Goal: Transaction & Acquisition: Purchase product/service

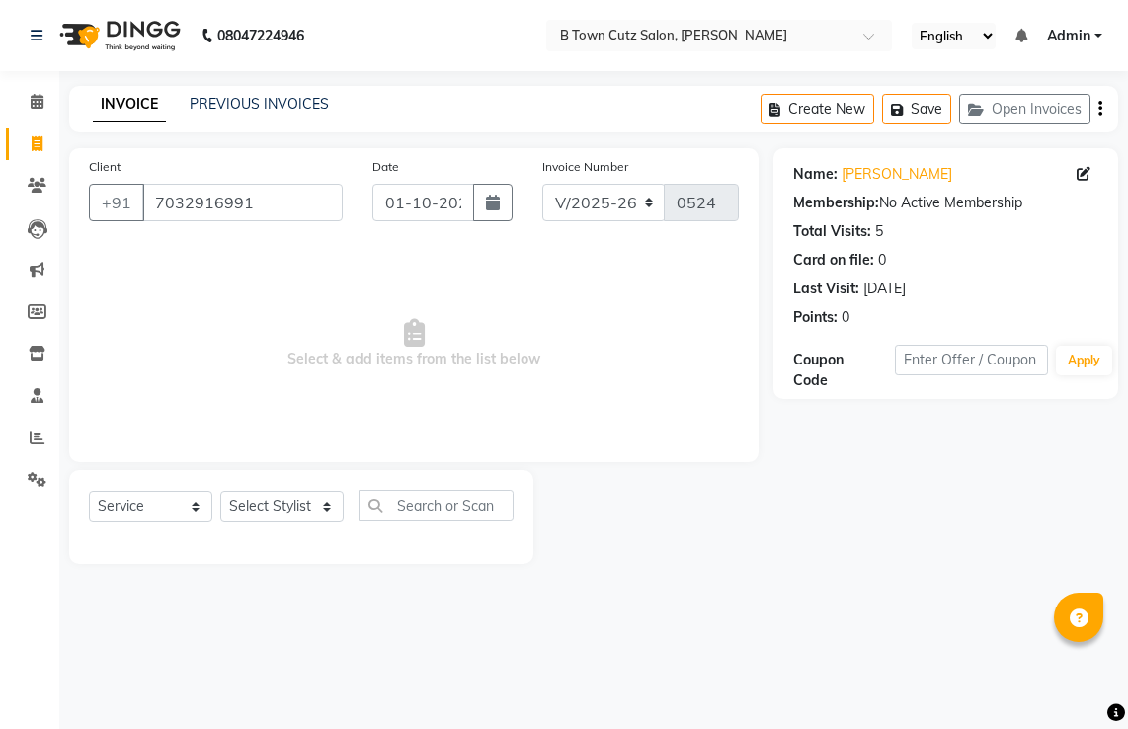
select select "4658"
select select "service"
click at [53, 139] on body "08047224946 Select Location × B Town Cutz Salon, [PERSON_NAME] Nagar English EN…" at bounding box center [564, 364] width 1128 height 729
drag, startPoint x: 280, startPoint y: 232, endPoint x: 284, endPoint y: 254, distance: 22.1
drag, startPoint x: 284, startPoint y: 254, endPoint x: 277, endPoint y: 197, distance: 57.7
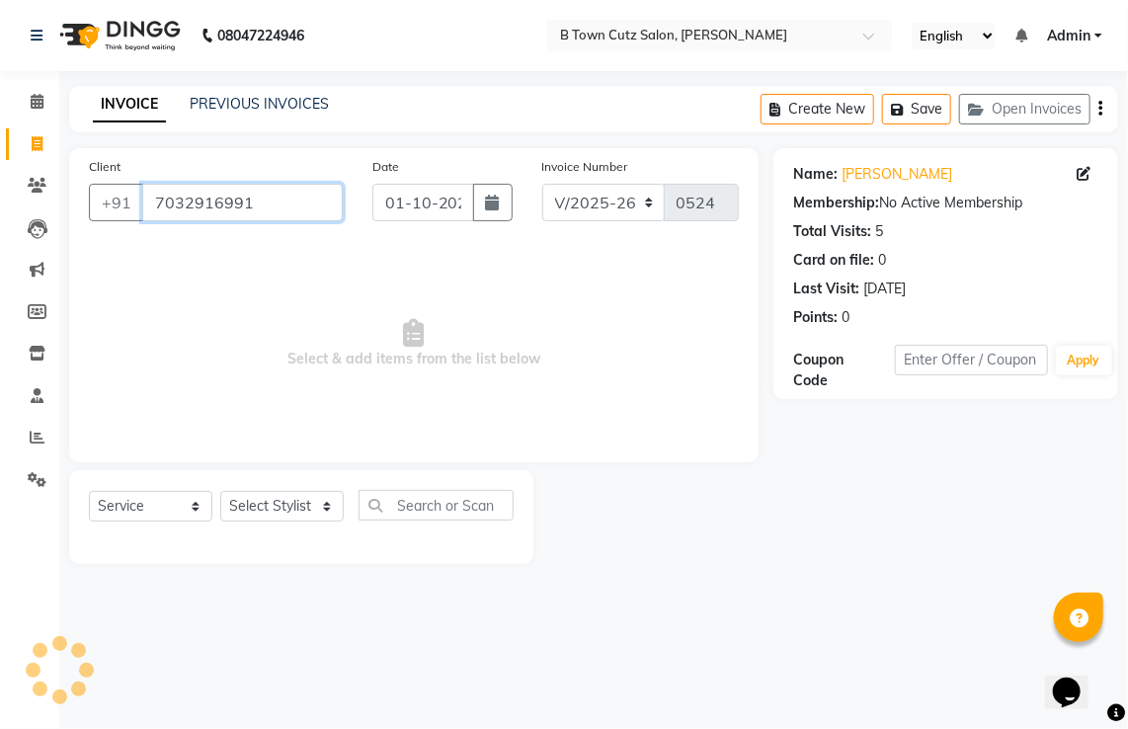
click at [277, 197] on input "7032916991" at bounding box center [242, 203] width 201 height 38
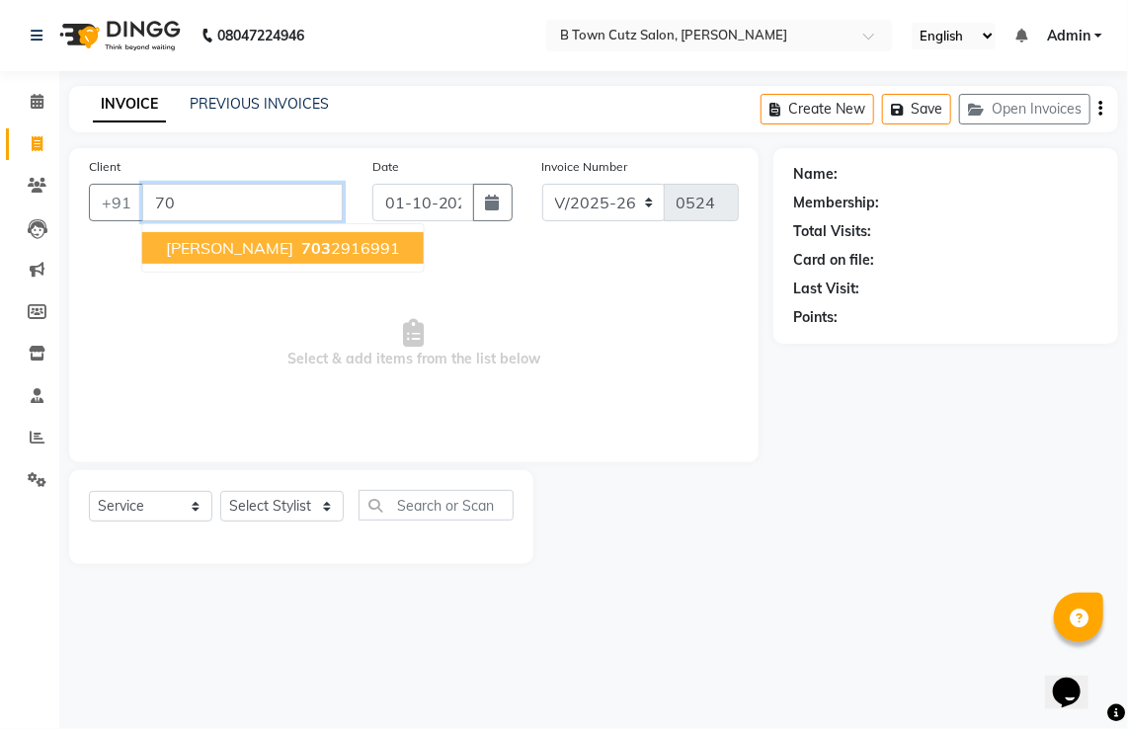
type input "7"
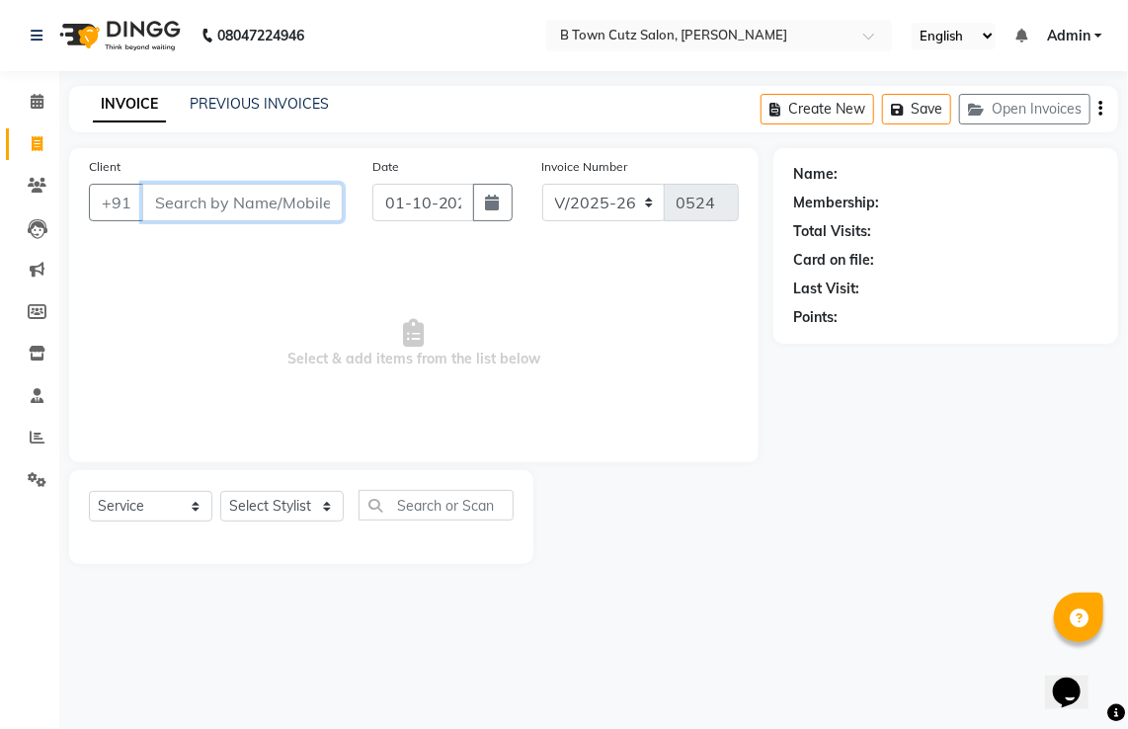
click at [258, 206] on input "Client" at bounding box center [242, 203] width 201 height 38
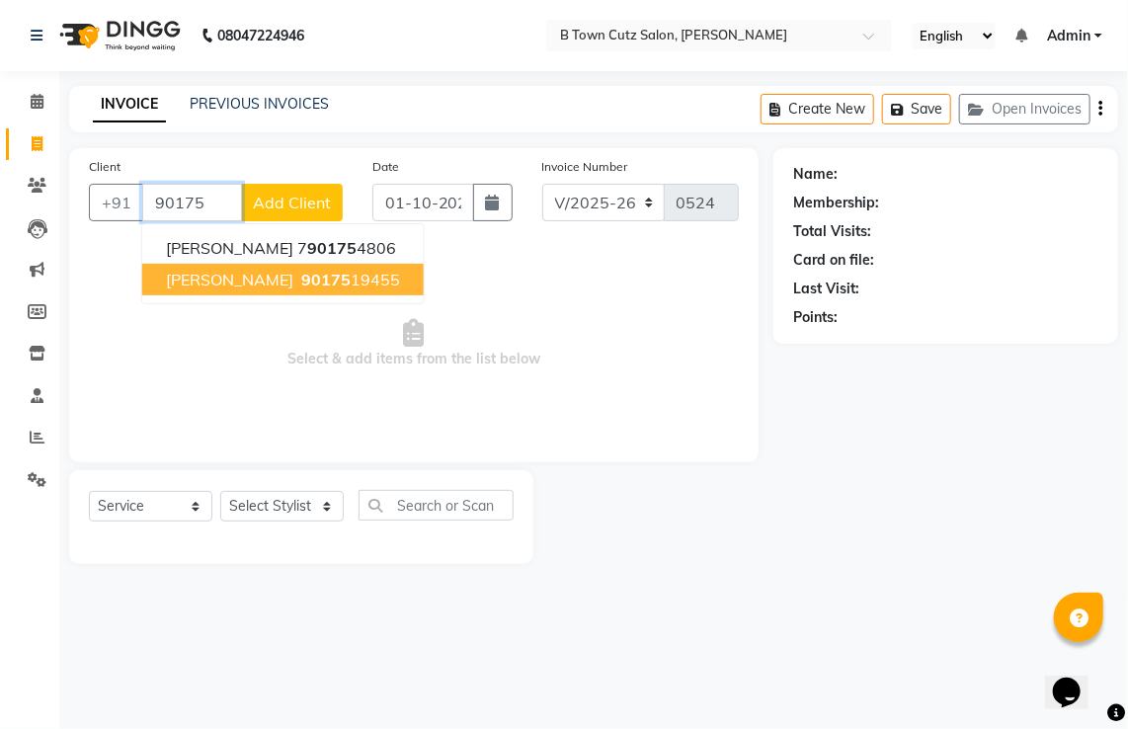
click at [301, 279] on span "90175" at bounding box center [325, 280] width 49 height 20
type input "9017519455"
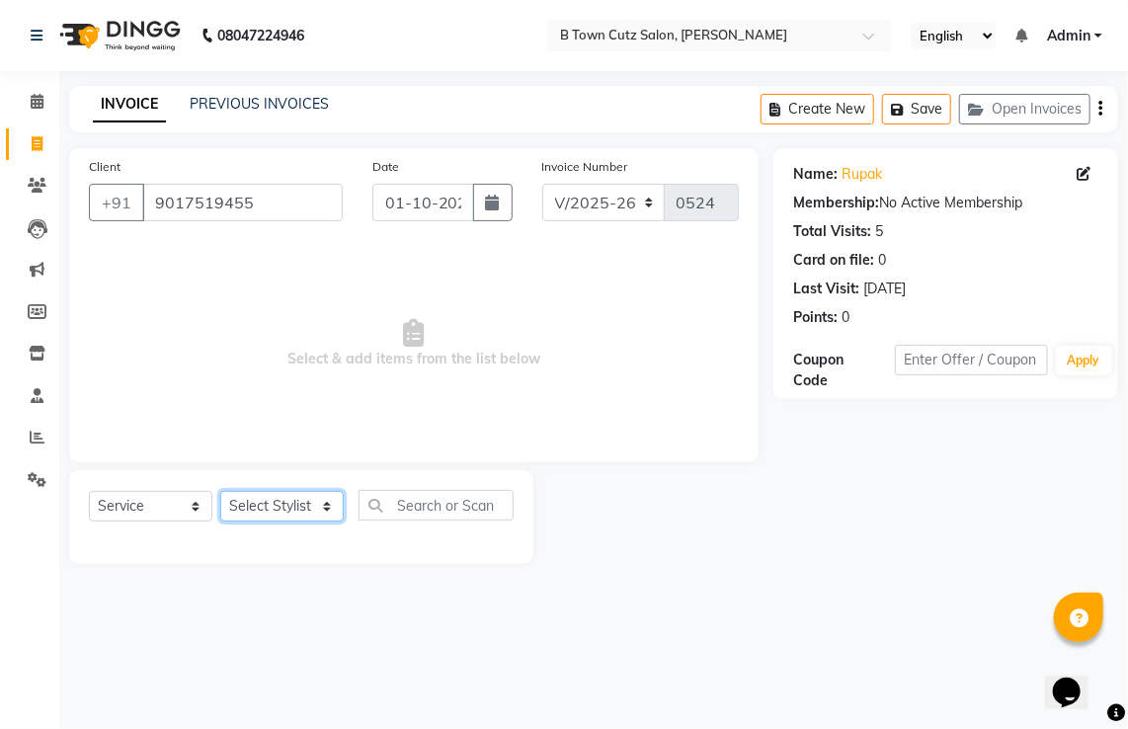
click at [332, 504] on select "Select Stylist Deepak [PERSON_NAME] [PERSON_NAME] [PERSON_NAME] [PERSON_NAME] S…" at bounding box center [281, 506] width 123 height 31
select select "93449"
click at [220, 492] on select "Select Stylist Deepak [PERSON_NAME] [PERSON_NAME] [PERSON_NAME] [PERSON_NAME] S…" at bounding box center [281, 506] width 123 height 31
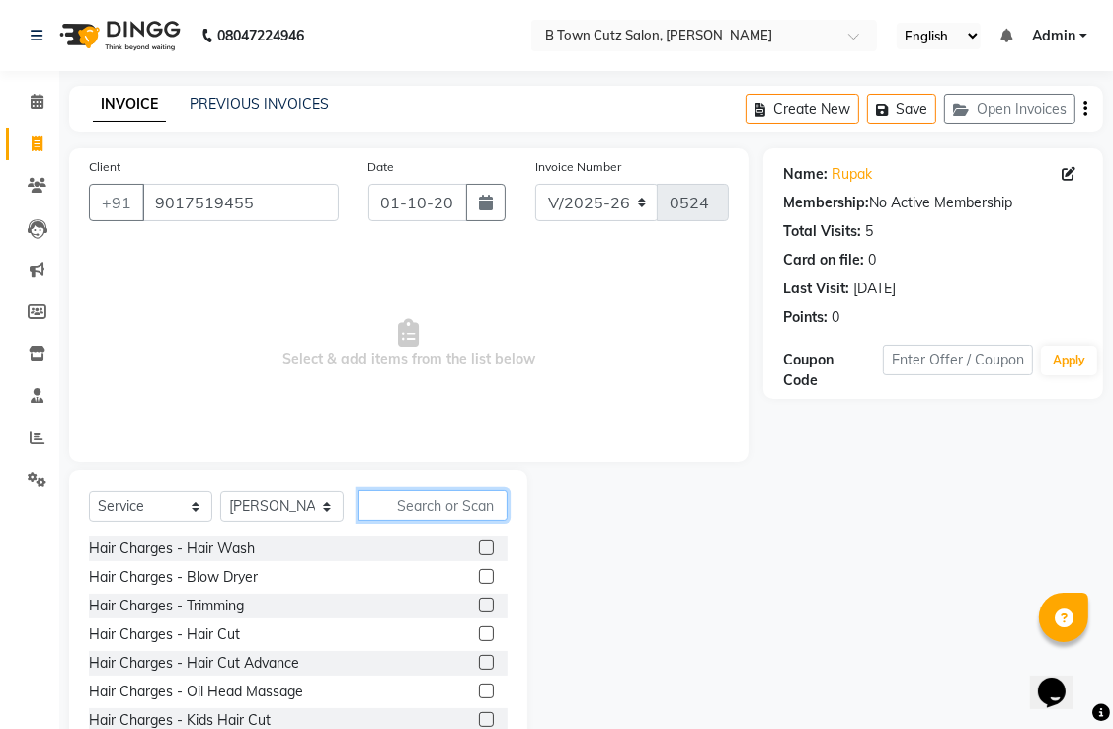
click at [405, 507] on input "text" at bounding box center [433, 505] width 149 height 31
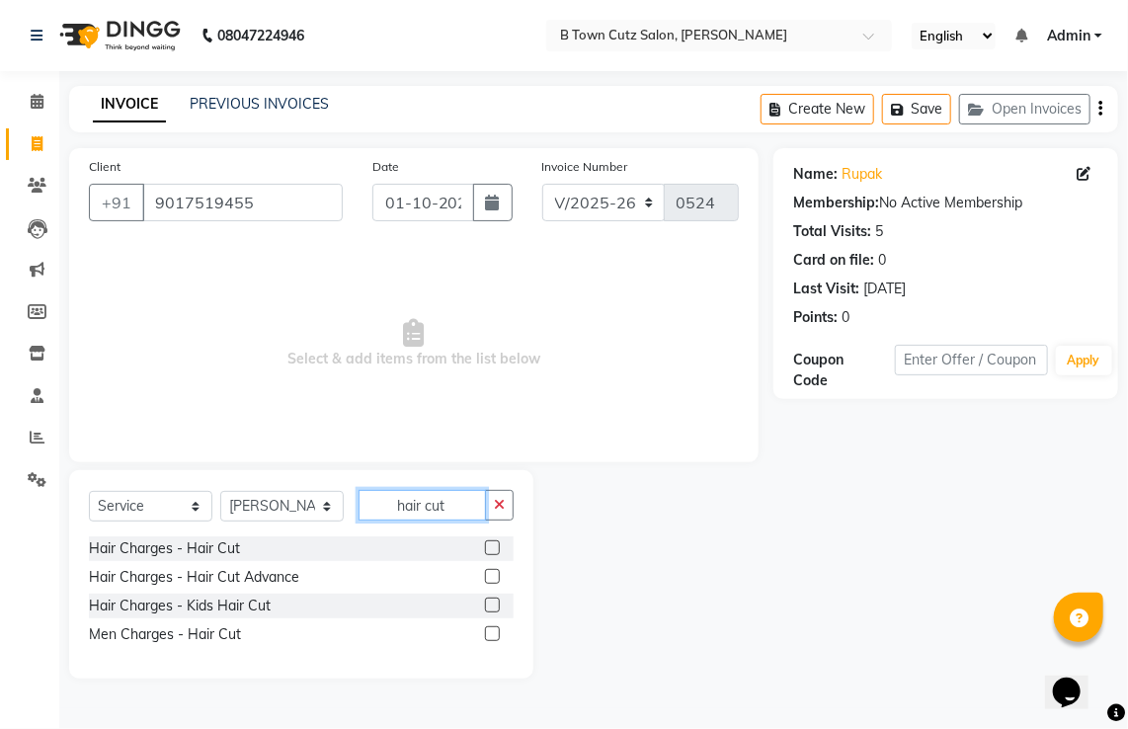
type input "hair cut"
click at [490, 634] on label at bounding box center [492, 633] width 15 height 15
click at [490, 634] on input "checkbox" at bounding box center [491, 634] width 13 height 13
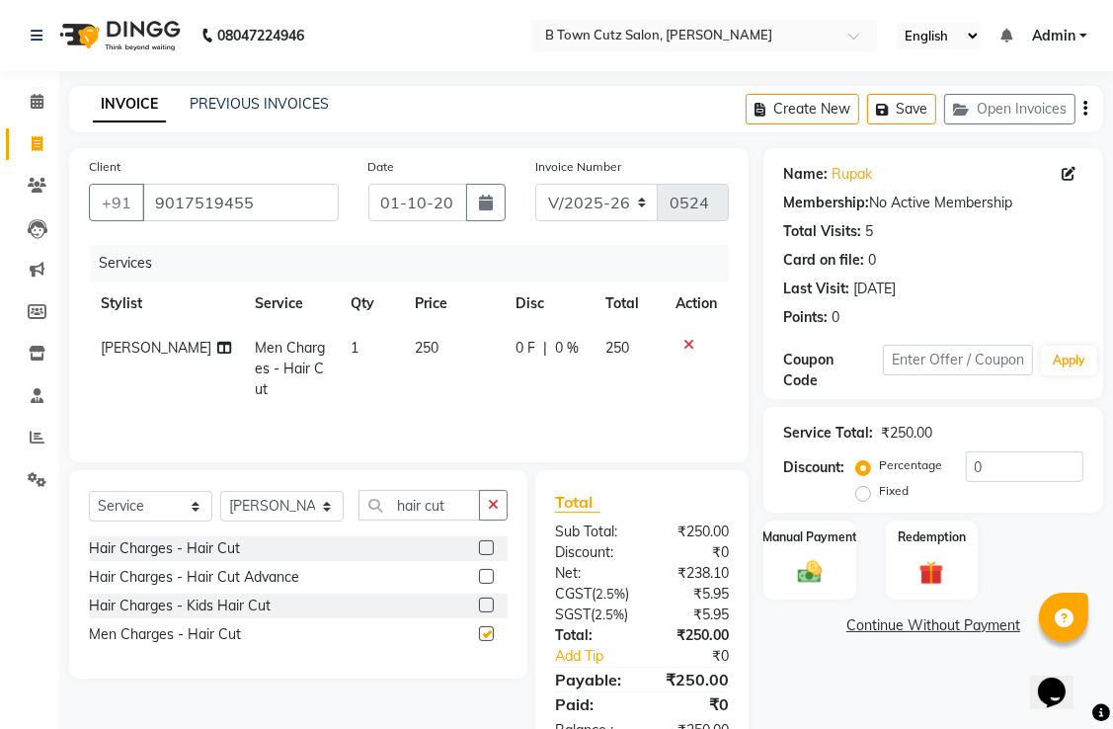
checkbox input "false"
click at [485, 505] on button "button" at bounding box center [493, 505] width 29 height 31
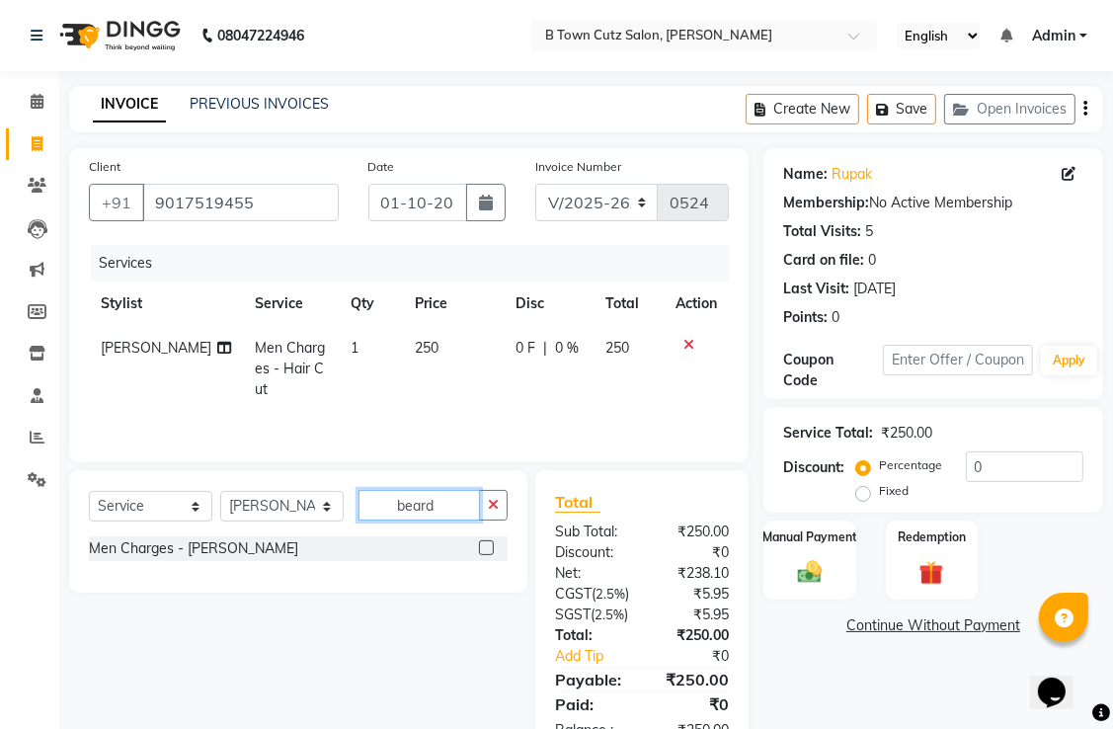
type input "beard"
click at [490, 544] on label at bounding box center [486, 547] width 15 height 15
click at [490, 544] on input "checkbox" at bounding box center [485, 548] width 13 height 13
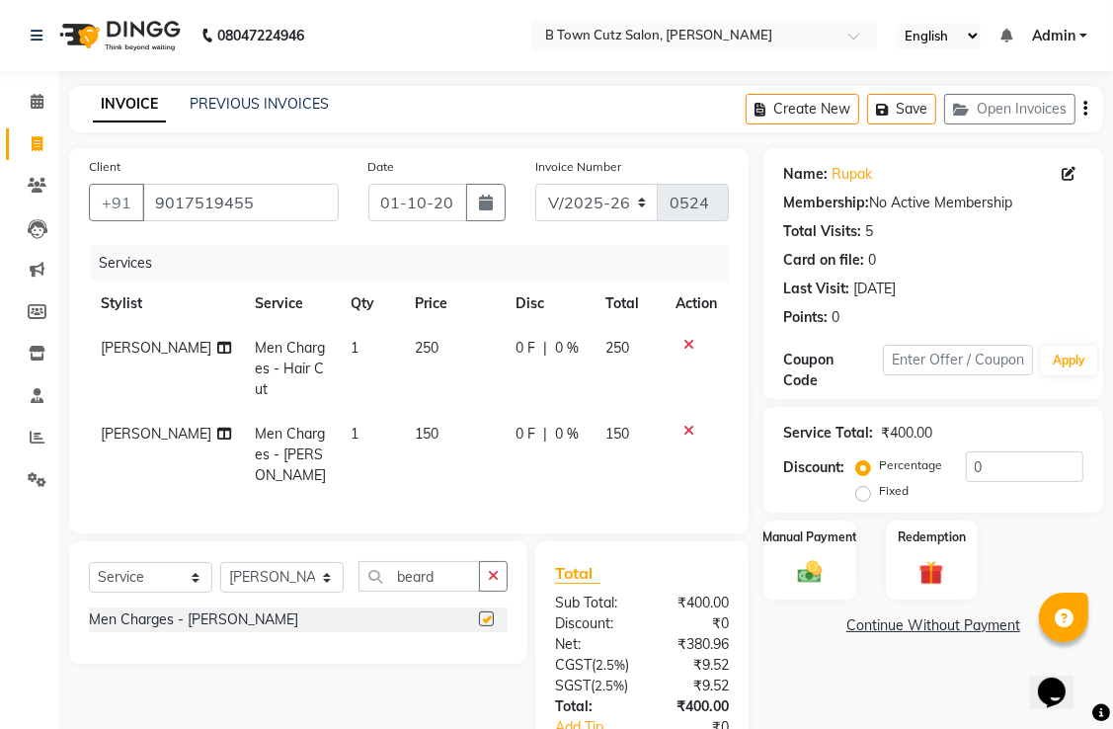
checkbox input "false"
click at [973, 456] on input "0" at bounding box center [1025, 467] width 118 height 31
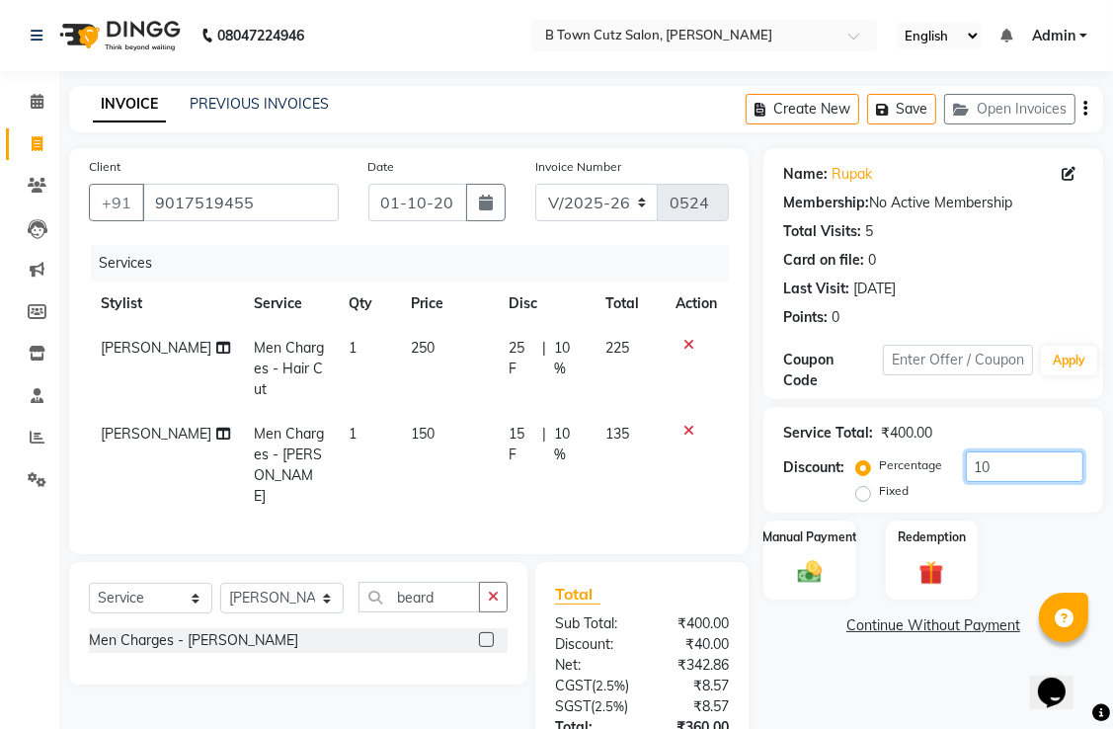
type input "1"
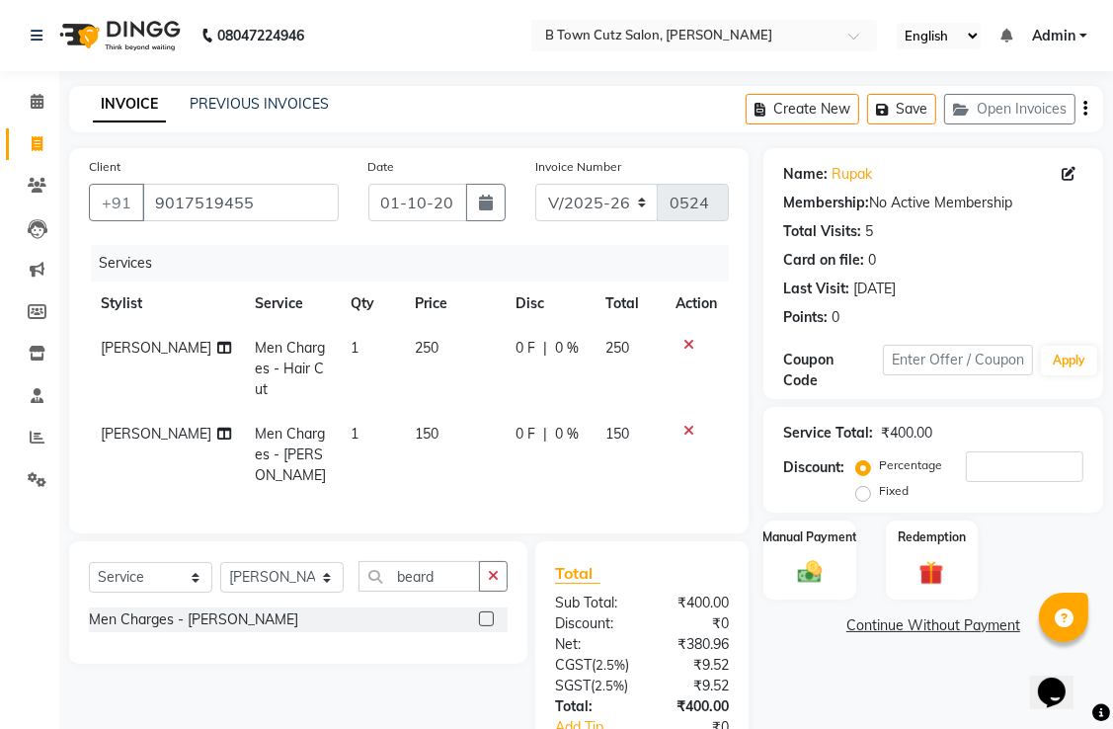
click at [879, 496] on label "Fixed" at bounding box center [894, 491] width 30 height 18
click at [870, 496] on input "Fixed" at bounding box center [868, 491] width 14 height 14
radio input "true"
click at [982, 463] on input "number" at bounding box center [1025, 467] width 118 height 31
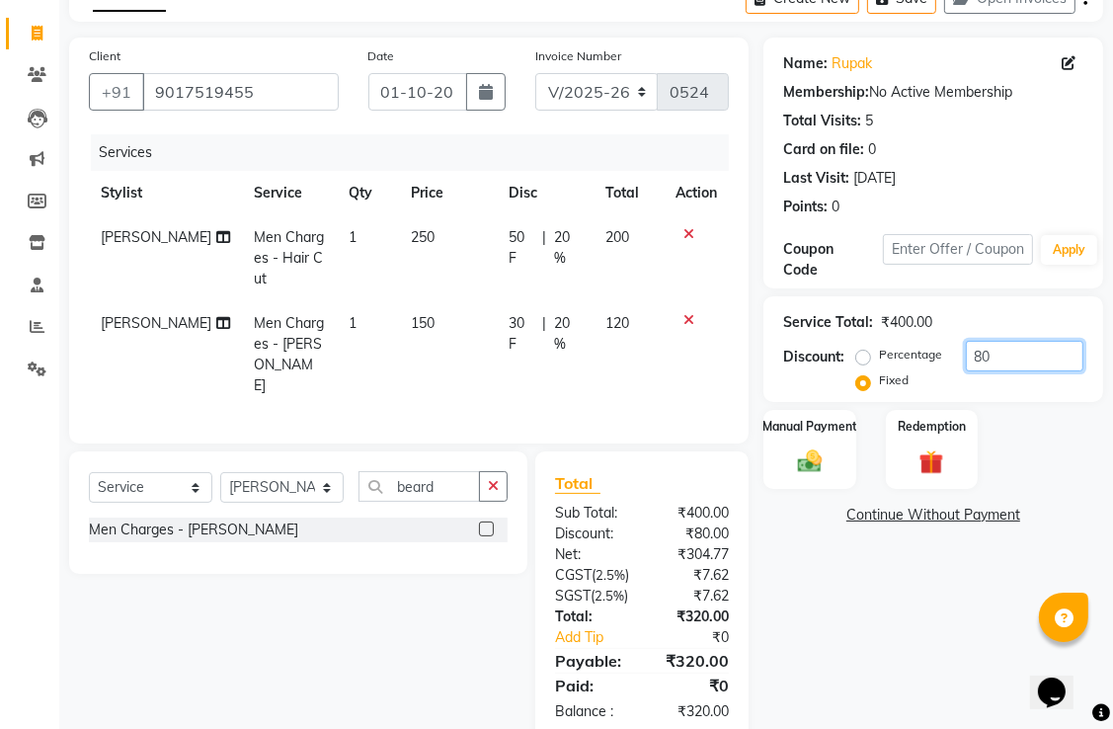
scroll to position [168, 0]
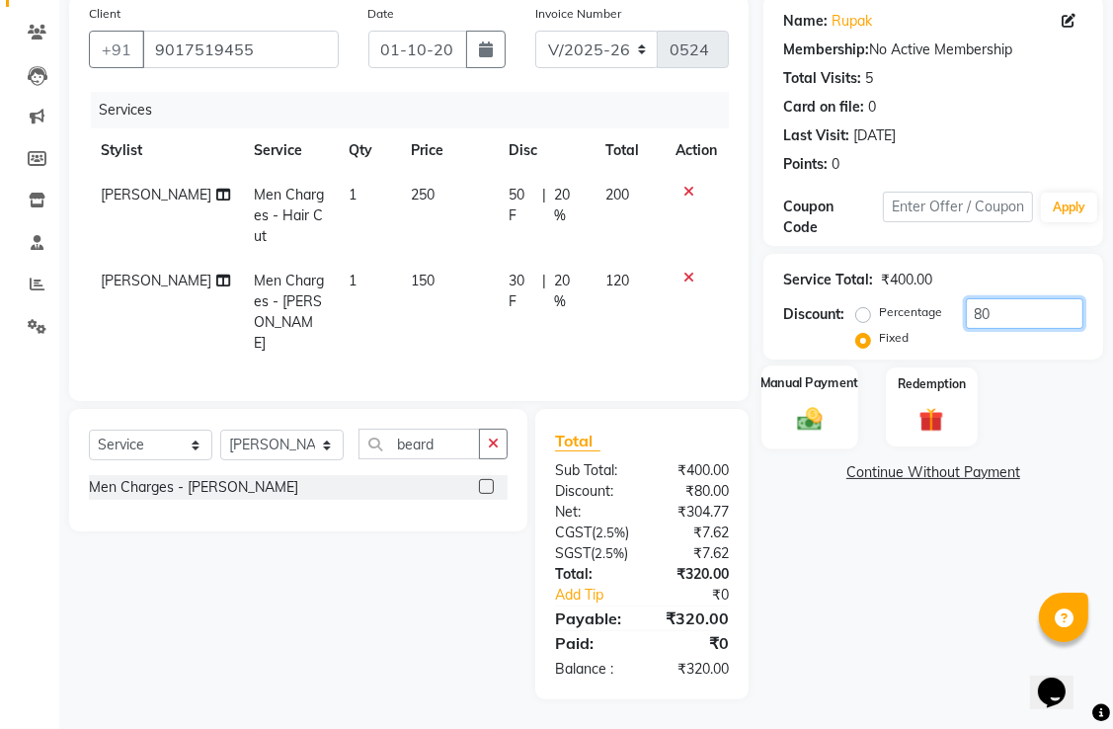
type input "80"
click at [838, 389] on div "Manual Payment" at bounding box center [810, 407] width 96 height 83
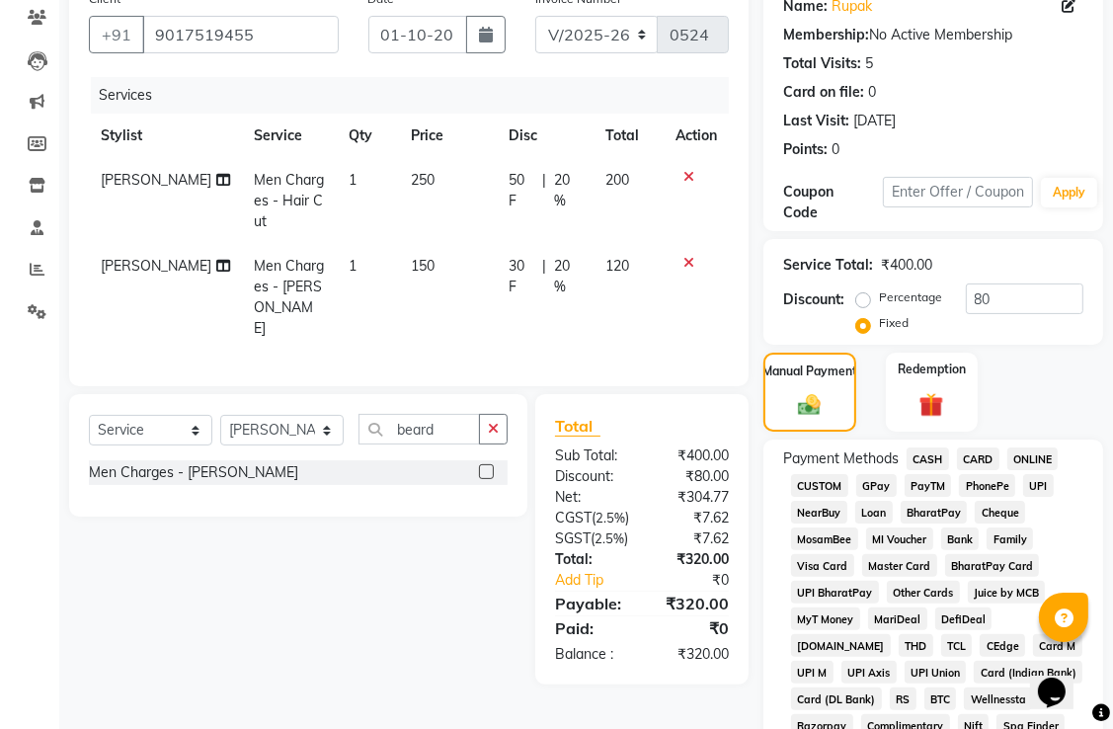
click at [874, 482] on span "GPay" at bounding box center [877, 485] width 41 height 23
click at [868, 489] on span "GPay" at bounding box center [877, 485] width 41 height 23
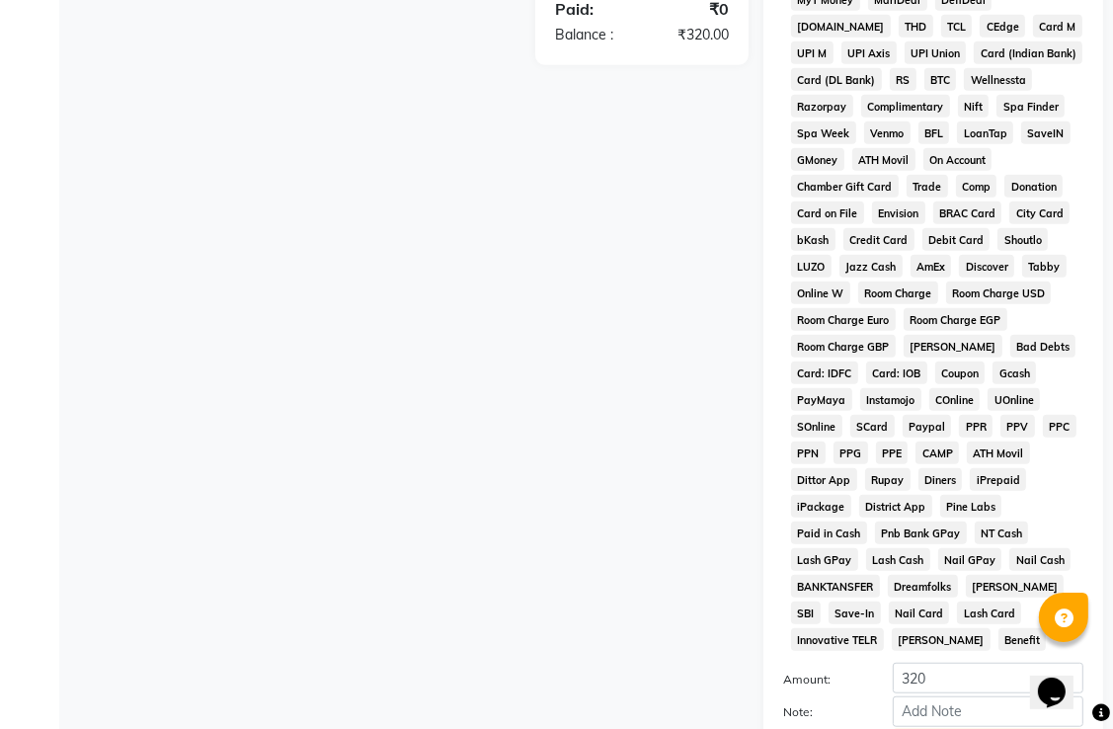
scroll to position [1014, 0]
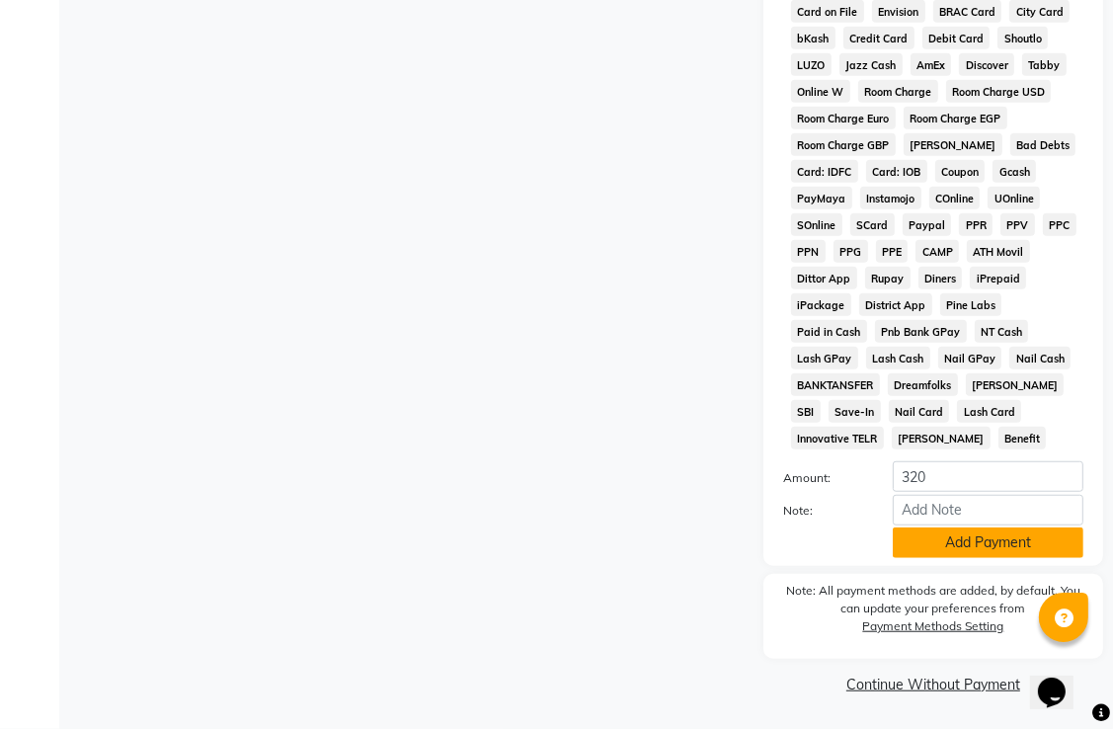
click at [924, 541] on button "Add Payment" at bounding box center [988, 543] width 191 height 31
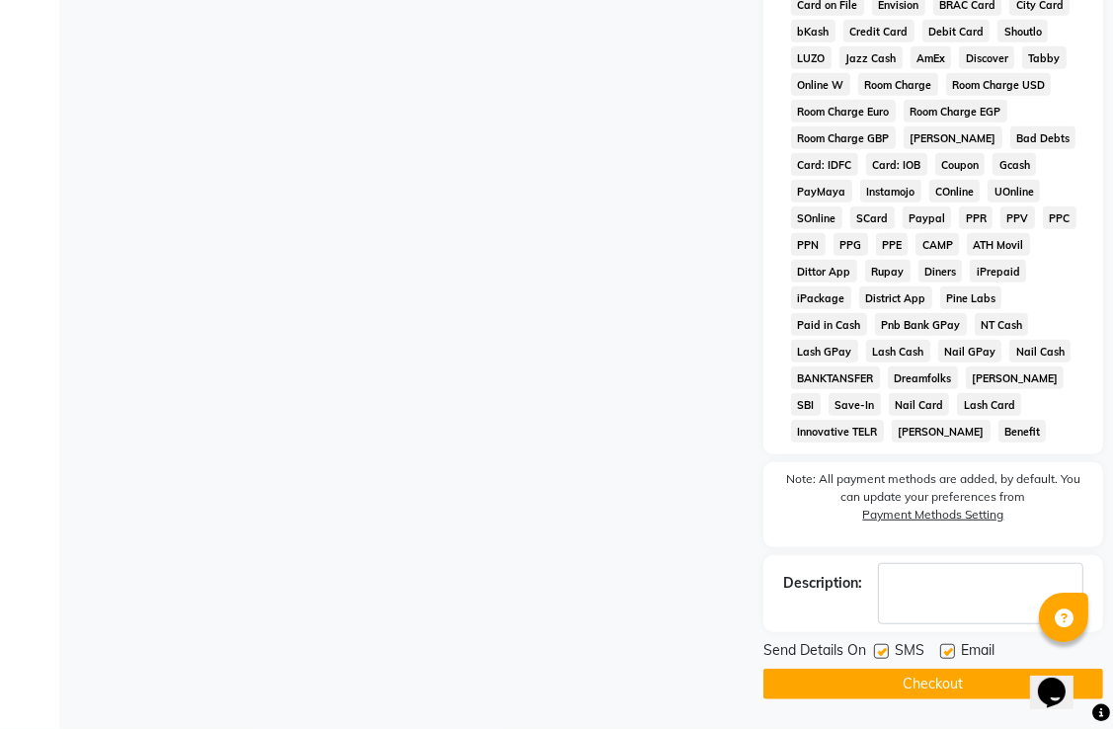
click at [865, 690] on button "Checkout" at bounding box center [934, 684] width 340 height 31
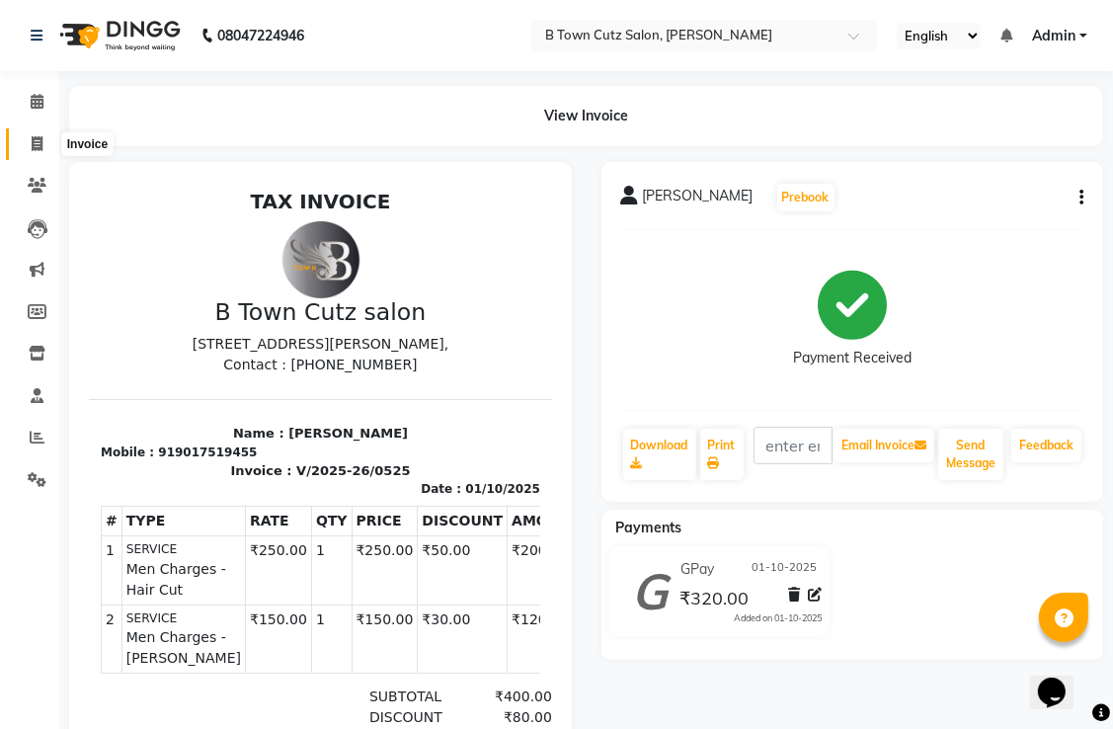
click at [36, 140] on icon at bounding box center [37, 143] width 11 height 15
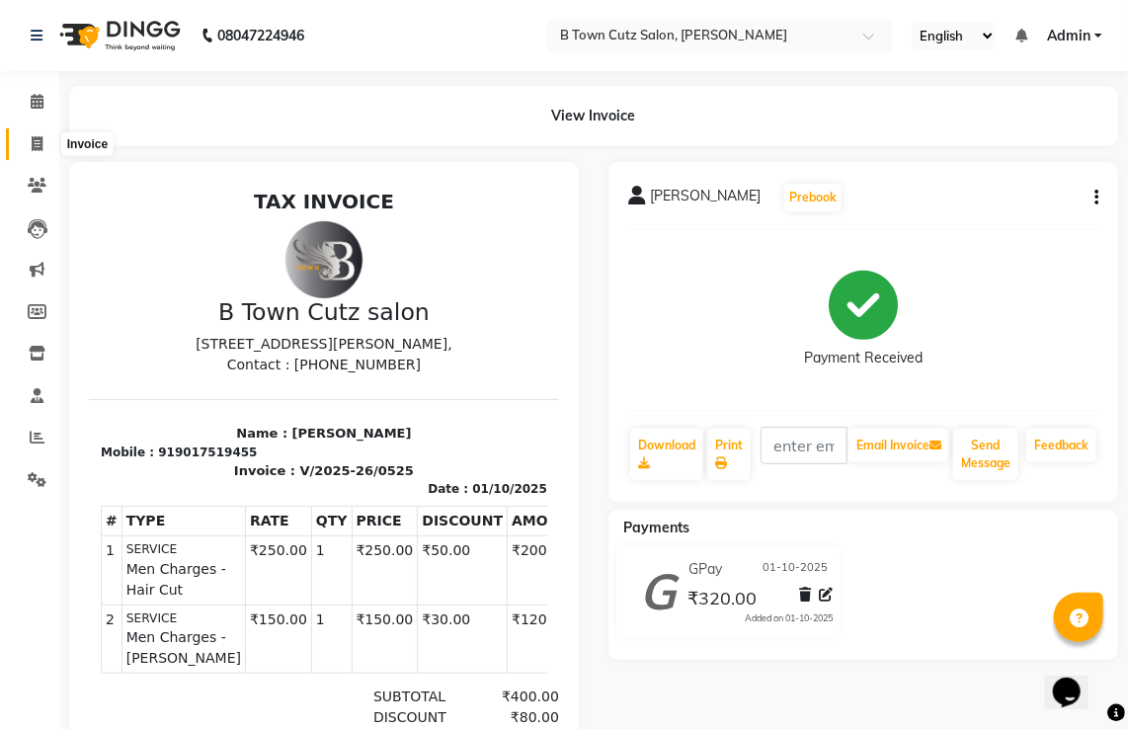
select select "4658"
select select "service"
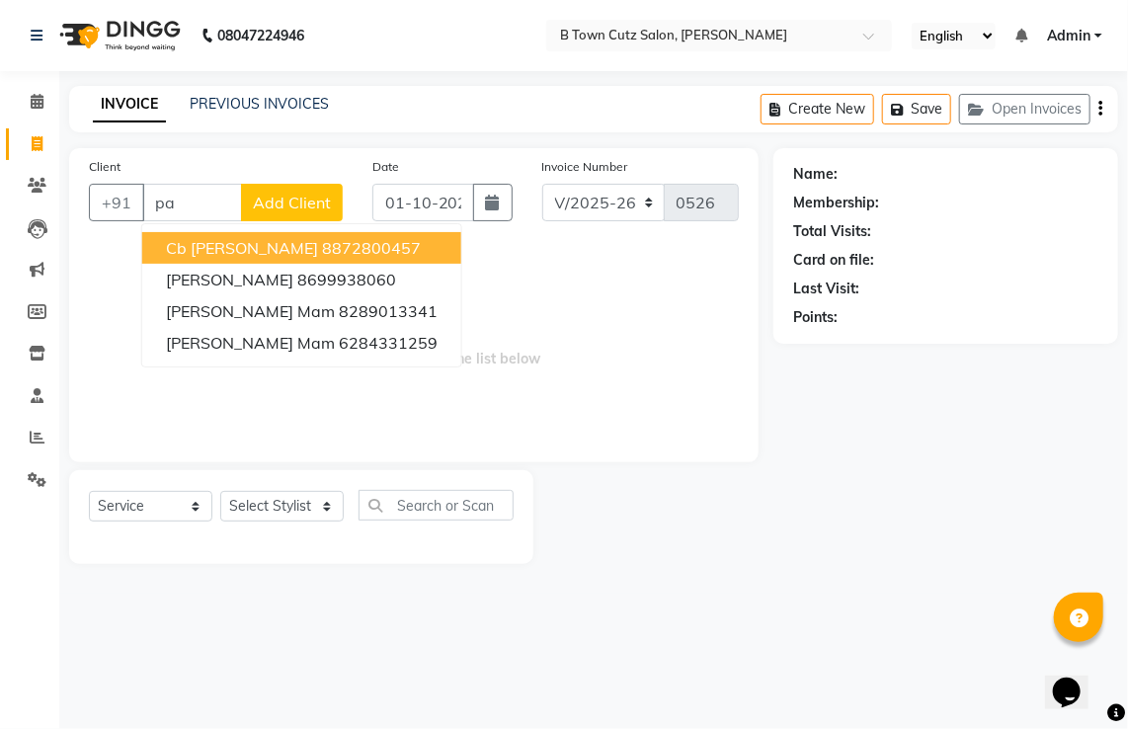
type input "p"
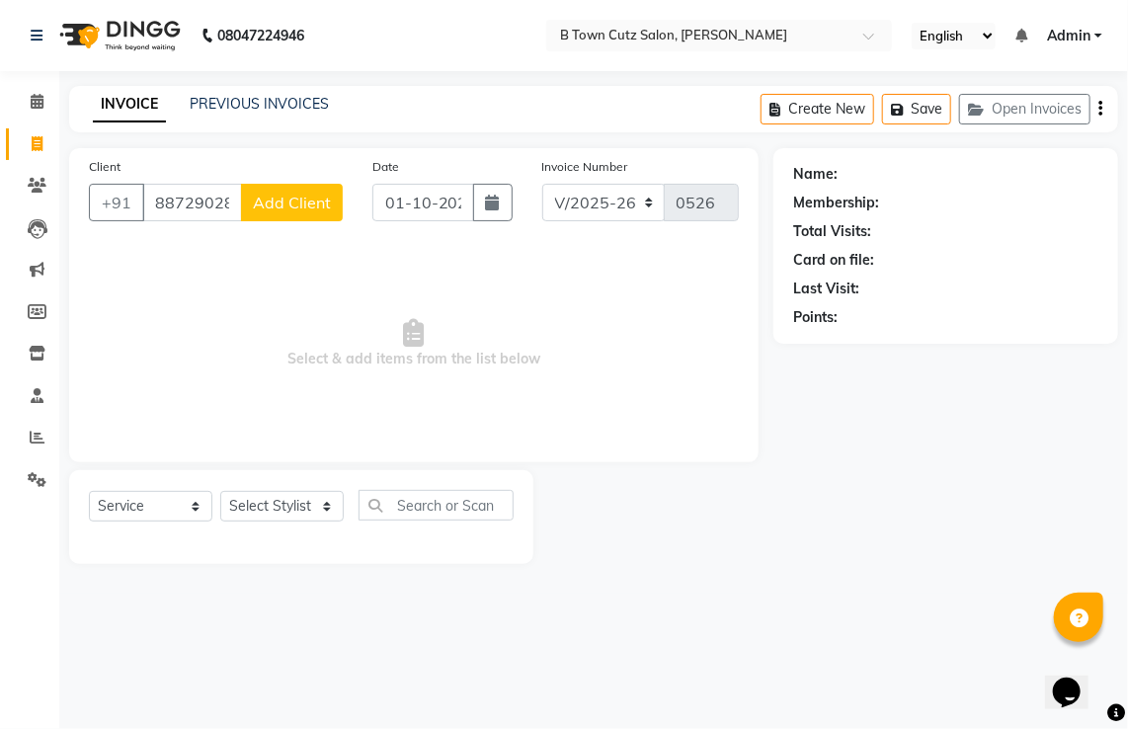
type input "8872902878"
click at [257, 204] on span "Add Client" at bounding box center [292, 203] width 78 height 20
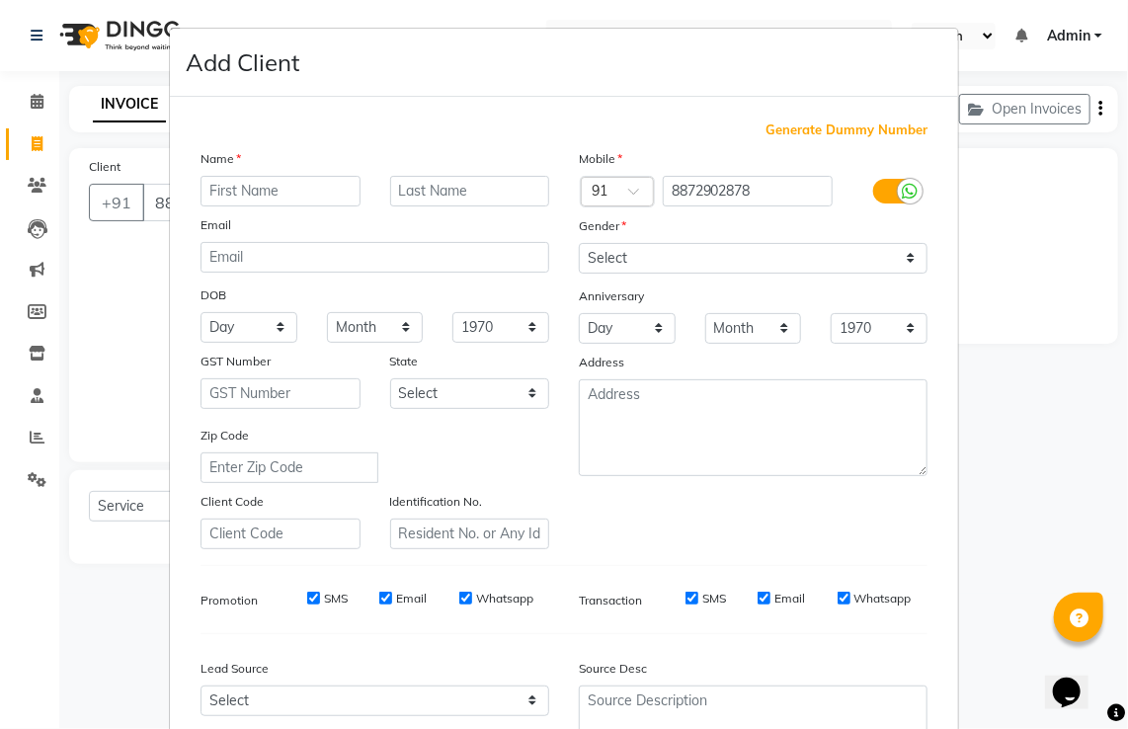
click at [263, 181] on input "text" at bounding box center [281, 191] width 160 height 31
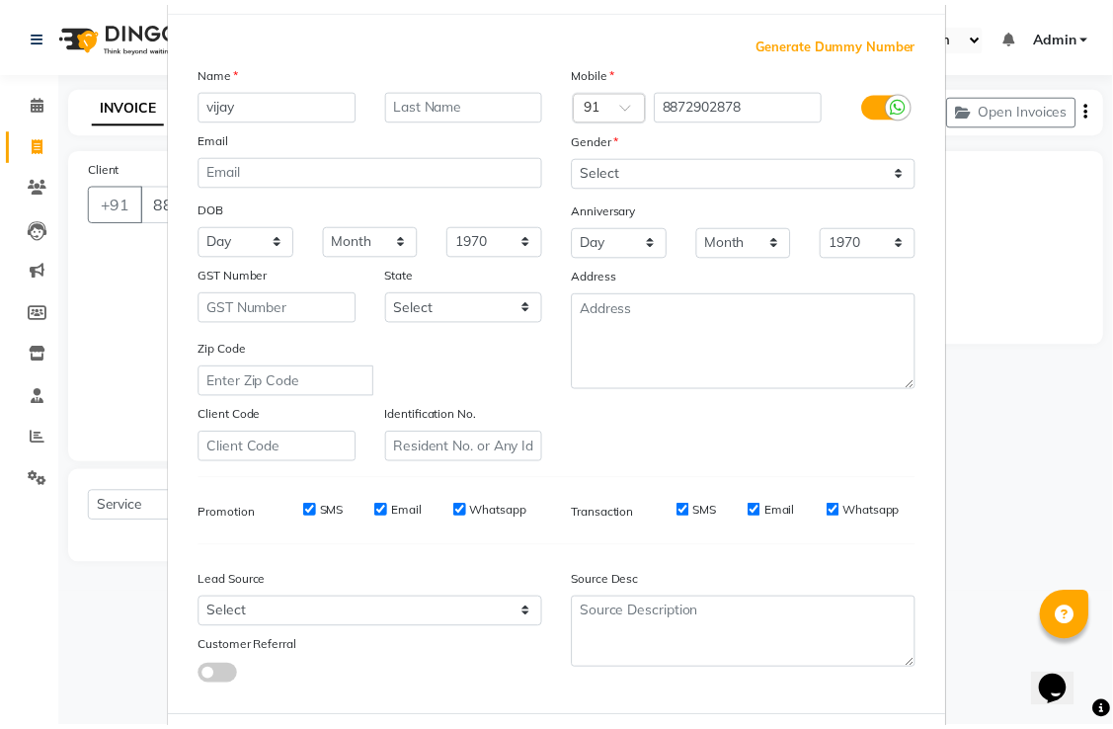
scroll to position [192, 0]
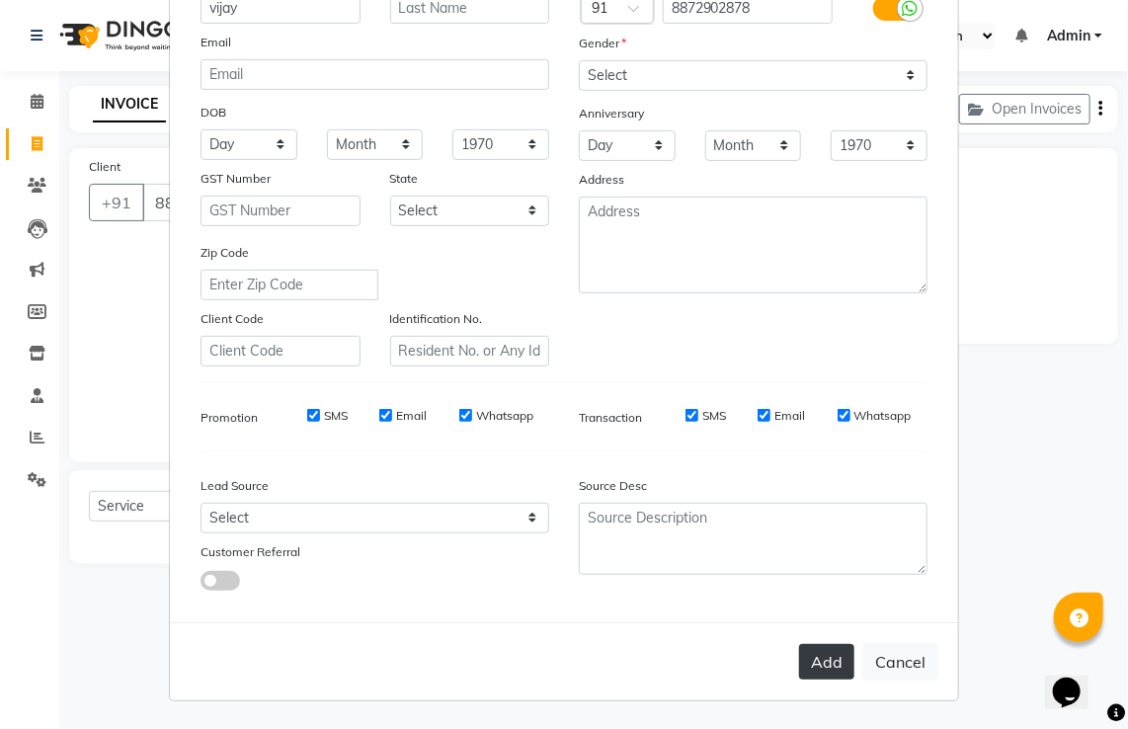
type input "vijay"
click at [810, 664] on button "Add" at bounding box center [826, 662] width 55 height 36
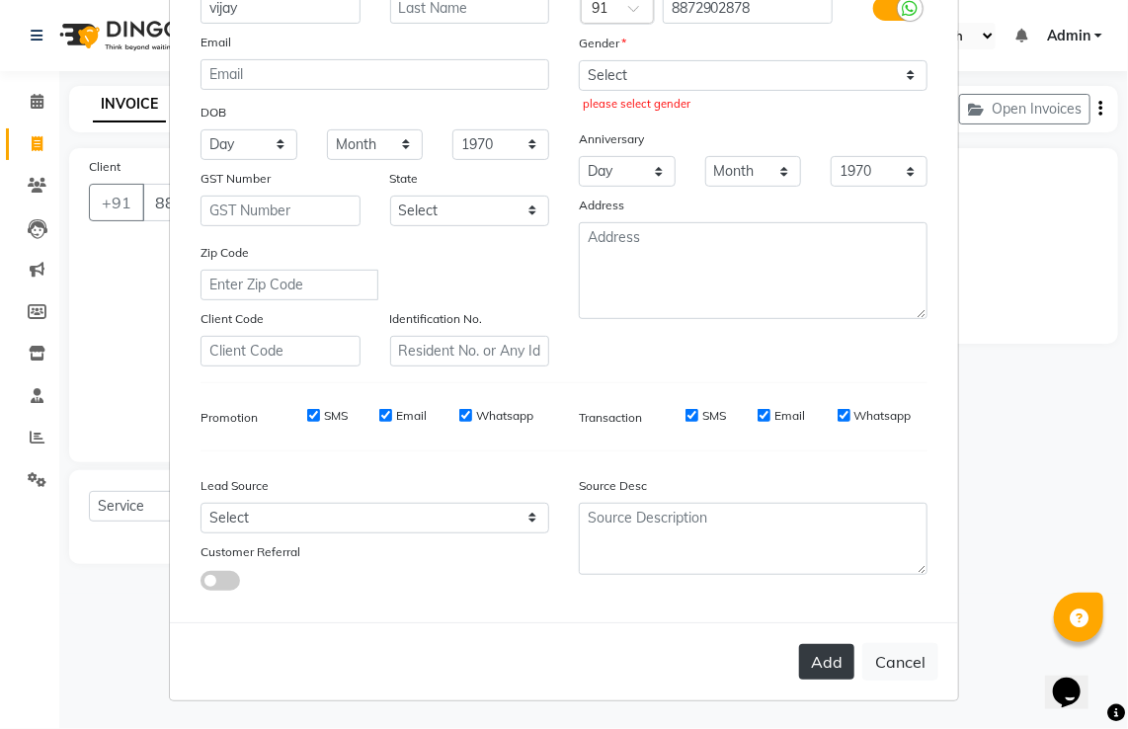
click at [810, 653] on button "Add" at bounding box center [826, 662] width 55 height 36
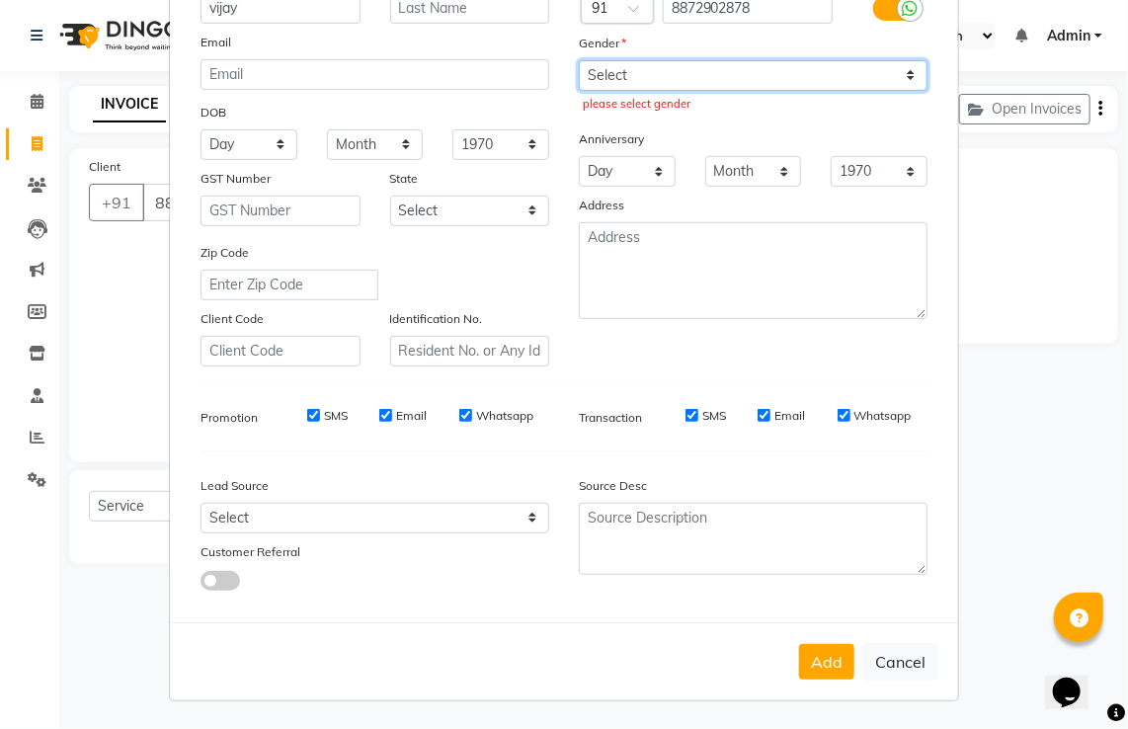
click at [706, 62] on select "Select [DEMOGRAPHIC_DATA] [DEMOGRAPHIC_DATA] Other Prefer Not To Say" at bounding box center [753, 75] width 349 height 31
select select "[DEMOGRAPHIC_DATA]"
click at [579, 60] on select "Select [DEMOGRAPHIC_DATA] [DEMOGRAPHIC_DATA] Other Prefer Not To Say" at bounding box center [753, 75] width 349 height 31
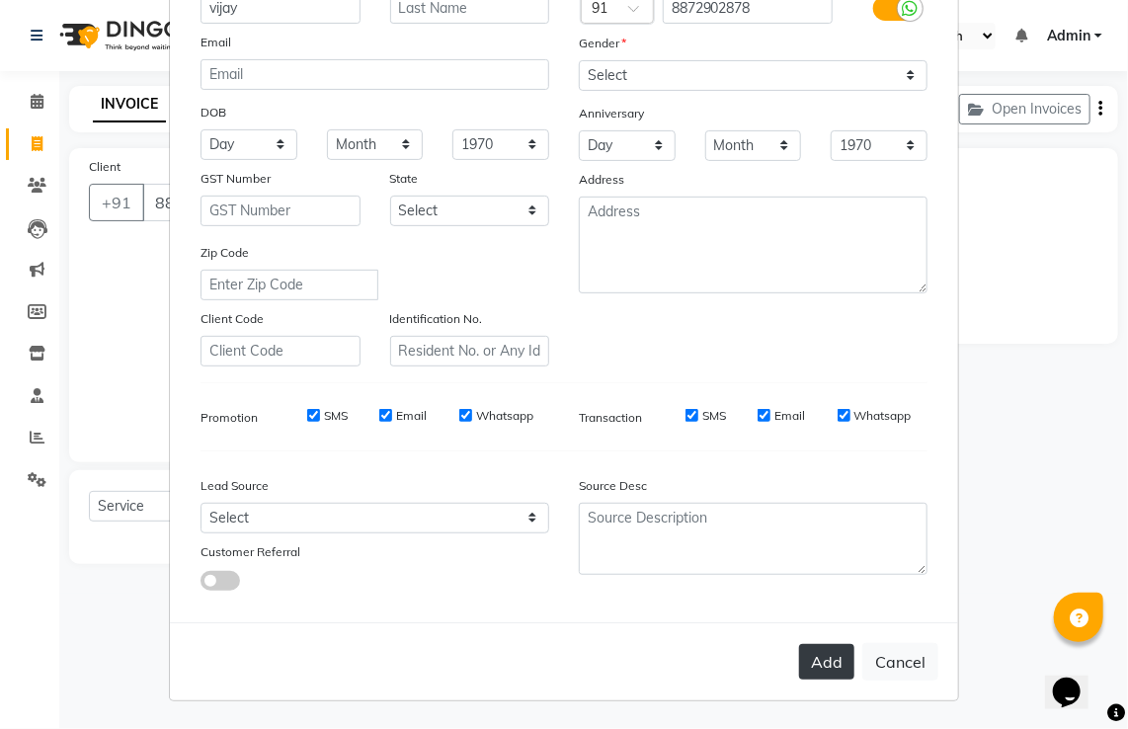
click at [810, 672] on button "Add" at bounding box center [826, 662] width 55 height 36
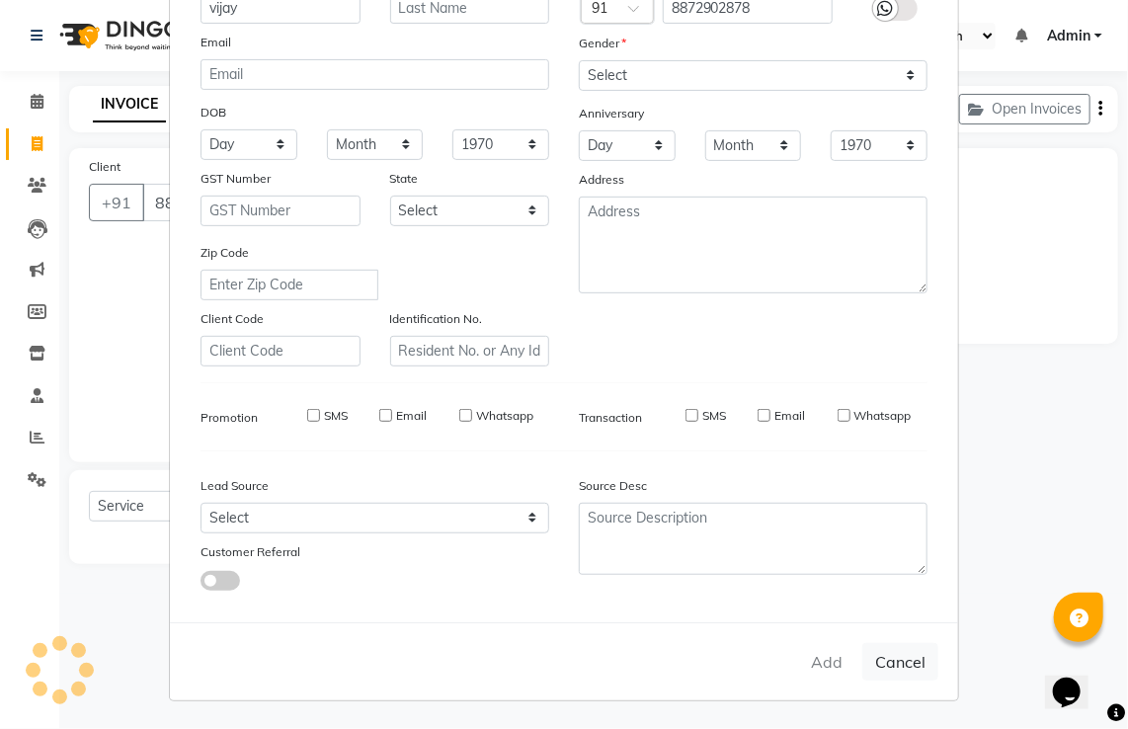
select select
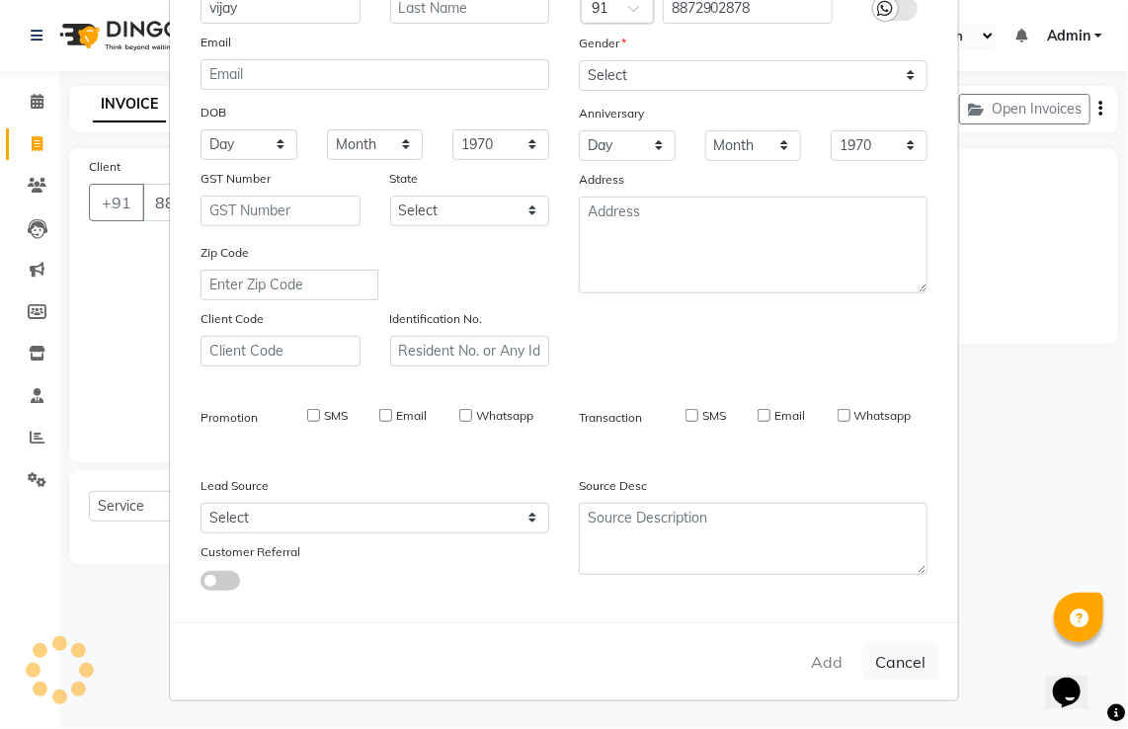
select select
checkbox input "false"
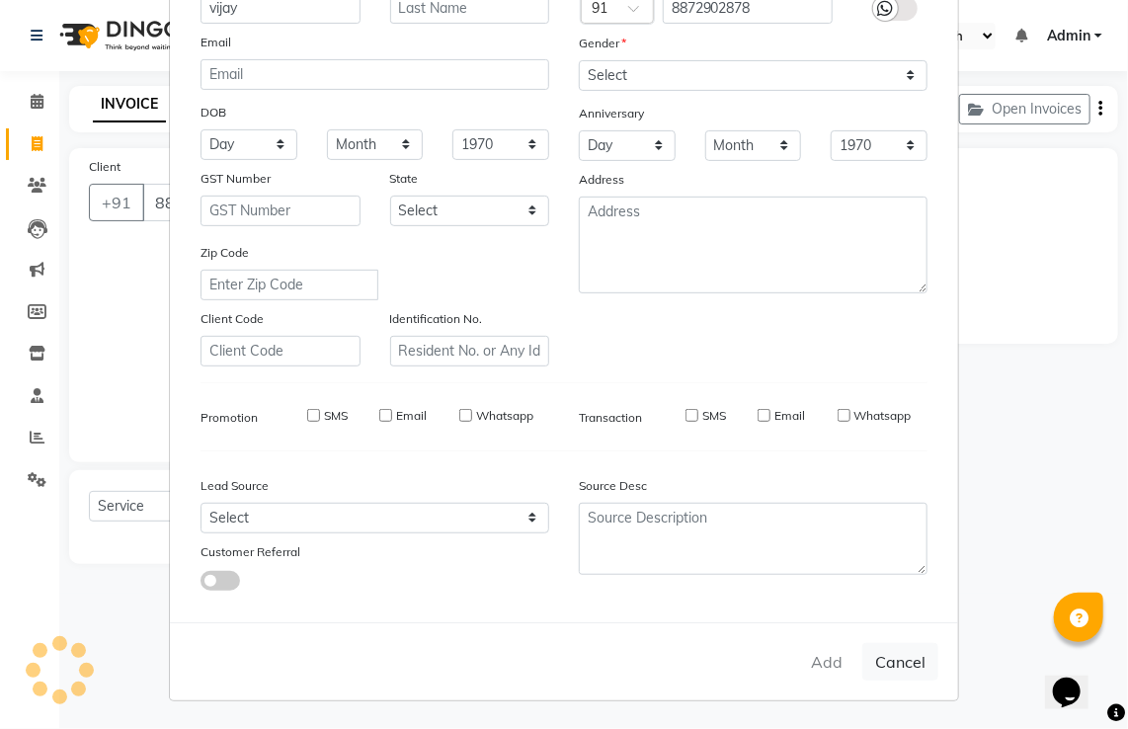
checkbox input "false"
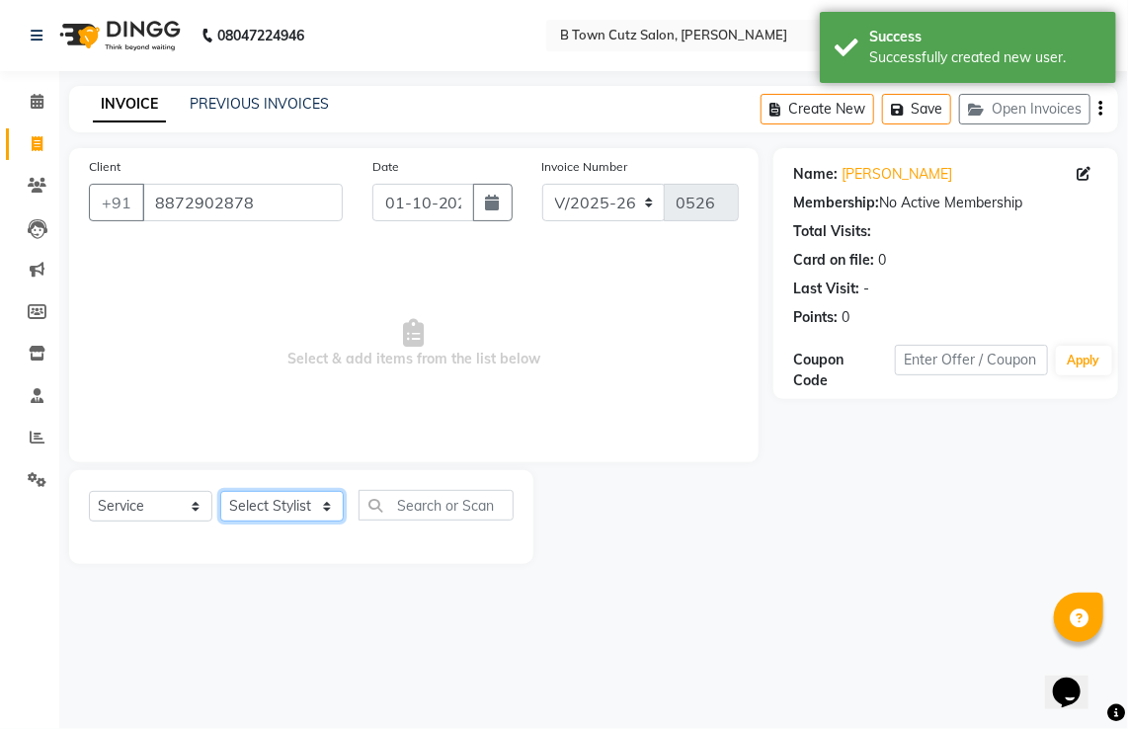
click at [326, 508] on select "Select Stylist Deepak [PERSON_NAME] [PERSON_NAME] [PERSON_NAME] [PERSON_NAME] S…" at bounding box center [281, 506] width 123 height 31
select select "93448"
click at [220, 492] on select "Select Stylist Deepak [PERSON_NAME] [PERSON_NAME] [PERSON_NAME] [PERSON_NAME] S…" at bounding box center [281, 506] width 123 height 31
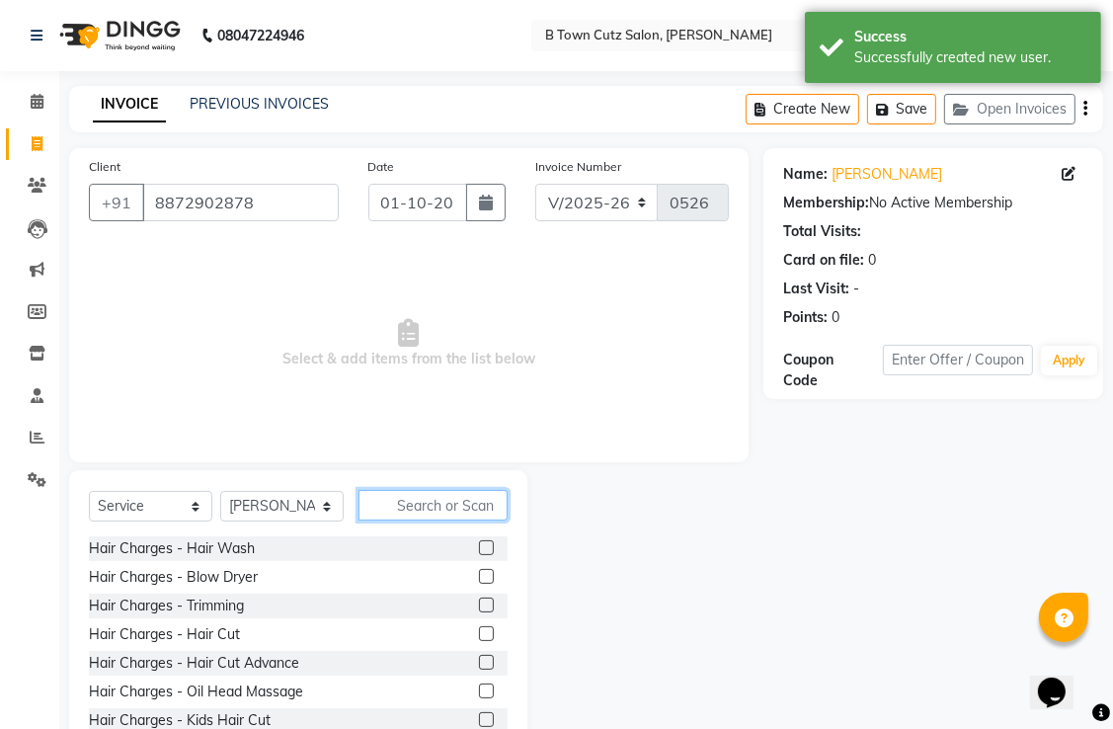
click at [407, 507] on input "text" at bounding box center [433, 505] width 149 height 31
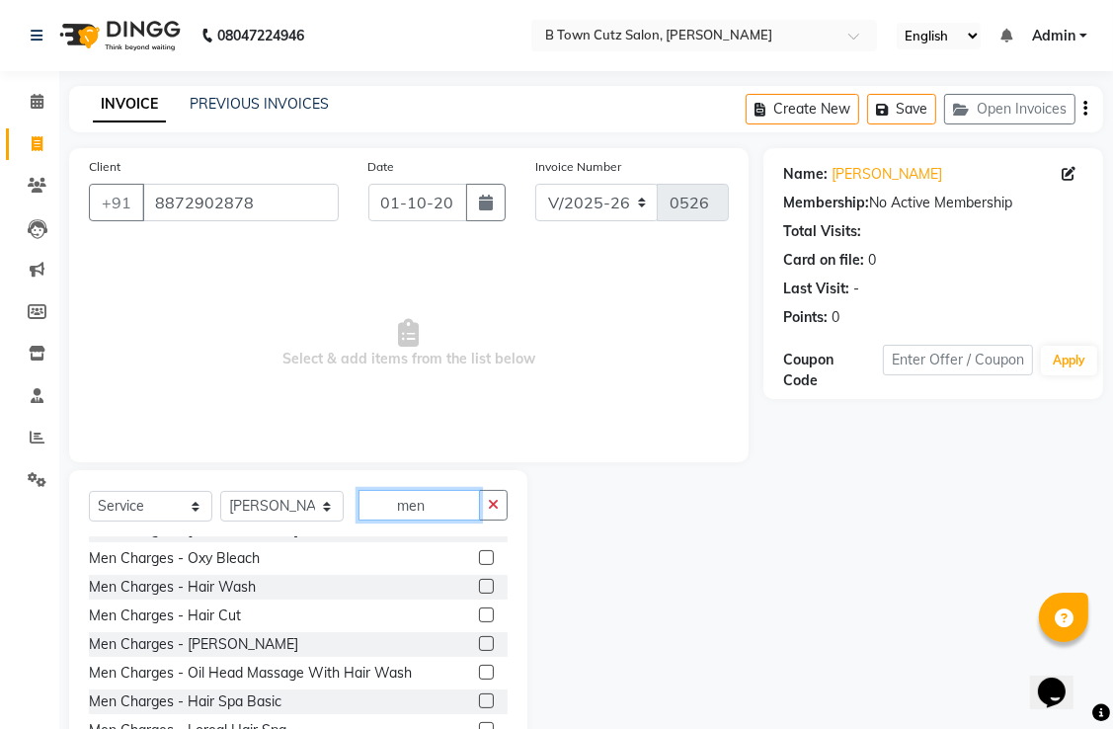
scroll to position [296, 0]
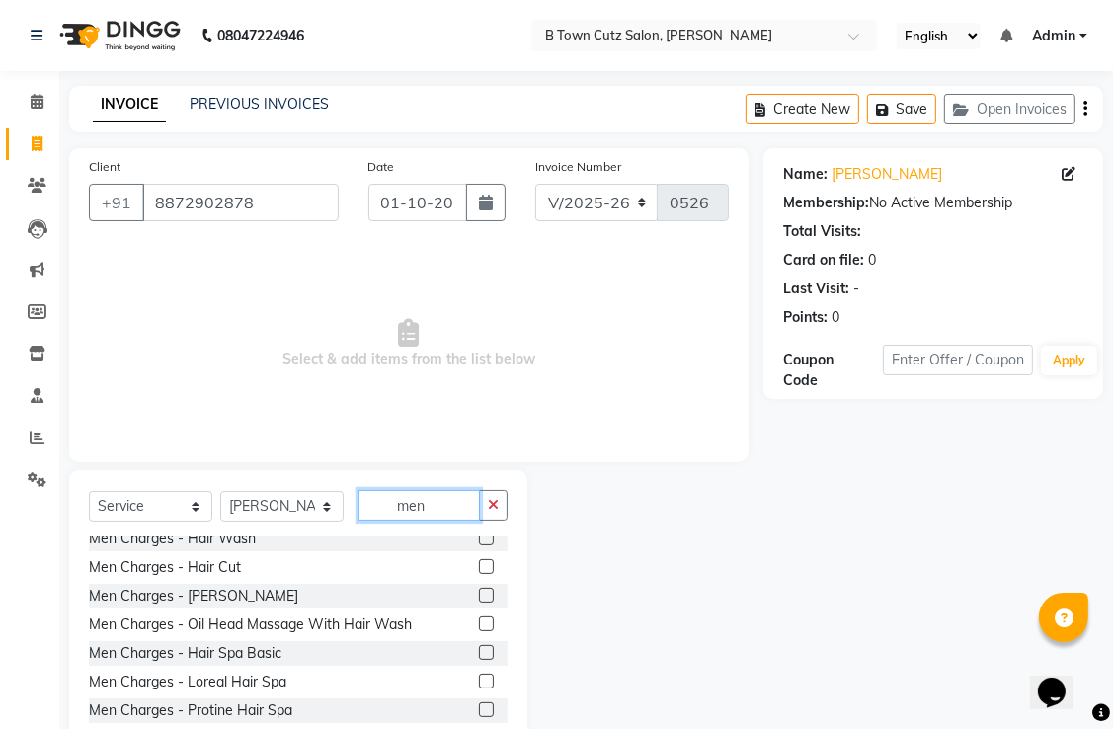
type input "men"
click at [479, 567] on label at bounding box center [486, 566] width 15 height 15
click at [479, 567] on input "checkbox" at bounding box center [485, 567] width 13 height 13
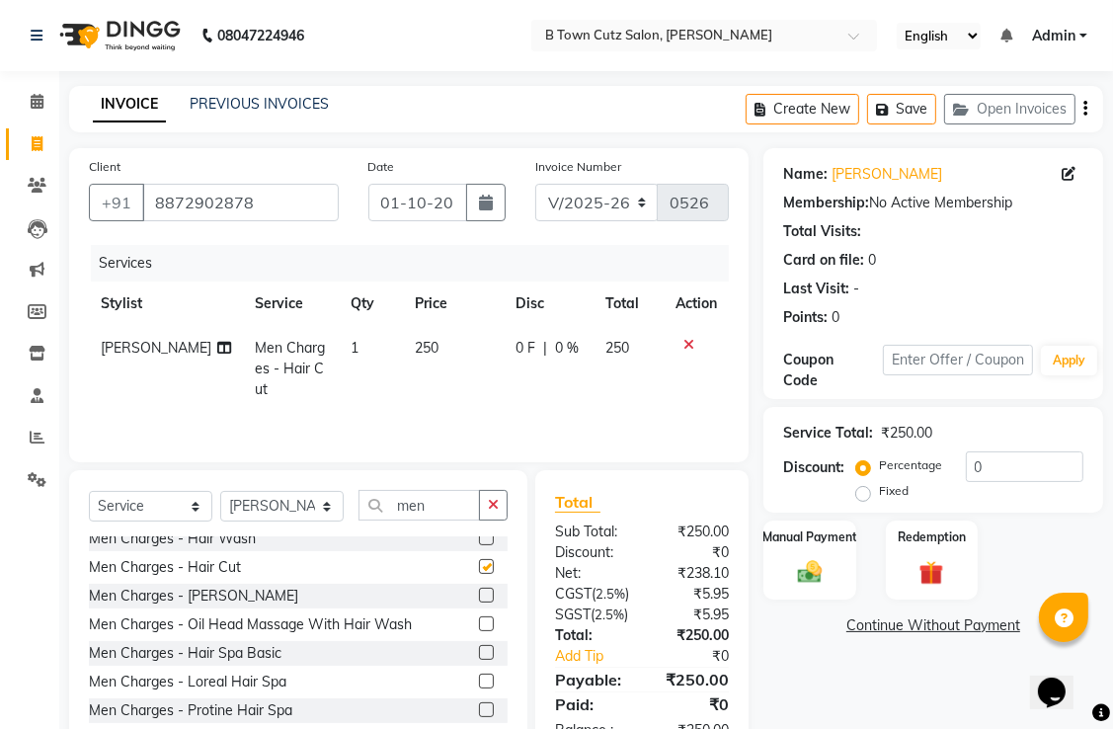
checkbox input "false"
click at [479, 601] on label at bounding box center [486, 595] width 15 height 15
click at [479, 601] on input "checkbox" at bounding box center [485, 596] width 13 height 13
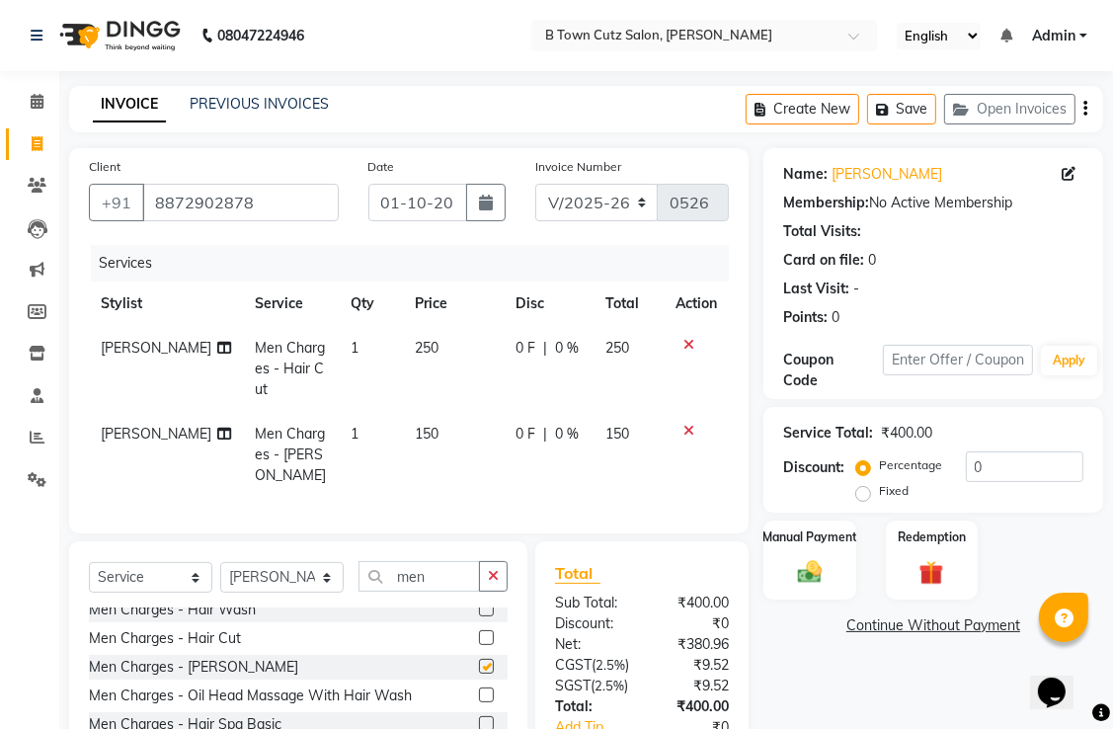
checkbox input "false"
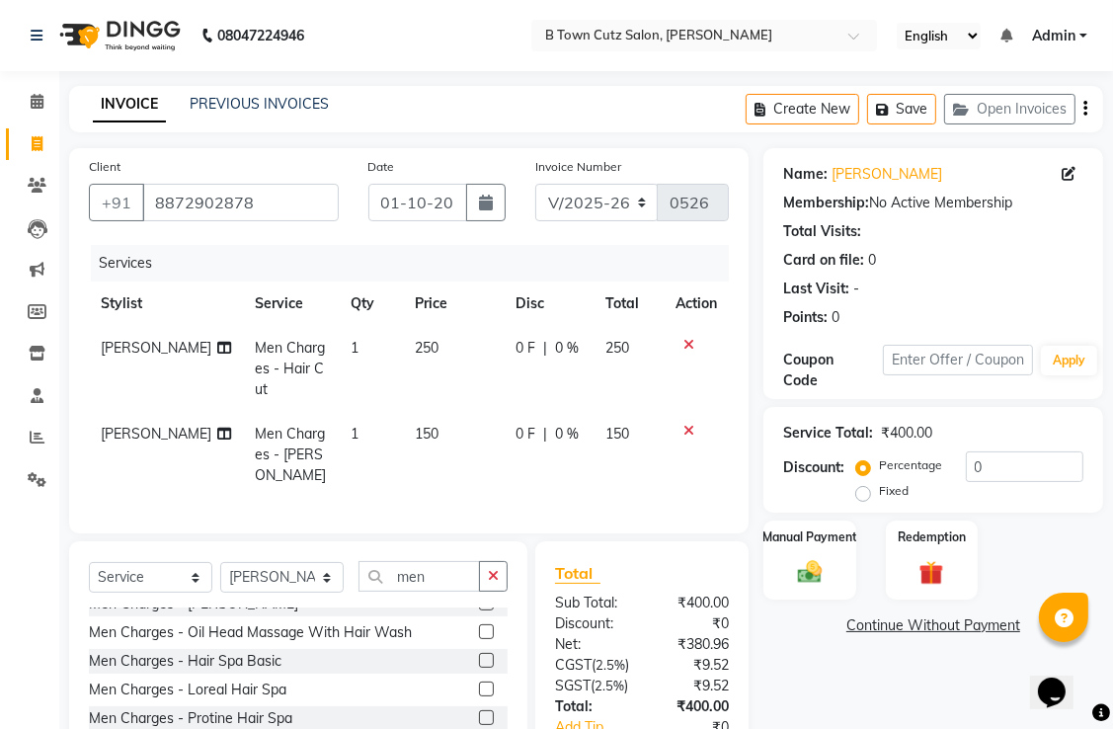
scroll to position [395, 0]
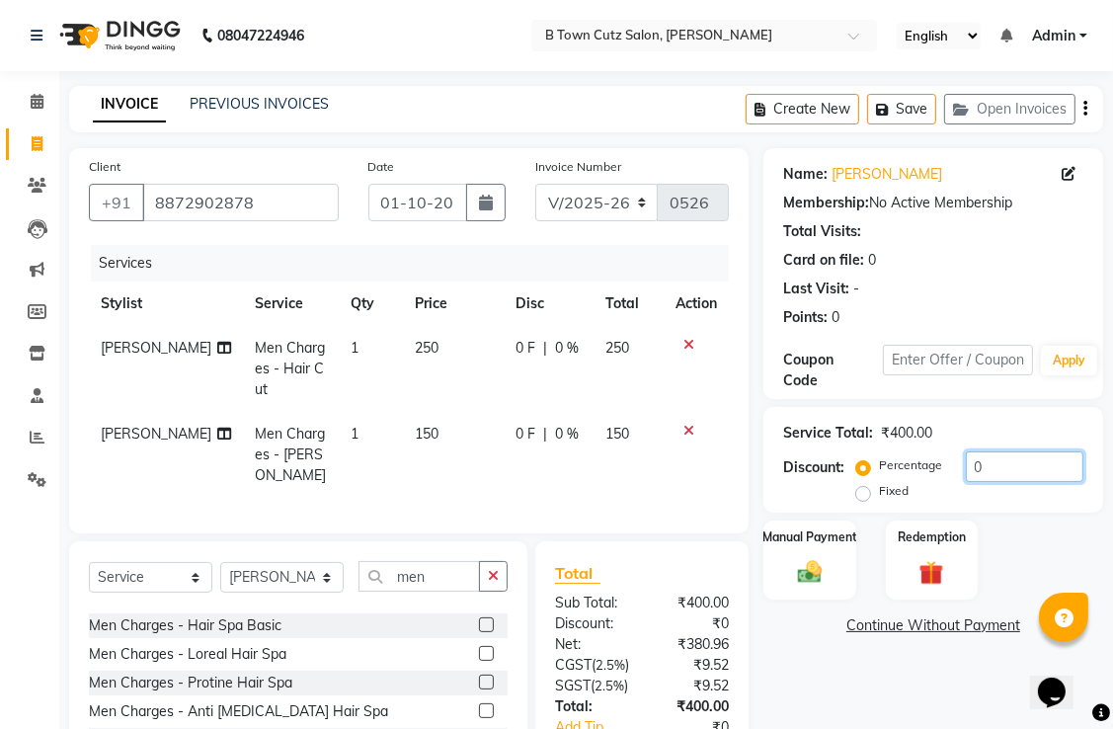
click at [1027, 459] on input "0" at bounding box center [1025, 467] width 118 height 31
click at [879, 490] on label "Fixed" at bounding box center [894, 491] width 30 height 18
click at [863, 490] on input "Fixed" at bounding box center [868, 491] width 14 height 14
radio input "true"
click at [996, 473] on input "0" at bounding box center [1025, 467] width 118 height 31
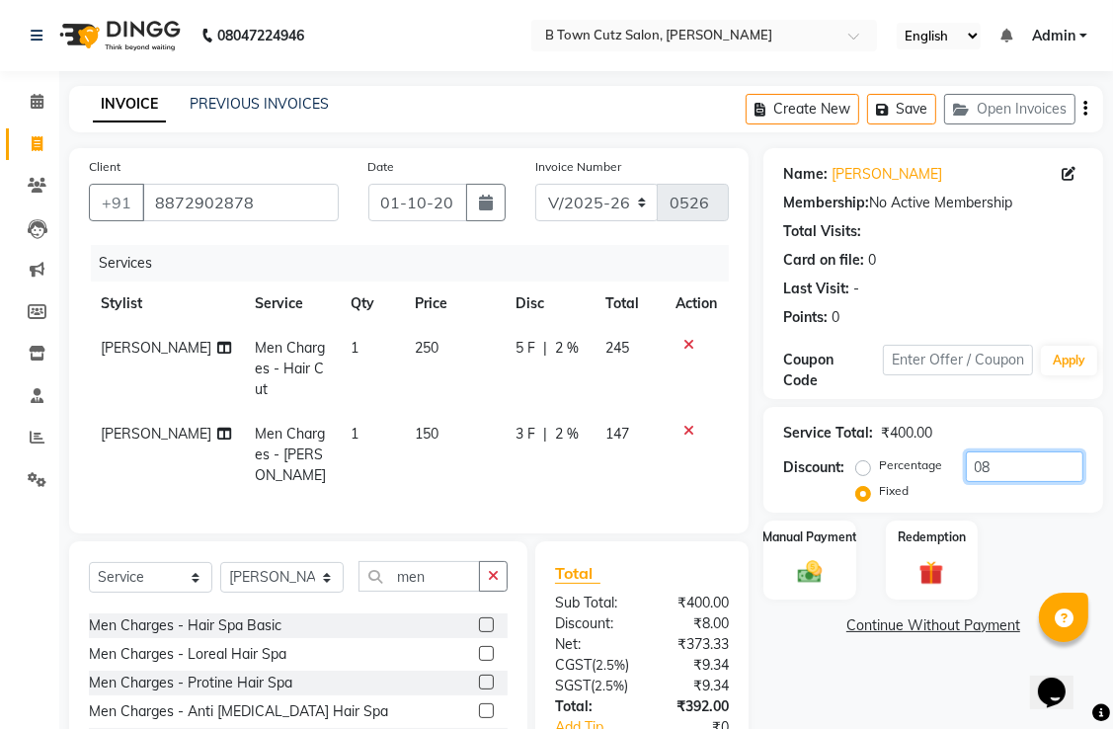
type input "0"
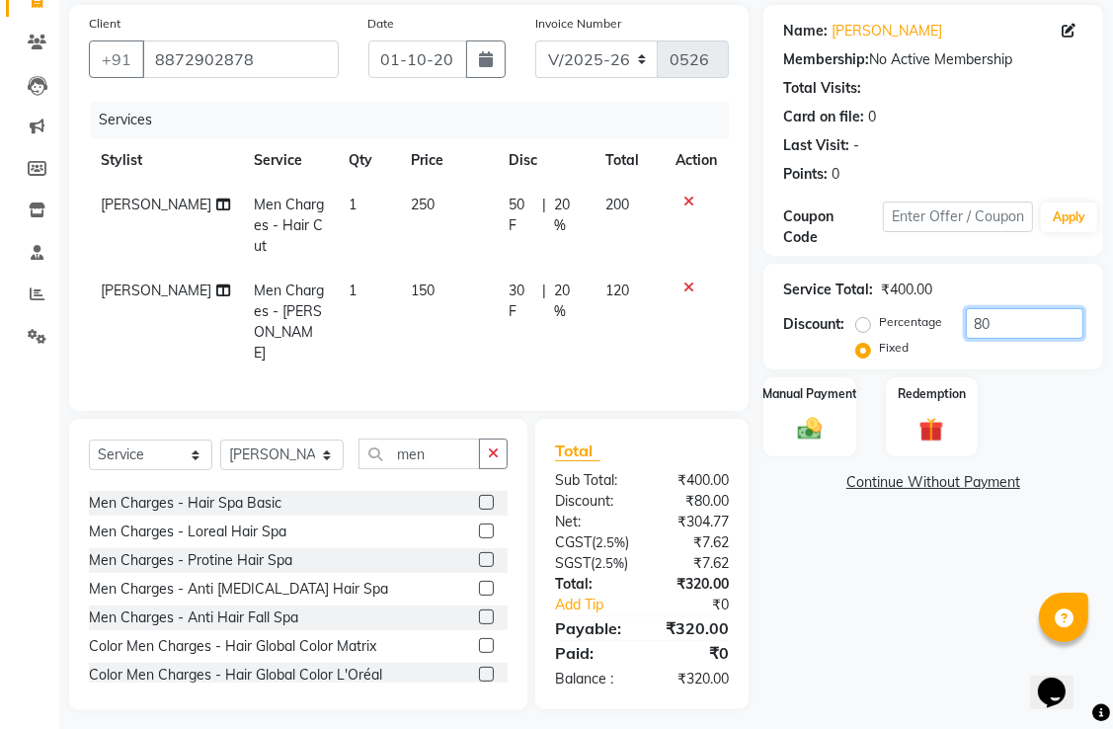
scroll to position [168, 0]
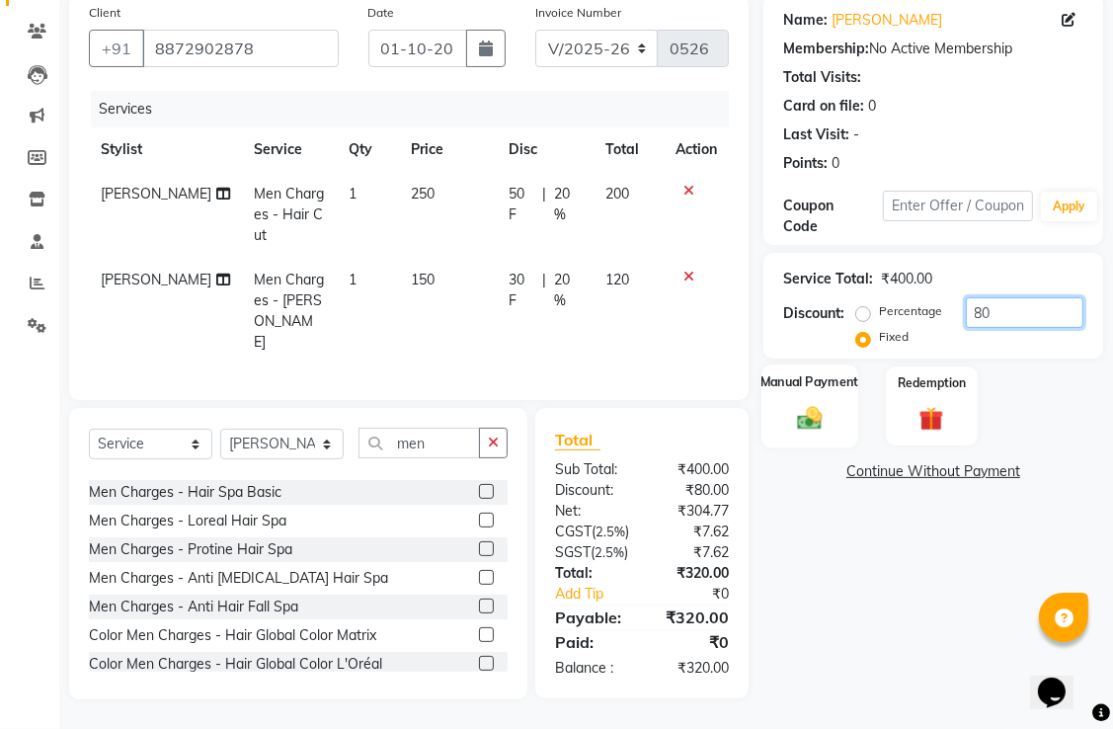
type input "80"
click at [821, 379] on div "Manual Payment" at bounding box center [810, 406] width 96 height 83
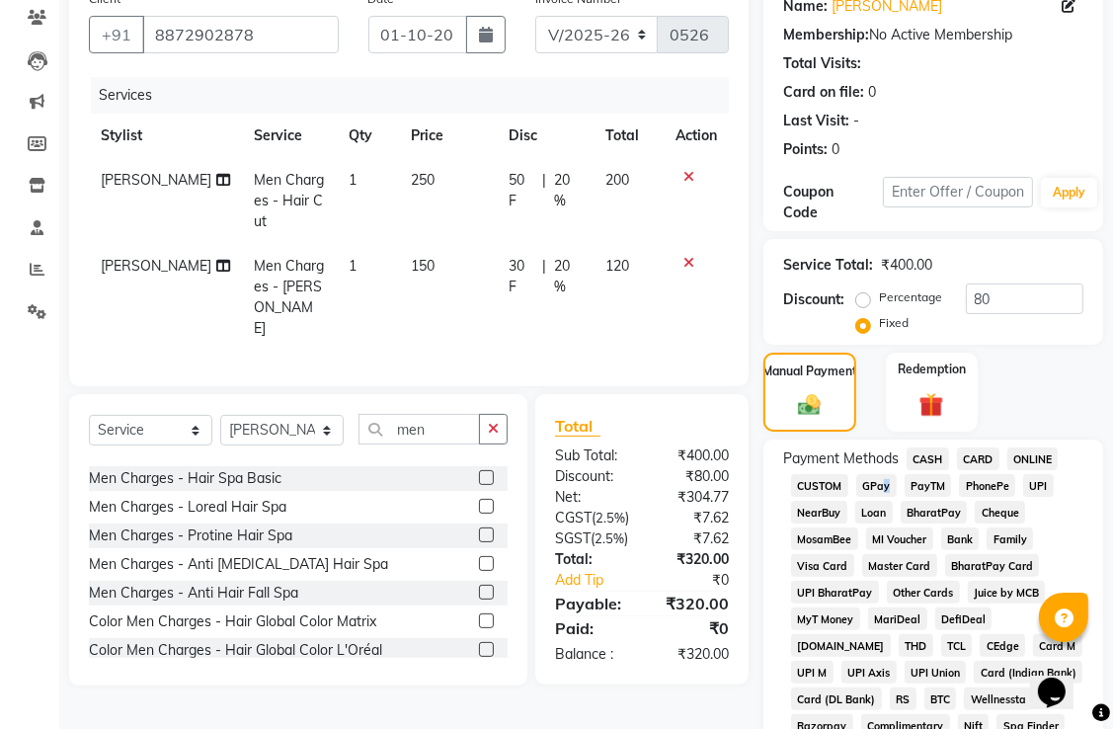
click at [880, 487] on span "GPay" at bounding box center [877, 485] width 41 height 23
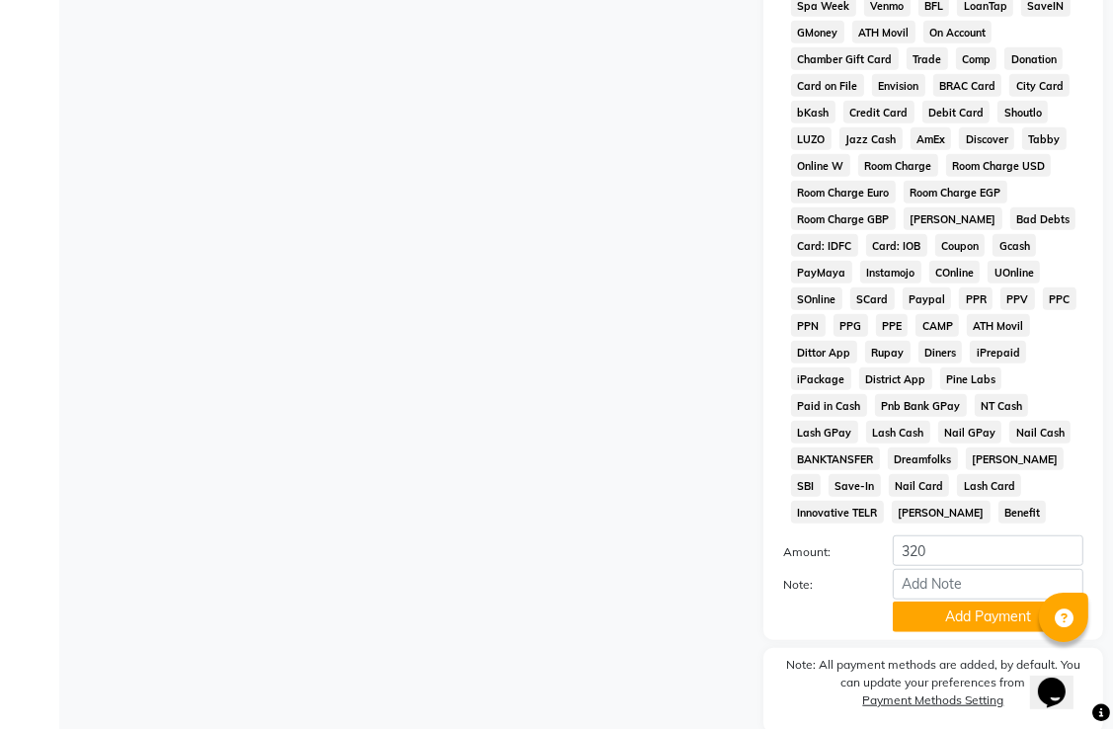
scroll to position [1014, 0]
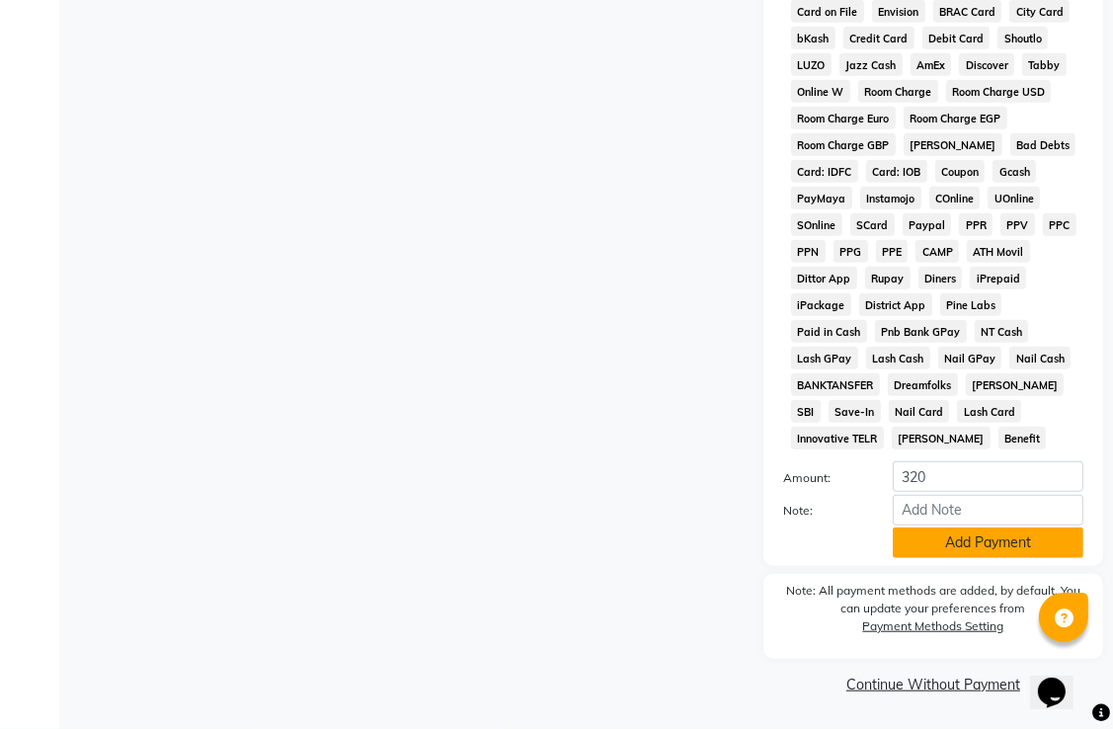
click at [931, 550] on button "Add Payment" at bounding box center [988, 543] width 191 height 31
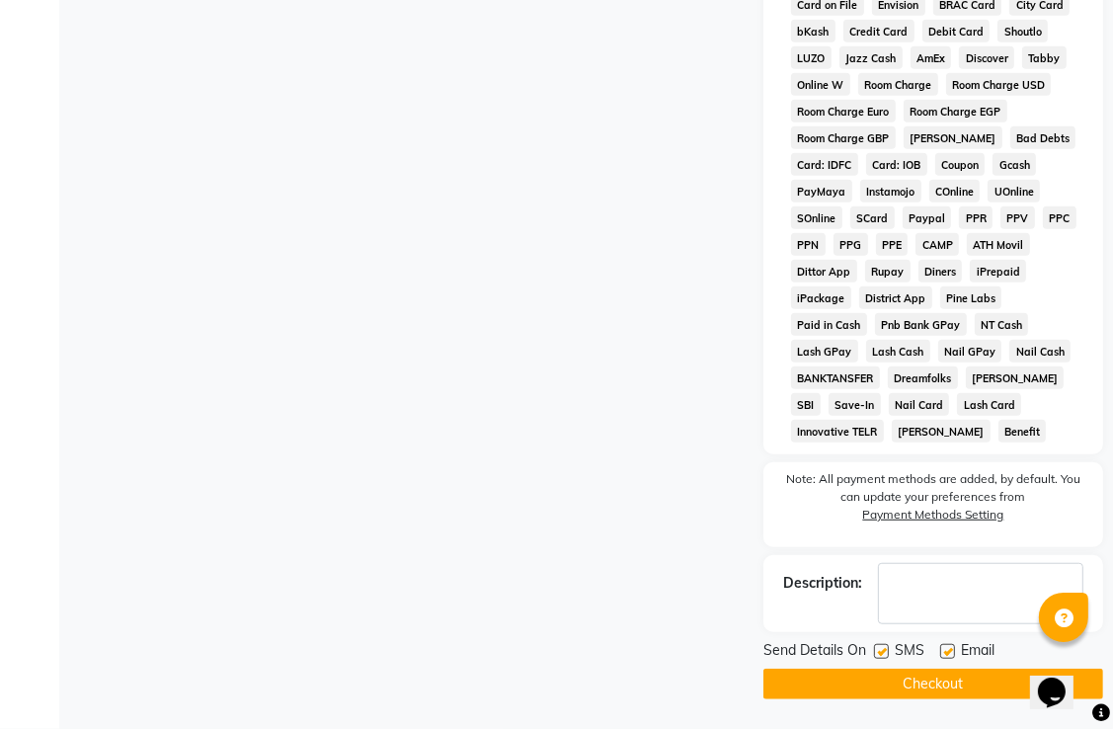
click at [915, 686] on button "Checkout" at bounding box center [934, 684] width 340 height 31
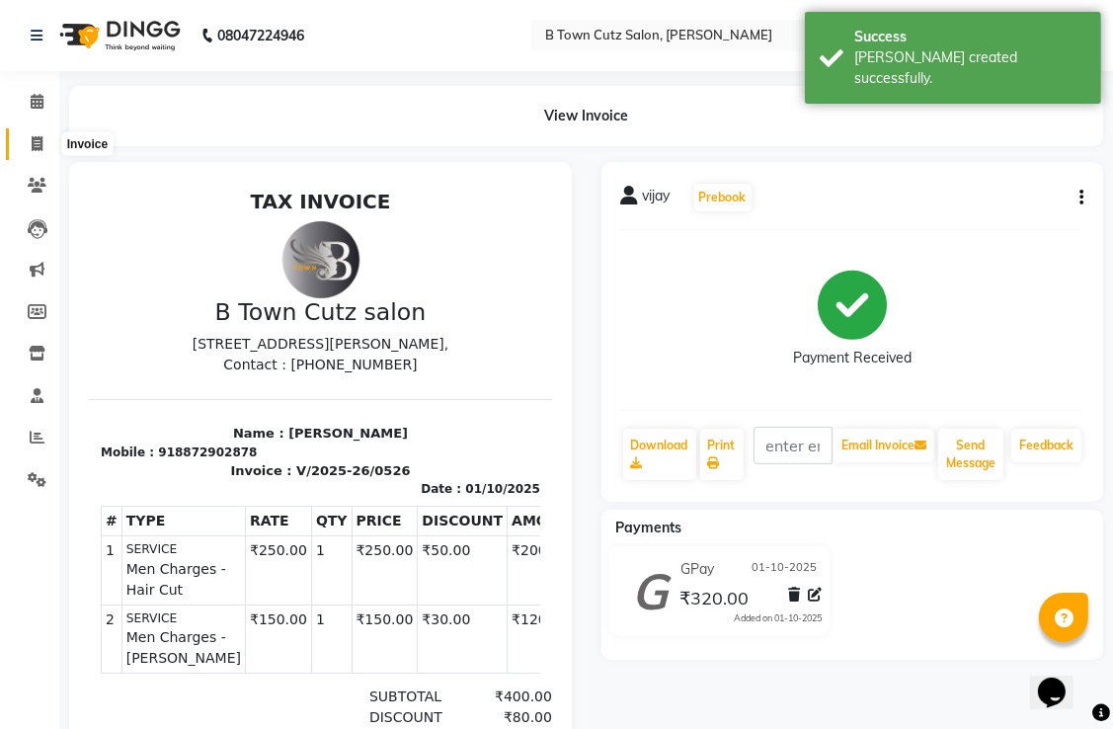
click at [42, 140] on span at bounding box center [37, 144] width 35 height 23
select select "service"
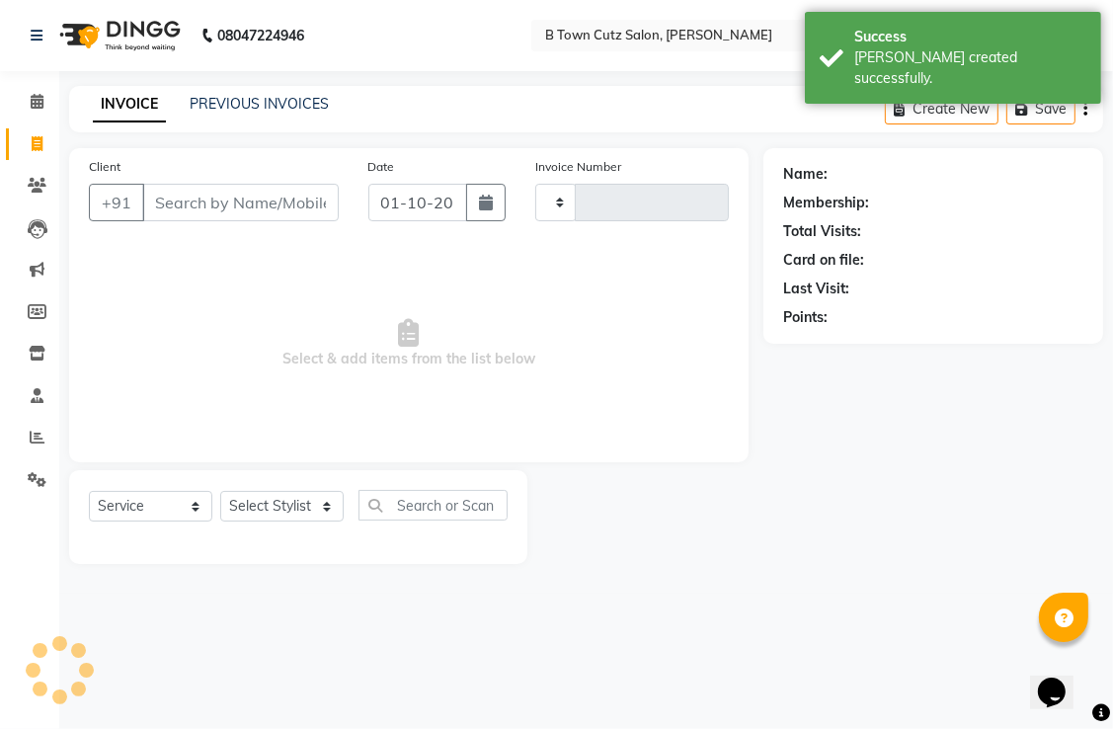
type input "0527"
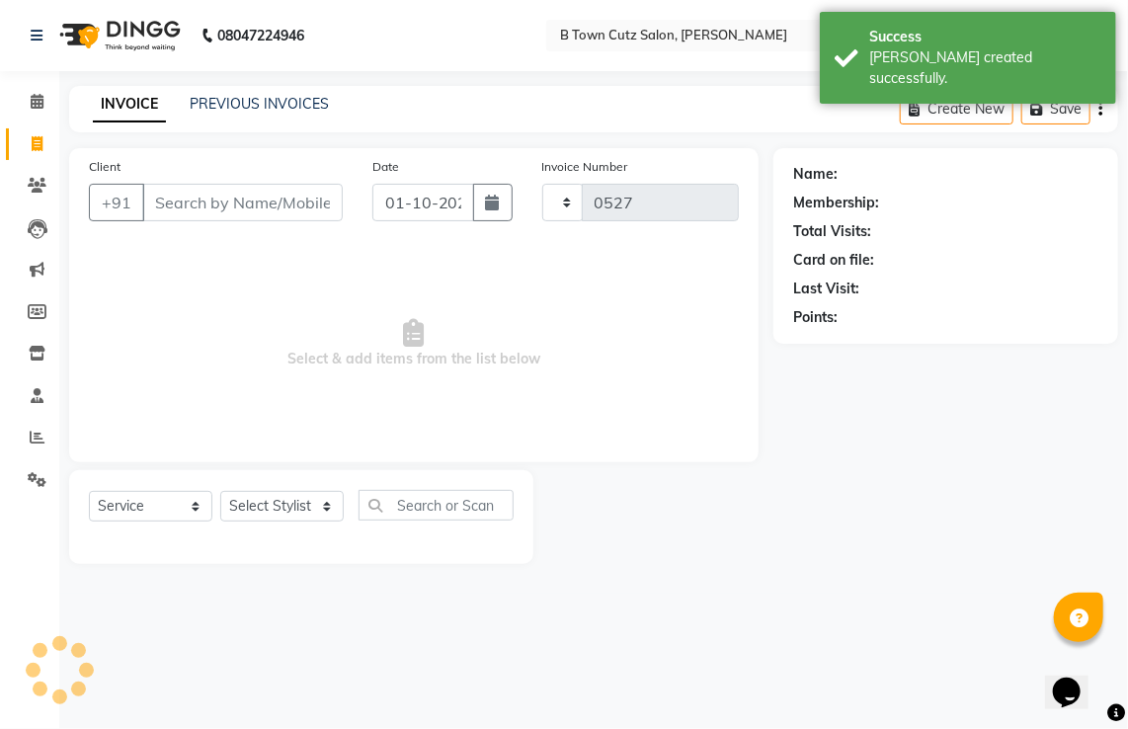
select select "4658"
click at [178, 207] on input "Client" at bounding box center [242, 203] width 201 height 38
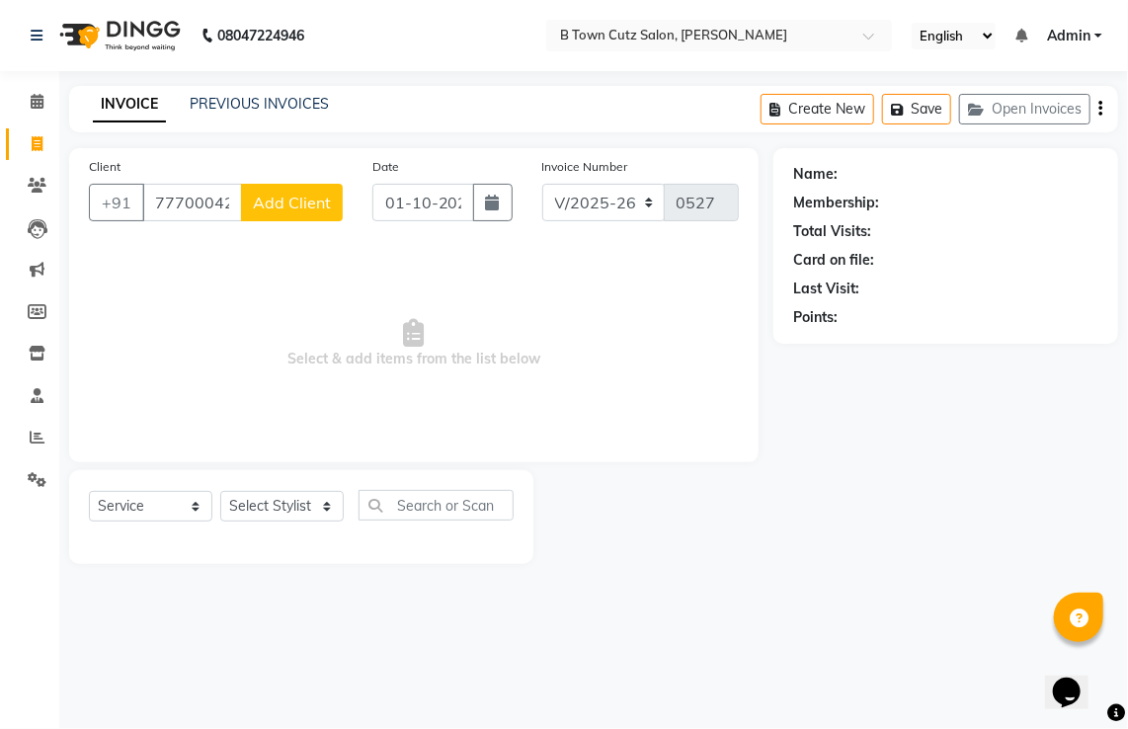
type input "7770004264"
click at [265, 206] on span "Add Client" at bounding box center [292, 203] width 78 height 20
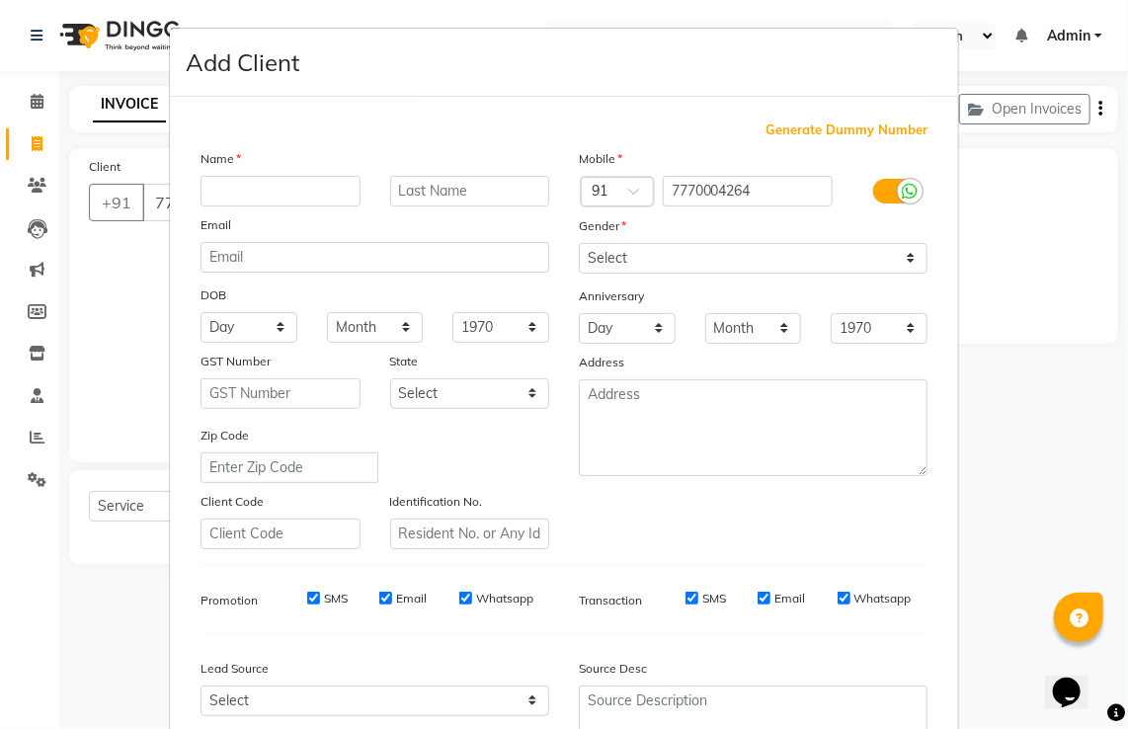
type input "p"
type input "[PERSON_NAME]"
click at [414, 178] on input "text" at bounding box center [470, 191] width 160 height 31
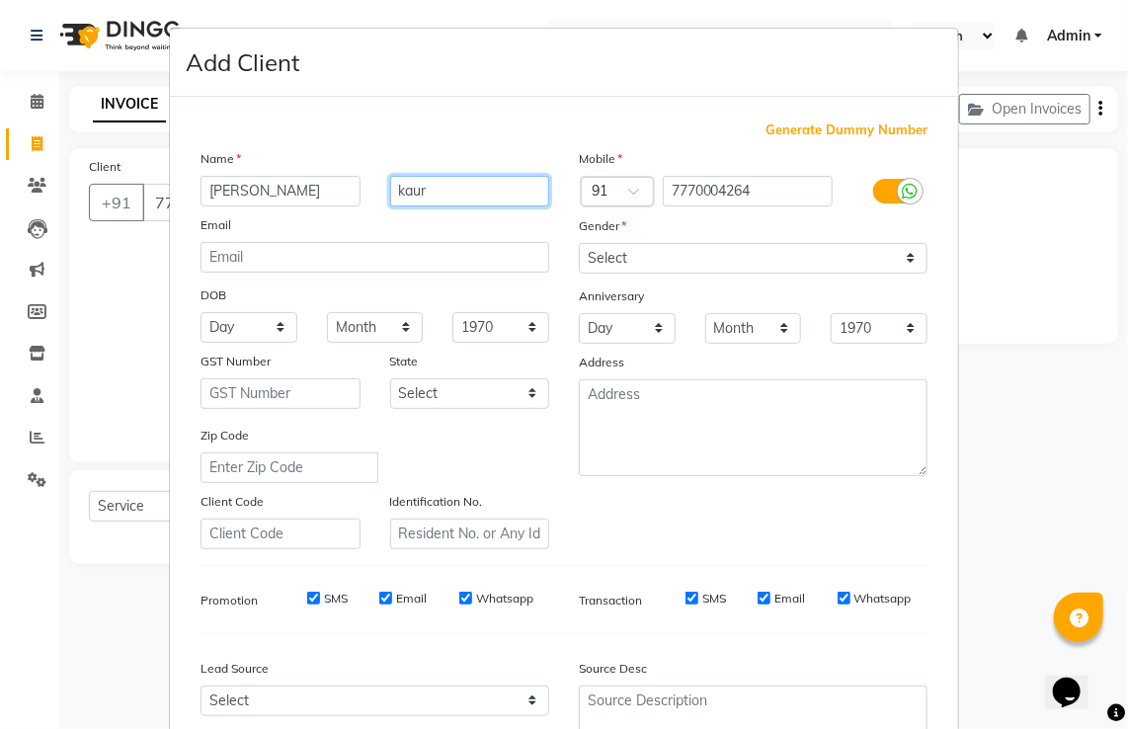
type input "kaur"
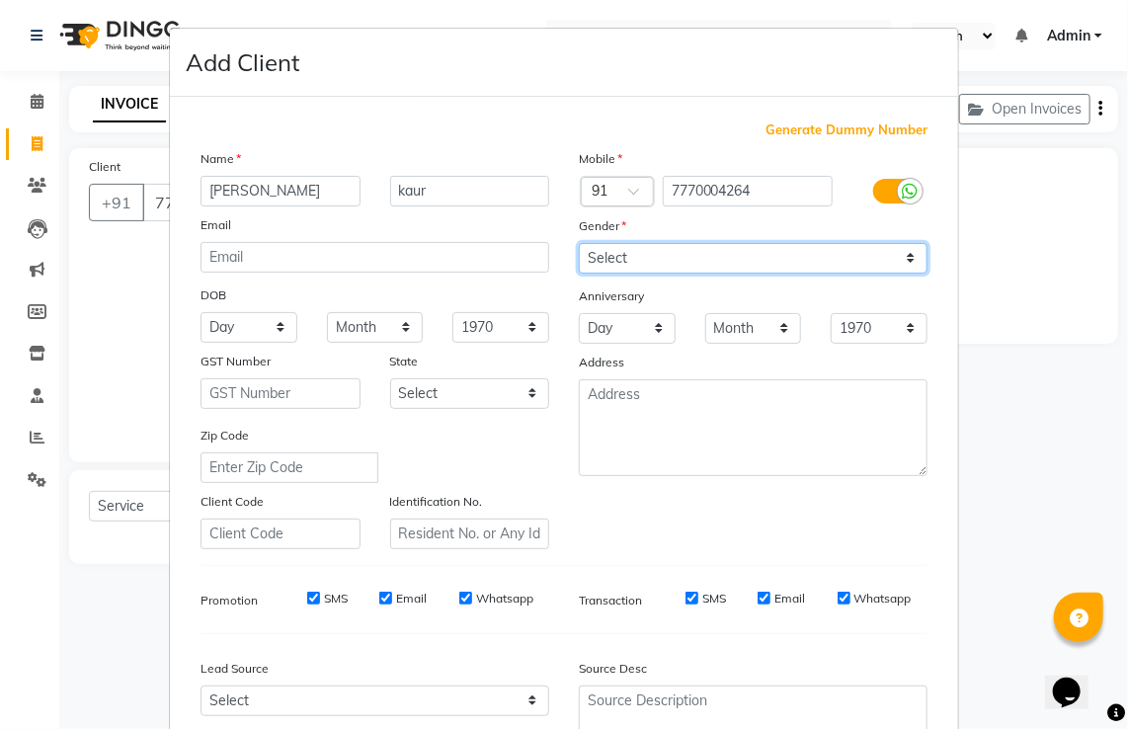
click at [616, 259] on select "Select [DEMOGRAPHIC_DATA] [DEMOGRAPHIC_DATA] Other Prefer Not To Say" at bounding box center [753, 258] width 349 height 31
select select "[DEMOGRAPHIC_DATA]"
click at [579, 244] on select "Select [DEMOGRAPHIC_DATA] [DEMOGRAPHIC_DATA] Other Prefer Not To Say" at bounding box center [753, 258] width 349 height 31
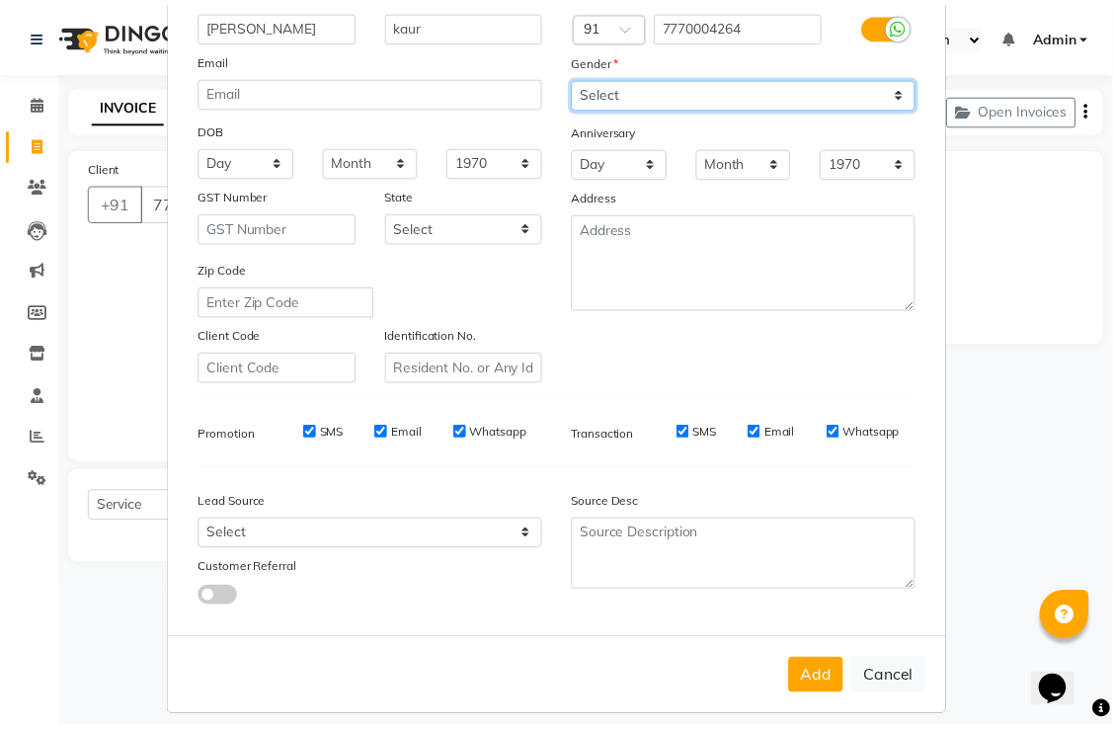
scroll to position [192, 0]
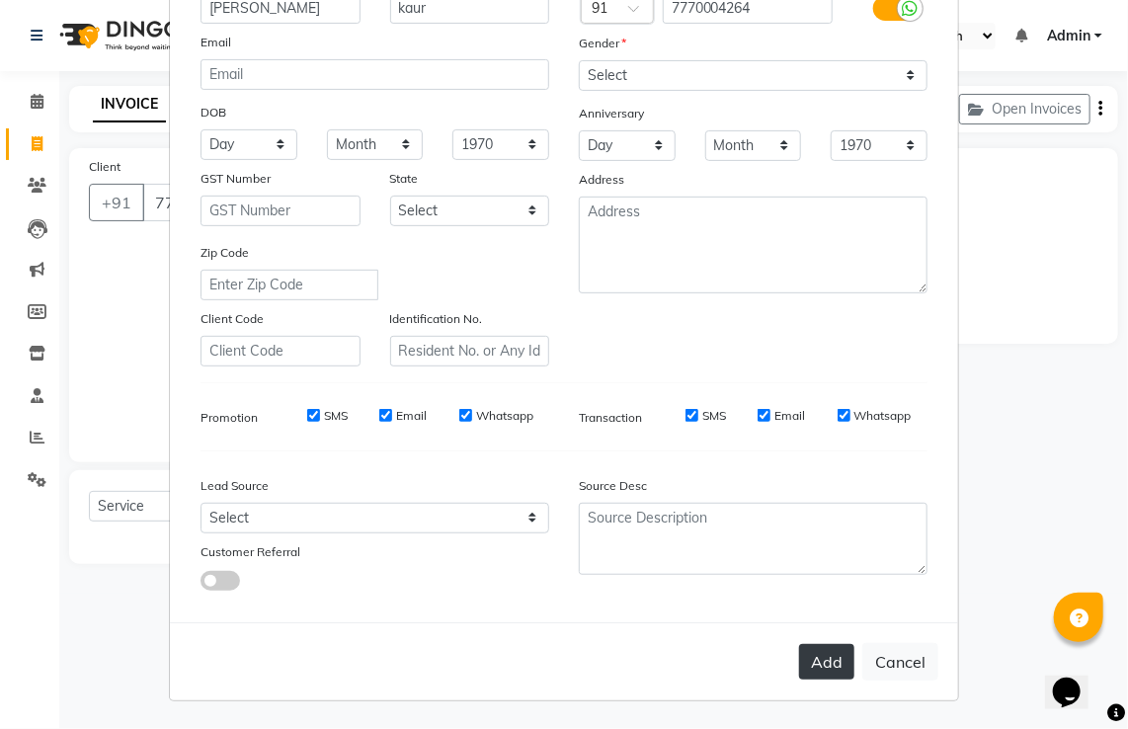
click at [814, 658] on button "Add" at bounding box center [826, 662] width 55 height 36
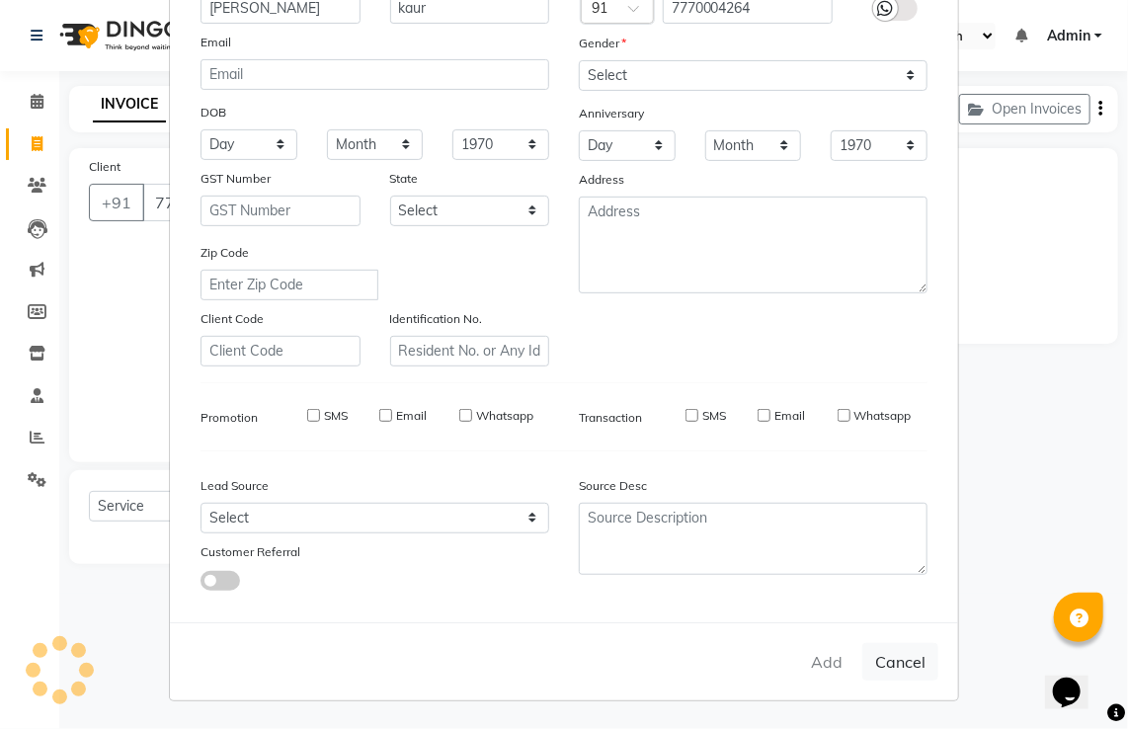
select select
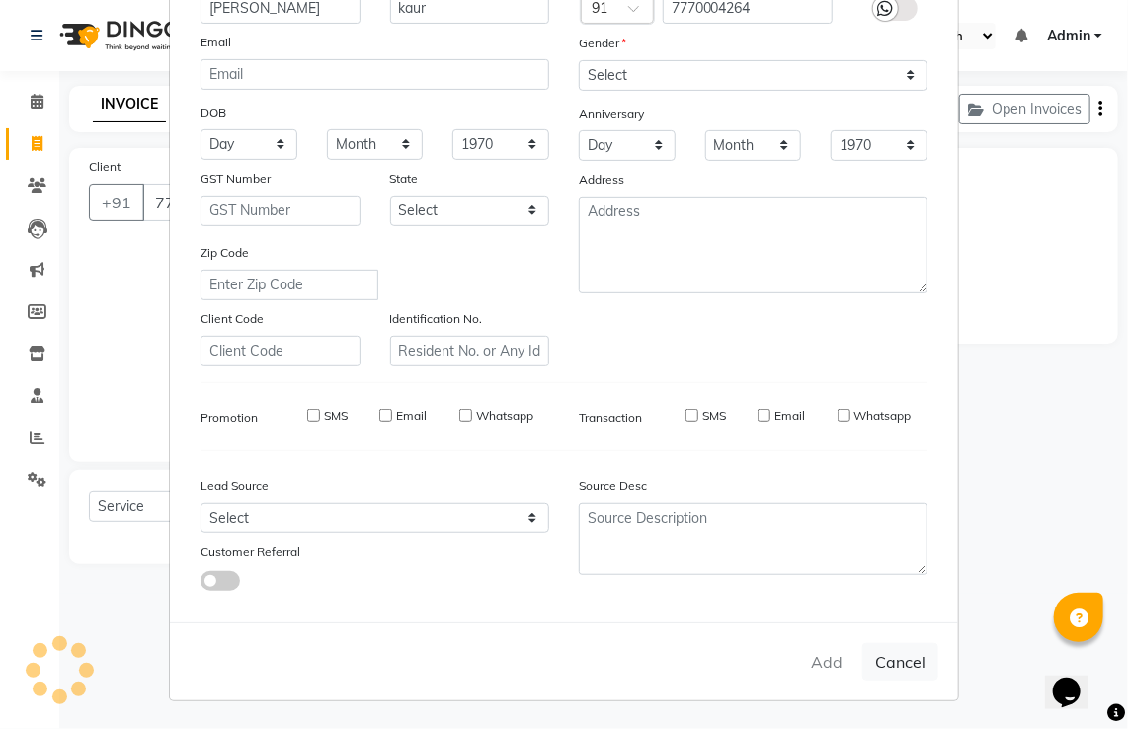
select select
checkbox input "false"
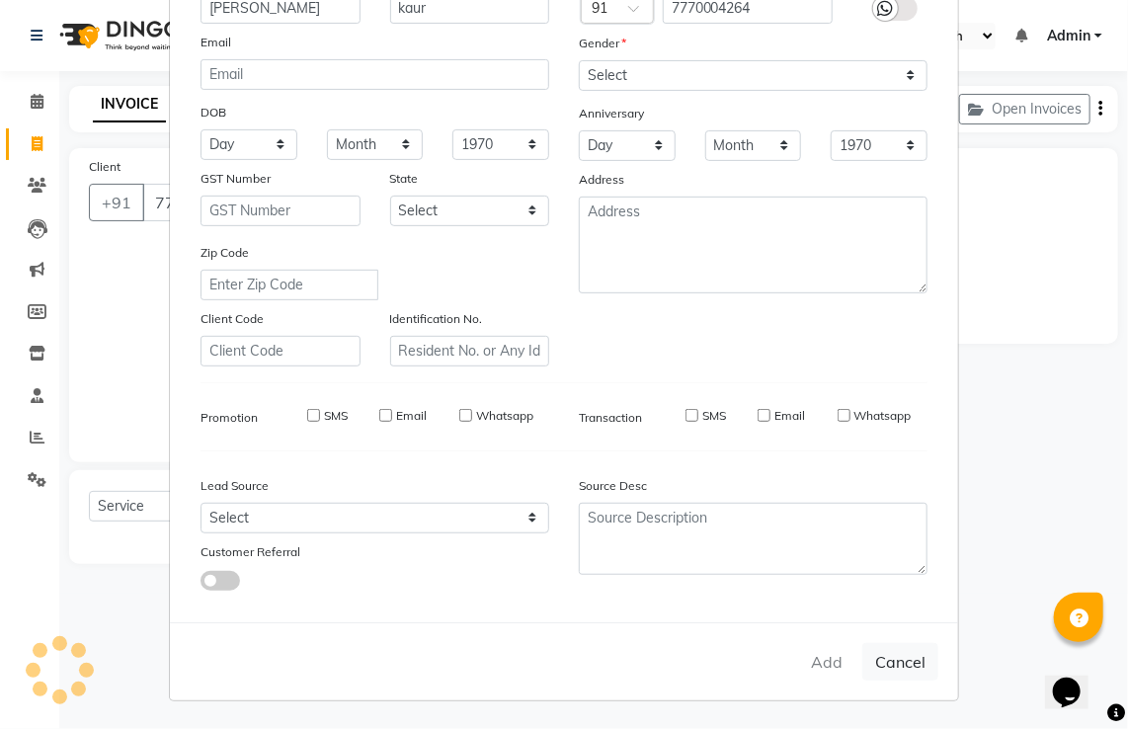
checkbox input "false"
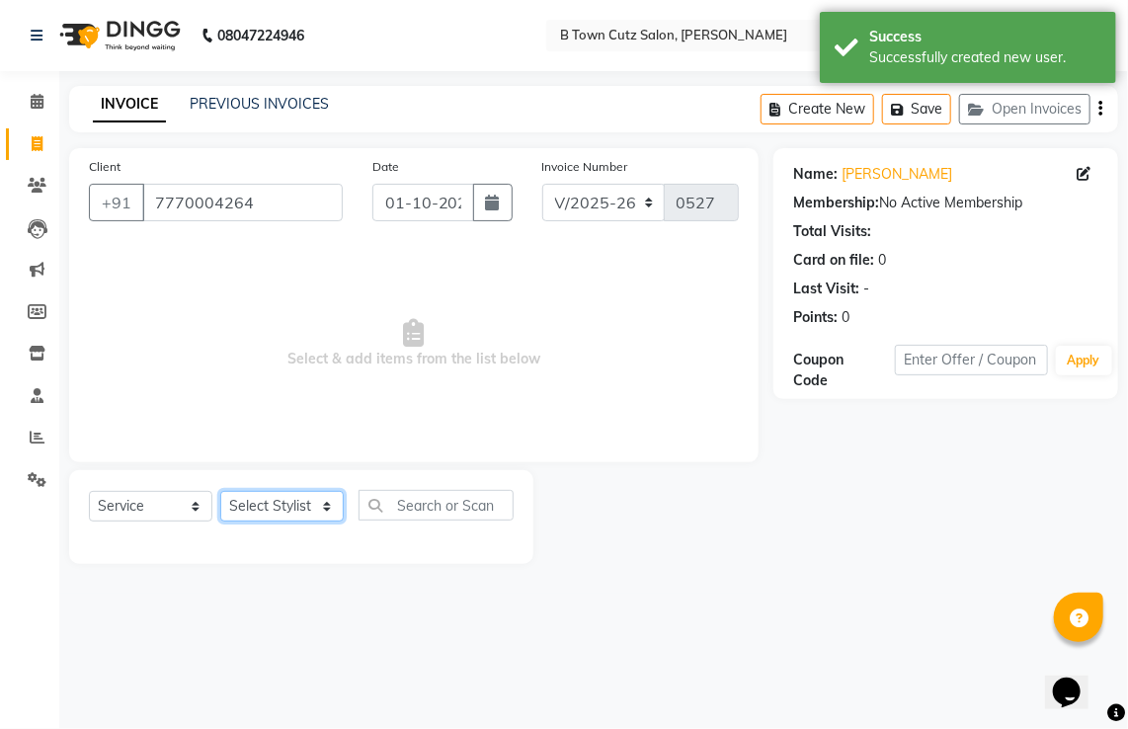
click at [327, 518] on select "Select Stylist Deepak [PERSON_NAME] [PERSON_NAME] [PERSON_NAME] [PERSON_NAME] S…" at bounding box center [281, 506] width 123 height 31
select select "52009"
click at [220, 492] on select "Select Stylist Deepak [PERSON_NAME] [PERSON_NAME] [PERSON_NAME] [PERSON_NAME] S…" at bounding box center [281, 506] width 123 height 31
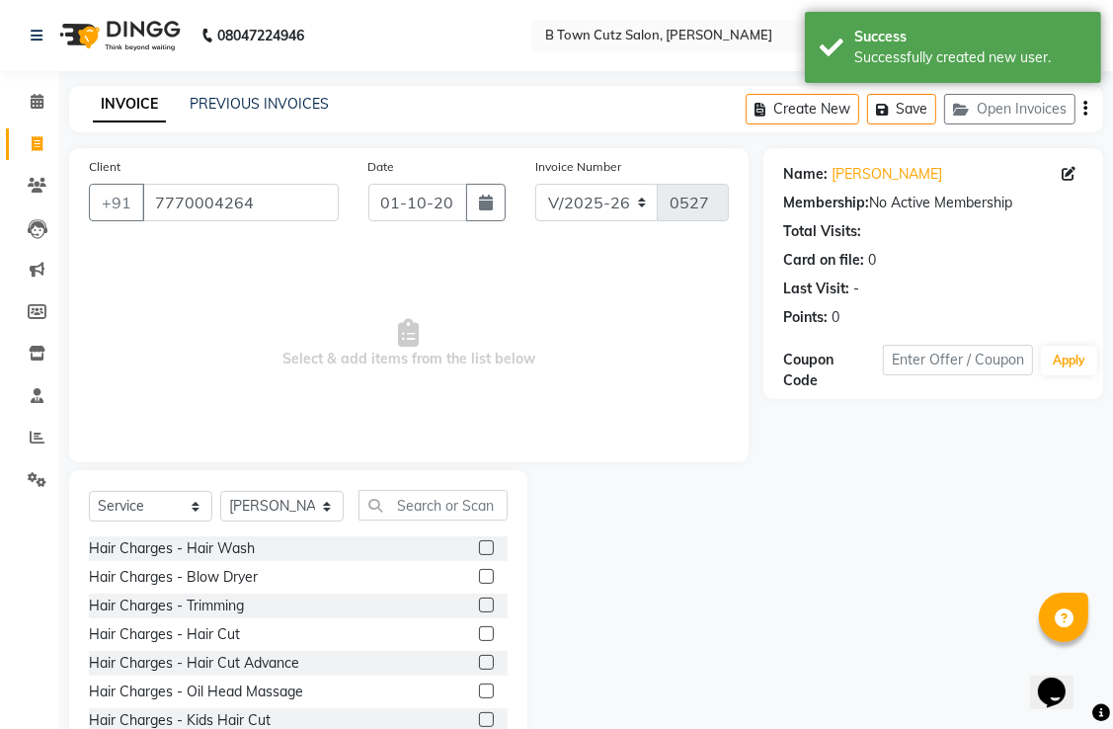
click at [479, 549] on label at bounding box center [486, 547] width 15 height 15
click at [479, 549] on input "checkbox" at bounding box center [485, 548] width 13 height 13
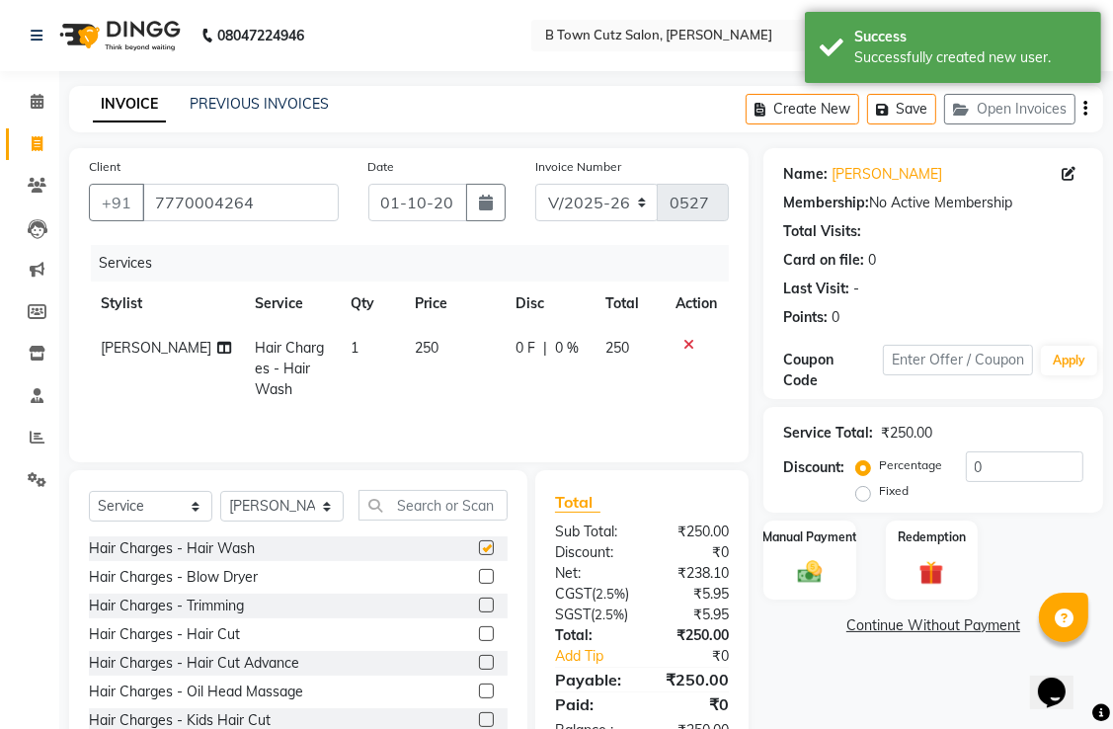
checkbox input "false"
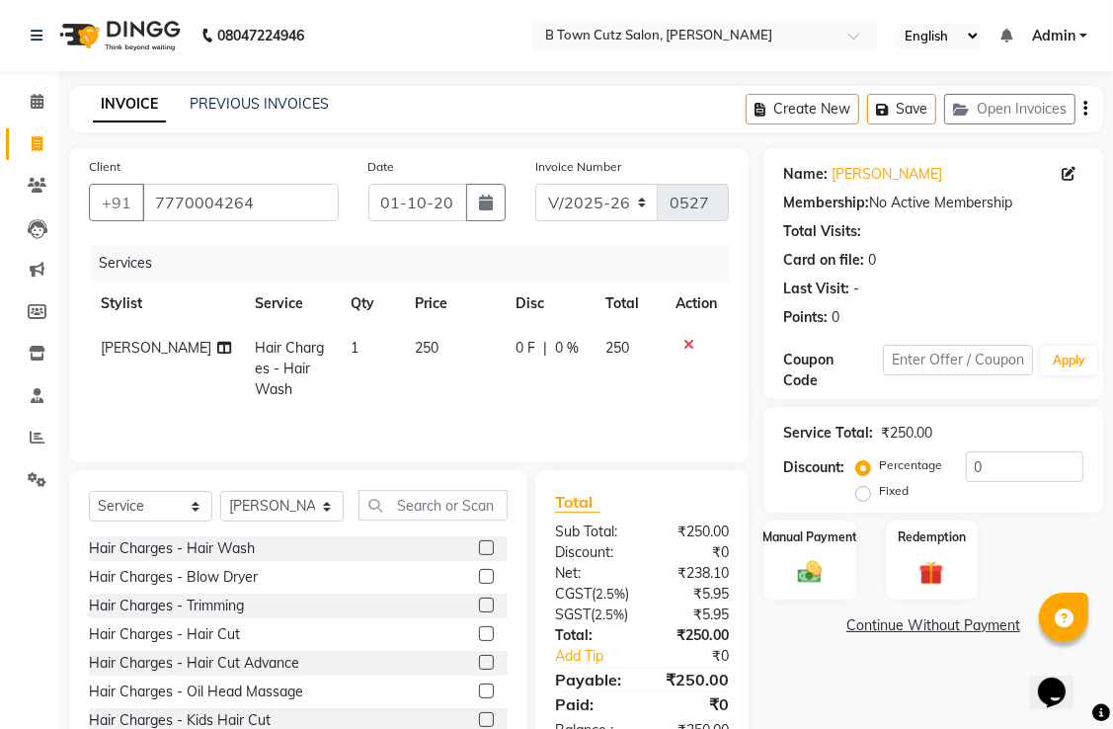
click at [479, 579] on label at bounding box center [486, 576] width 15 height 15
click at [479, 579] on input "checkbox" at bounding box center [485, 577] width 13 height 13
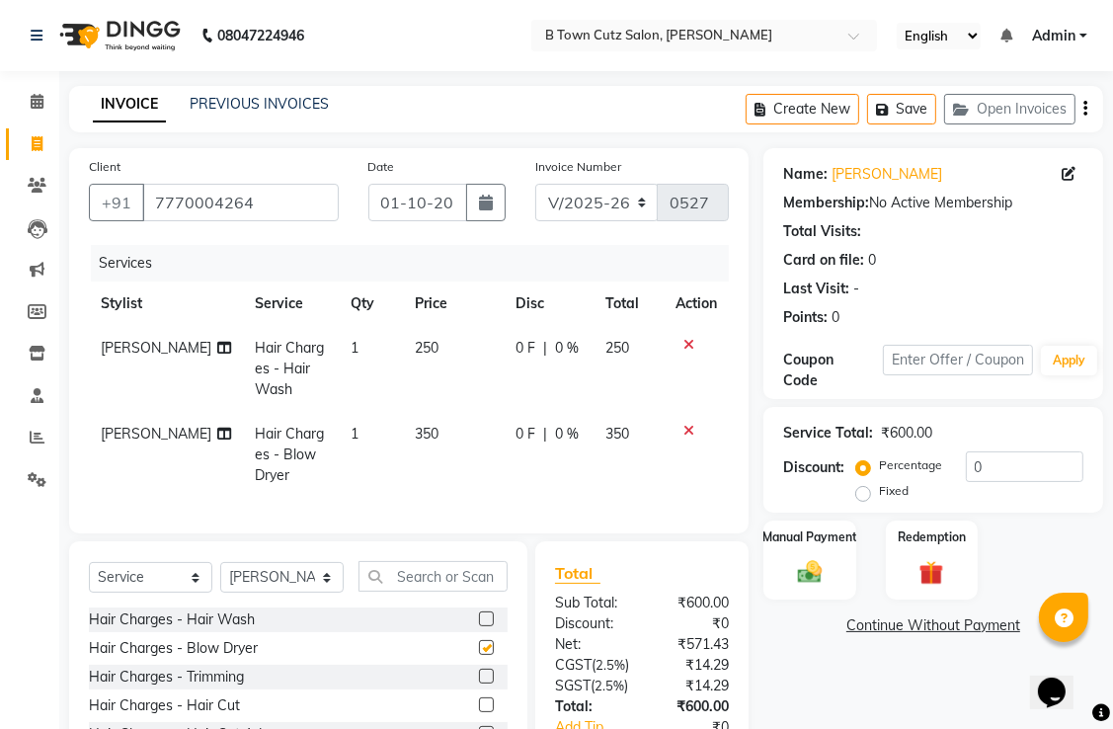
checkbox input "false"
click at [879, 496] on label "Fixed" at bounding box center [894, 491] width 30 height 18
click at [869, 496] on input "Fixed" at bounding box center [868, 491] width 14 height 14
radio input "true"
click at [1025, 465] on input "0" at bounding box center [1025, 467] width 118 height 31
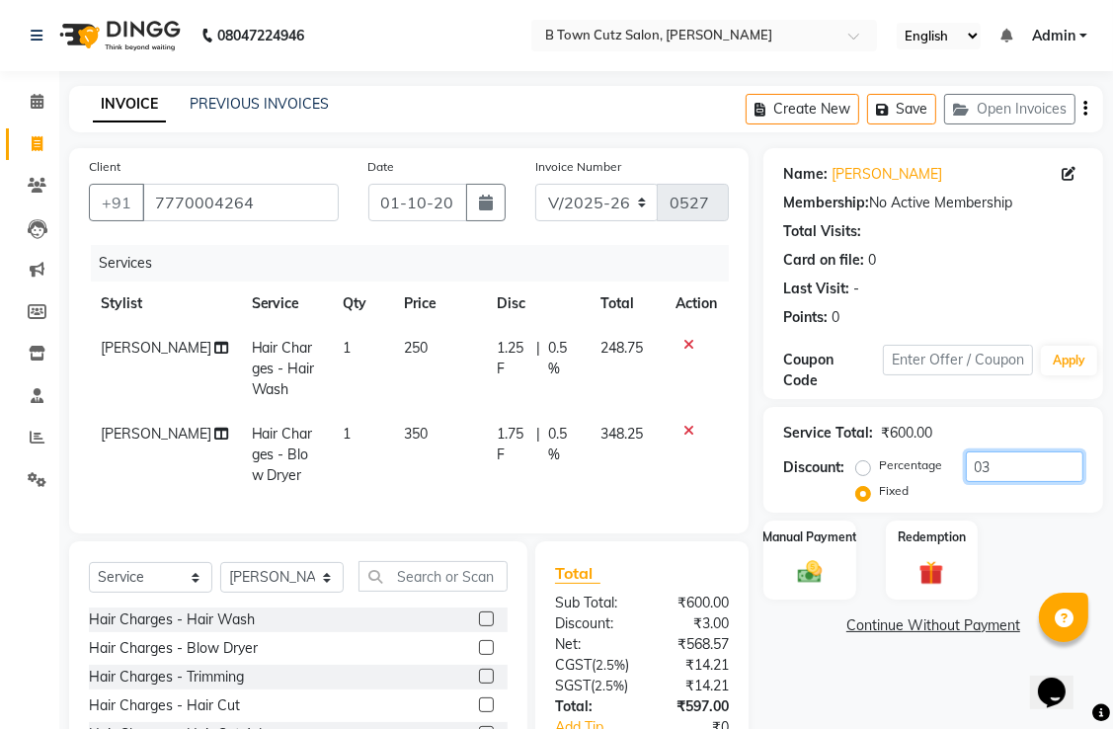
type input "0"
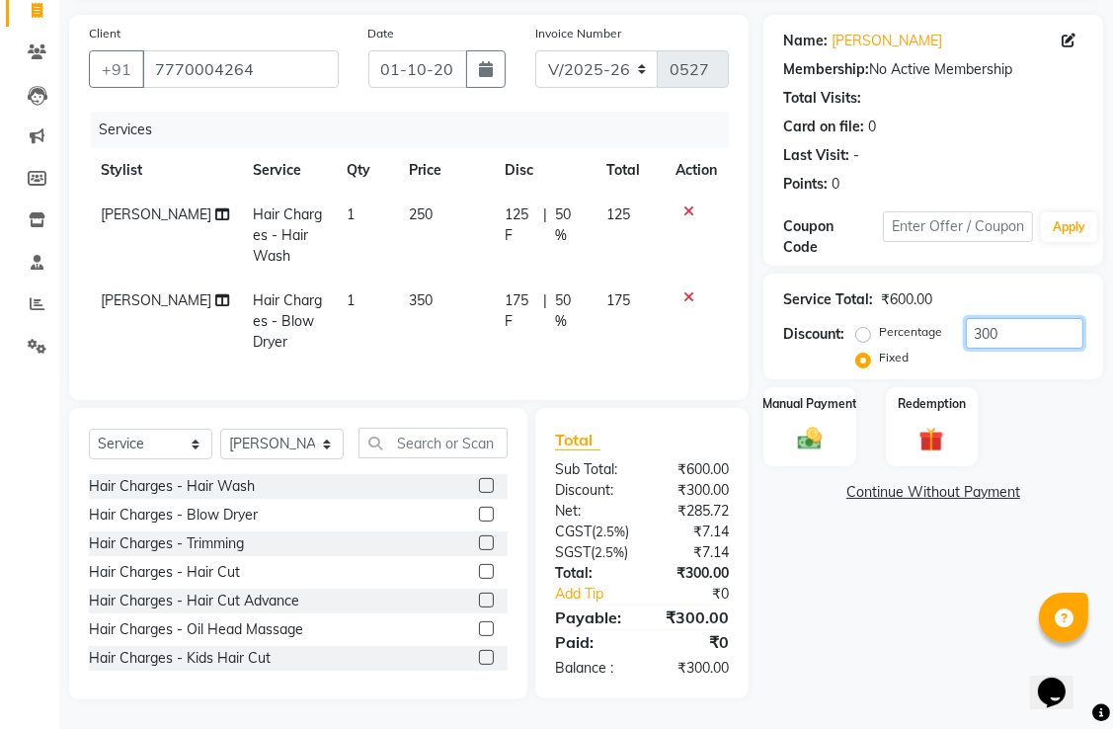
scroll to position [189, 0]
type input "300"
click at [843, 385] on div "Manual Payment" at bounding box center [810, 426] width 96 height 83
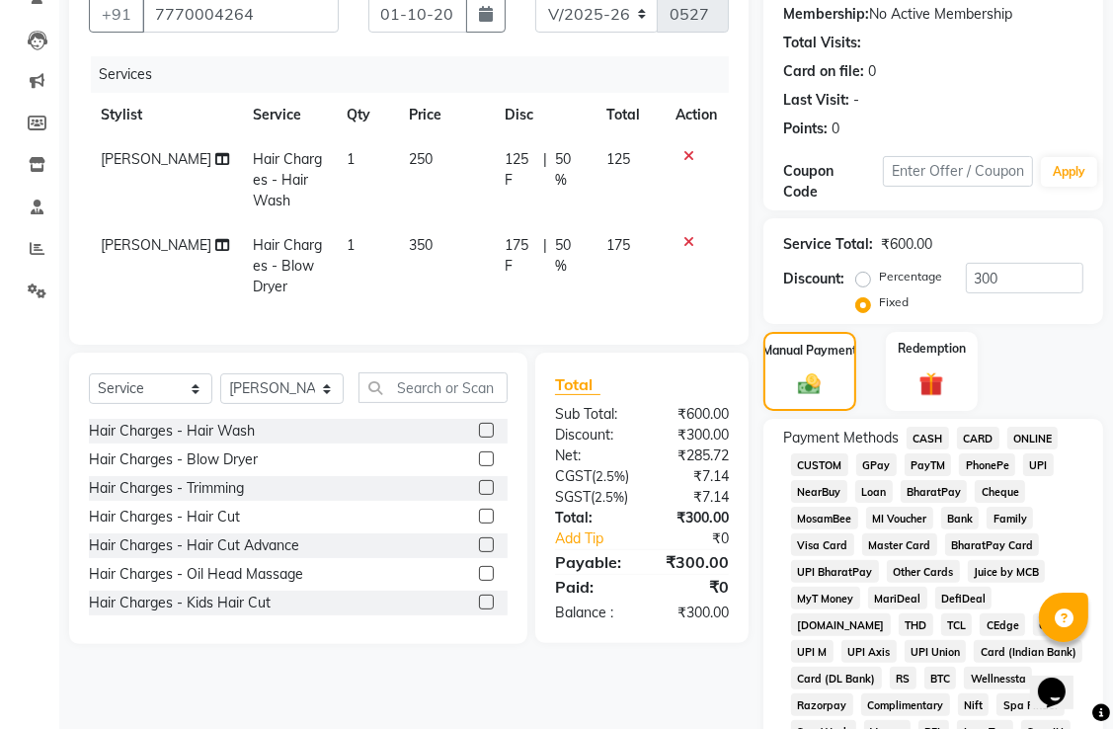
click at [872, 464] on span "GPay" at bounding box center [877, 464] width 41 height 23
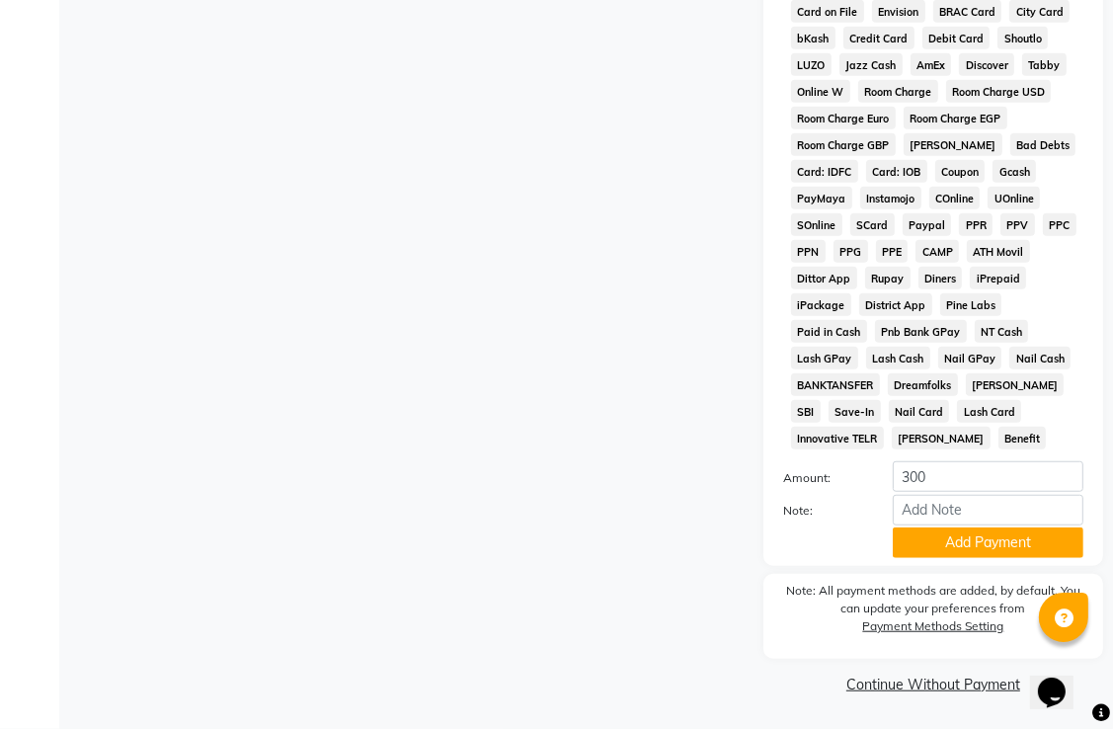
scroll to position [1014, 0]
click at [949, 543] on button "Add Payment" at bounding box center [988, 543] width 191 height 31
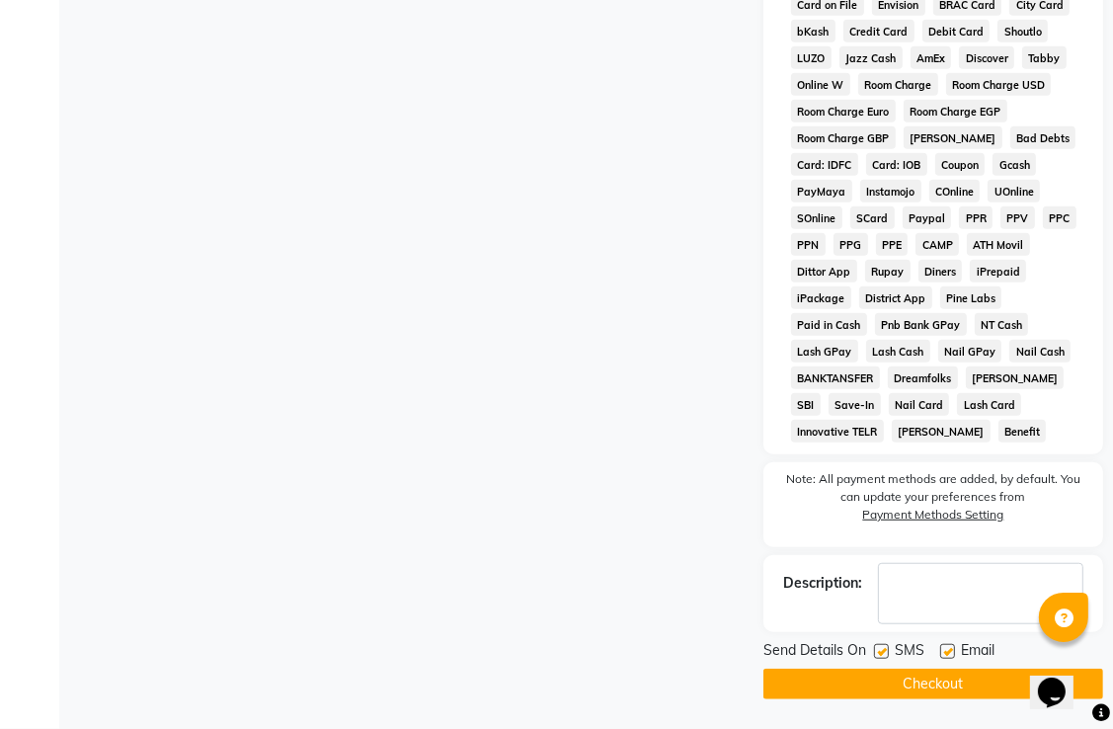
click at [964, 677] on button "Checkout" at bounding box center [934, 684] width 340 height 31
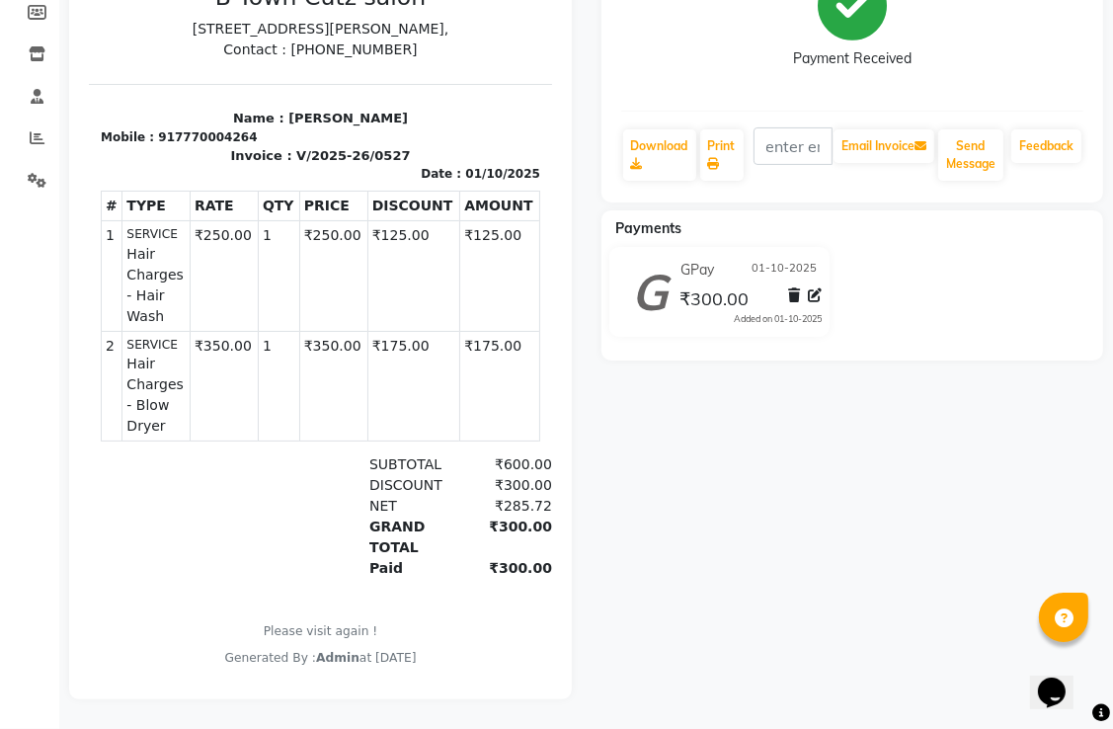
scroll to position [312, 0]
click at [409, 676] on html "TAX INVOICE B Town Cutz salon [STREET_ADDRESS][PERSON_NAME], Contact : [PHONE_N…" at bounding box center [319, 272] width 463 height 808
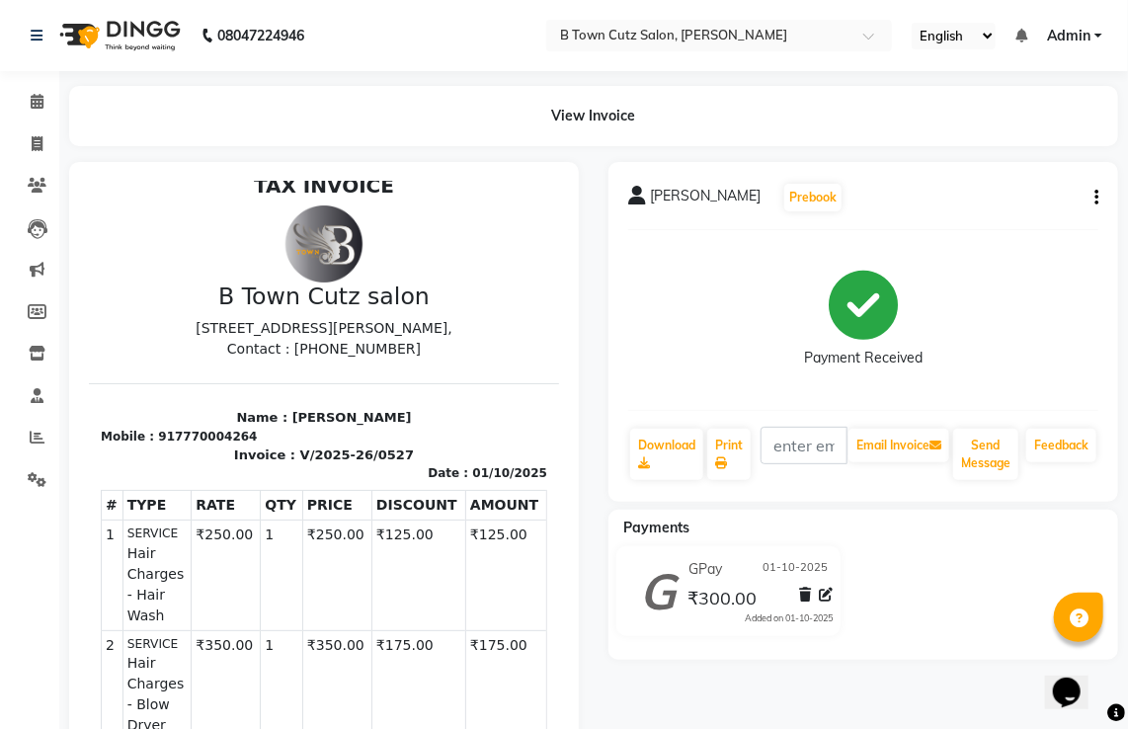
select select "4658"
select select "service"
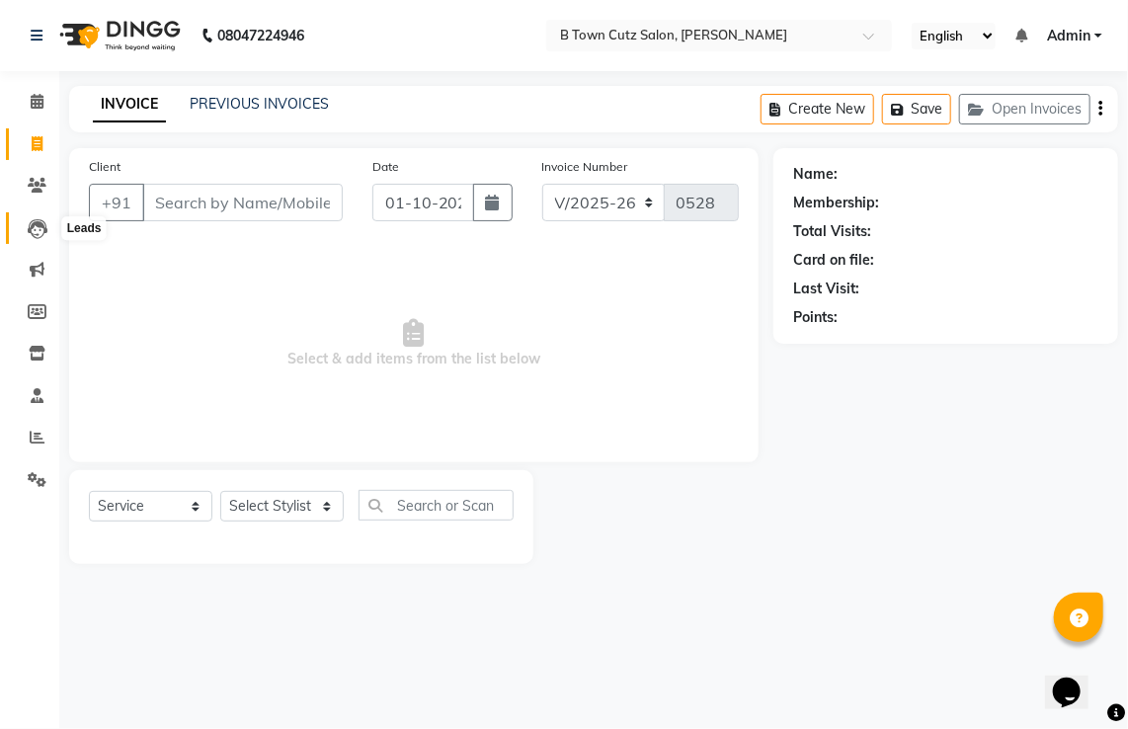
click at [28, 237] on icon at bounding box center [38, 229] width 20 height 20
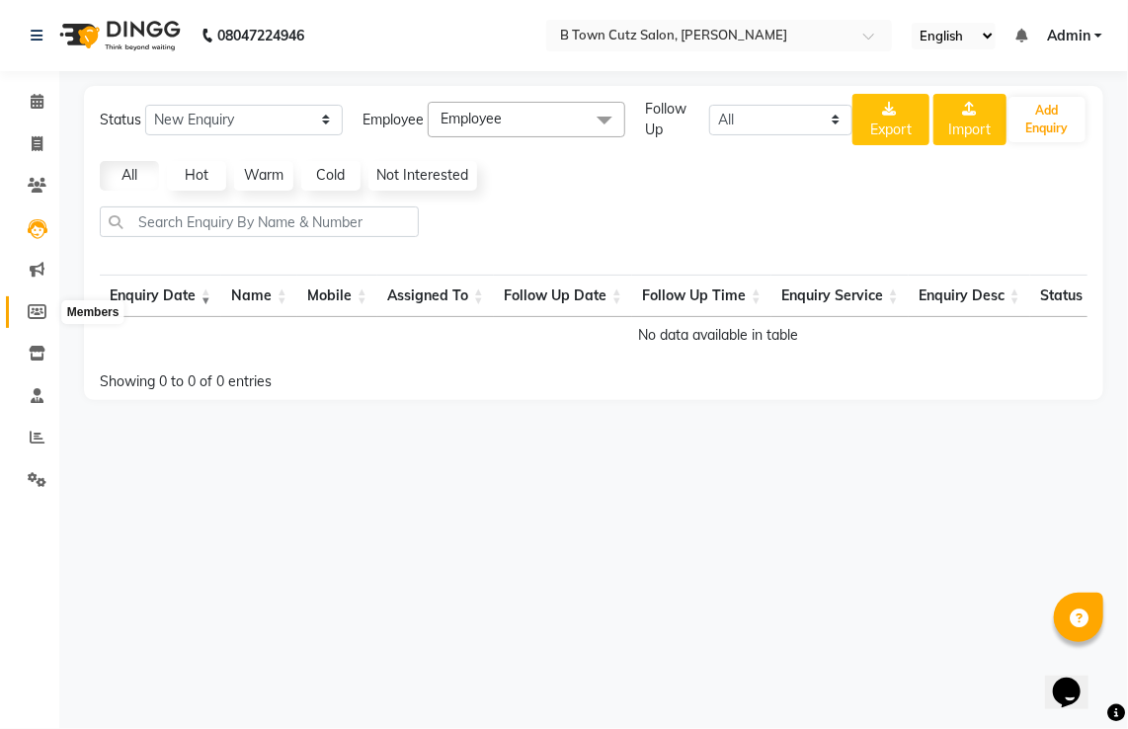
click at [37, 301] on span at bounding box center [37, 312] width 35 height 23
select select
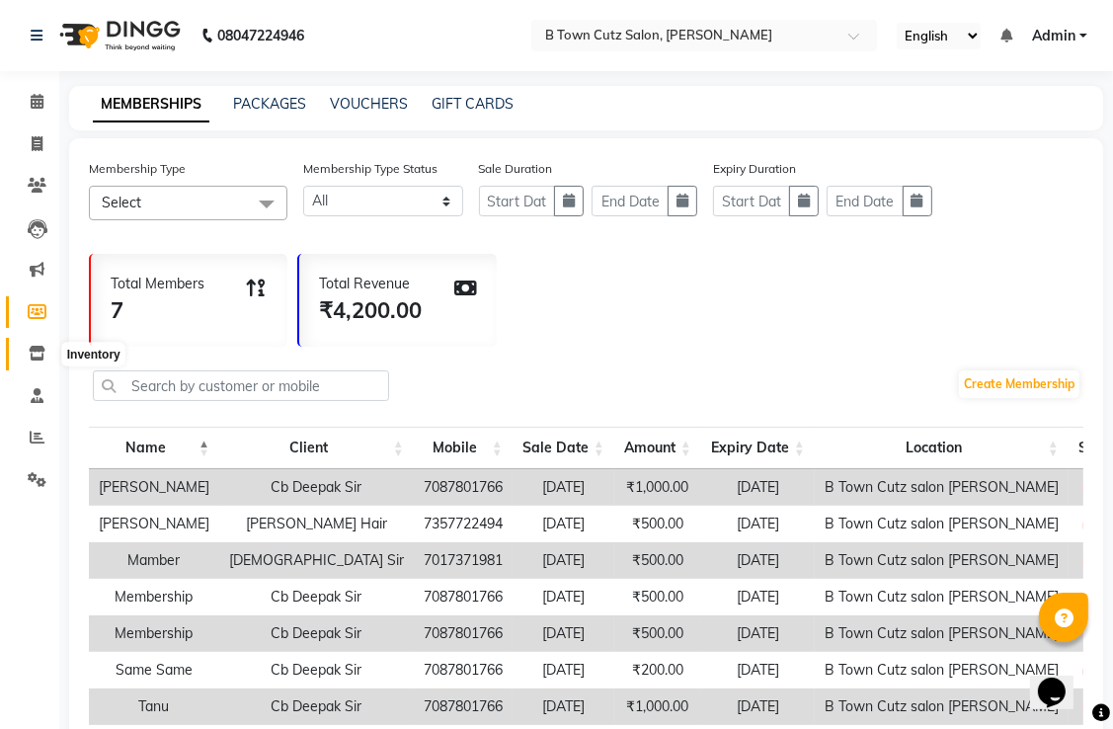
click at [41, 351] on icon at bounding box center [37, 353] width 17 height 15
select select
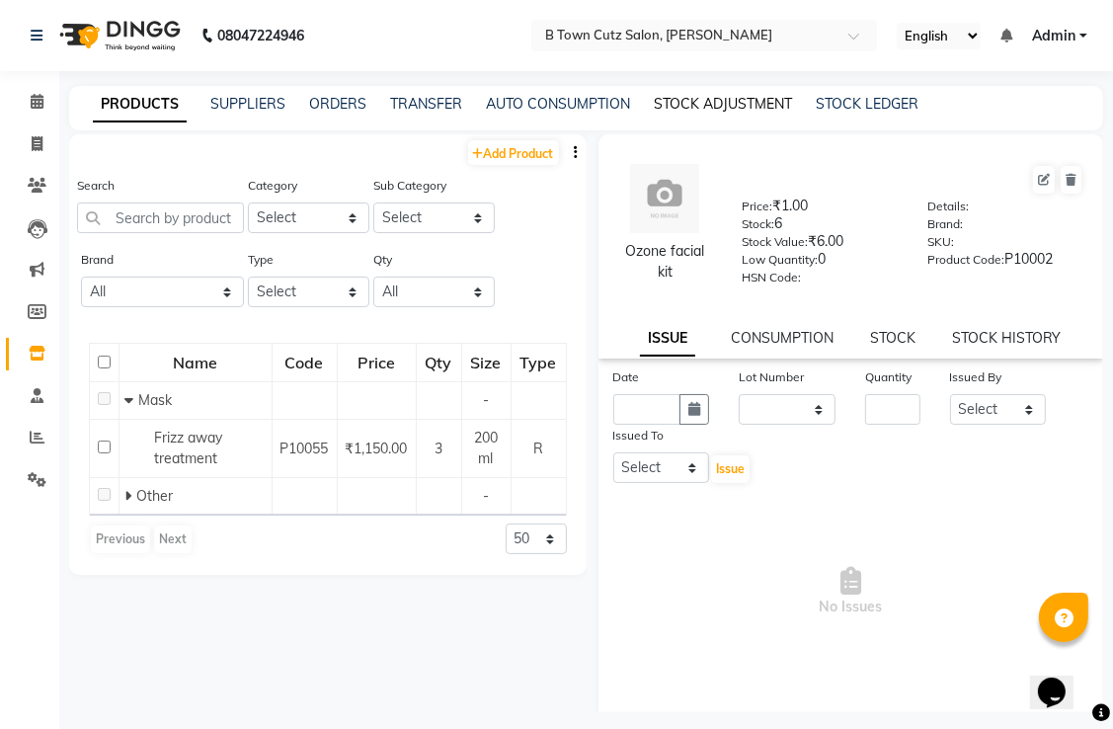
click at [695, 111] on link "STOCK ADJUSTMENT" at bounding box center [723, 104] width 138 height 18
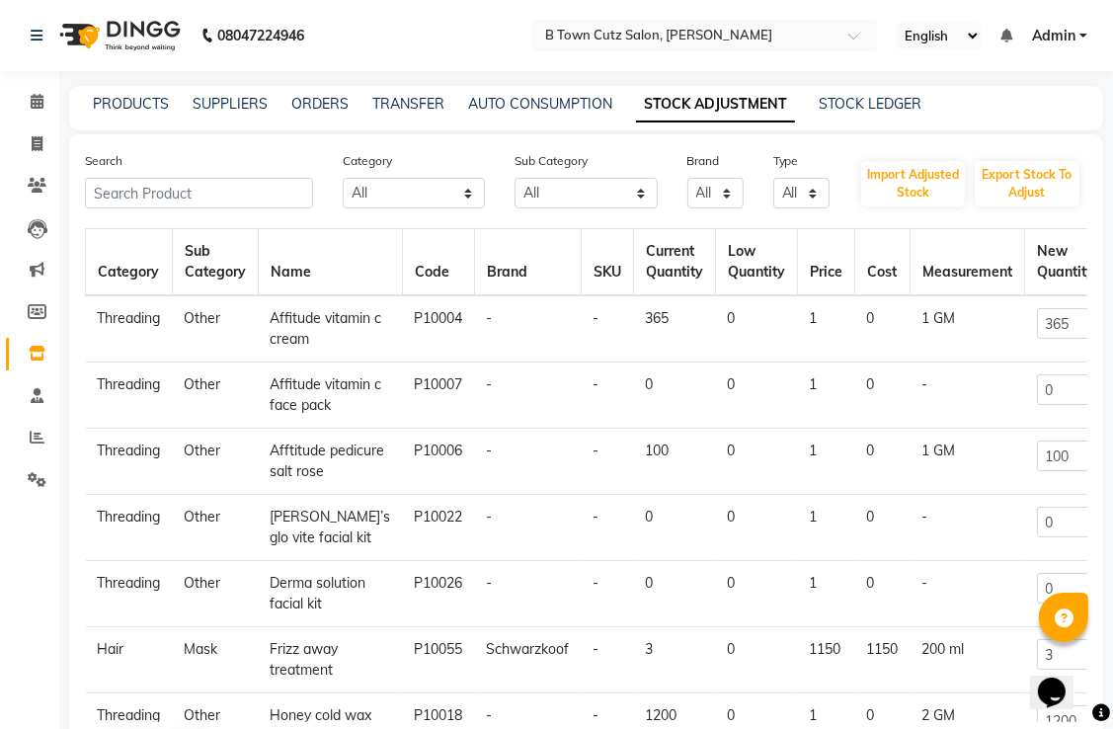
click at [716, 316] on td "0" at bounding box center [757, 328] width 82 height 67
click at [716, 318] on td "0" at bounding box center [757, 328] width 82 height 67
click at [716, 267] on th "Low Quantity" at bounding box center [757, 262] width 82 height 67
click at [716, 269] on th "Low Quantity" at bounding box center [757, 262] width 82 height 67
drag, startPoint x: 710, startPoint y: 269, endPoint x: 688, endPoint y: 321, distance: 57.1
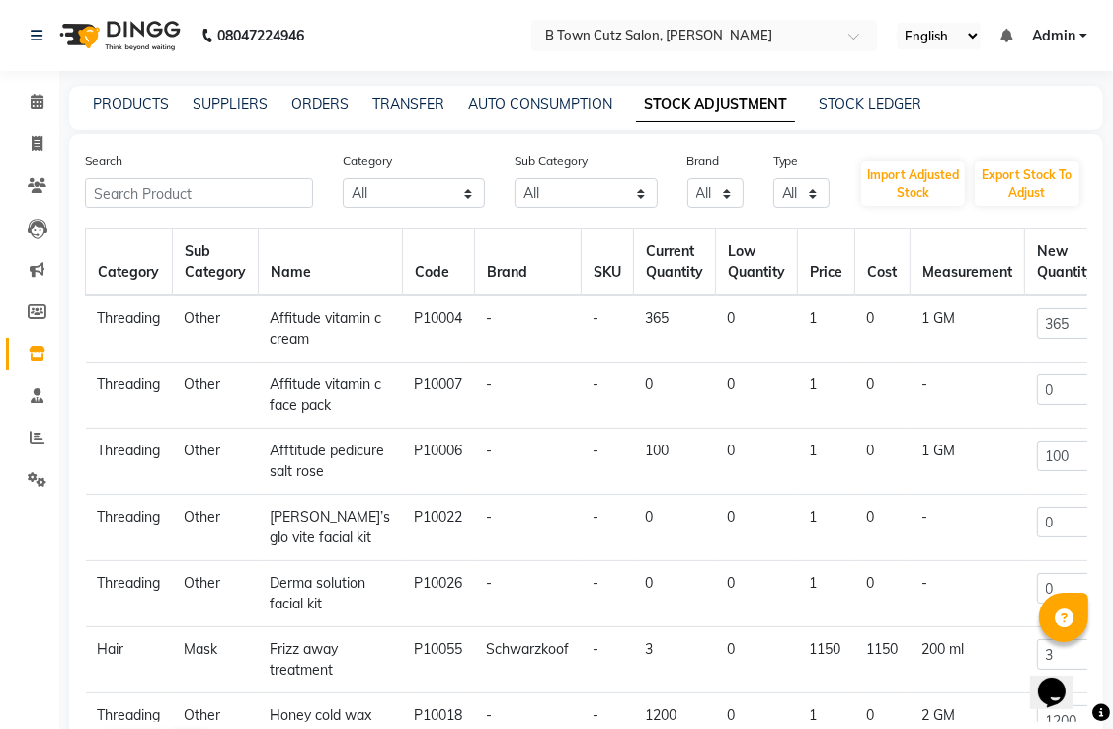
click at [716, 321] on td "0" at bounding box center [757, 328] width 82 height 67
click at [798, 325] on td "1" at bounding box center [826, 328] width 57 height 67
click at [798, 260] on th "Price" at bounding box center [826, 262] width 57 height 67
click at [798, 275] on th "Price" at bounding box center [826, 262] width 57 height 67
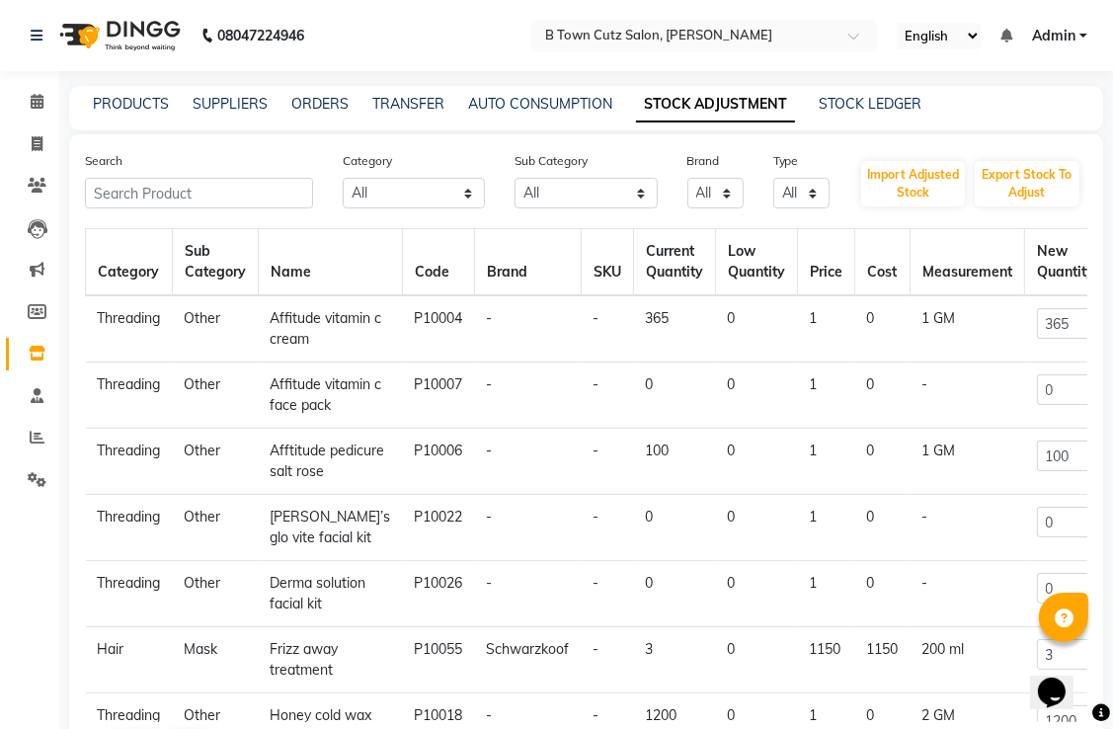
click at [143, 319] on td "Threading" at bounding box center [129, 328] width 87 height 67
click at [1053, 330] on input "365" at bounding box center [1066, 323] width 58 height 31
click at [923, 314] on td "1 GM" at bounding box center [968, 328] width 115 height 67
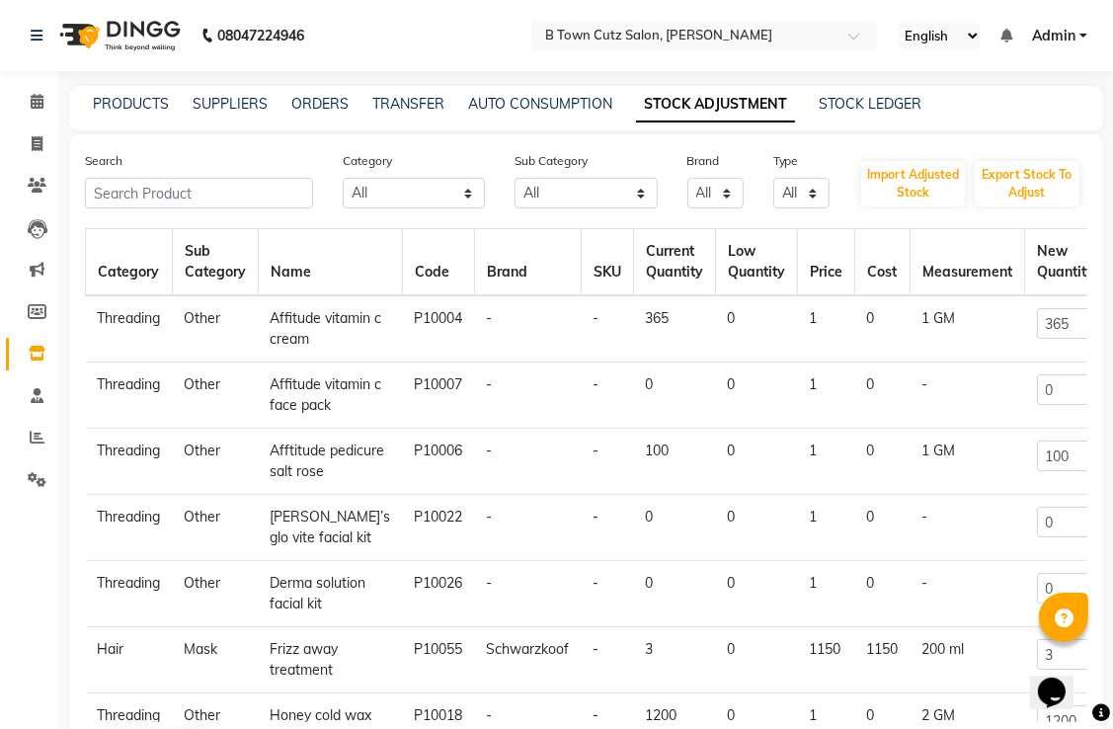
click at [923, 314] on td "1 GM" at bounding box center [968, 328] width 115 height 67
click at [911, 322] on td "1 GM" at bounding box center [968, 328] width 115 height 67
drag, startPoint x: 894, startPoint y: 323, endPoint x: 932, endPoint y: 323, distance: 37.5
click at [932, 323] on td "1 GM" at bounding box center [968, 328] width 115 height 67
drag, startPoint x: 932, startPoint y: 323, endPoint x: 848, endPoint y: 325, distance: 84.0
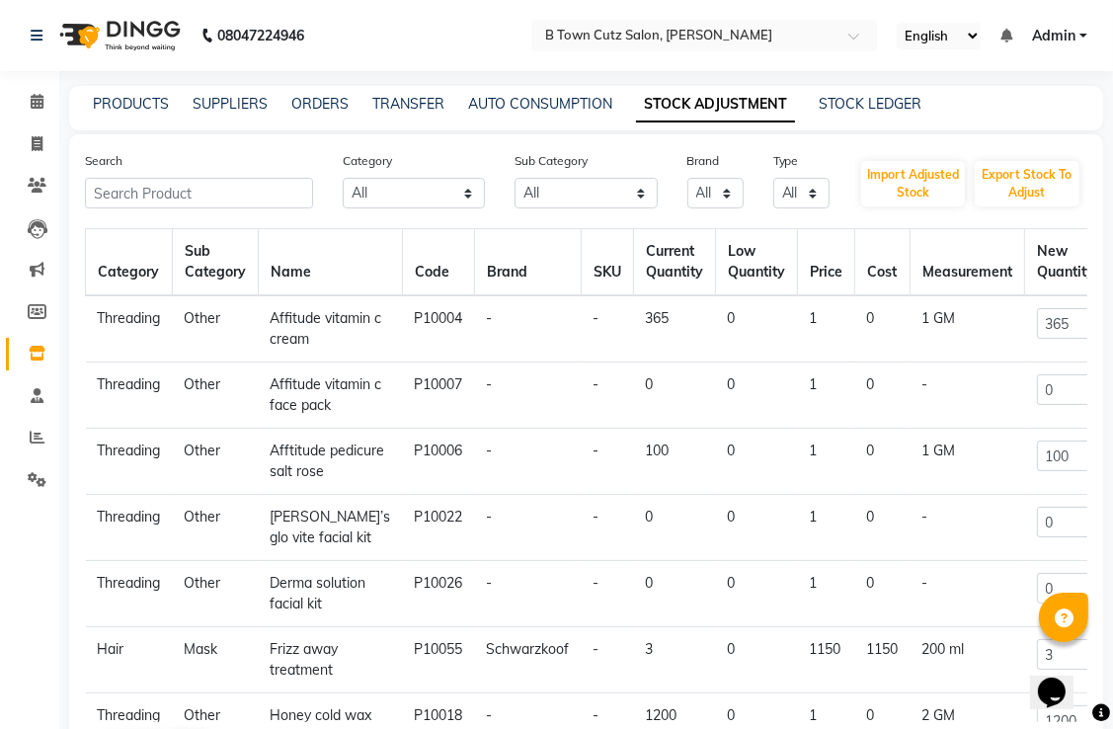
click at [856, 325] on td "0" at bounding box center [883, 328] width 55 height 67
drag, startPoint x: 848, startPoint y: 325, endPoint x: 810, endPoint y: 311, distance: 40.0
click at [810, 311] on td "1" at bounding box center [826, 328] width 57 height 67
click at [272, 190] on input "text" at bounding box center [199, 193] width 228 height 31
click at [371, 188] on select "All Hair Skin Makeup Personal Care Appliances [PERSON_NAME] Waxing Disposable T…" at bounding box center [414, 193] width 142 height 31
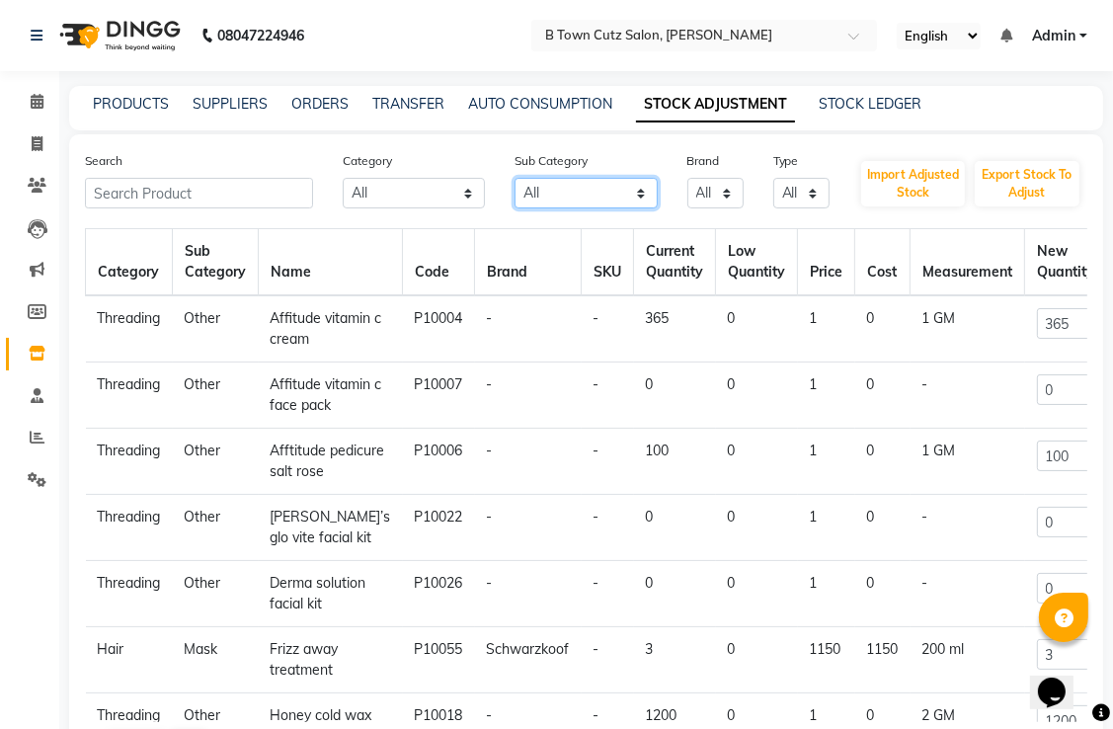
click at [600, 187] on select "All Hair Bath & Body Lips Olaplex Salon Use Loreal Retail Cheryls Retail Casmar…" at bounding box center [586, 193] width 142 height 31
click at [700, 199] on select "All Schwarzkoof" at bounding box center [716, 193] width 56 height 31
click at [796, 190] on select "All Both Consumable Retail" at bounding box center [802, 193] width 56 height 31
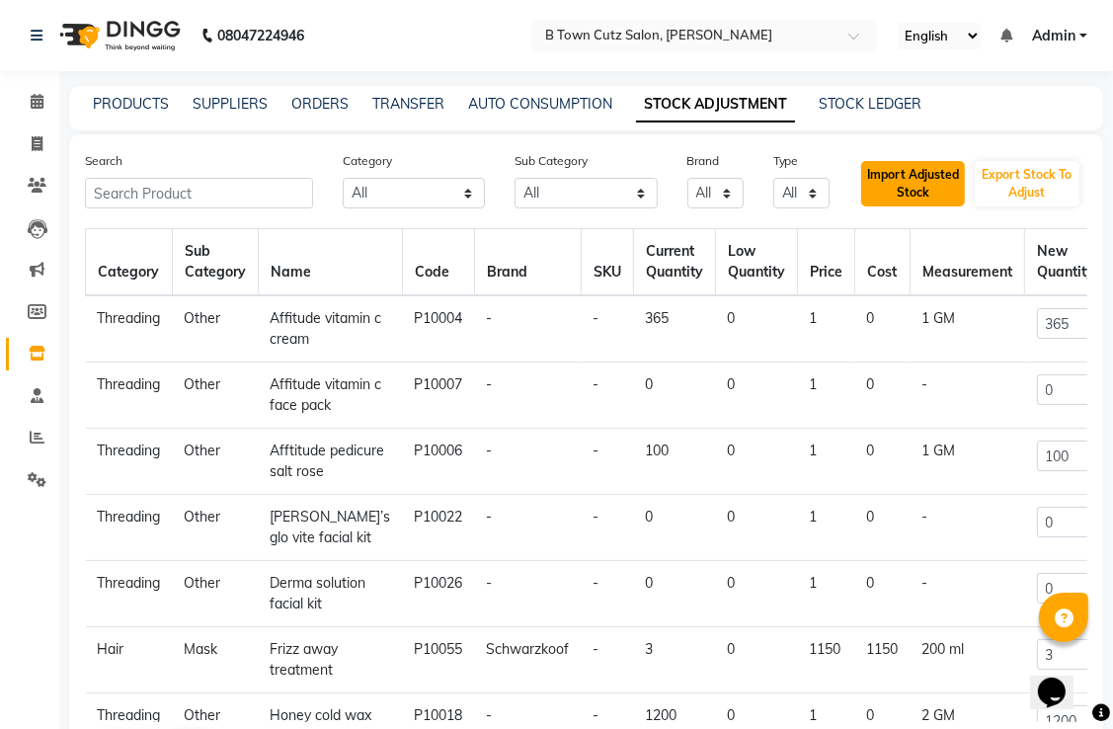
click at [878, 189] on button "Import Adjusted Stock" at bounding box center [914, 183] width 104 height 45
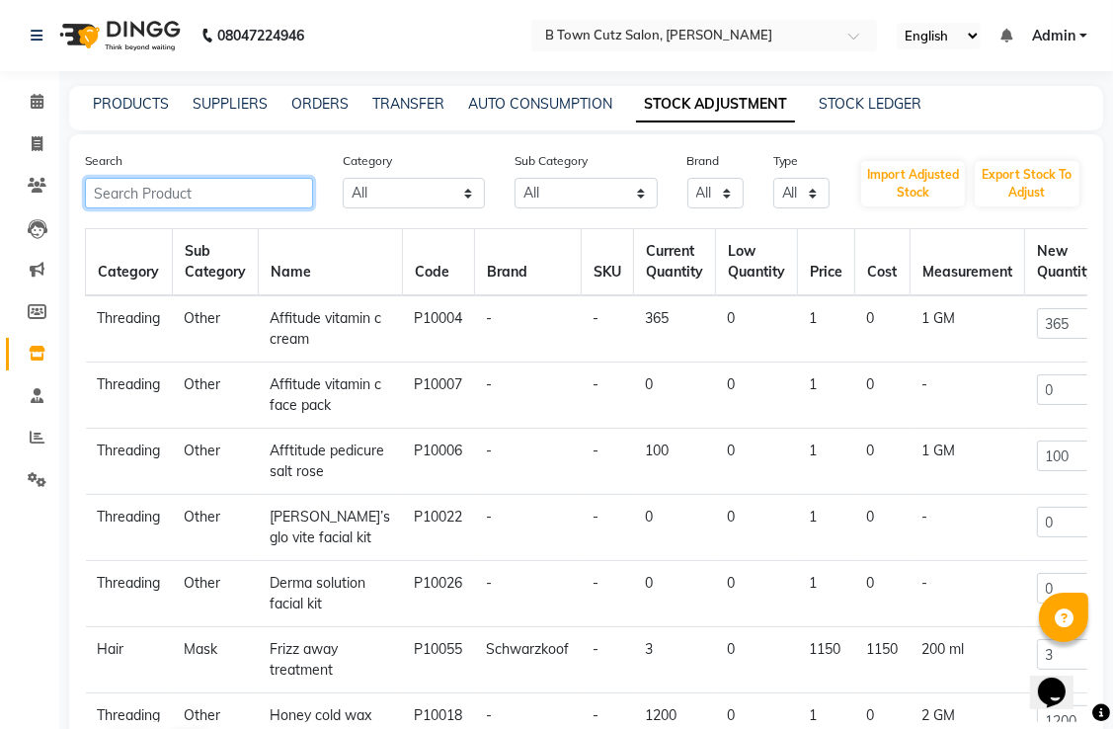
click at [144, 196] on input "text" at bounding box center [199, 193] width 228 height 31
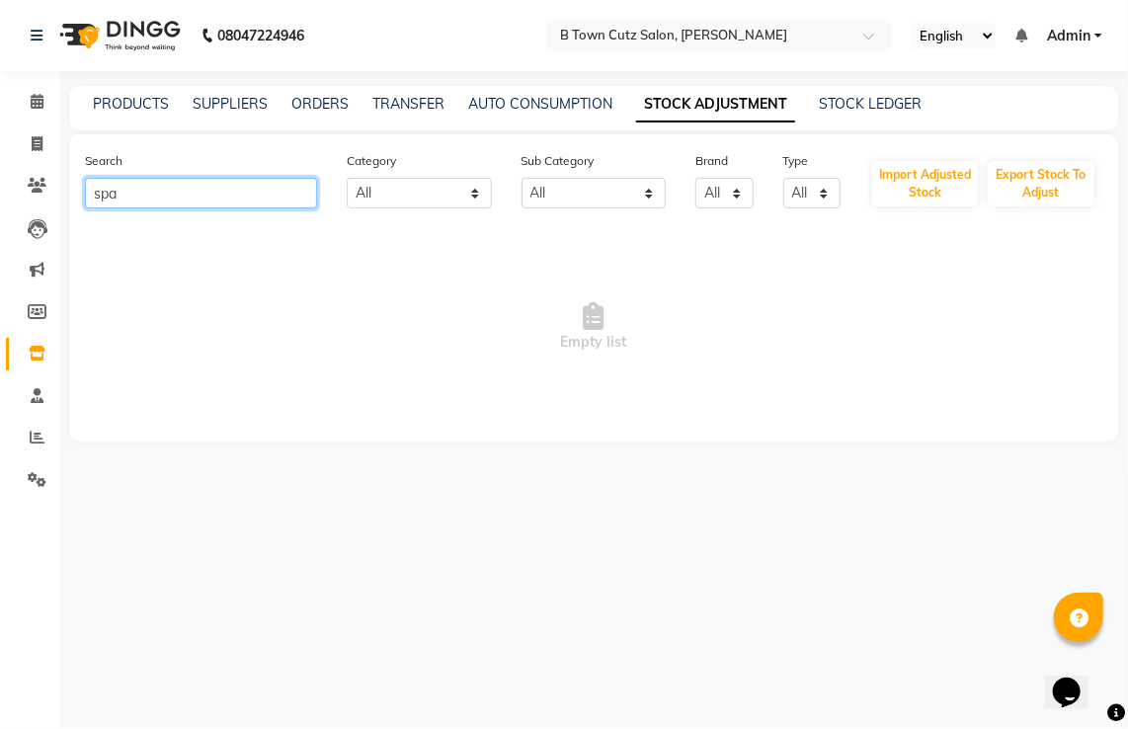
type input "spa"
click at [41, 338] on link "Inventory" at bounding box center [29, 354] width 47 height 33
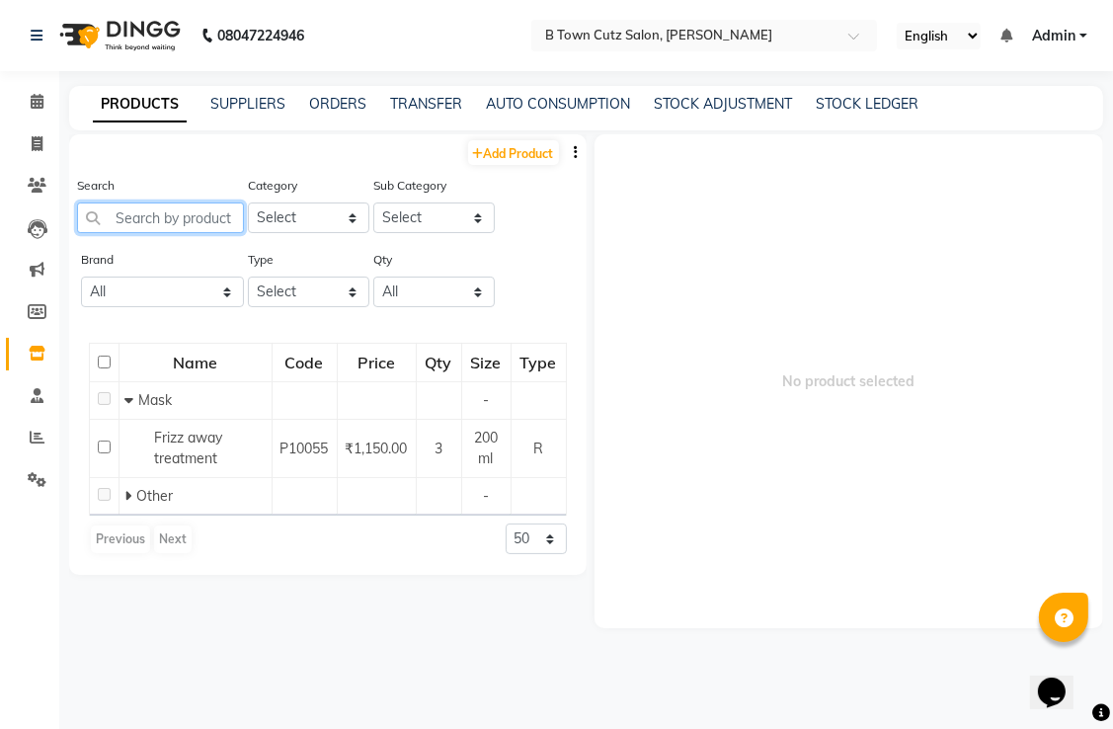
click at [169, 208] on input "text" at bounding box center [160, 218] width 167 height 31
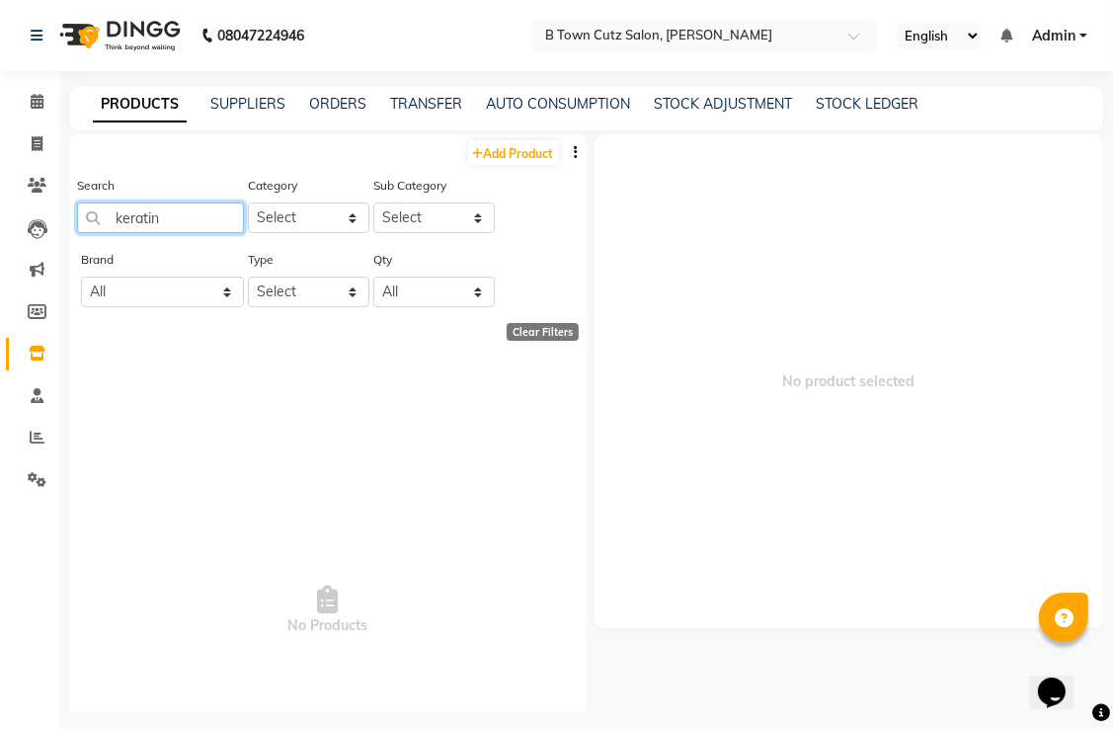
type input "keratin"
click at [312, 220] on select "Select Hair Skin Makeup Personal Care Appliances [PERSON_NAME] Waxing Disposabl…" at bounding box center [309, 218] width 122 height 31
select select "633601100"
click at [248, 204] on select "Select Hair Skin Makeup Personal Care Appliances [PERSON_NAME] Waxing Disposabl…" at bounding box center [309, 218] width 122 height 31
click at [399, 226] on select "Select Shampoo Conditioner Cream Mask Oil Serum Color Appliances Treatment Styl…" at bounding box center [434, 218] width 122 height 31
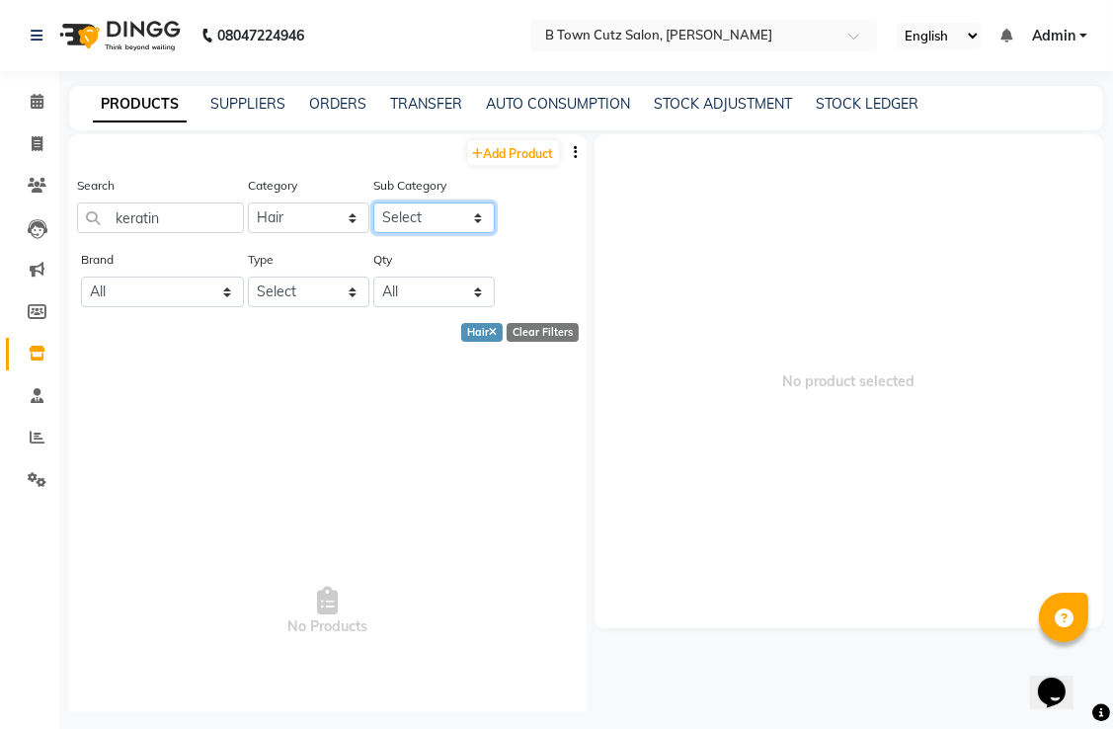
select select "633601104"
click at [373, 204] on select "Select Shampoo Conditioner Cream Mask Oil Serum Color Appliances Treatment Styl…" at bounding box center [434, 218] width 122 height 31
click at [224, 223] on input "keratin" at bounding box center [160, 218] width 167 height 31
type input "k"
type input "l"
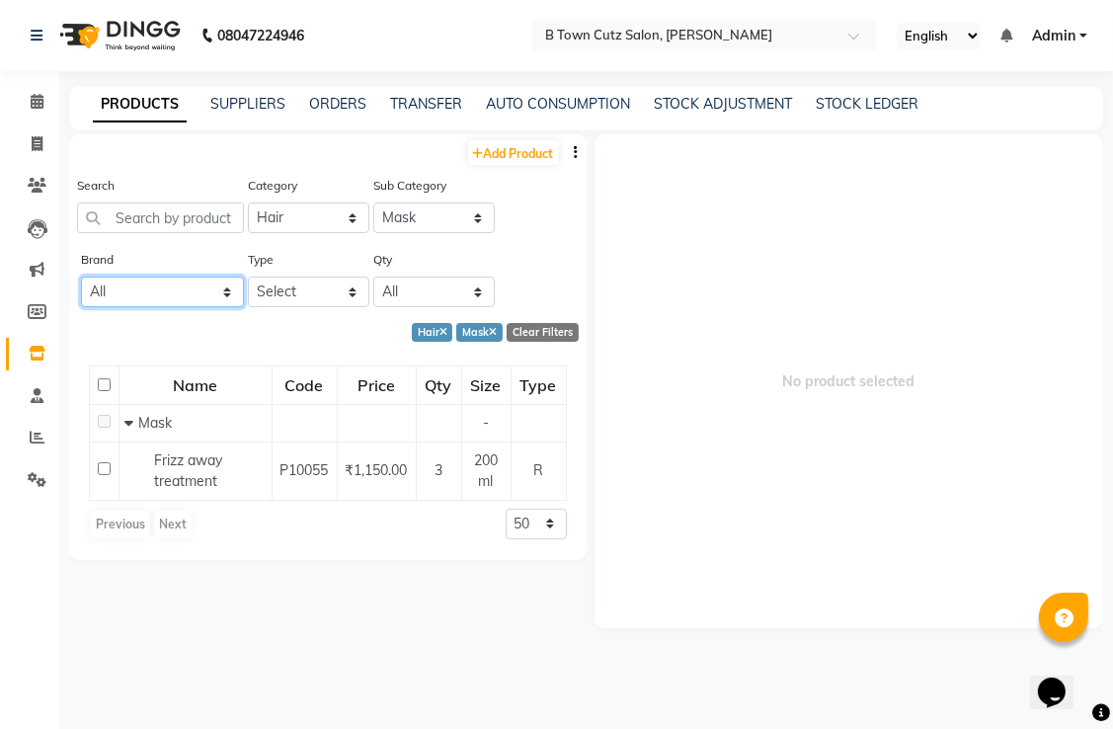
click at [165, 288] on select "All Schwarzkoof" at bounding box center [162, 292] width 163 height 31
select select "schwarzkoof"
click at [81, 279] on select "All Schwarzkoof" at bounding box center [162, 292] width 163 height 31
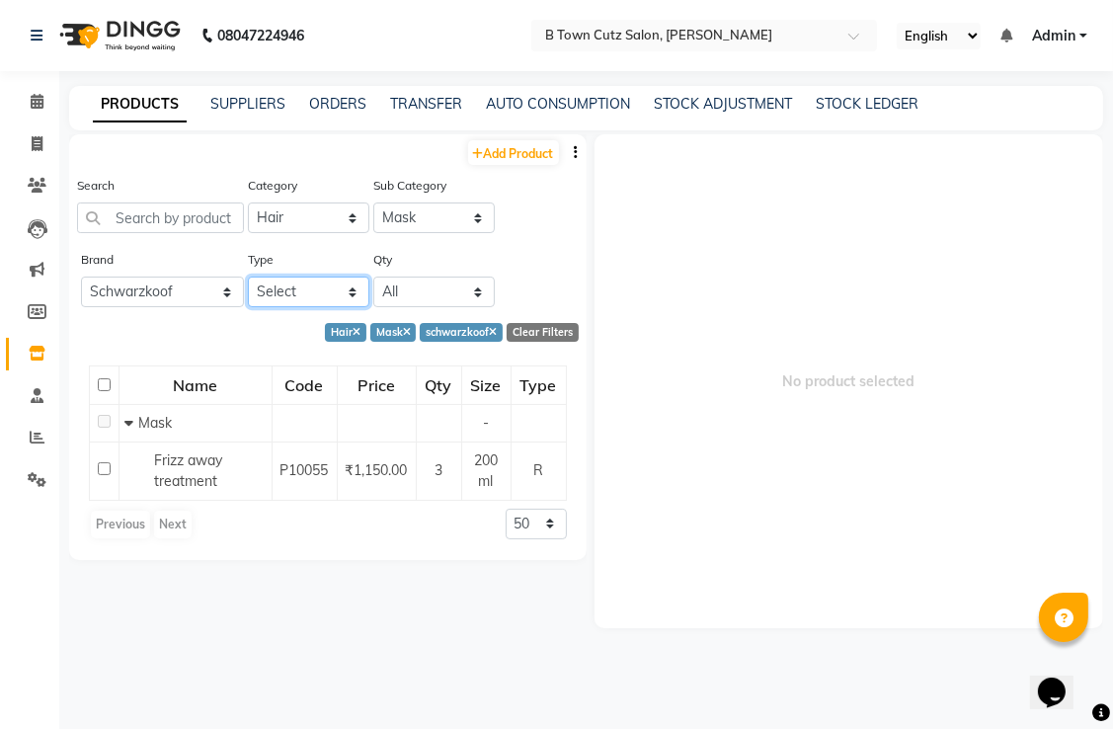
click at [299, 289] on select "Select Both Retail Consumable" at bounding box center [309, 292] width 122 height 31
click at [248, 279] on select "Select Both Retail Consumable" at bounding box center [309, 292] width 122 height 31
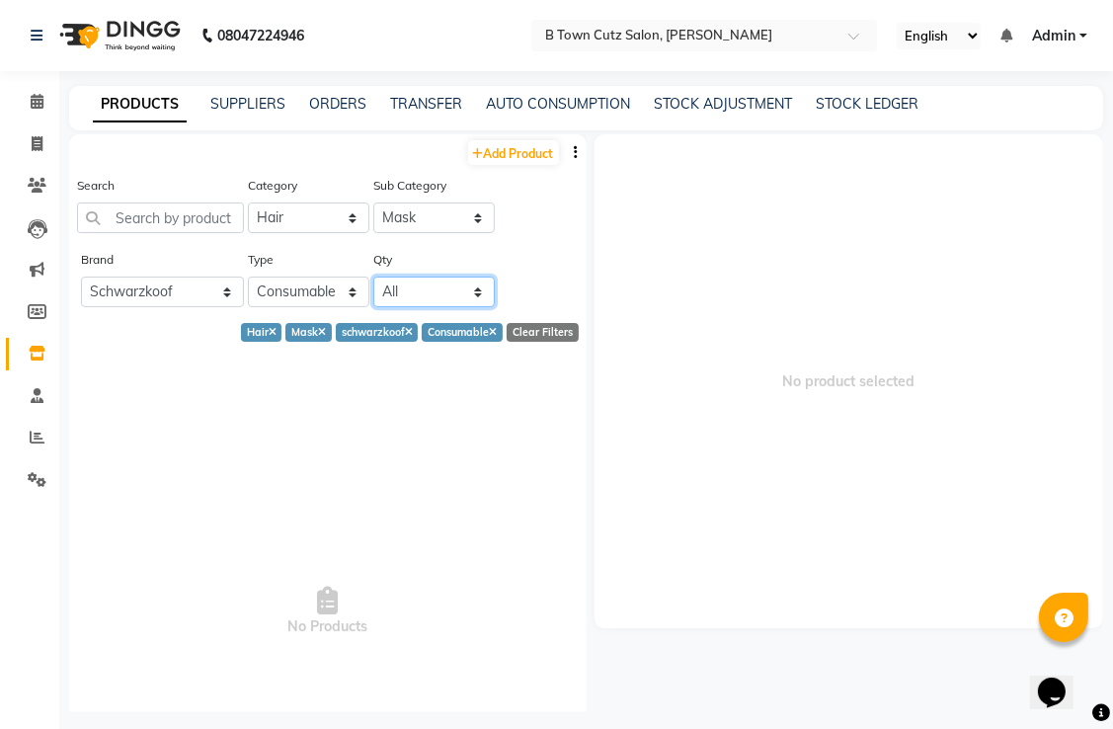
click at [418, 301] on select "All Low Out Of Stock" at bounding box center [434, 292] width 122 height 31
click at [417, 290] on select "All Low Out Of Stock" at bounding box center [434, 292] width 122 height 31
click at [411, 215] on select "Select Shampoo Conditioner Cream Mask Oil Serum Color Appliances Treatment Styl…" at bounding box center [434, 218] width 122 height 31
click at [412, 215] on select "Select Shampoo Conditioner Cream Mask Oil Serum Color Appliances Treatment Styl…" at bounding box center [434, 218] width 122 height 31
click at [288, 287] on select "Select Both Retail Consumable" at bounding box center [309, 292] width 122 height 31
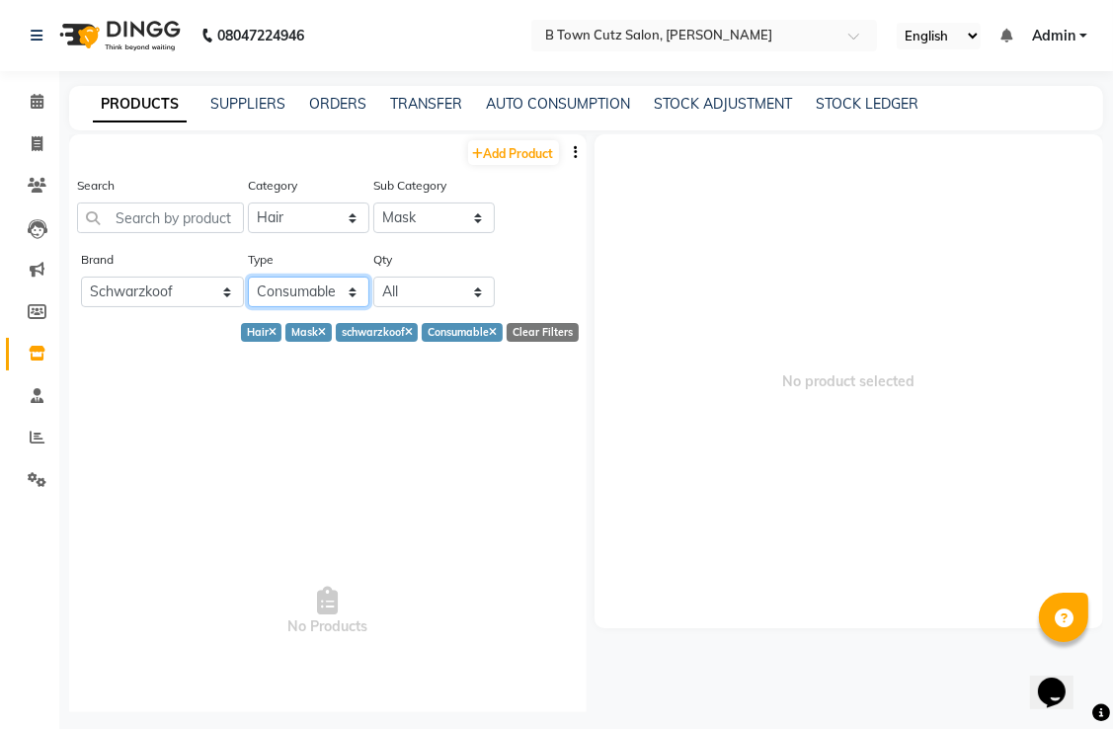
select select "B"
click at [248, 279] on select "Select Both Retail Consumable" at bounding box center [309, 292] width 122 height 31
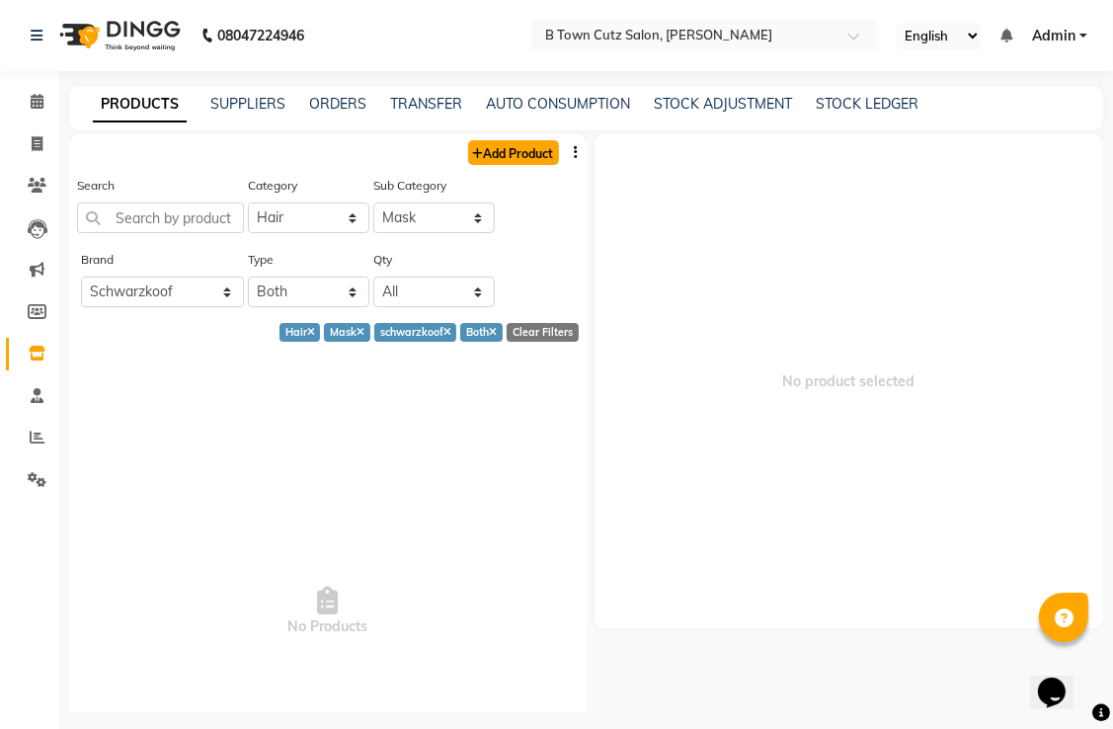
click at [482, 150] on link "Add Product" at bounding box center [513, 152] width 91 height 25
select select "true"
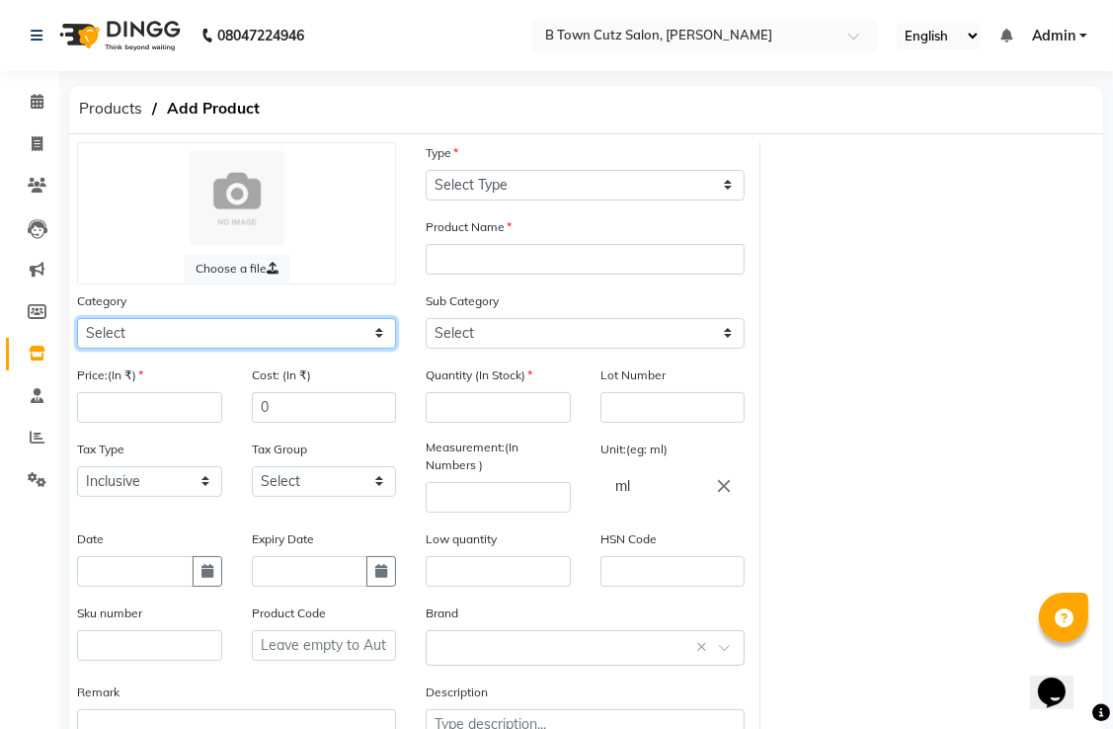
click at [336, 329] on select "Select Hair Skin Makeup Personal Care Appliances [PERSON_NAME] Waxing Disposabl…" at bounding box center [236, 333] width 319 height 31
select select "633601800"
click at [77, 320] on select "Select Hair Skin Makeup Personal Care Appliances [PERSON_NAME] Waxing Disposabl…" at bounding box center [236, 333] width 319 height 31
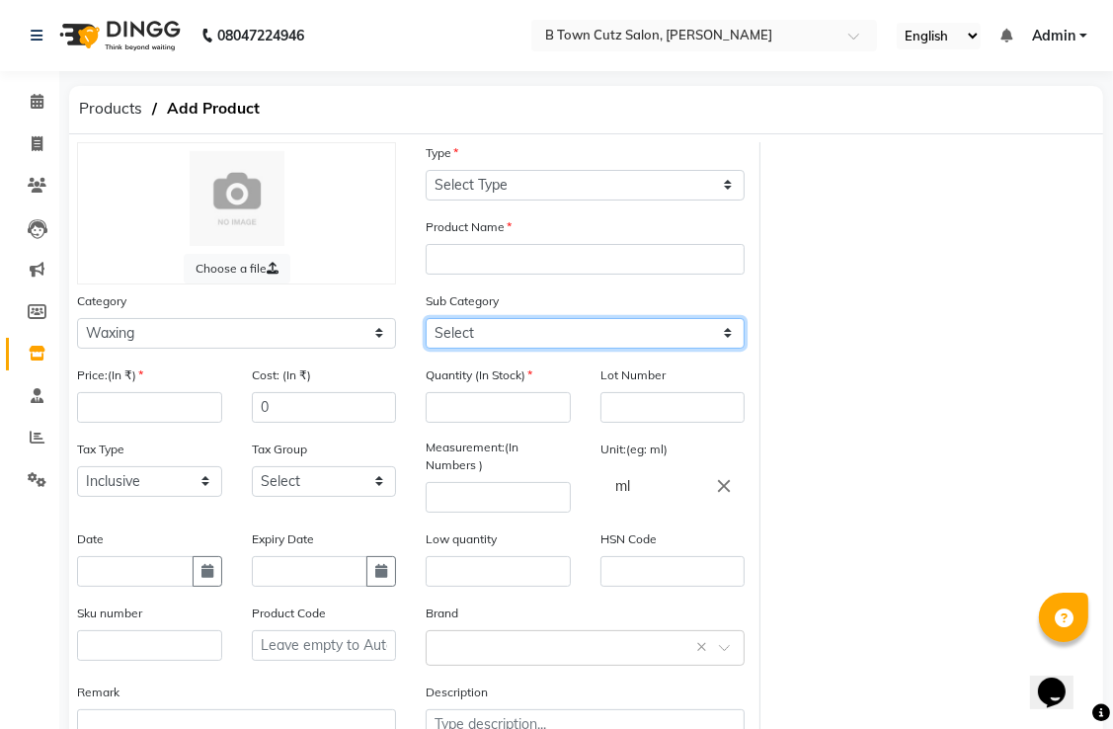
click at [526, 325] on select "Select Honey Liposoulable Brazilian Pre Post Massage Cream Strips Appliances Br…" at bounding box center [585, 333] width 319 height 31
select select "633601801"
click at [426, 320] on select "Select Honey Liposoulable Brazilian Pre Post Massage Cream Strips Appliances Br…" at bounding box center [585, 333] width 319 height 31
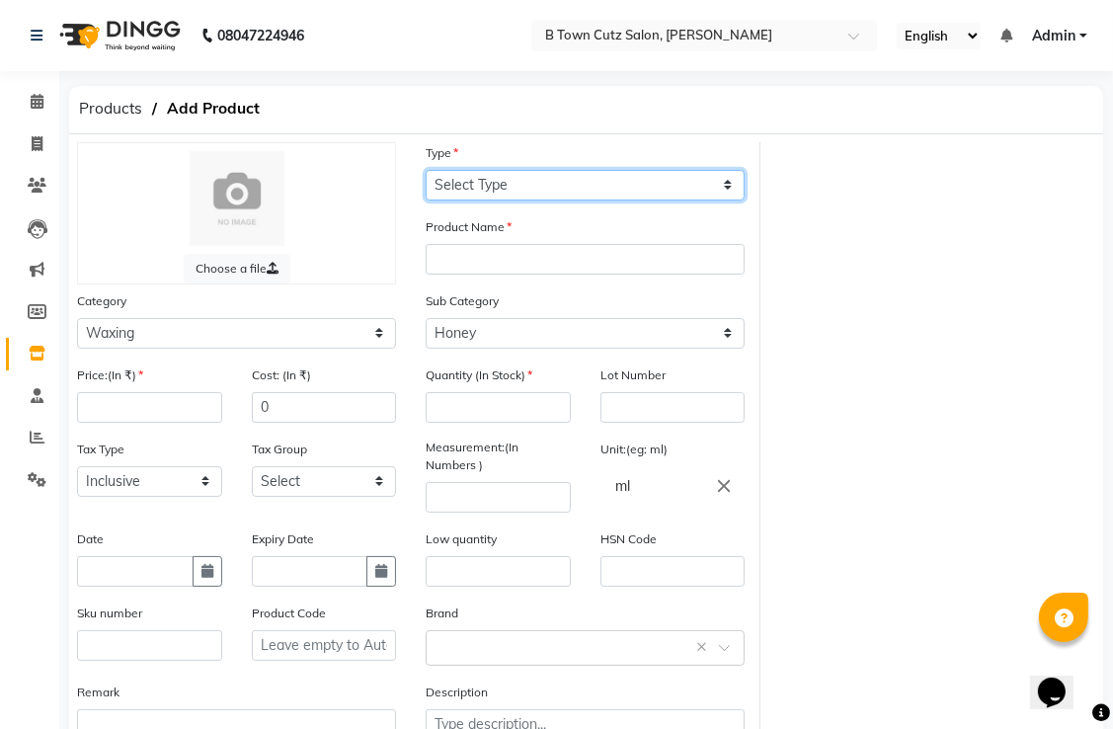
click at [512, 179] on select "Select Type Both Retail Consumable" at bounding box center [585, 185] width 319 height 31
select select "C"
click at [426, 170] on select "Select Type Both Retail Consumable" at bounding box center [585, 185] width 319 height 31
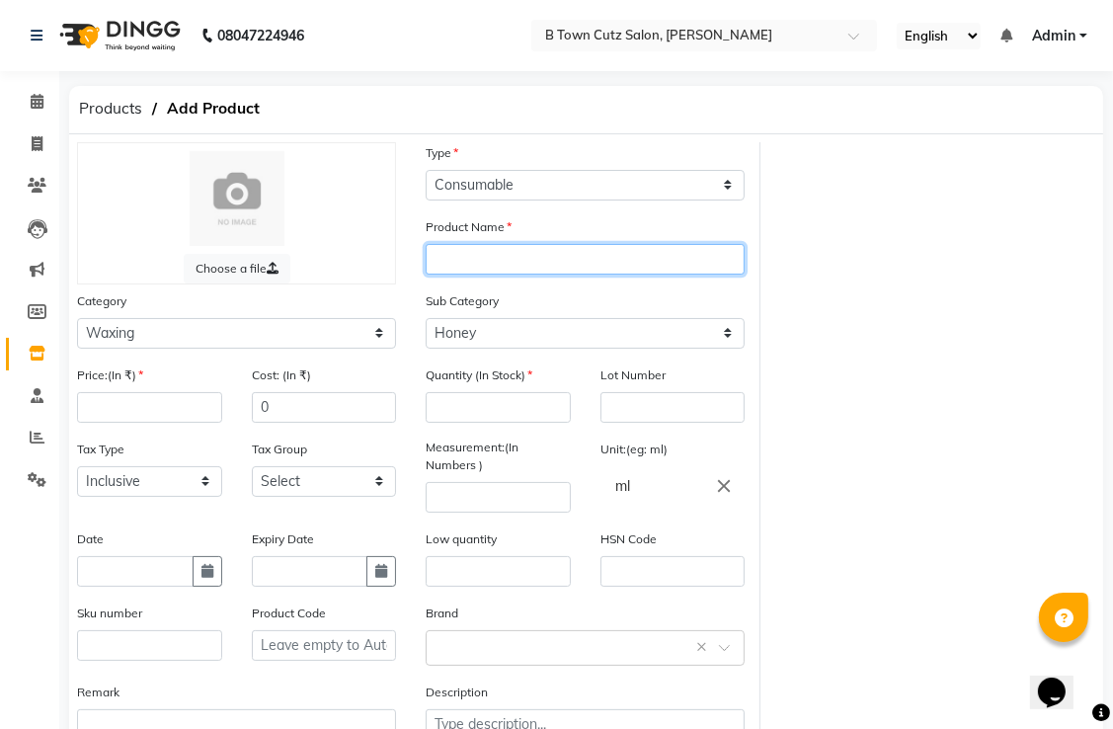
click at [503, 253] on input "text" at bounding box center [585, 259] width 319 height 31
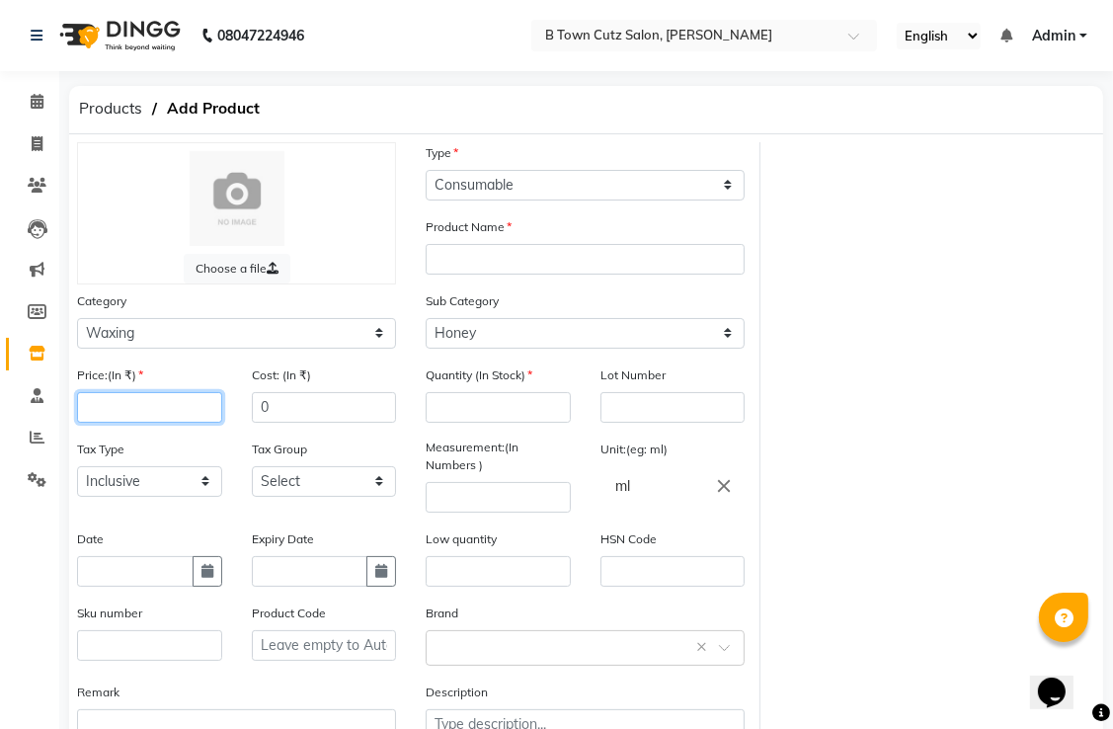
click at [171, 404] on input "number" at bounding box center [149, 407] width 145 height 31
click at [280, 402] on input "0" at bounding box center [324, 407] width 145 height 31
click at [214, 414] on input "number" at bounding box center [149, 407] width 145 height 31
click at [298, 408] on input "0" at bounding box center [324, 407] width 145 height 31
click at [432, 407] on input "number" at bounding box center [498, 407] width 145 height 31
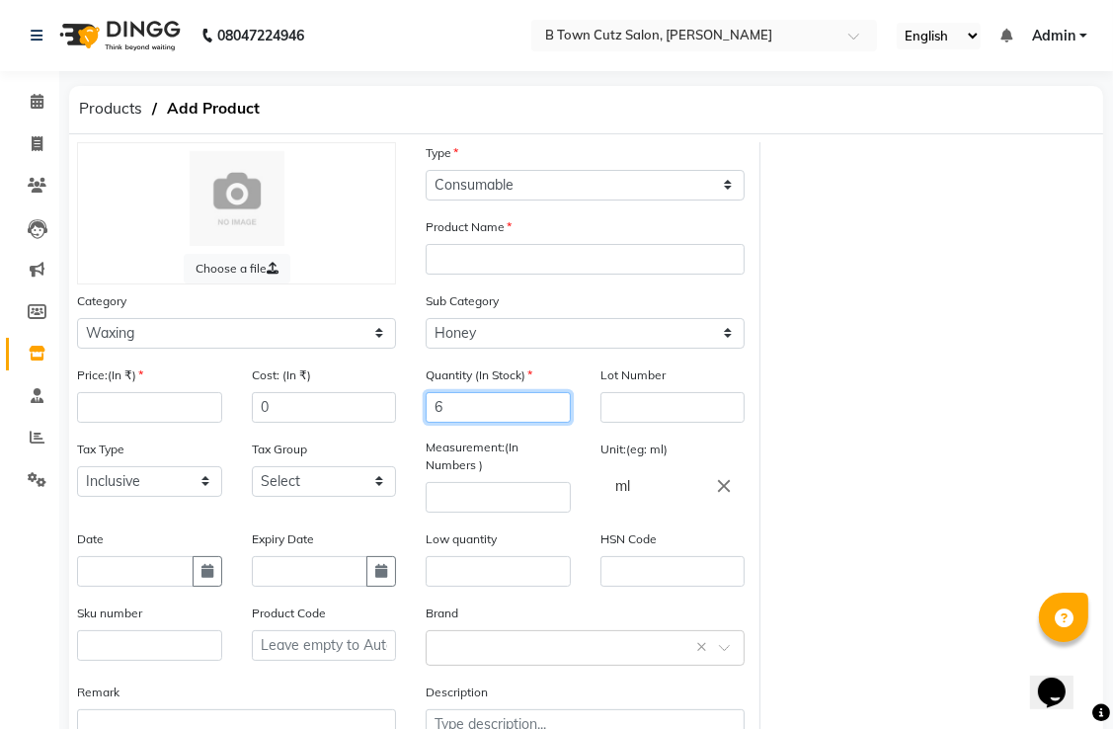
type input "6"
click at [624, 410] on input "text" at bounding box center [673, 407] width 145 height 31
click at [356, 480] on select "Select GST 5% GST" at bounding box center [324, 481] width 145 height 31
select select "6250"
click at [252, 471] on select "Select GST 5% GST" at bounding box center [324, 481] width 145 height 31
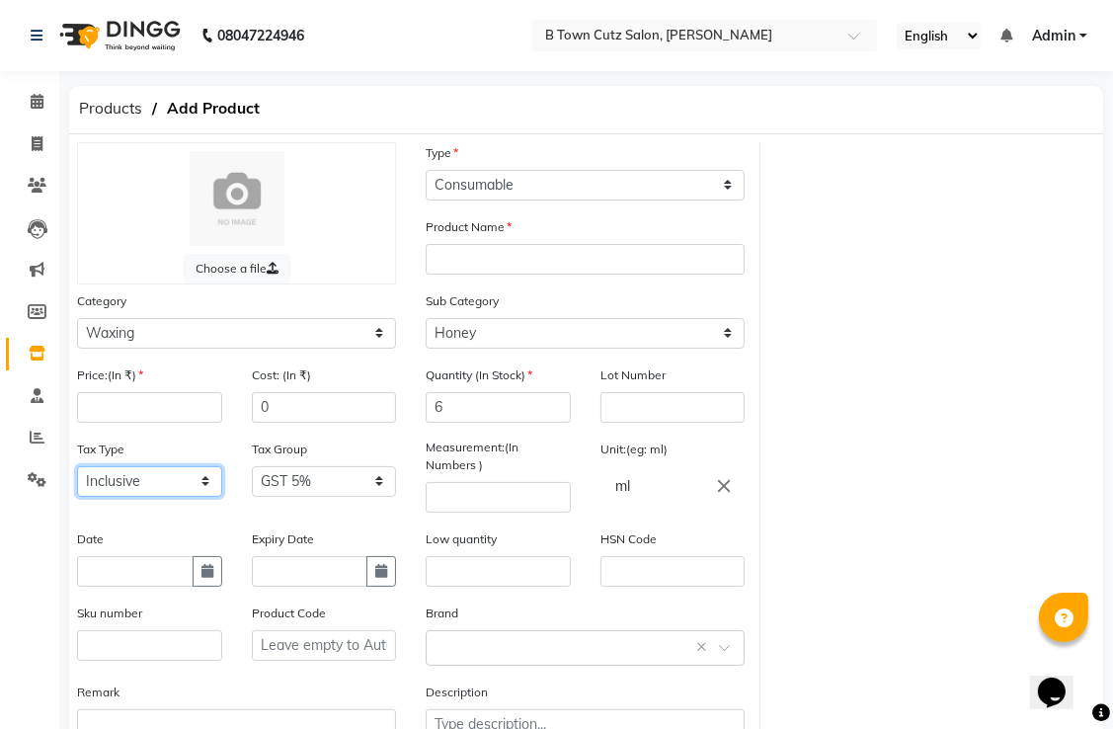
click at [208, 476] on select "Select Inclusive Exclusive" at bounding box center [149, 481] width 145 height 31
click at [77, 471] on select "Select Inclusive Exclusive" at bounding box center [149, 481] width 145 height 31
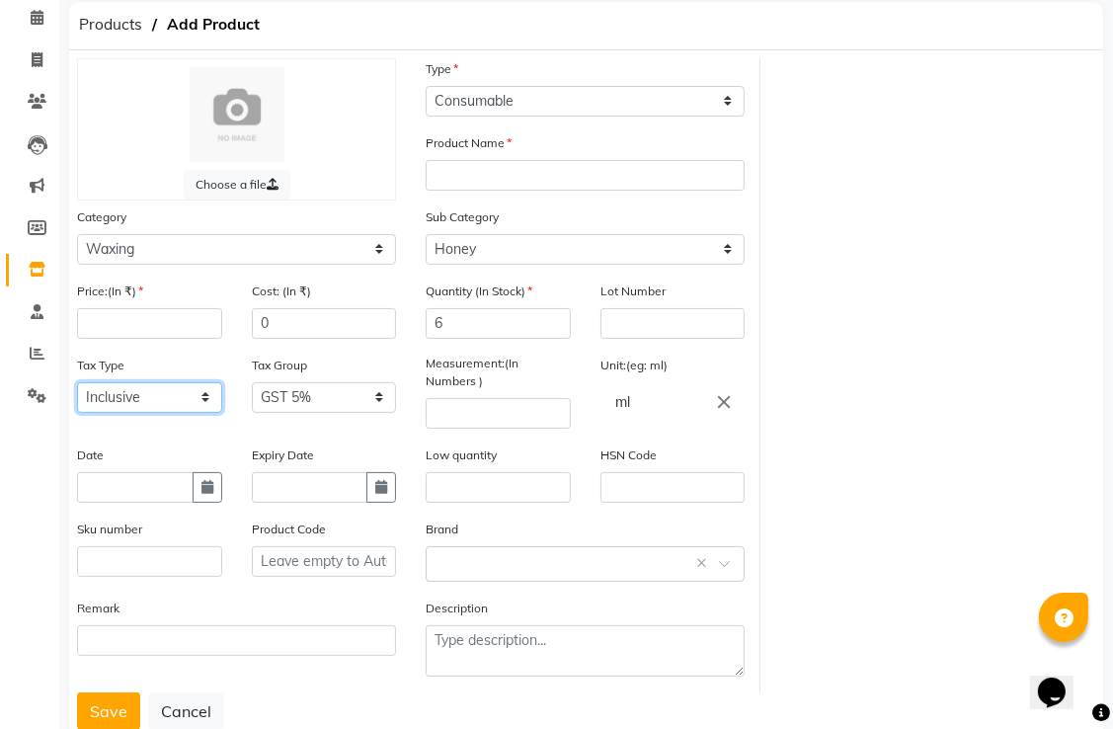
scroll to position [49, 0]
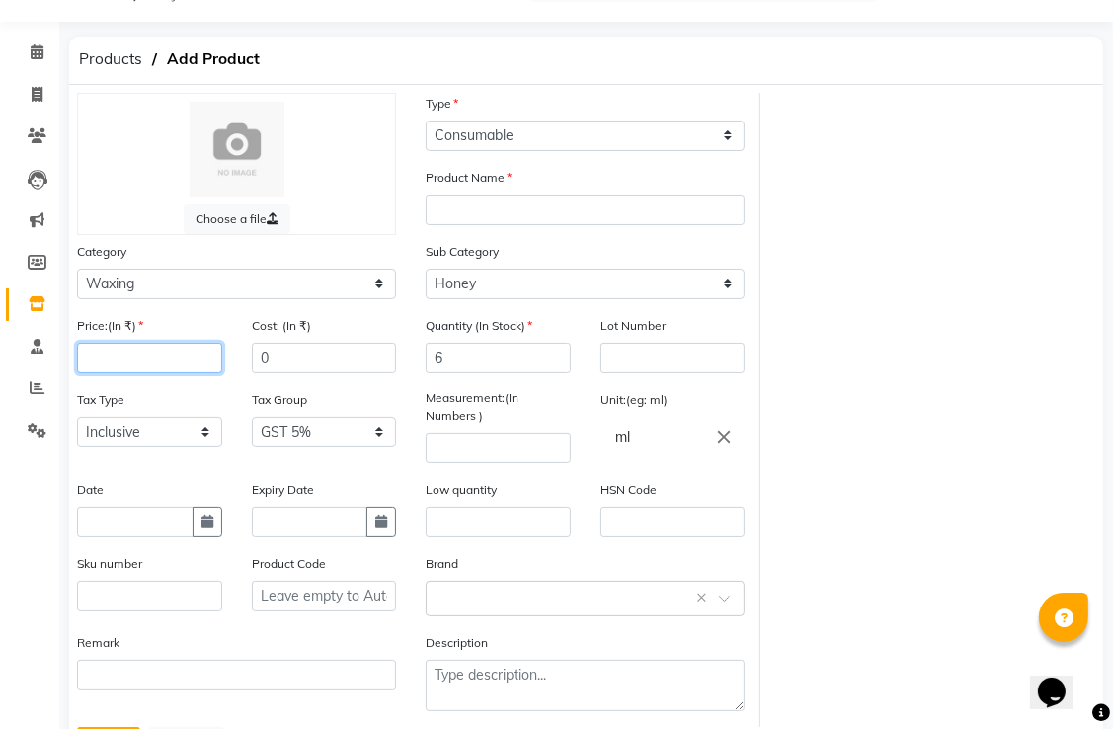
click at [146, 363] on input "number" at bounding box center [149, 358] width 145 height 31
click at [622, 438] on input "ml" at bounding box center [673, 437] width 145 height 40
click at [633, 441] on input "ml" at bounding box center [673, 437] width 145 height 40
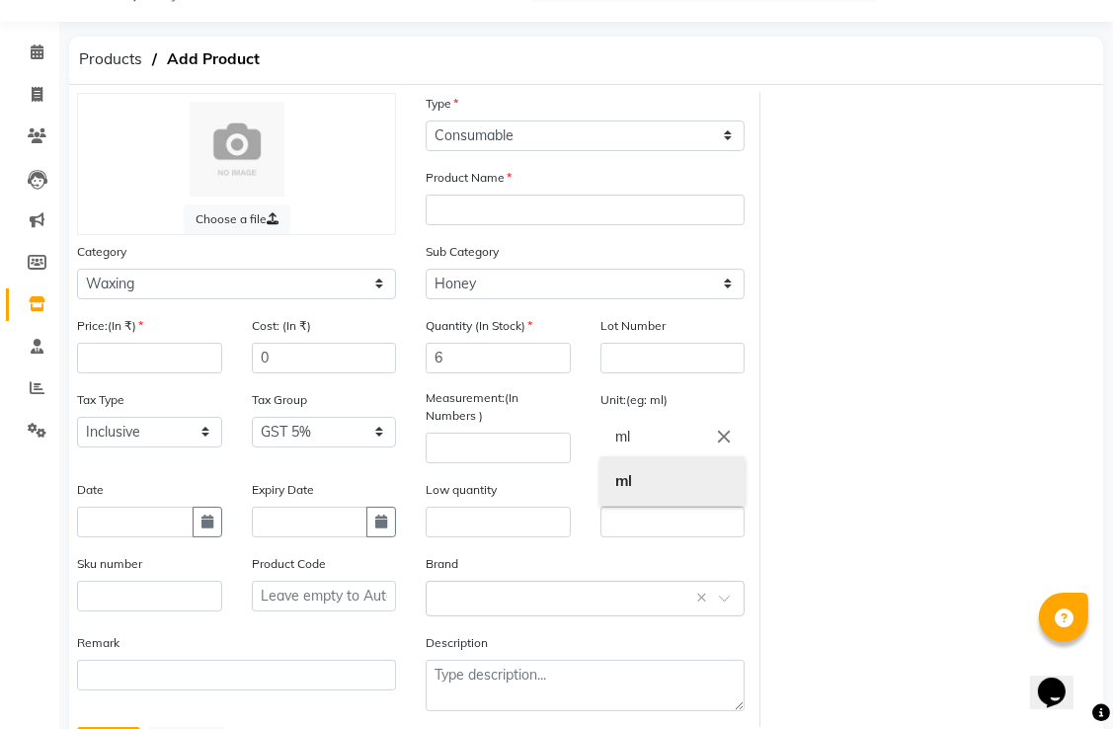
click at [628, 486] on b "ml" at bounding box center [624, 480] width 17 height 19
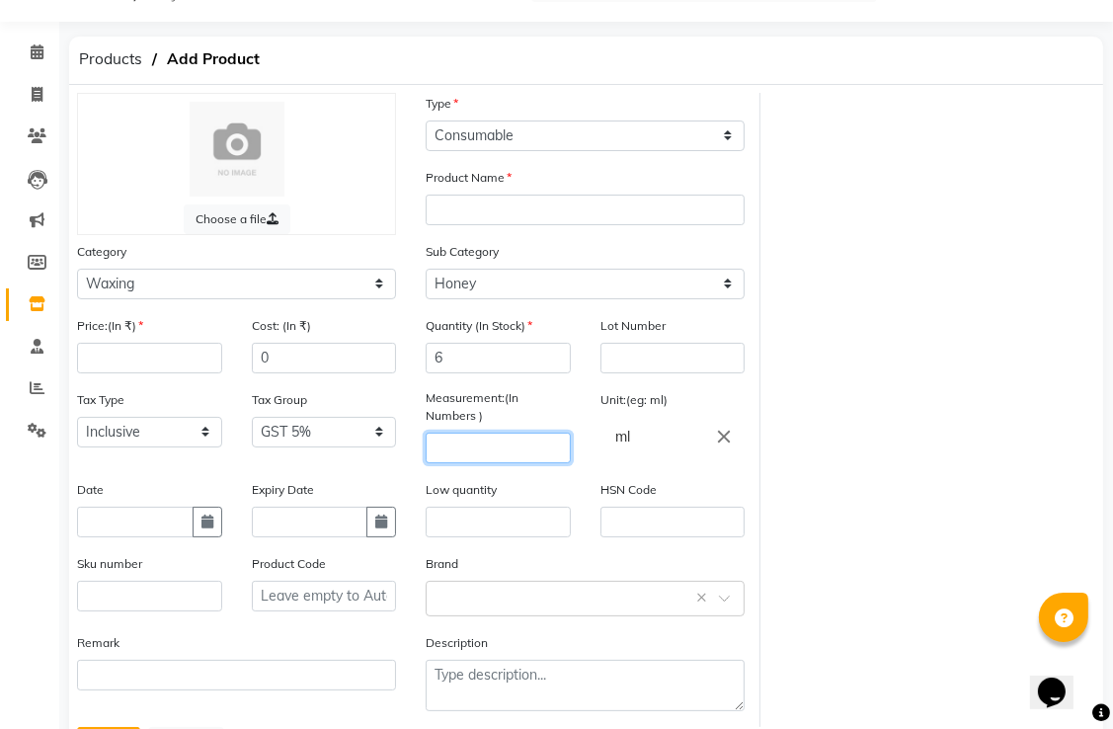
click at [486, 449] on input "number" at bounding box center [498, 448] width 145 height 31
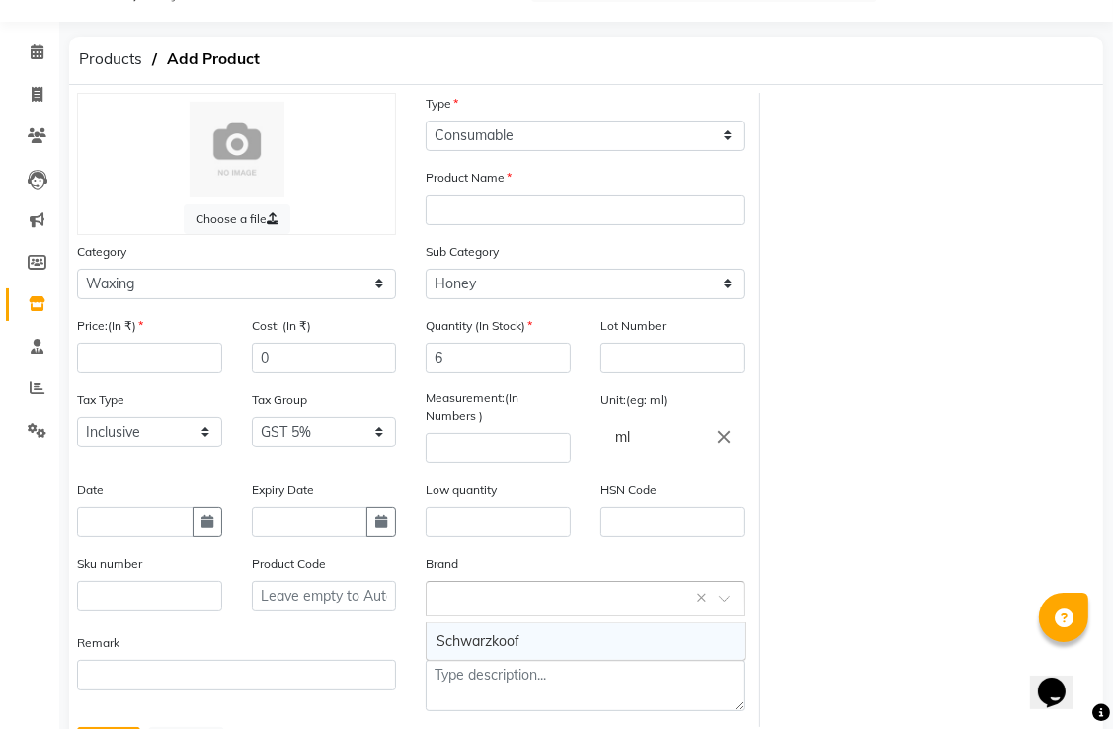
click at [455, 608] on input "text" at bounding box center [566, 597] width 258 height 21
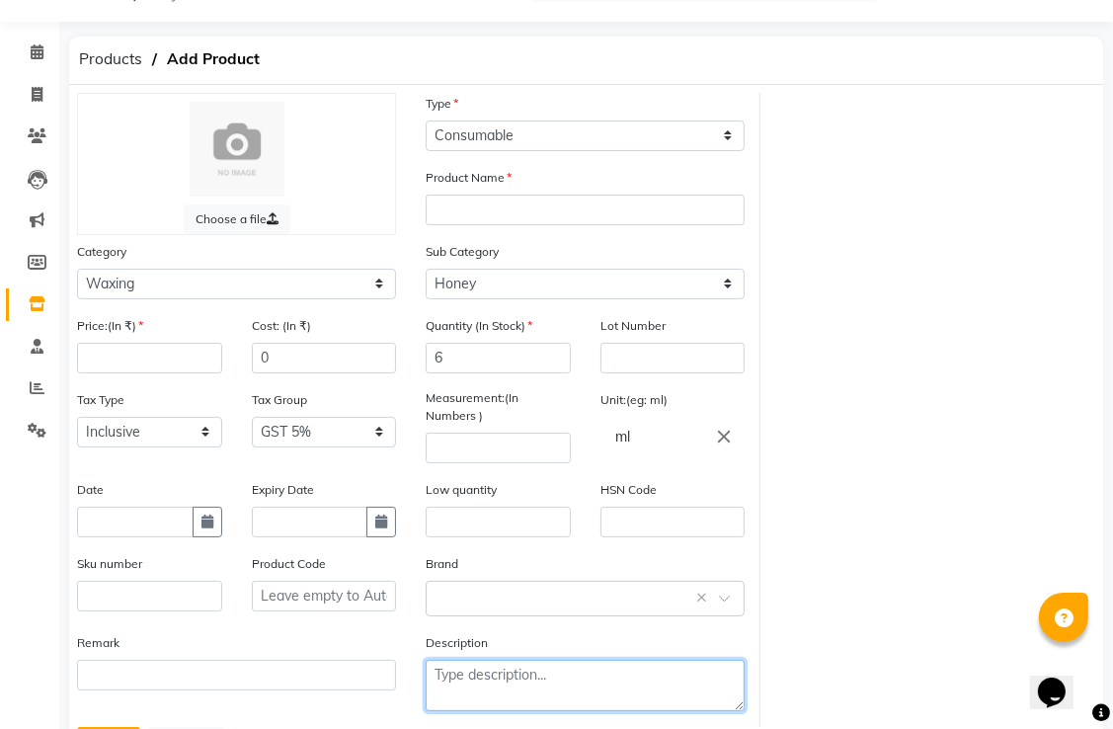
click at [474, 690] on textarea at bounding box center [585, 685] width 319 height 51
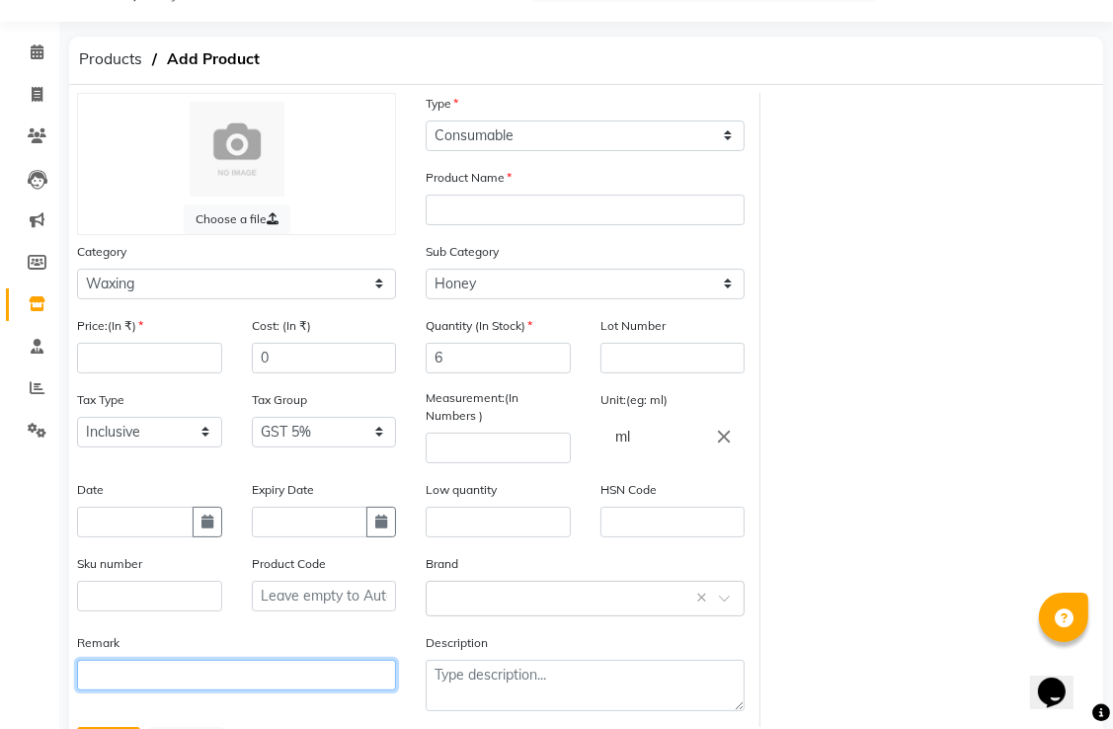
click at [246, 683] on input "text" at bounding box center [236, 675] width 319 height 31
click at [169, 586] on div "Sku number" at bounding box center [149, 582] width 145 height 58
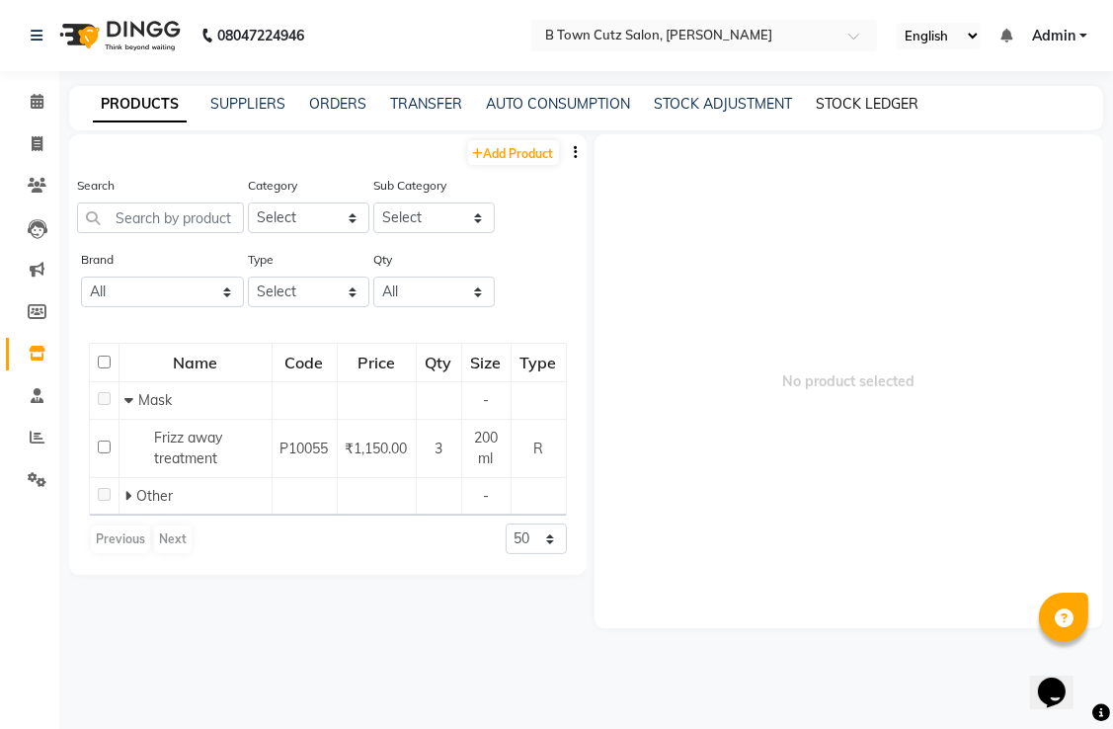
click at [826, 106] on link "STOCK LEDGER" at bounding box center [867, 104] width 103 height 18
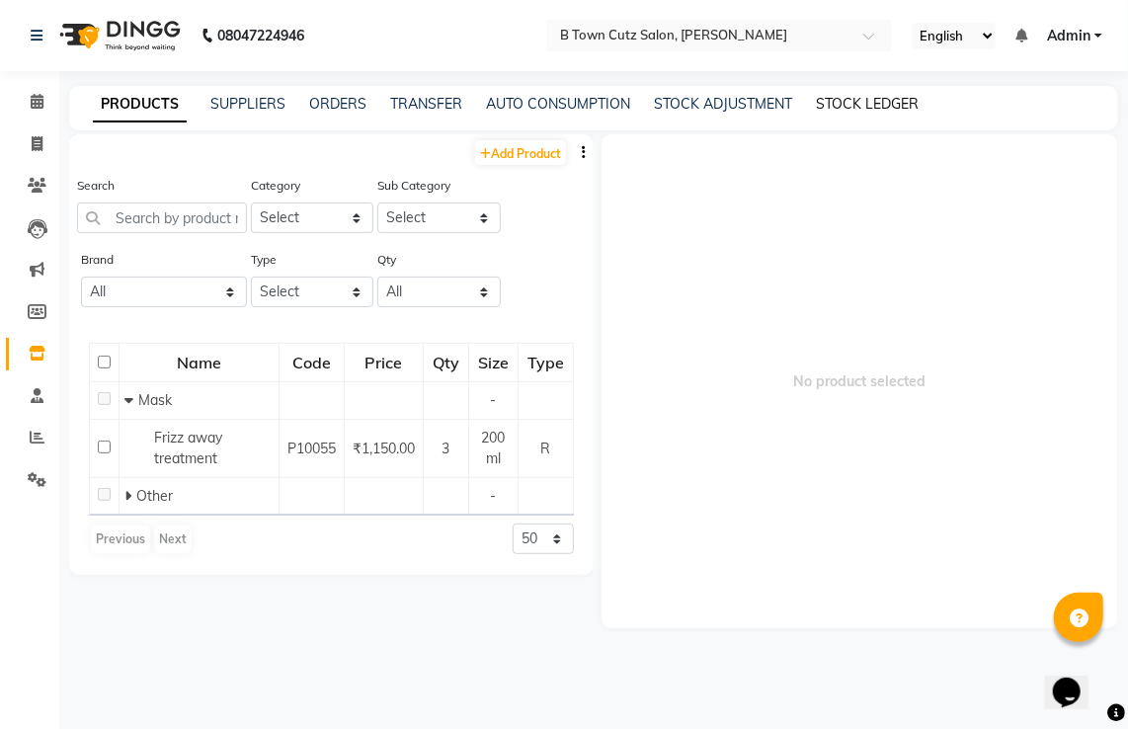
select select "all"
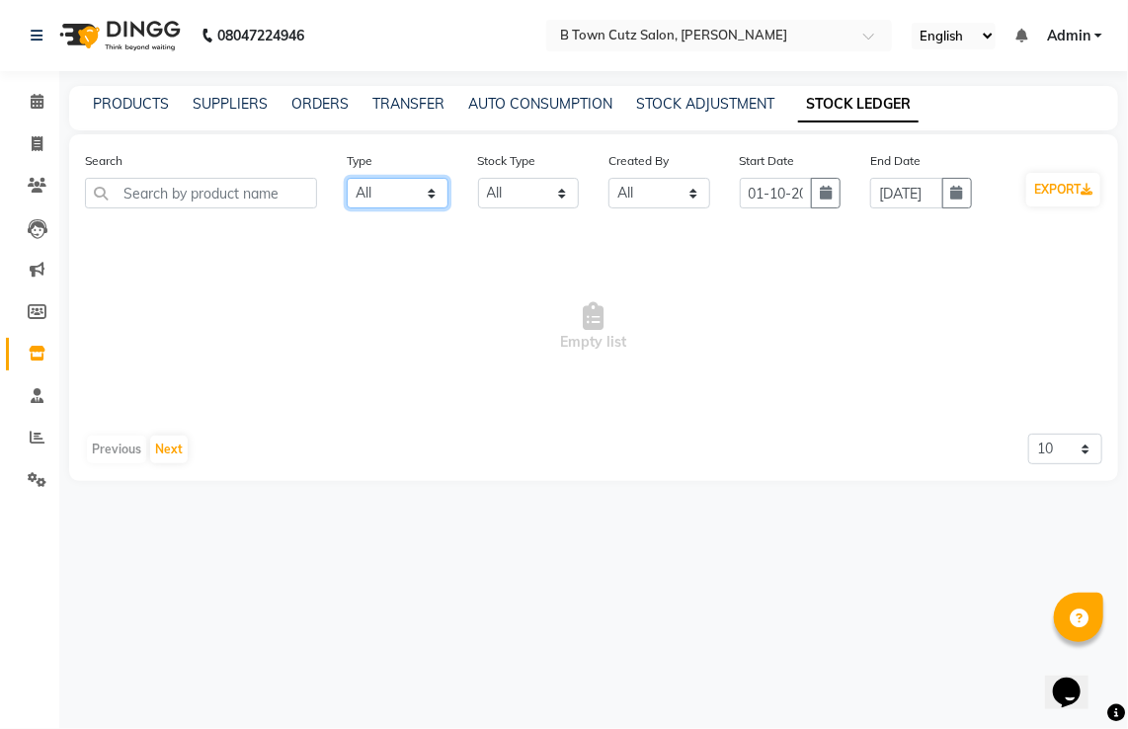
click at [407, 201] on select "Select All In Out" at bounding box center [398, 193] width 102 height 31
click at [347, 179] on select "Select All In Out" at bounding box center [398, 193] width 102 height 31
click at [531, 189] on select "Select All New Stock Adjustment Return Transfer In Other Internal Use Damaged E…" at bounding box center [529, 193] width 102 height 31
click at [680, 203] on select "Select All Admin" at bounding box center [660, 193] width 102 height 31
click at [409, 99] on link "TRANSFER" at bounding box center [408, 104] width 72 height 18
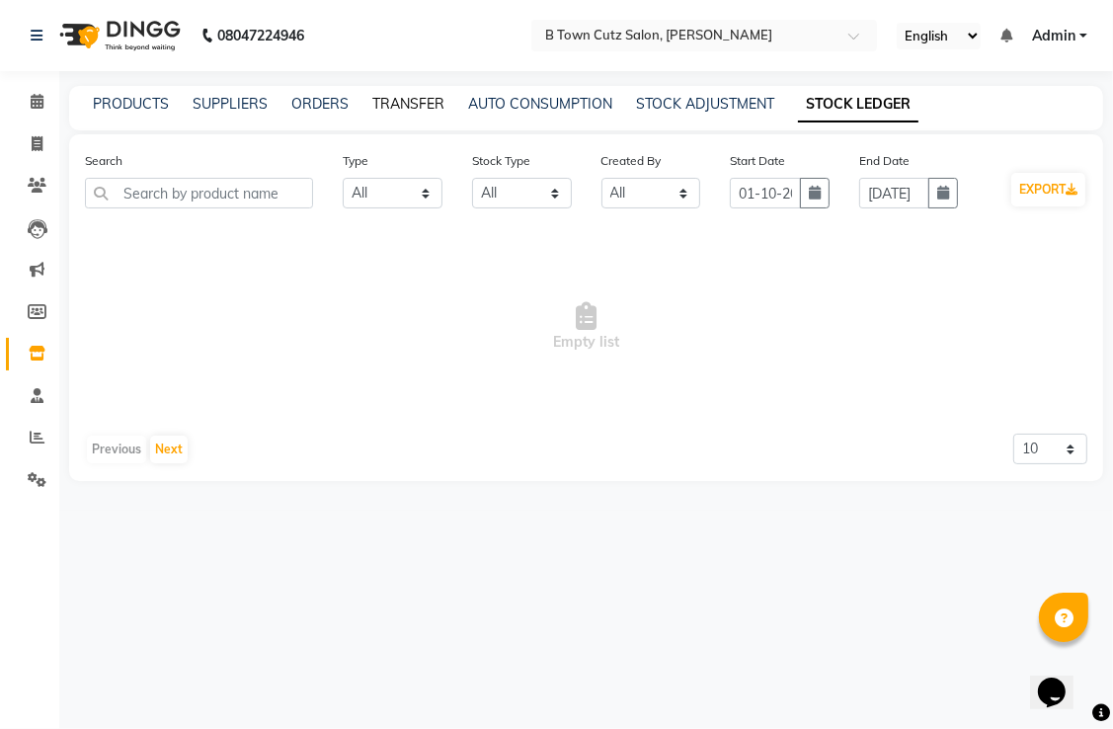
select select "sender"
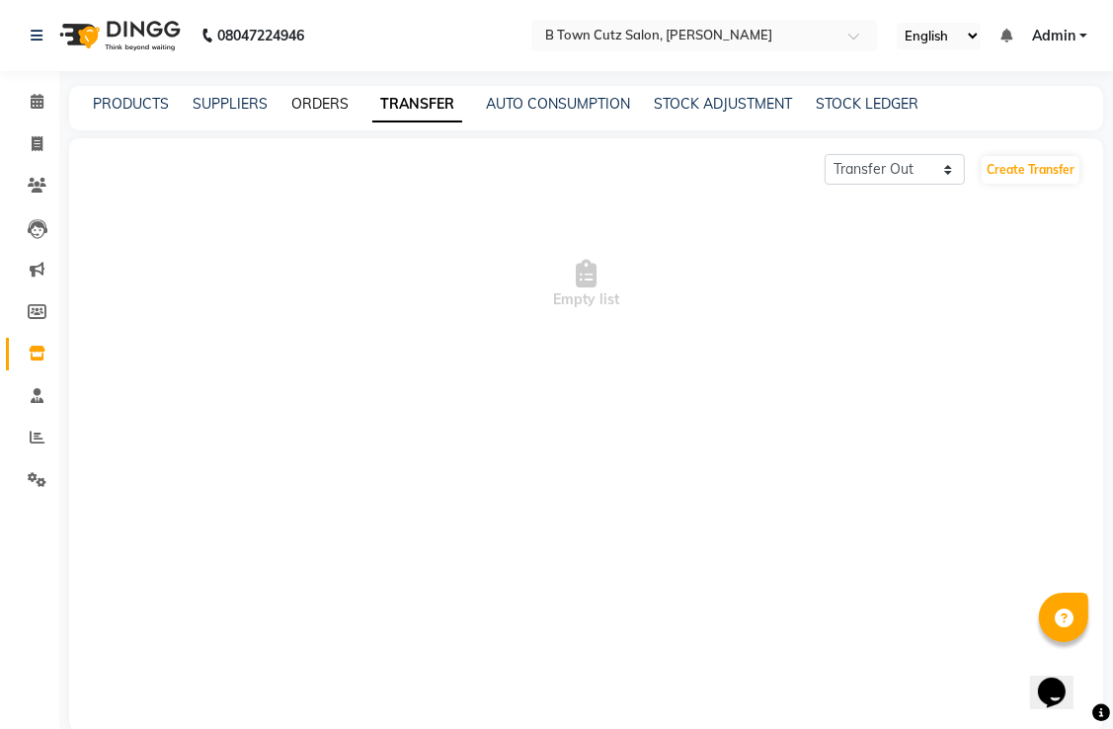
click at [315, 101] on link "ORDERS" at bounding box center [319, 104] width 57 height 18
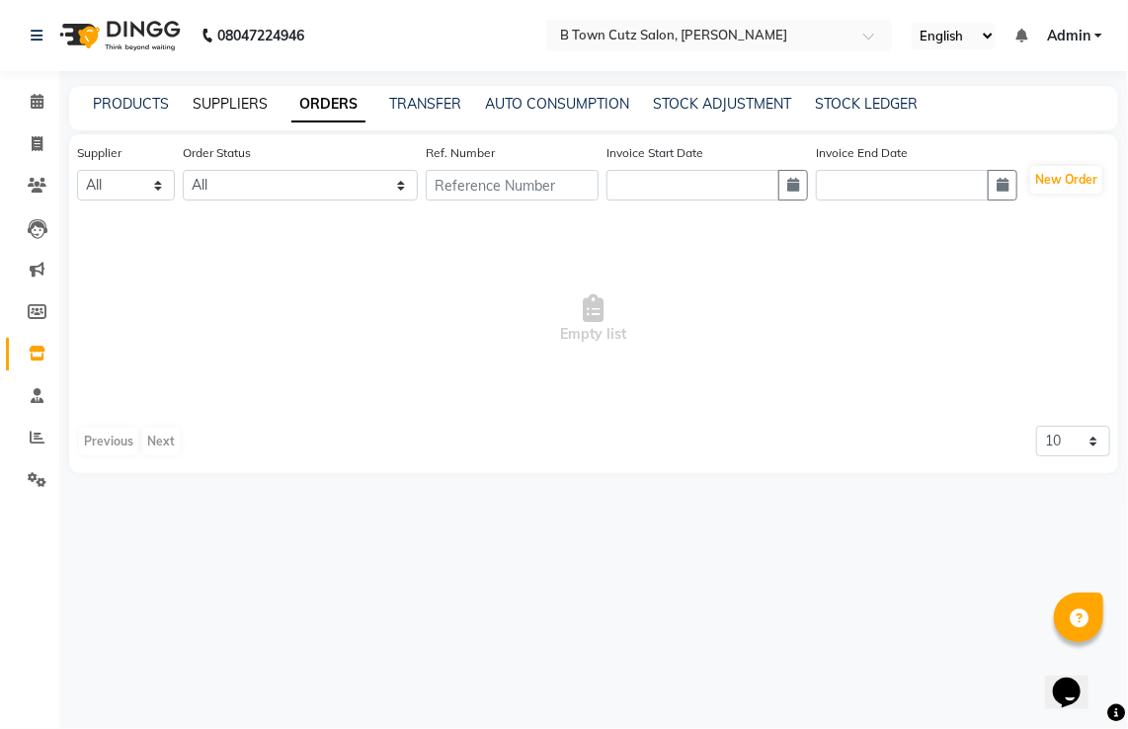
click at [234, 102] on link "SUPPLIERS" at bounding box center [230, 104] width 75 height 18
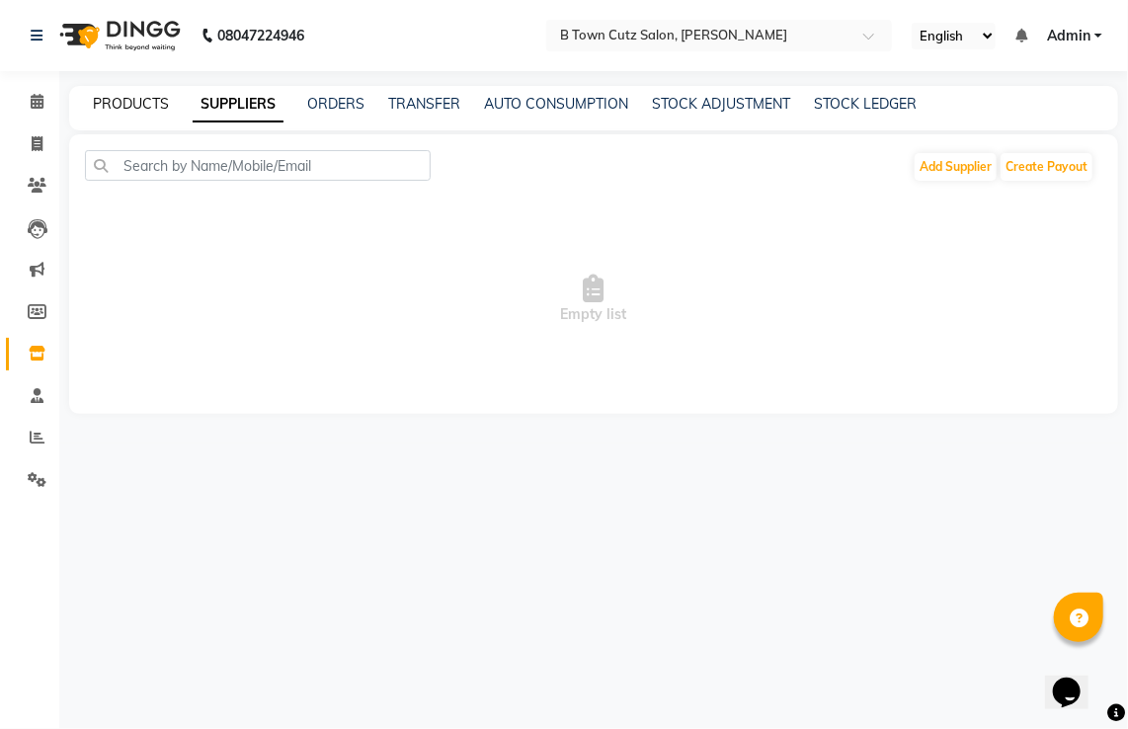
click at [125, 110] on link "PRODUCTS" at bounding box center [131, 104] width 76 height 18
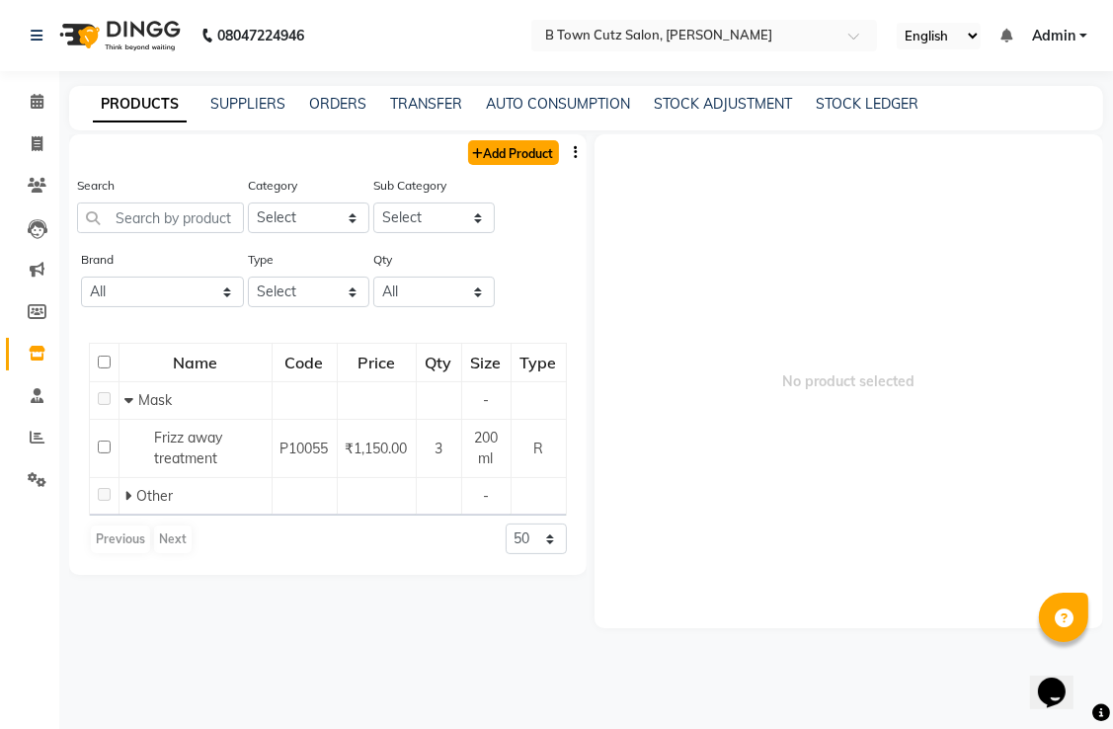
click at [482, 158] on link "Add Product" at bounding box center [513, 152] width 91 height 25
select select "true"
click at [27, 103] on span at bounding box center [37, 102] width 35 height 23
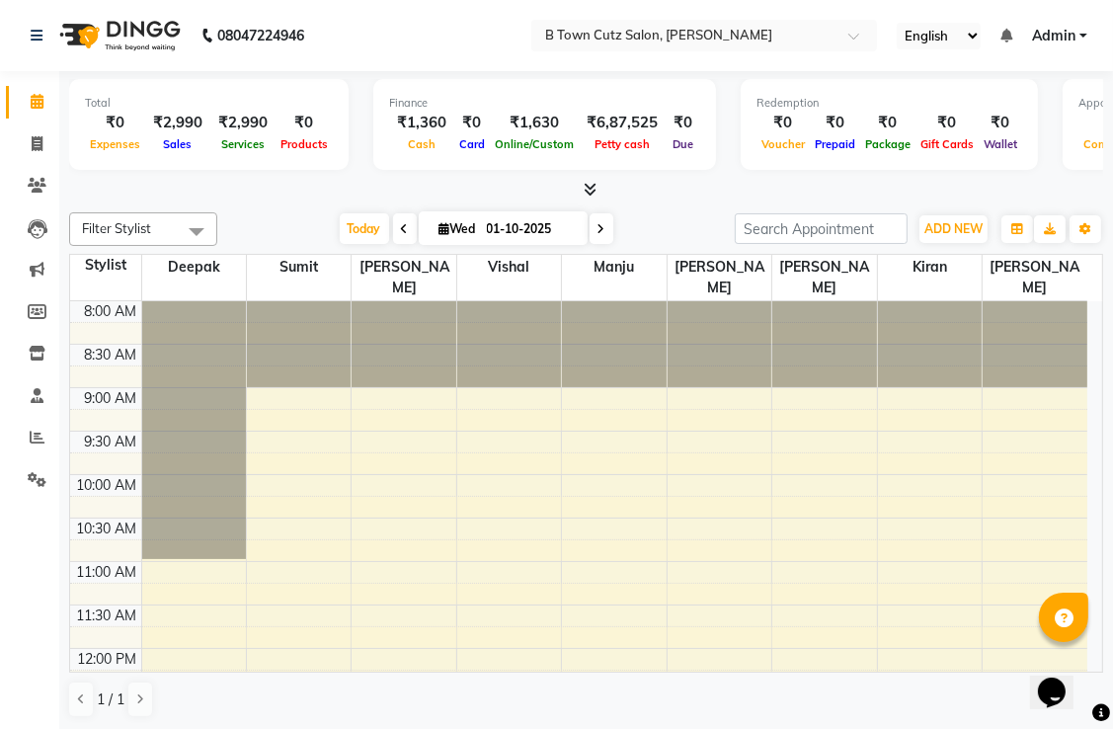
drag, startPoint x: 1100, startPoint y: 124, endPoint x: 1051, endPoint y: 116, distance: 49.2
click at [1095, 124] on div "11" at bounding box center [1112, 123] width 67 height 23
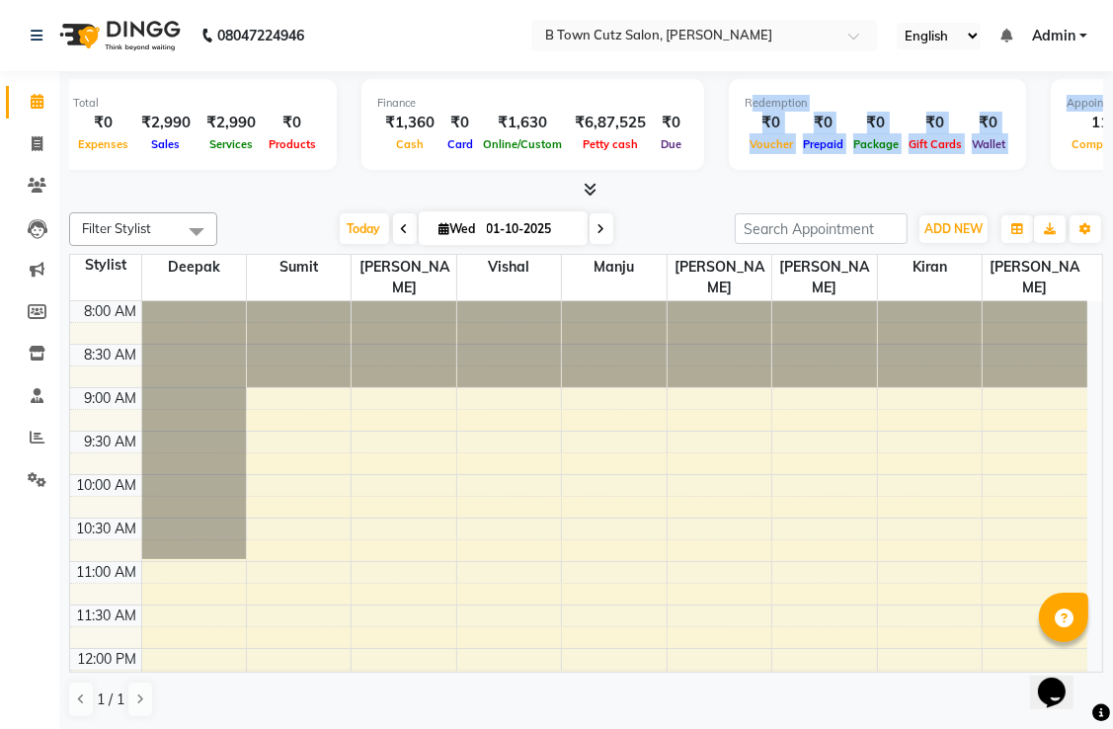
drag, startPoint x: 1051, startPoint y: 116, endPoint x: 987, endPoint y: 73, distance: 77.0
click at [987, 73] on div "Total ₹0 Expenses ₹2,990 Sales ₹2,990 Services ₹0 Products Finance ₹1,360 Cash …" at bounding box center [586, 135] width 1034 height 129
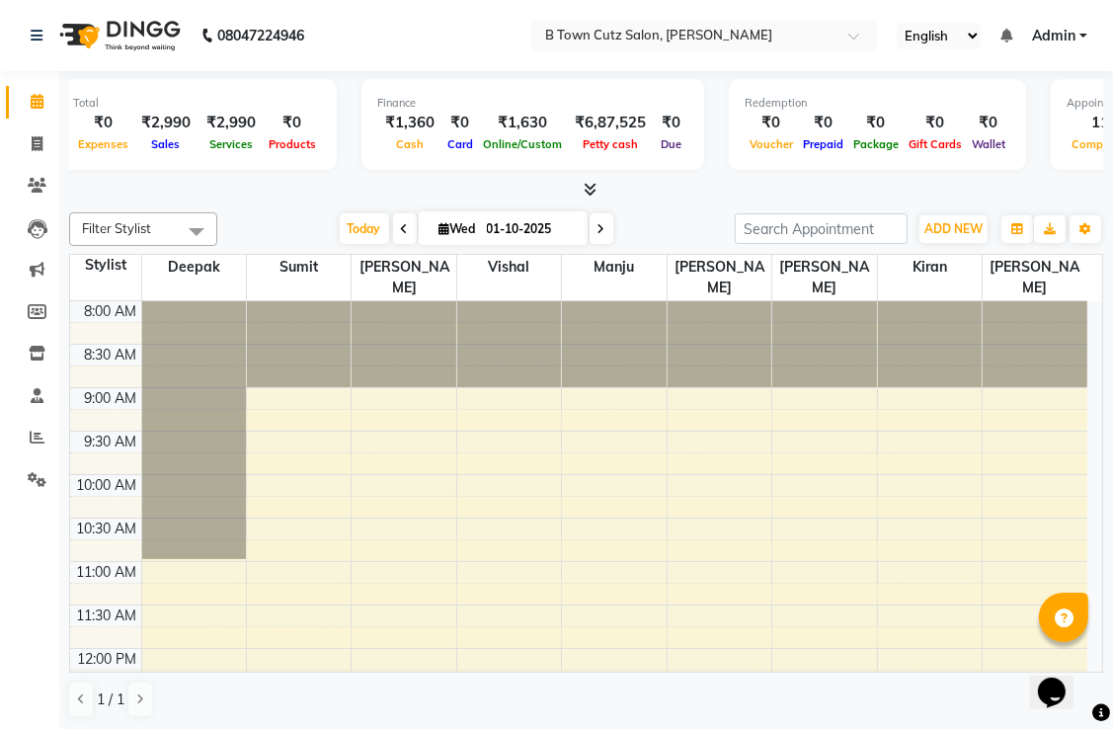
click at [1067, 139] on div "Completed" at bounding box center [1100, 143] width 67 height 21
click at [1067, 139] on span "Completed" at bounding box center [1100, 144] width 67 height 14
click at [1094, 119] on div "11" at bounding box center [1100, 123] width 67 height 23
click at [1088, 119] on div "11" at bounding box center [1100, 123] width 67 height 23
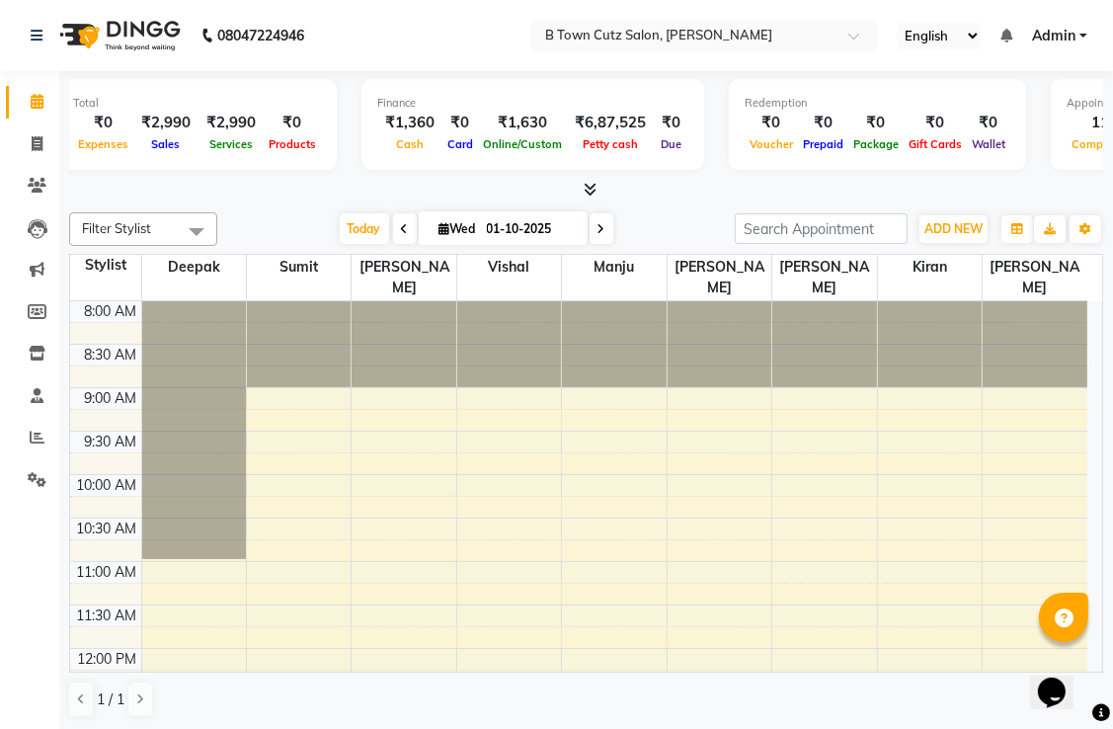
click at [1079, 122] on div "11" at bounding box center [1100, 123] width 67 height 23
click at [790, 229] on input "search" at bounding box center [821, 228] width 173 height 31
click at [49, 144] on span at bounding box center [37, 144] width 35 height 23
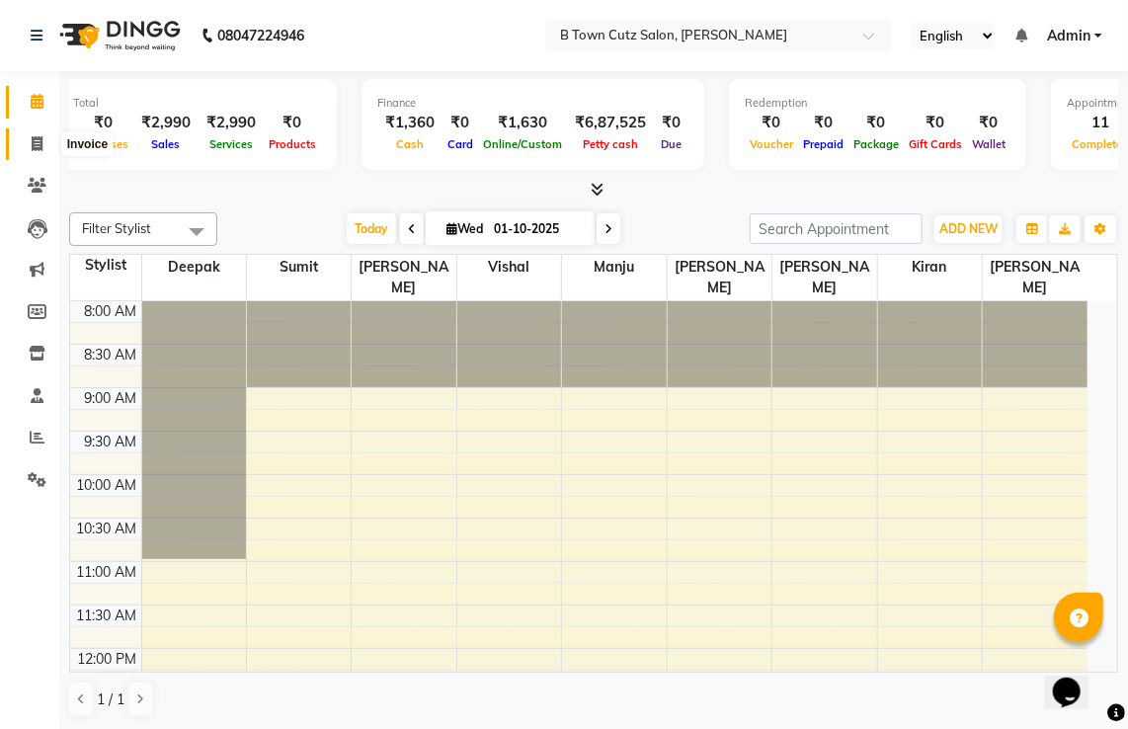
select select "4658"
select select "service"
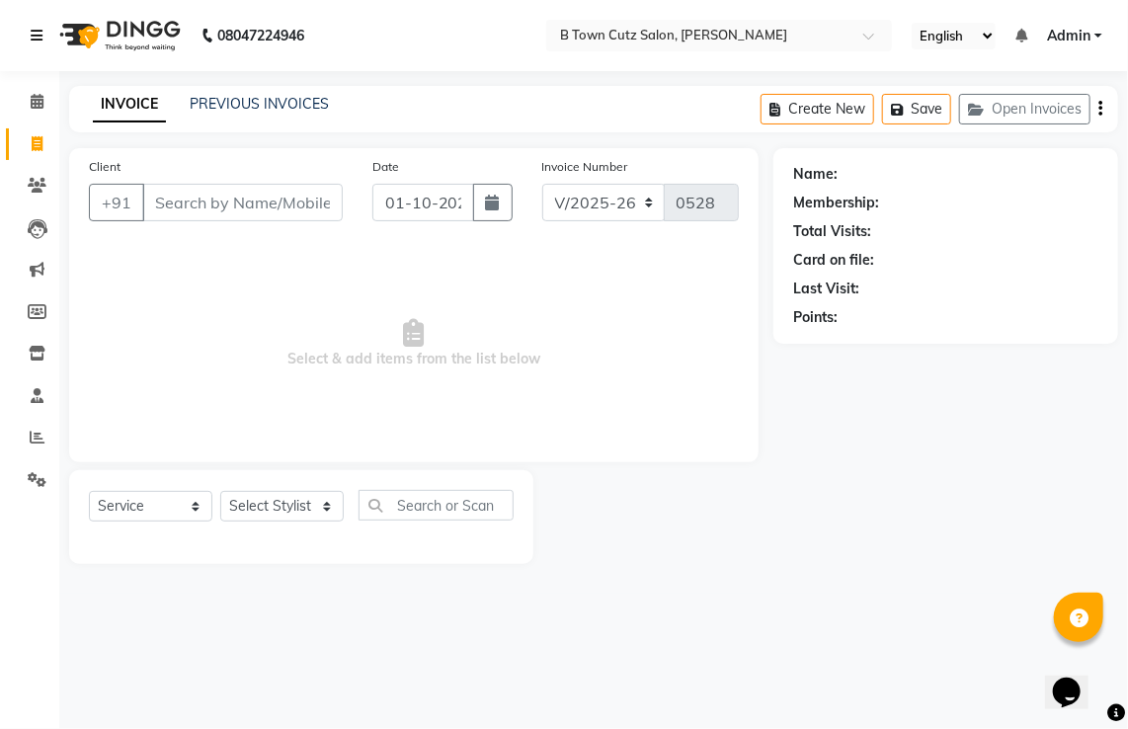
click at [48, 38] on link at bounding box center [41, 35] width 20 height 55
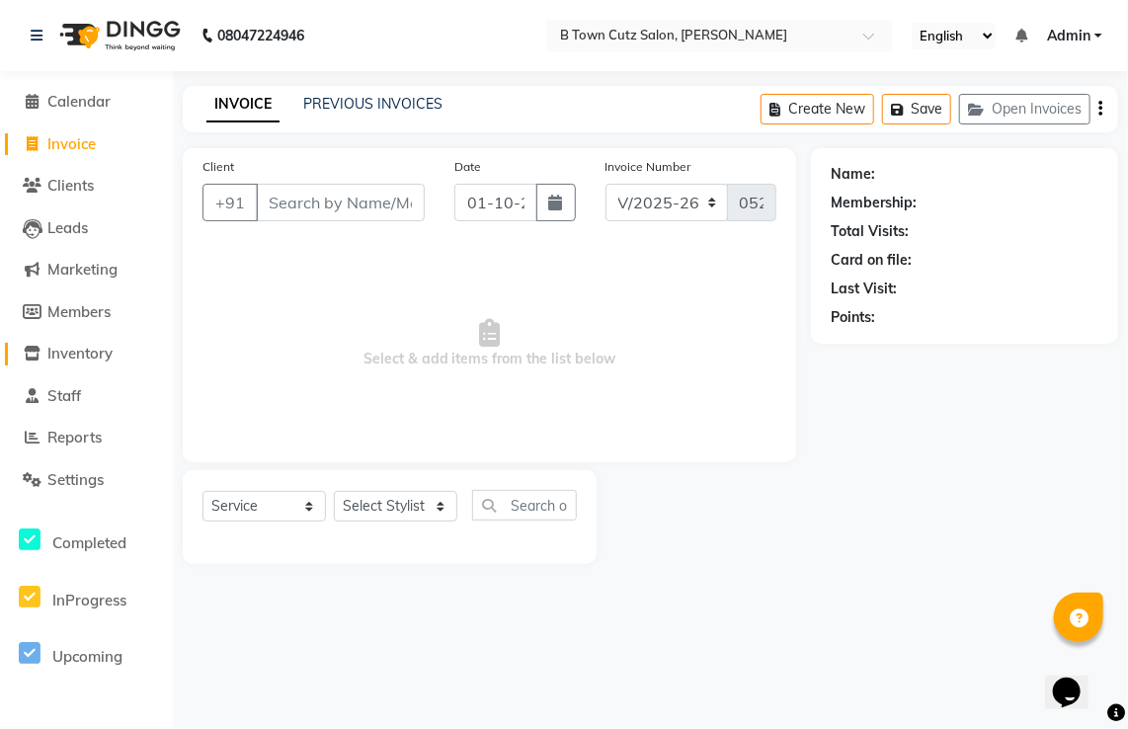
click at [97, 355] on span "Inventory" at bounding box center [79, 353] width 65 height 19
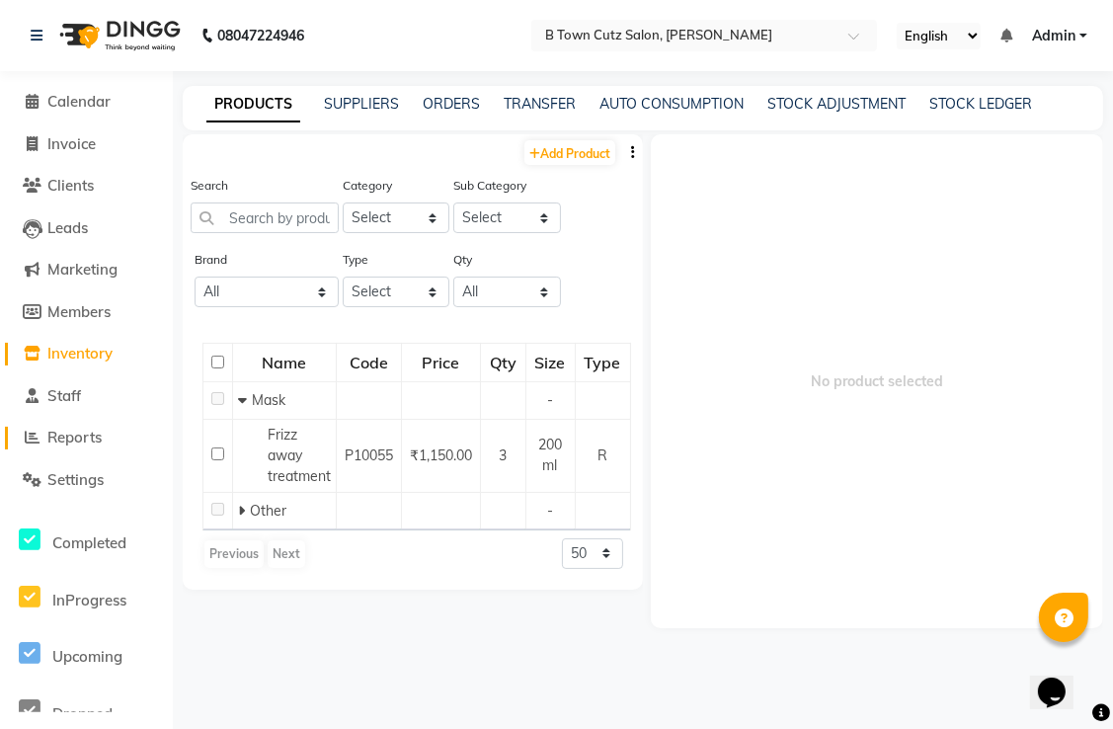
click at [67, 440] on span "Reports" at bounding box center [74, 437] width 54 height 19
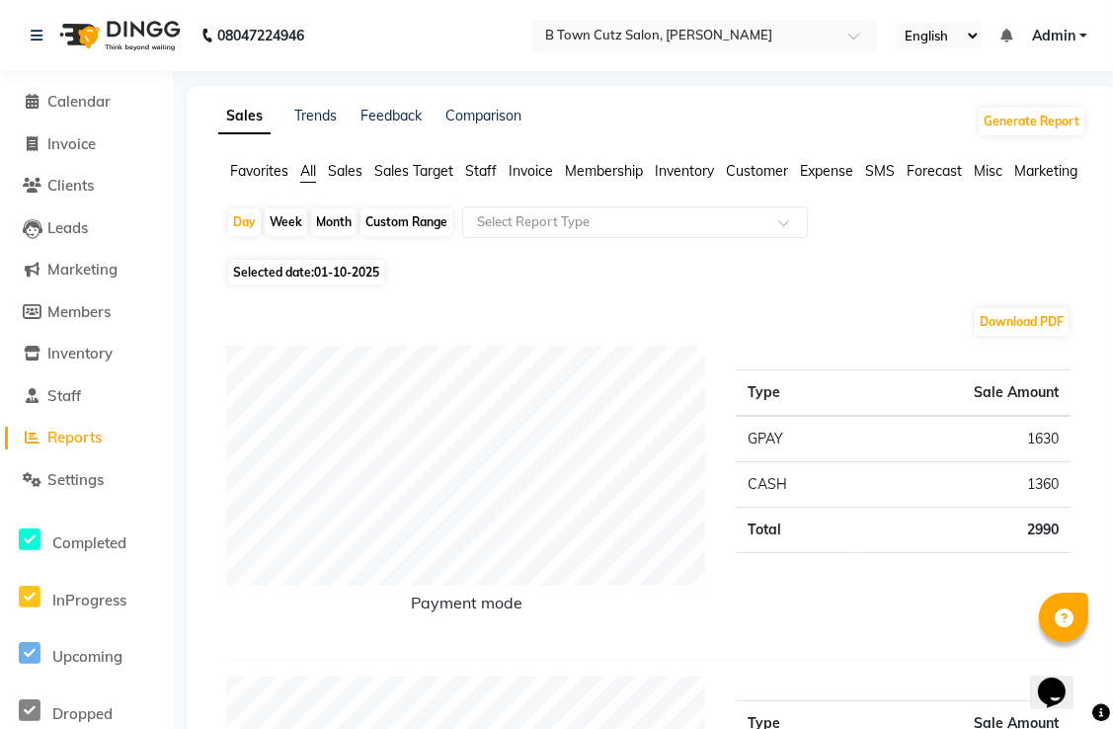
click at [392, 167] on span "Sales Target" at bounding box center [413, 171] width 79 height 18
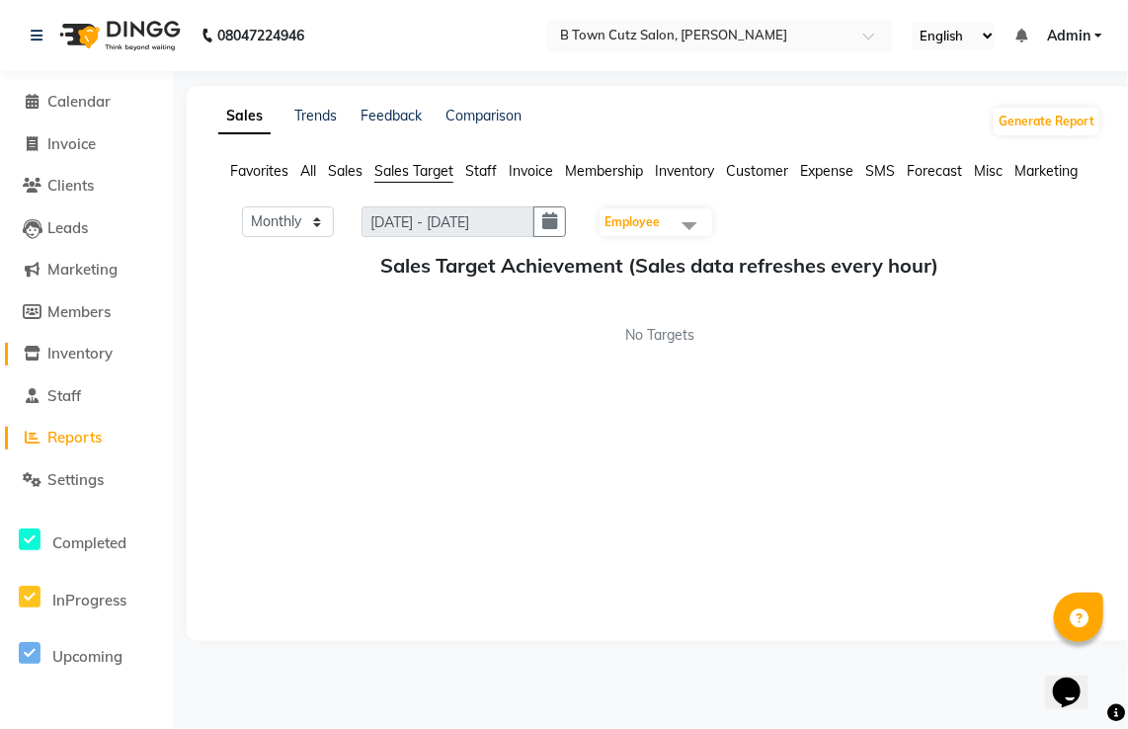
click at [113, 354] on span "Inventory" at bounding box center [79, 353] width 65 height 19
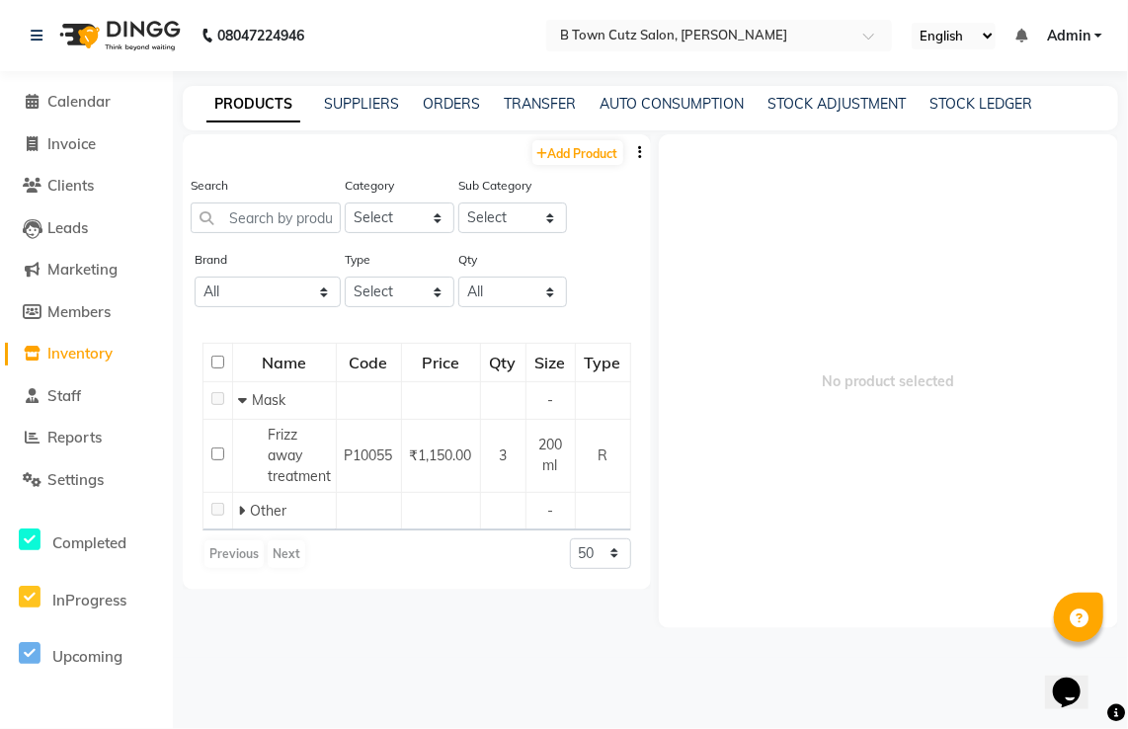
select select "service"
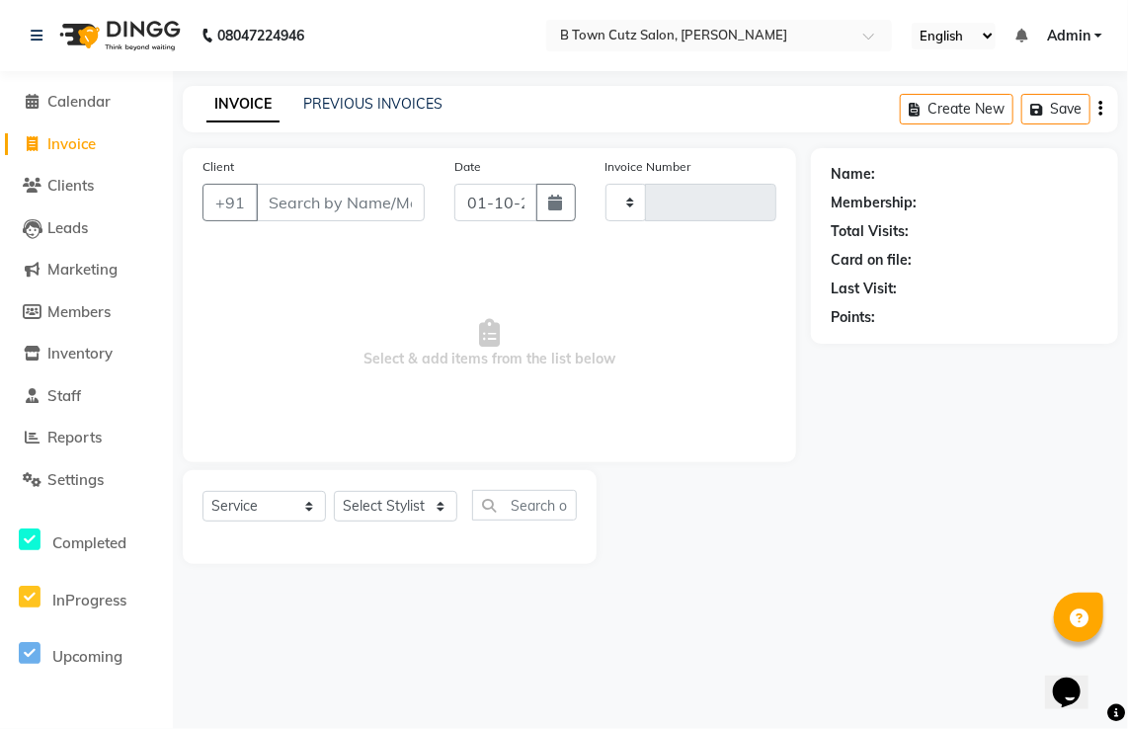
type input "0528"
select select "4658"
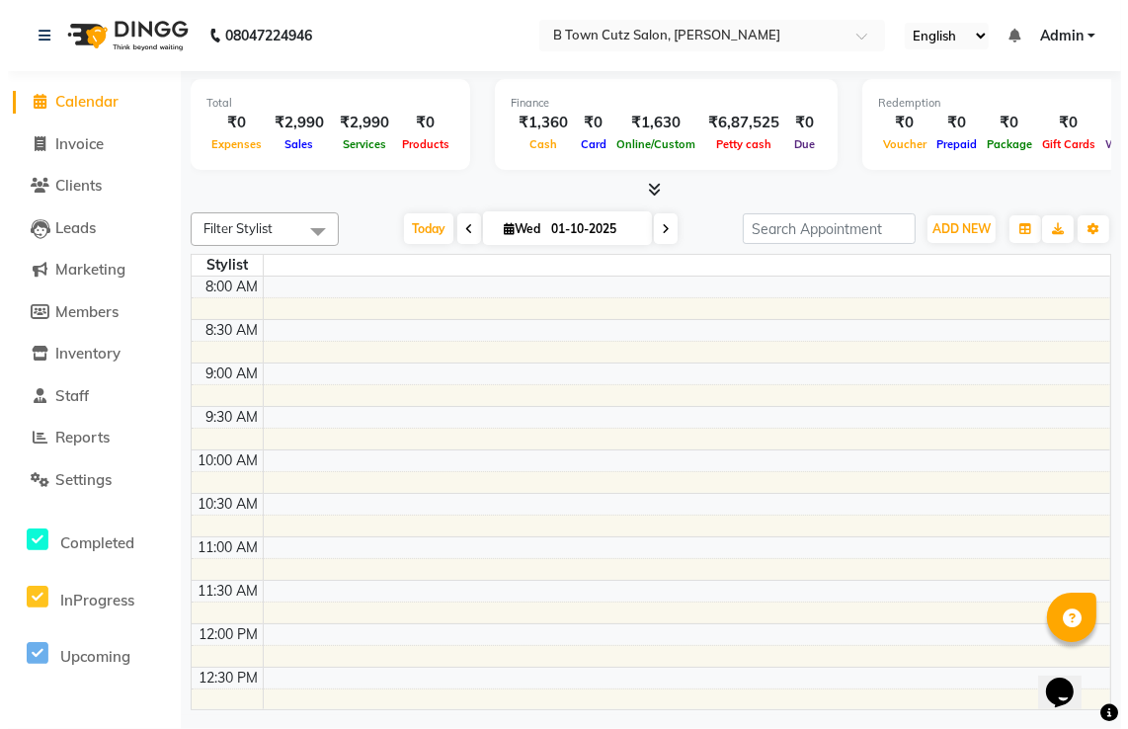
scroll to position [604, 0]
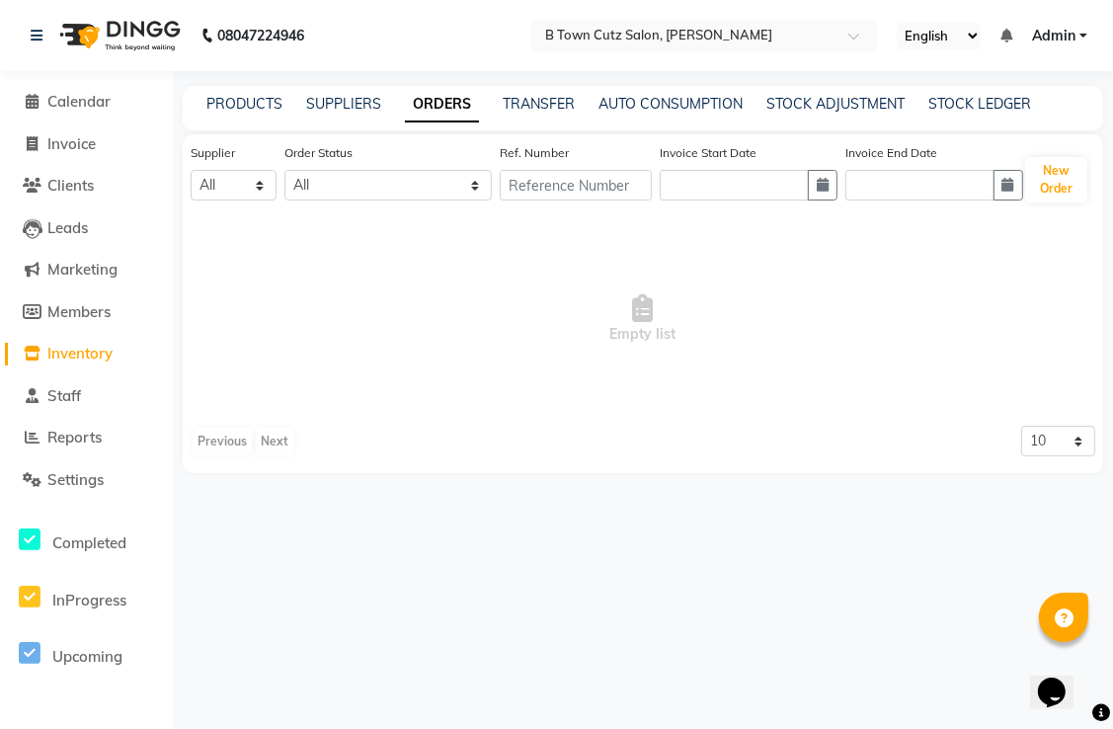
select select "sender"
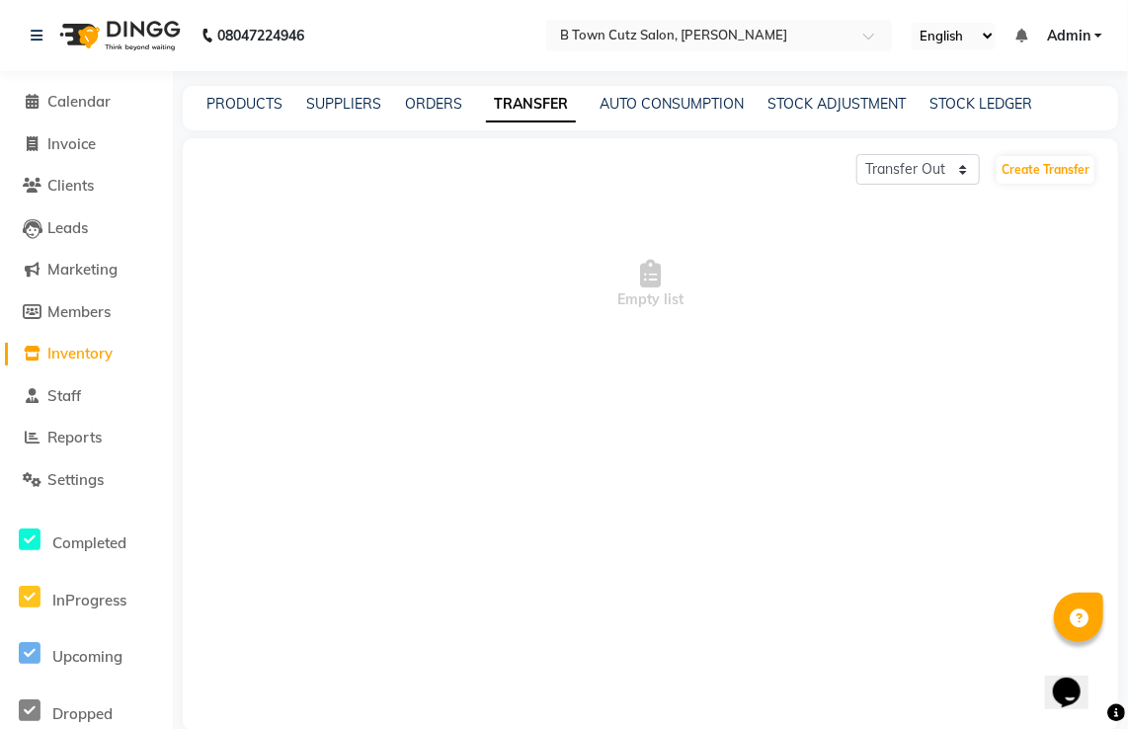
select select "all"
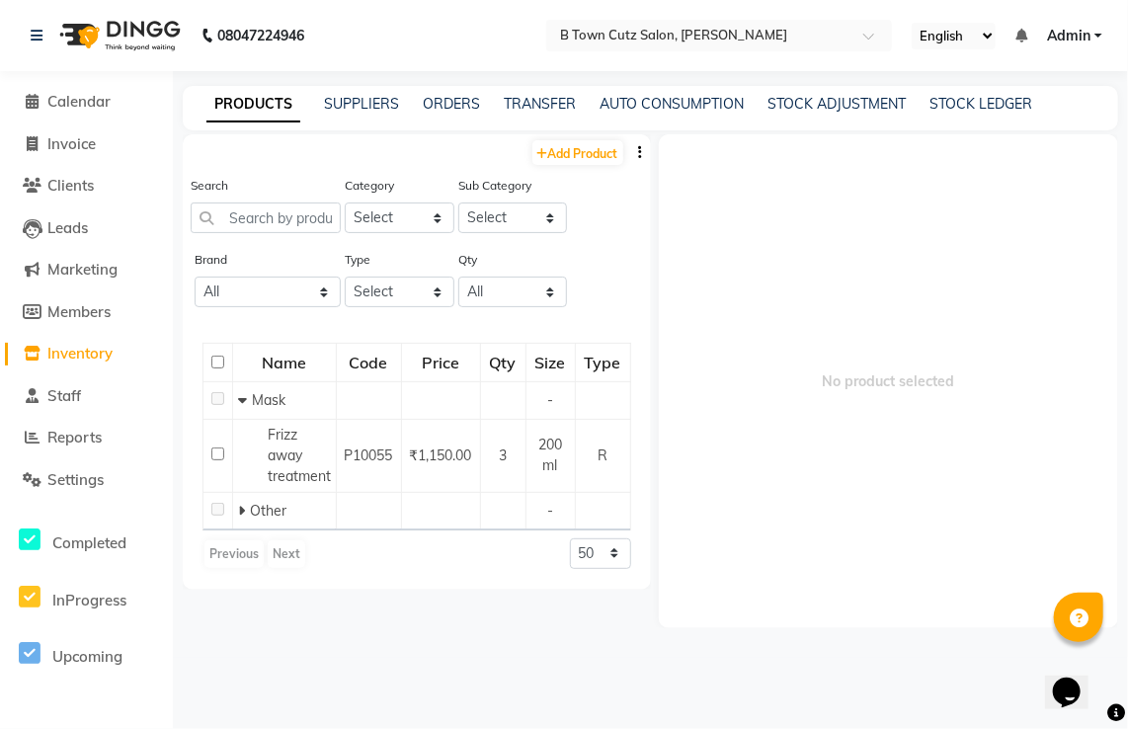
select select
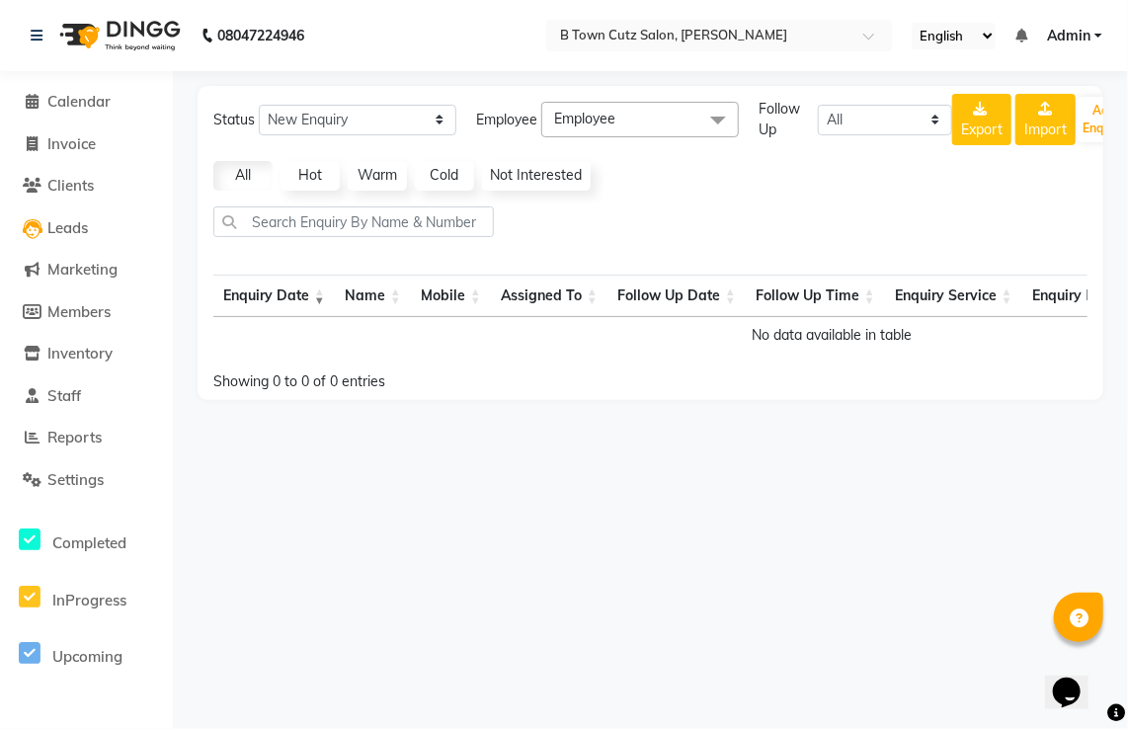
select select "service"
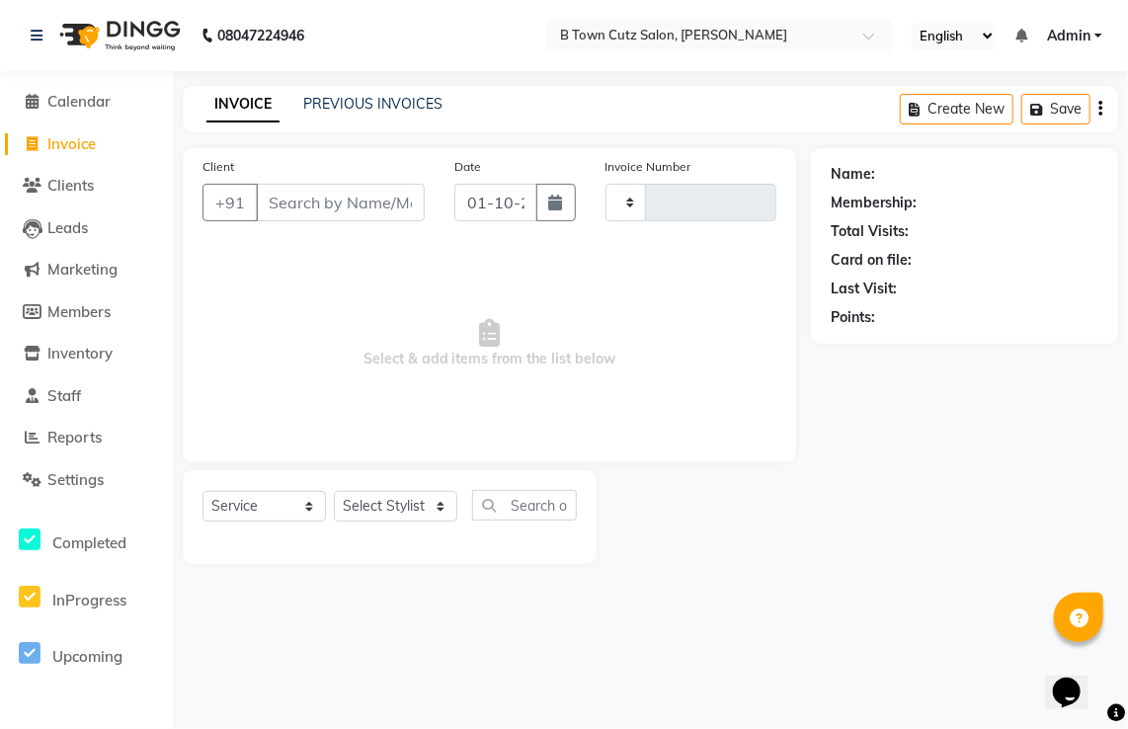
type input "0528"
select select "4658"
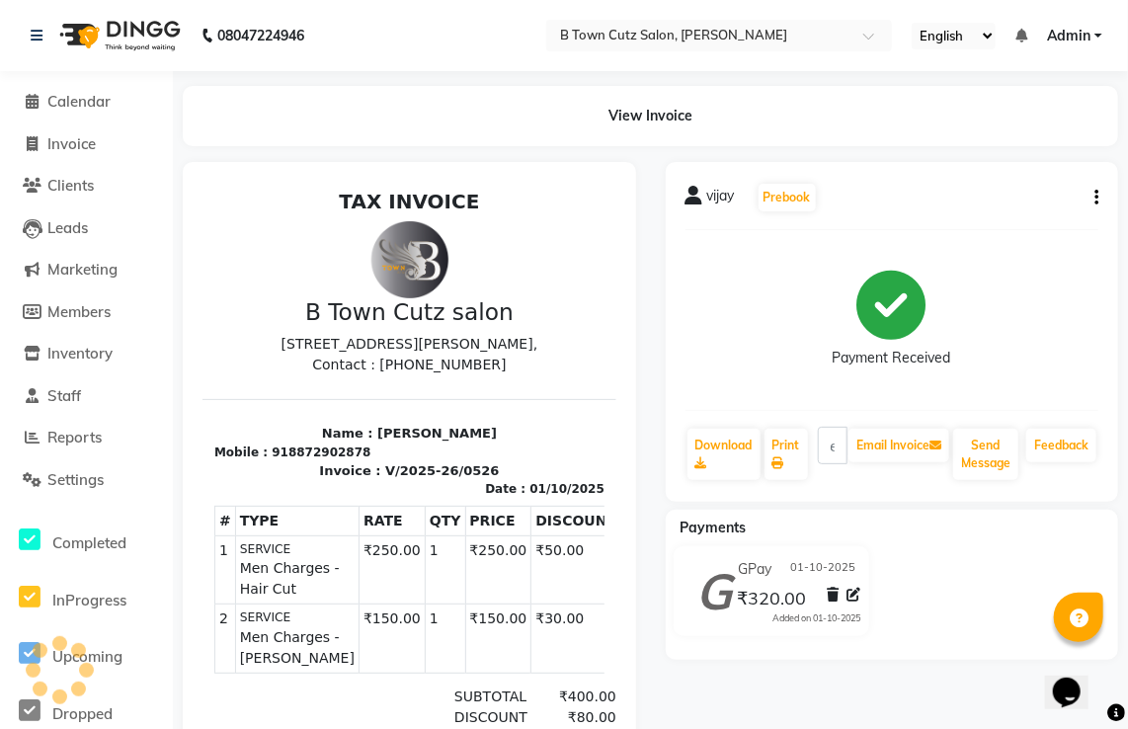
select select "4658"
select select "service"
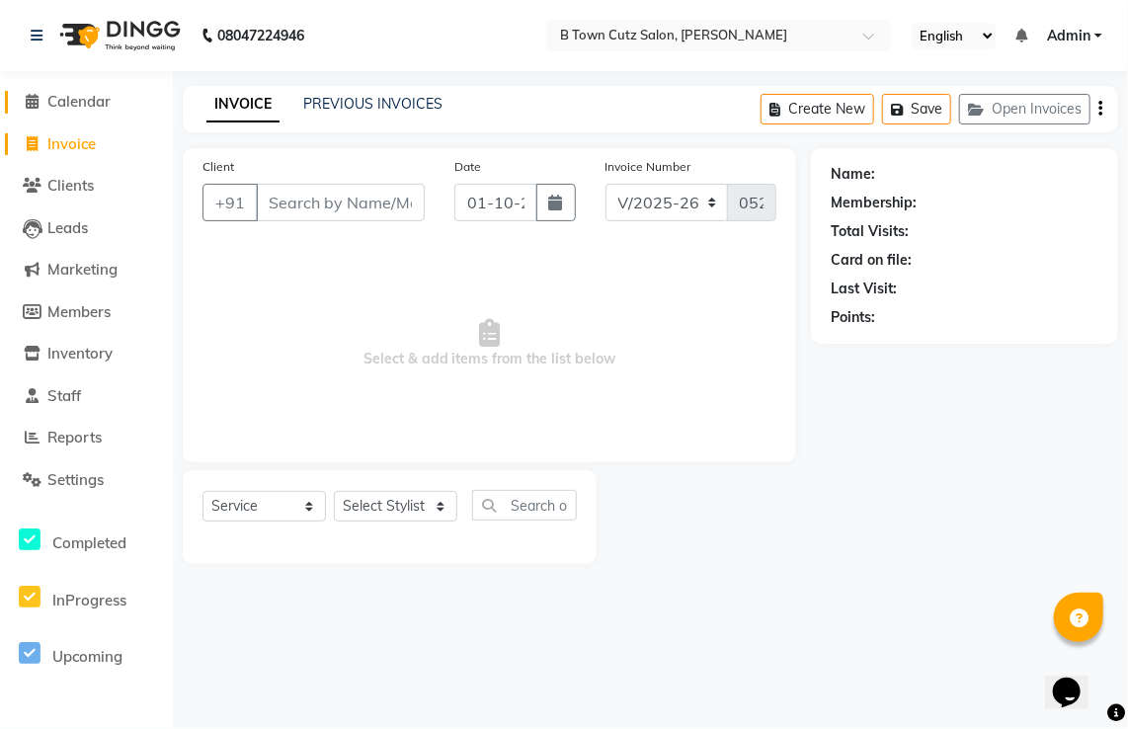
click at [33, 92] on span at bounding box center [33, 102] width 30 height 23
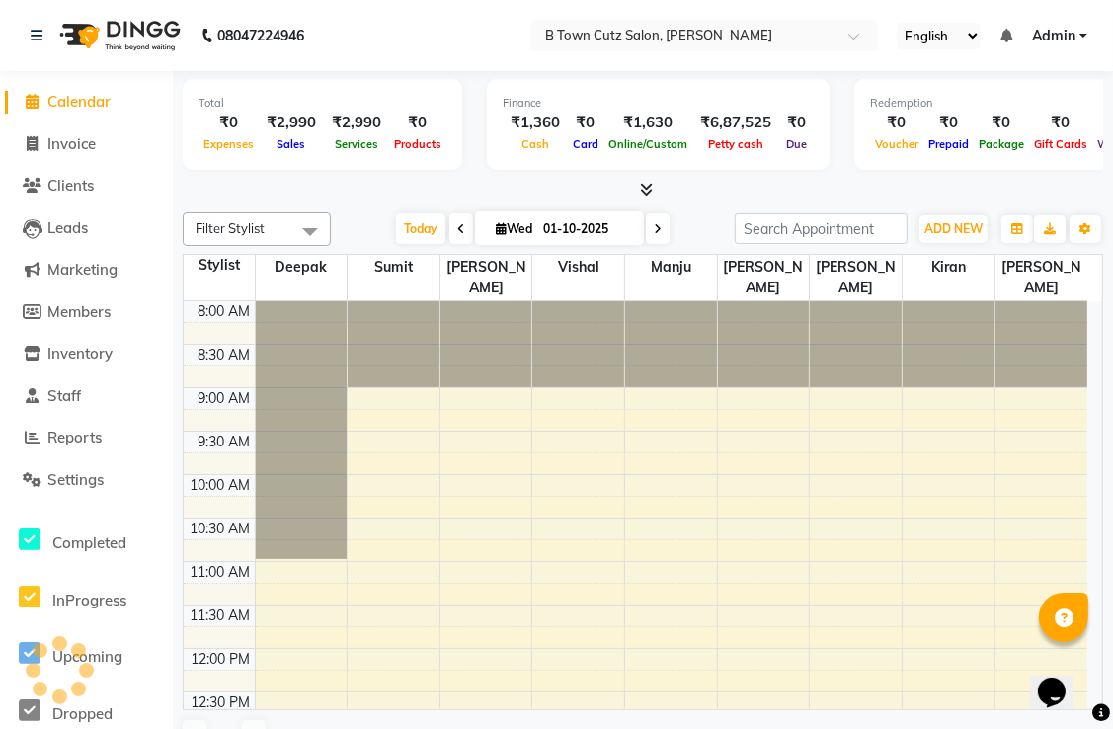
scroll to position [604, 0]
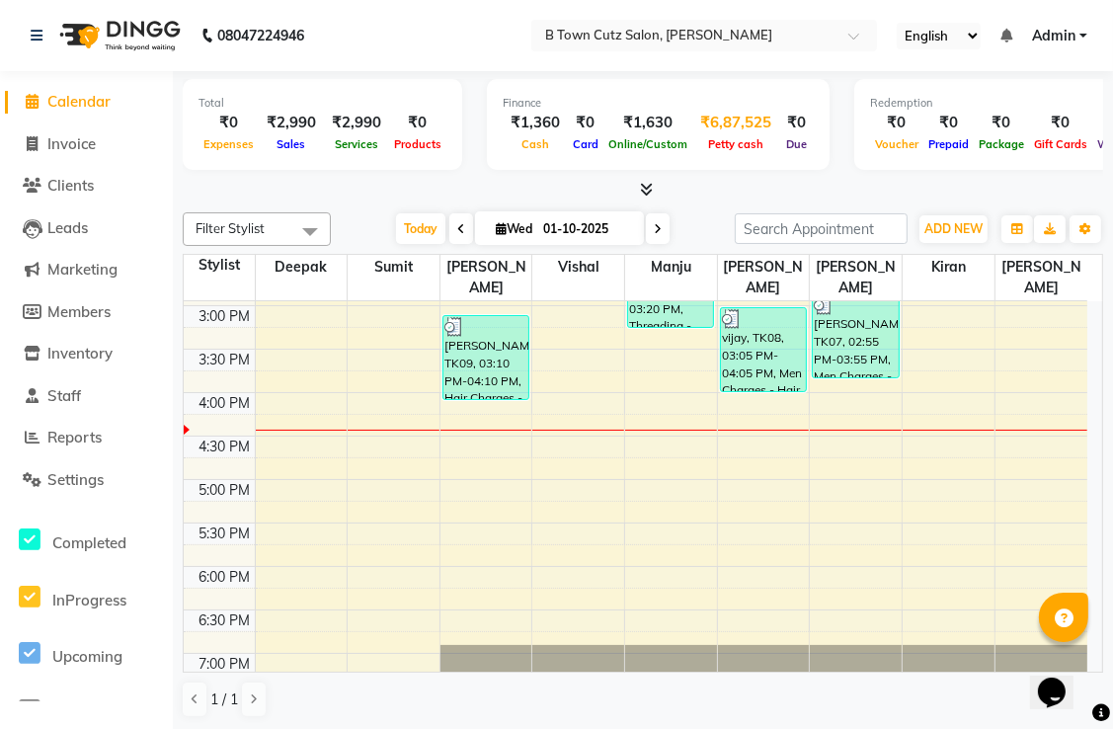
click at [722, 148] on span "Petty cash" at bounding box center [735, 144] width 65 height 14
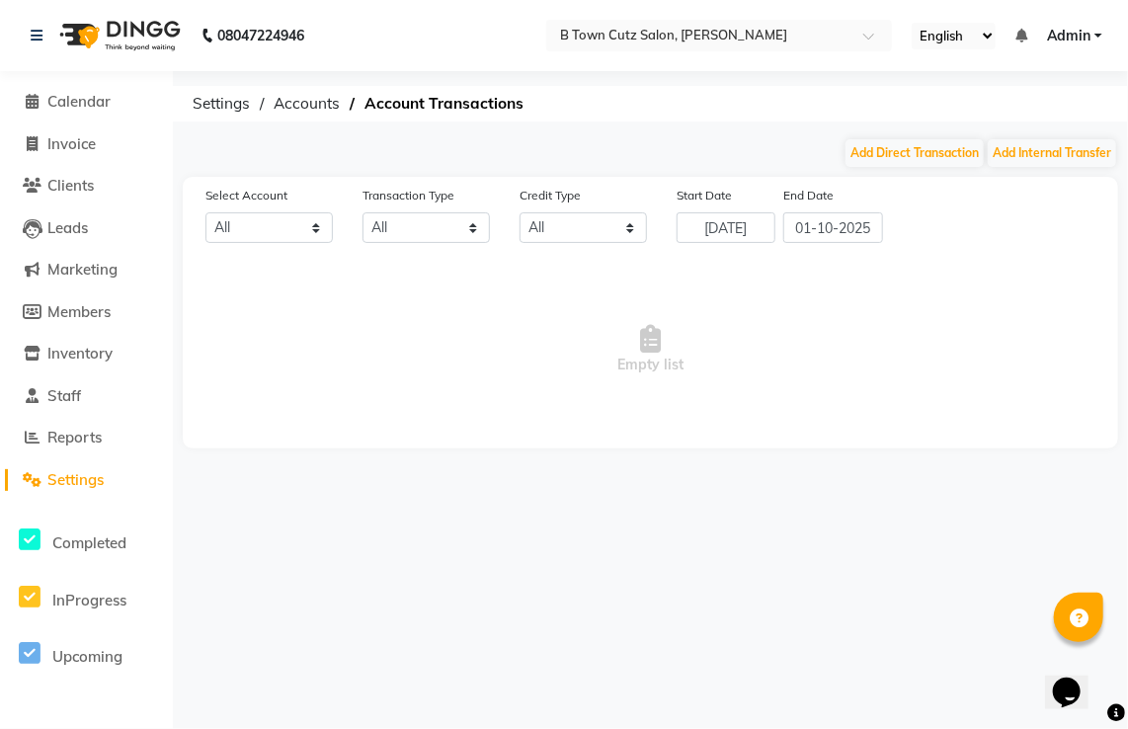
select select "3490"
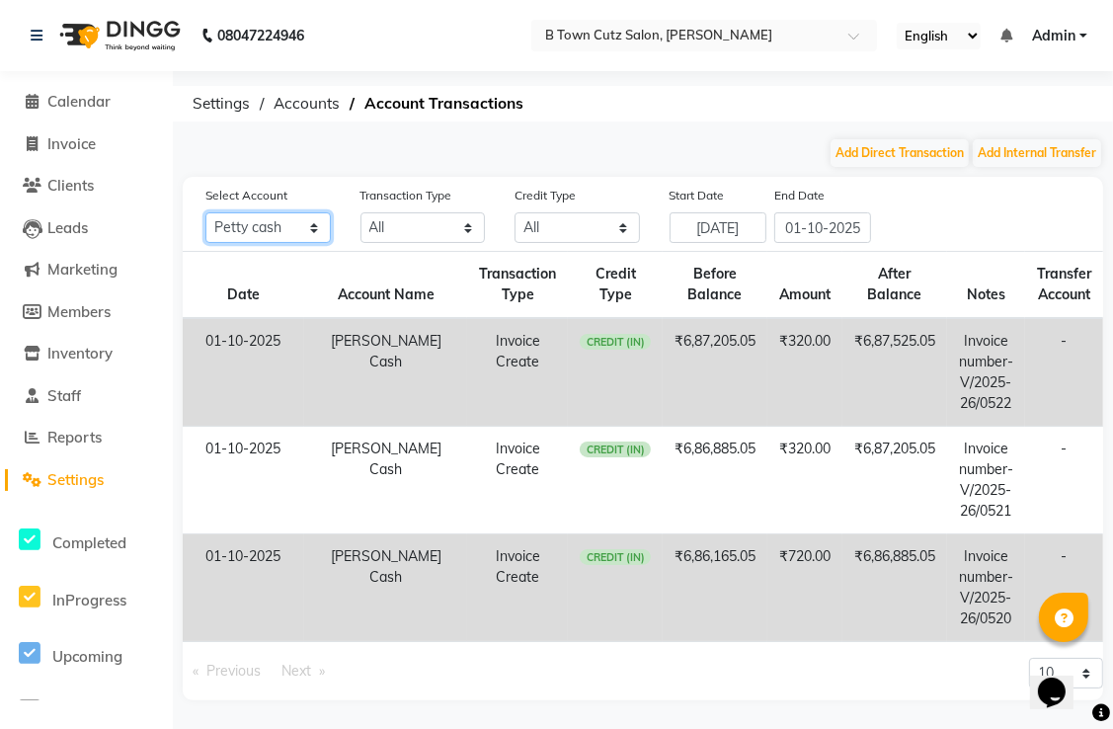
click at [319, 231] on select "All [PERSON_NAME] cash Default account" at bounding box center [267, 227] width 125 height 31
click at [205, 213] on select "All [PERSON_NAME] cash Default account" at bounding box center [267, 227] width 125 height 31
click at [384, 222] on select "All Direct Internal Transfer Expense Invoice Daily Register" at bounding box center [423, 227] width 125 height 31
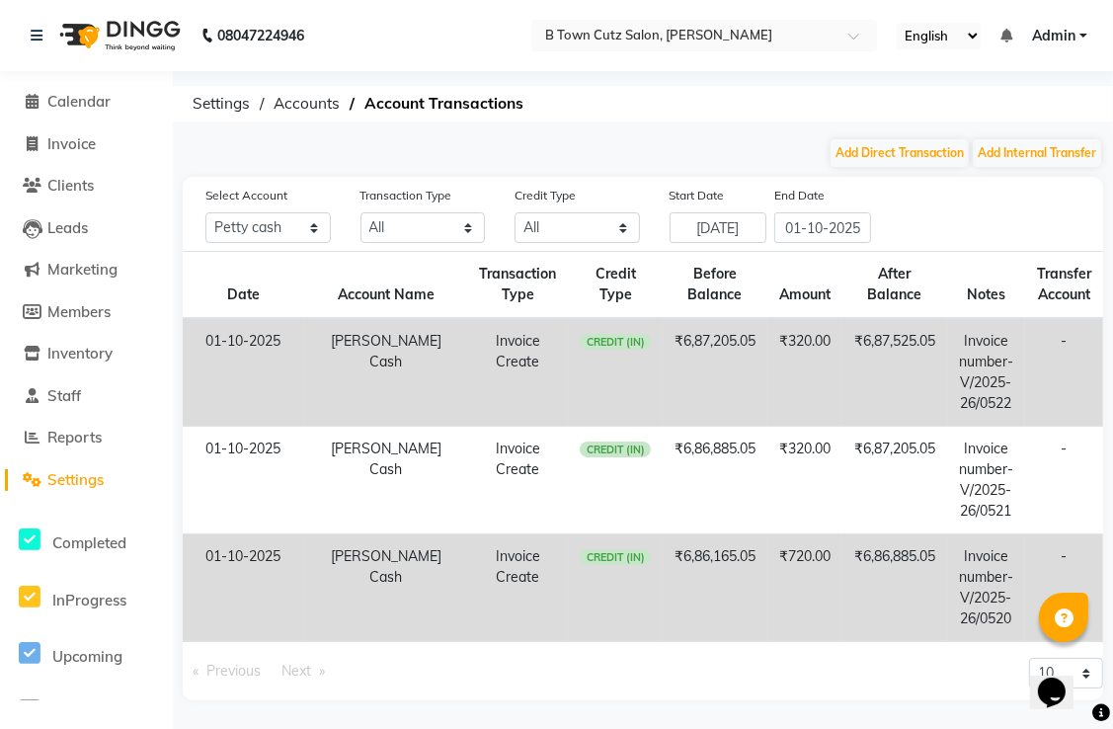
click at [351, 251] on table "Date Account Name Transaction Type Credit Type Before Balance Amount After Bala…" at bounding box center [643, 446] width 921 height 391
click at [306, 225] on select "All [PERSON_NAME] cash Default account" at bounding box center [267, 227] width 125 height 31
select select
click at [205, 213] on select "All [PERSON_NAME] cash Default account" at bounding box center [267, 227] width 125 height 31
click at [288, 113] on span "Accounts" at bounding box center [307, 104] width 86 height 36
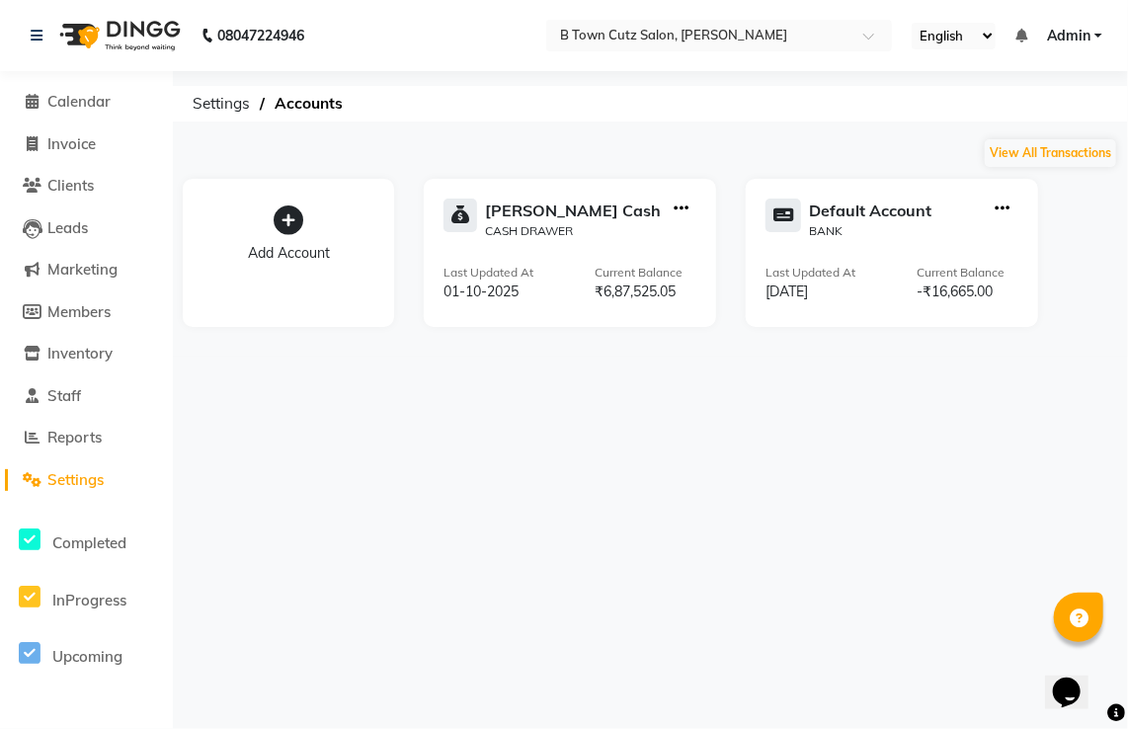
click at [535, 284] on div "Last Updated At [DATE] Current Balance ₹6,87,525.05" at bounding box center [570, 283] width 253 height 39
click at [601, 247] on div "[PERSON_NAME] Cash CASH DRAWER Last Updated At [DATE] Current Balance ₹6,87,525…" at bounding box center [570, 253] width 292 height 148
click at [684, 209] on icon "button" at bounding box center [681, 208] width 15 height 1
click at [692, 204] on div at bounding box center [681, 219] width 31 height 41
click at [687, 209] on icon "button" at bounding box center [681, 208] width 15 height 1
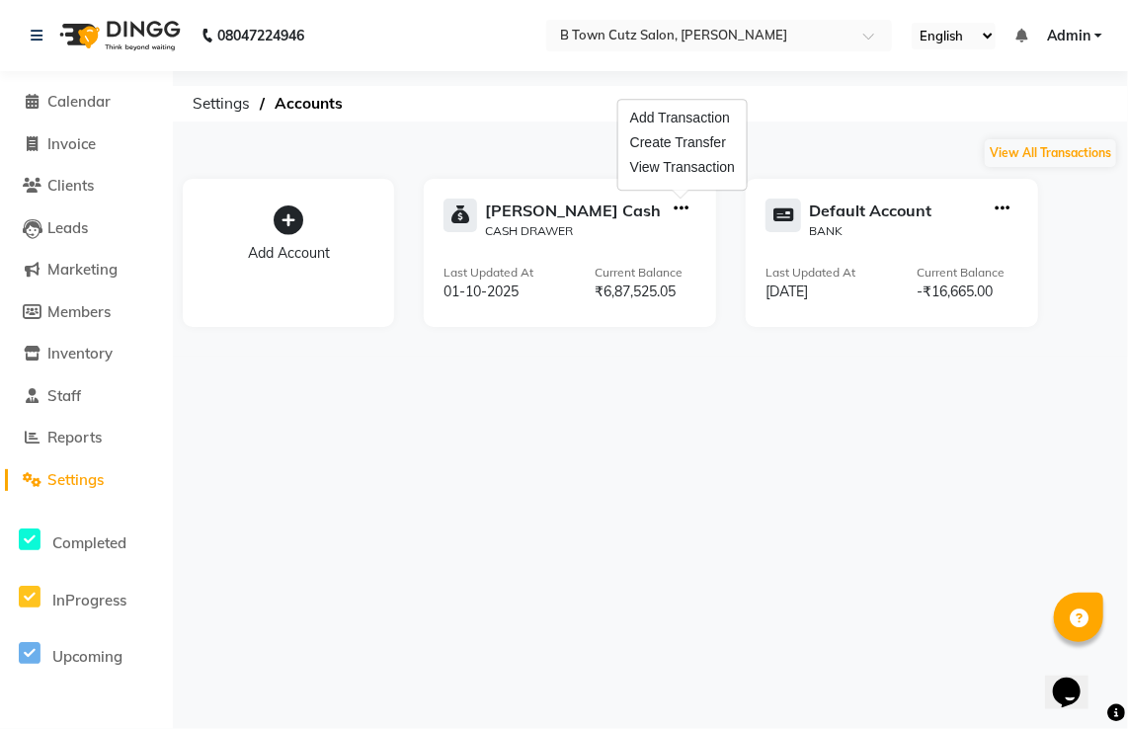
click at [694, 231] on div at bounding box center [681, 219] width 31 height 41
click at [695, 232] on div at bounding box center [681, 219] width 31 height 41
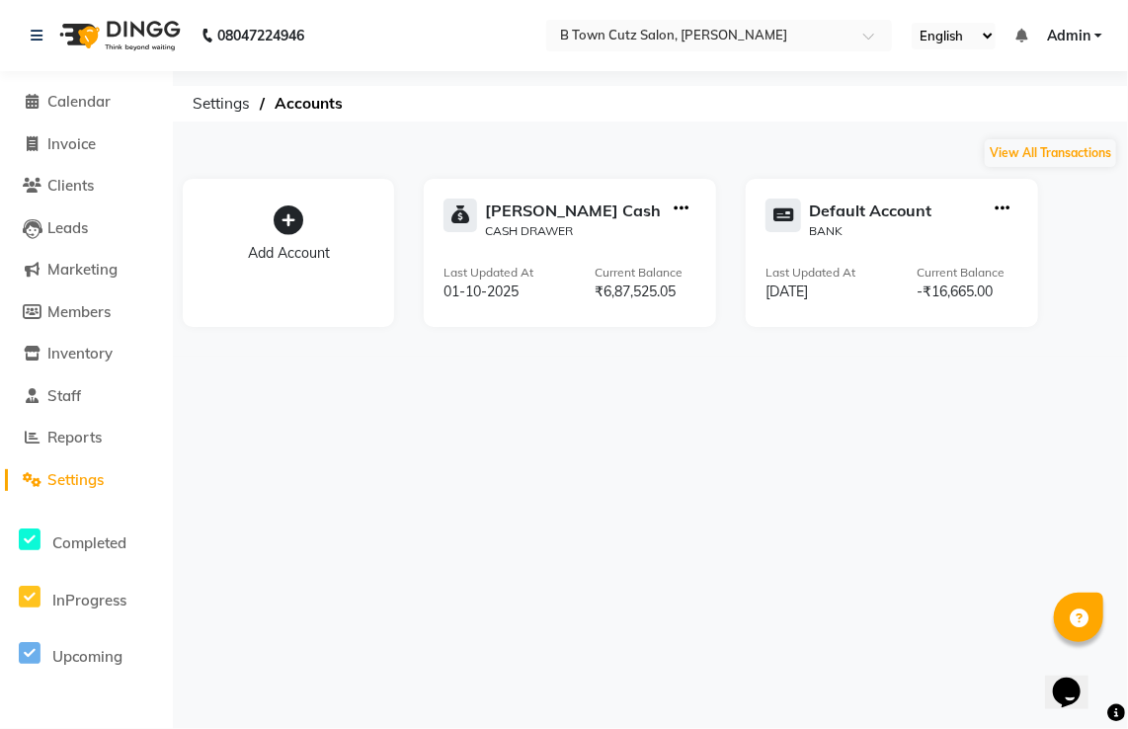
click at [695, 232] on div at bounding box center [681, 219] width 31 height 41
click at [681, 208] on icon "button" at bounding box center [681, 208] width 15 height 1
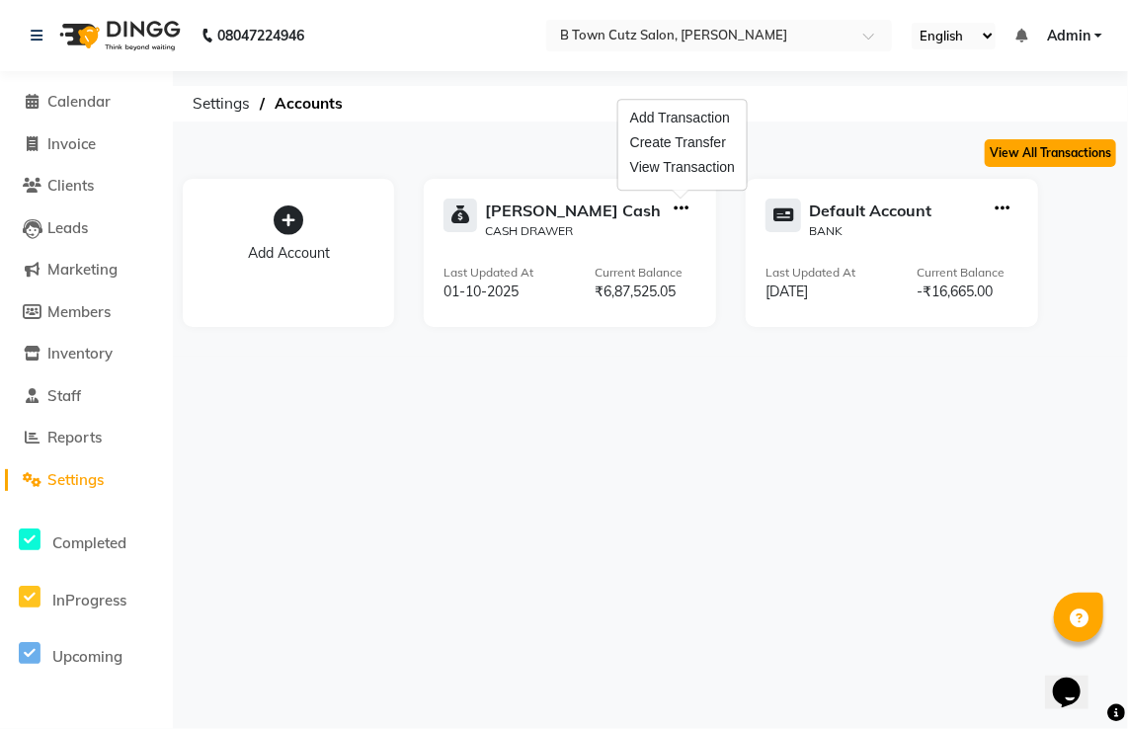
click at [1076, 157] on button "View All Transactions" at bounding box center [1050, 153] width 131 height 28
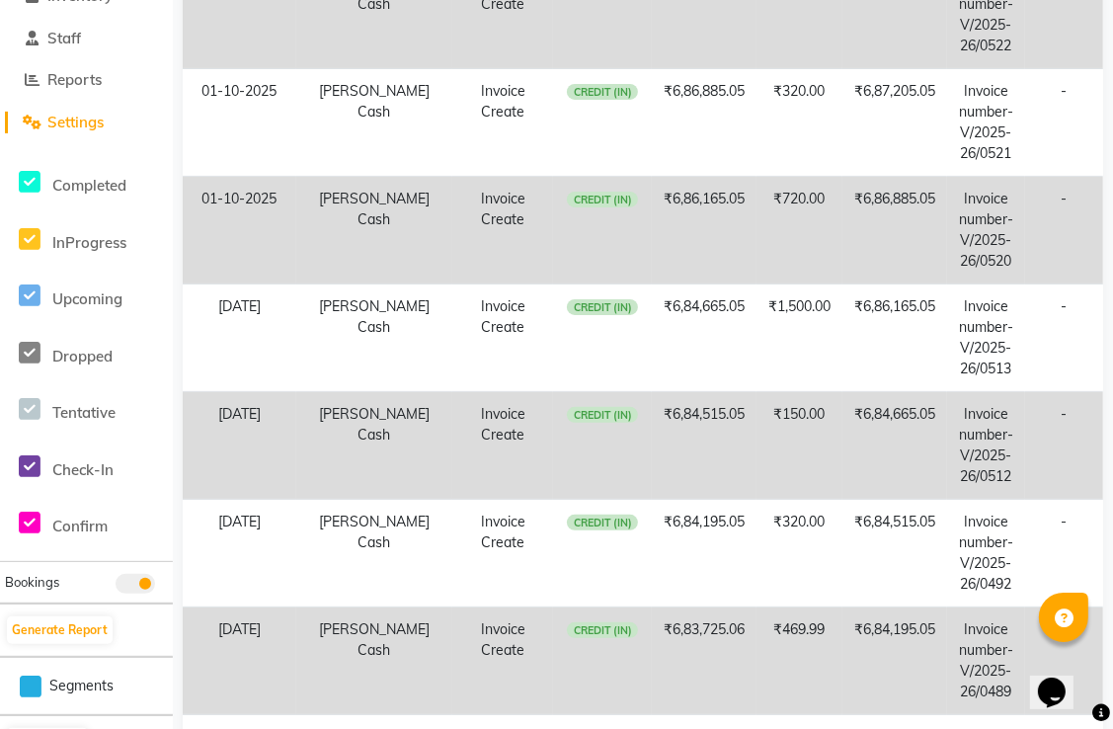
scroll to position [214, 0]
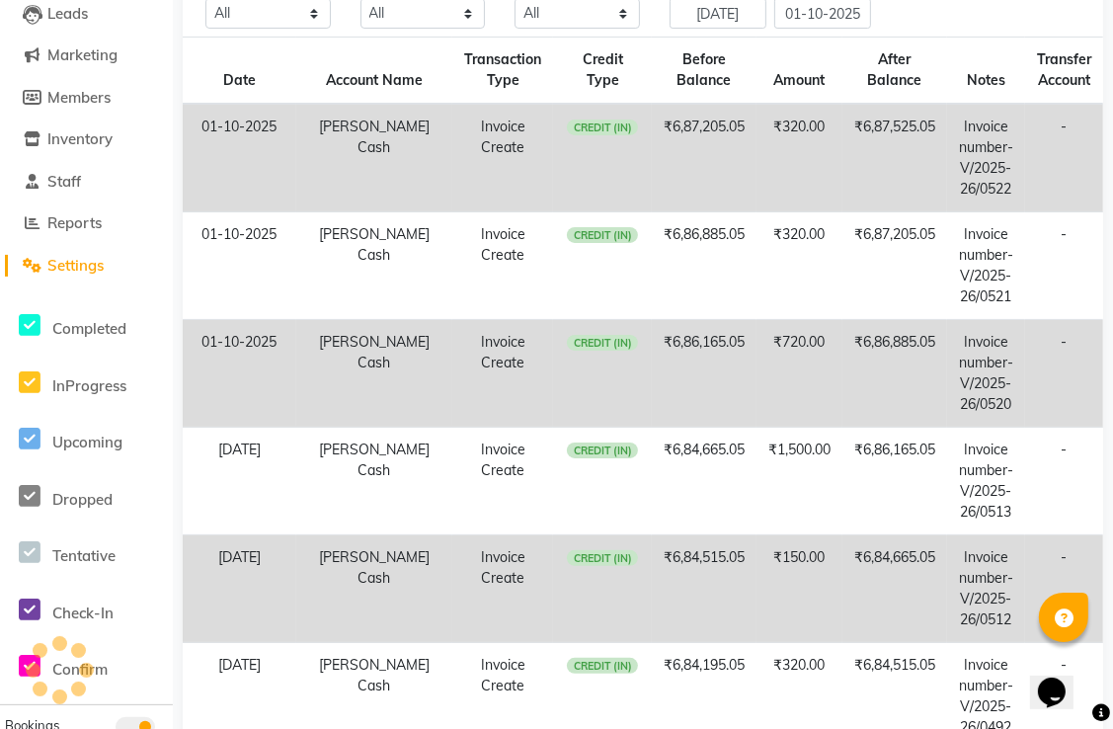
click at [949, 346] on td "Invoice number- V/2025-26/0520" at bounding box center [986, 374] width 78 height 108
click at [960, 362] on td "Invoice number- V/2025-26/0520" at bounding box center [986, 374] width 78 height 108
click at [961, 361] on td "Invoice number- V/2025-26/0520" at bounding box center [986, 374] width 78 height 108
drag, startPoint x: 961, startPoint y: 361, endPoint x: 986, endPoint y: 357, distance: 25.0
click at [986, 357] on td "Invoice number- V/2025-26/0520" at bounding box center [986, 374] width 78 height 108
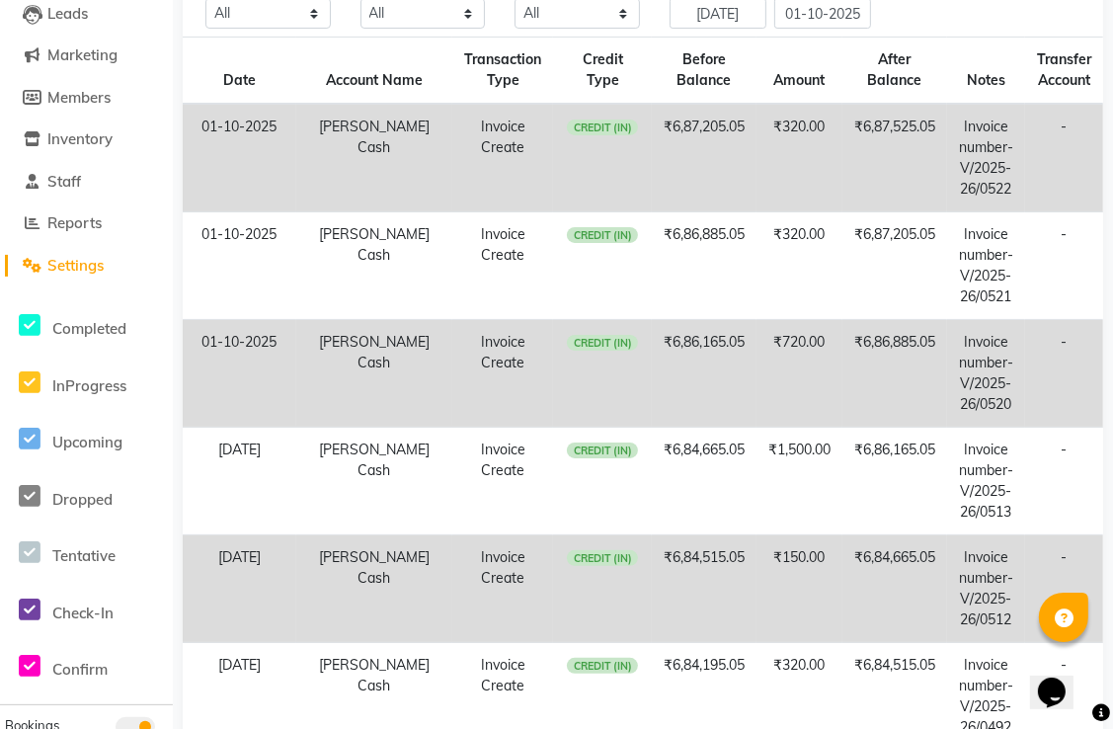
drag, startPoint x: 986, startPoint y: 357, endPoint x: 996, endPoint y: 347, distance: 14.0
click at [996, 347] on td "Invoice number- V/2025-26/0520" at bounding box center [986, 374] width 78 height 108
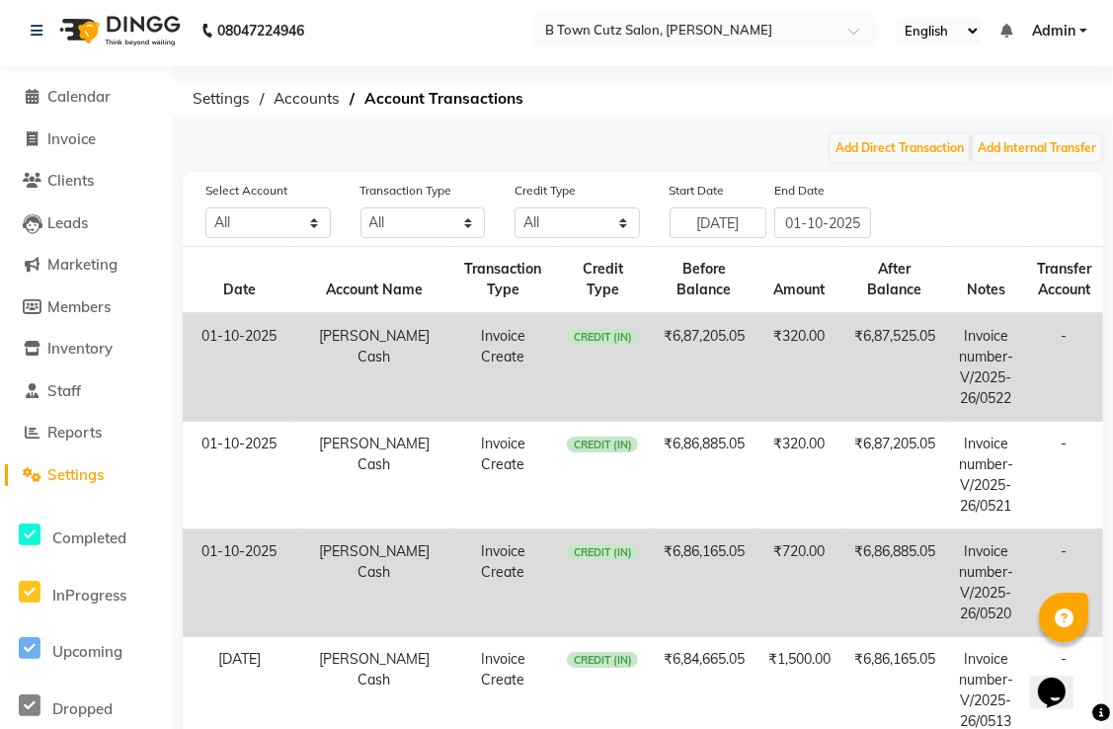
scroll to position [0, 0]
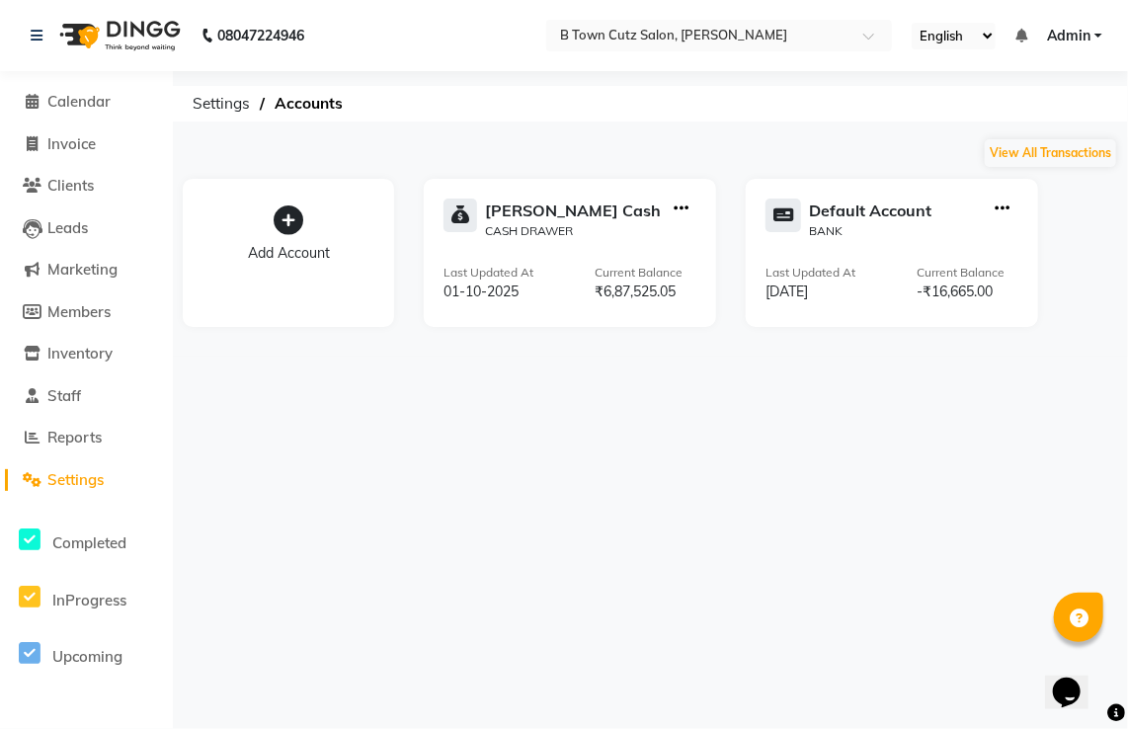
select select "3490"
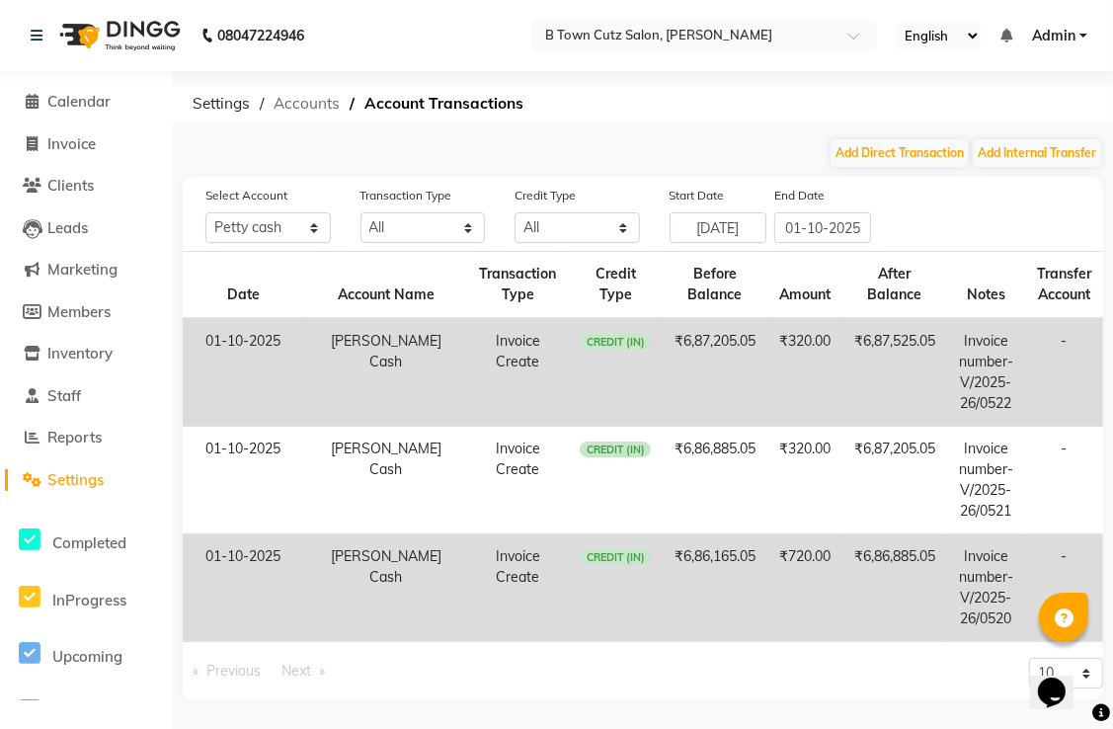
click at [329, 104] on span "Accounts" at bounding box center [307, 104] width 86 height 36
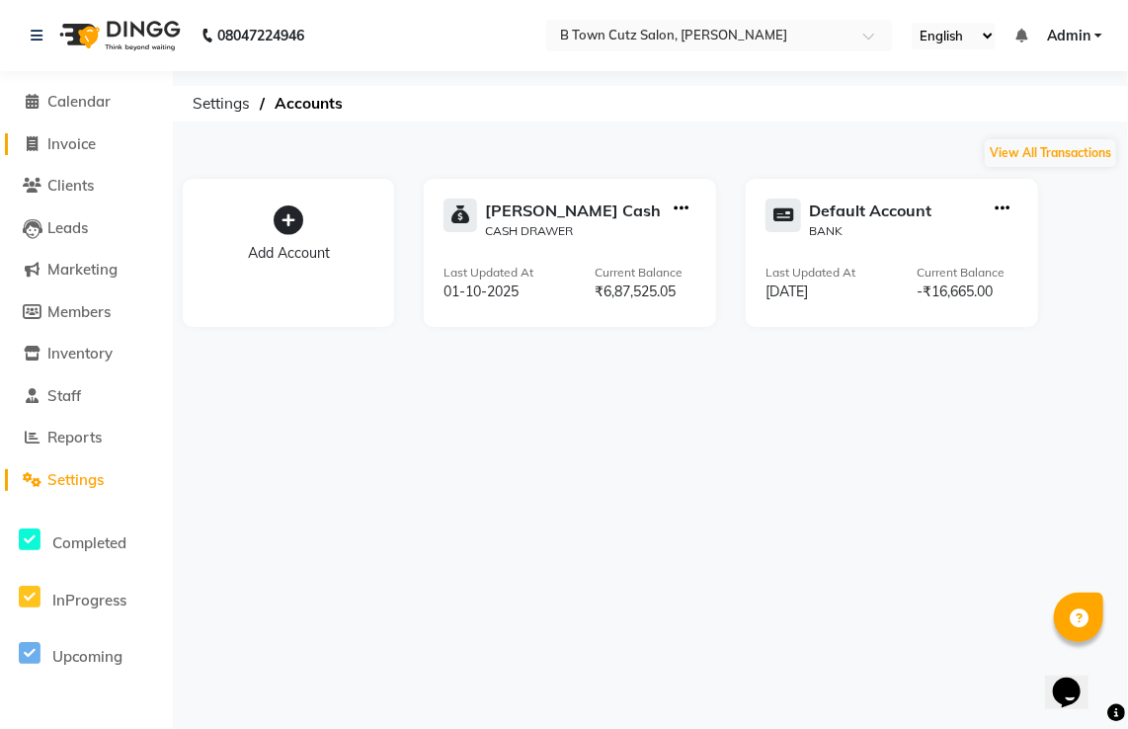
click at [63, 135] on span "Invoice" at bounding box center [71, 143] width 48 height 19
select select "4658"
select select "service"
select select "3490"
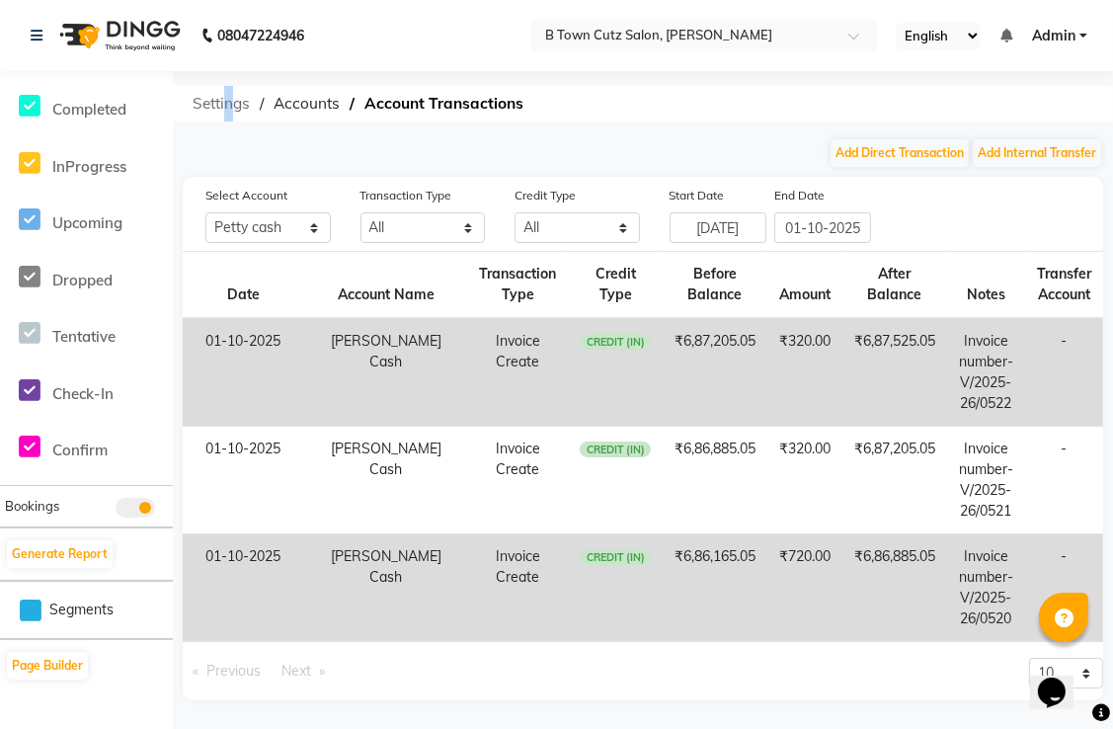
click at [229, 109] on span "Settings" at bounding box center [221, 104] width 77 height 36
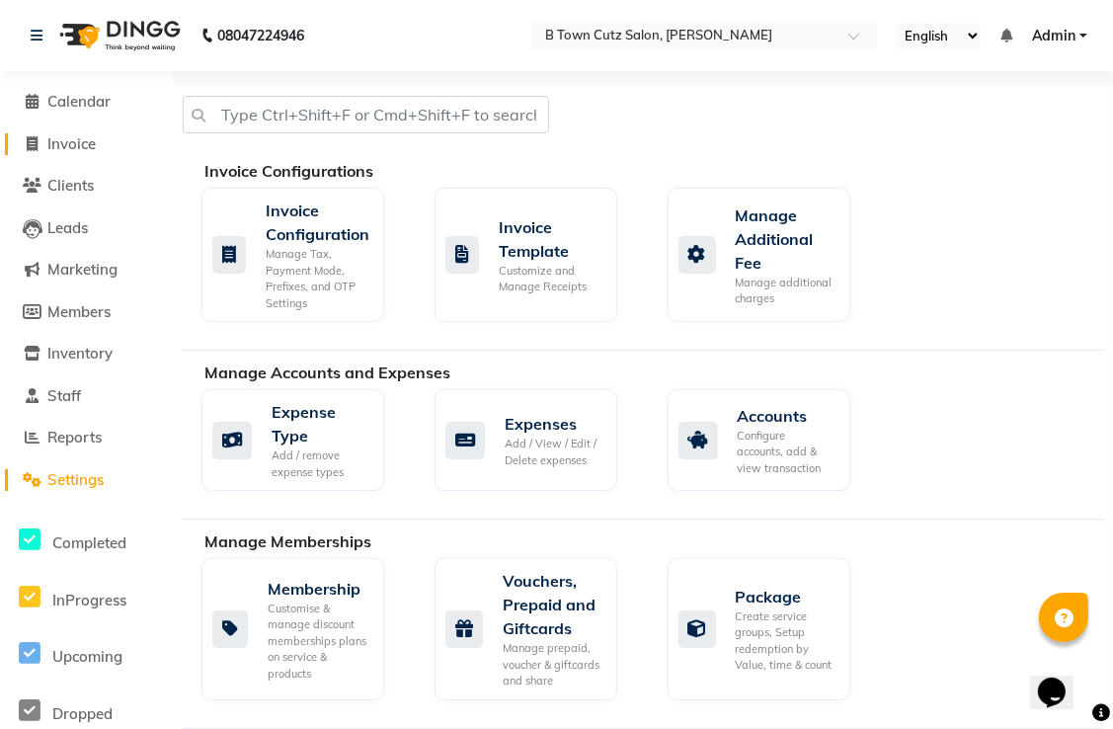
click at [55, 144] on span "Invoice" at bounding box center [71, 143] width 48 height 19
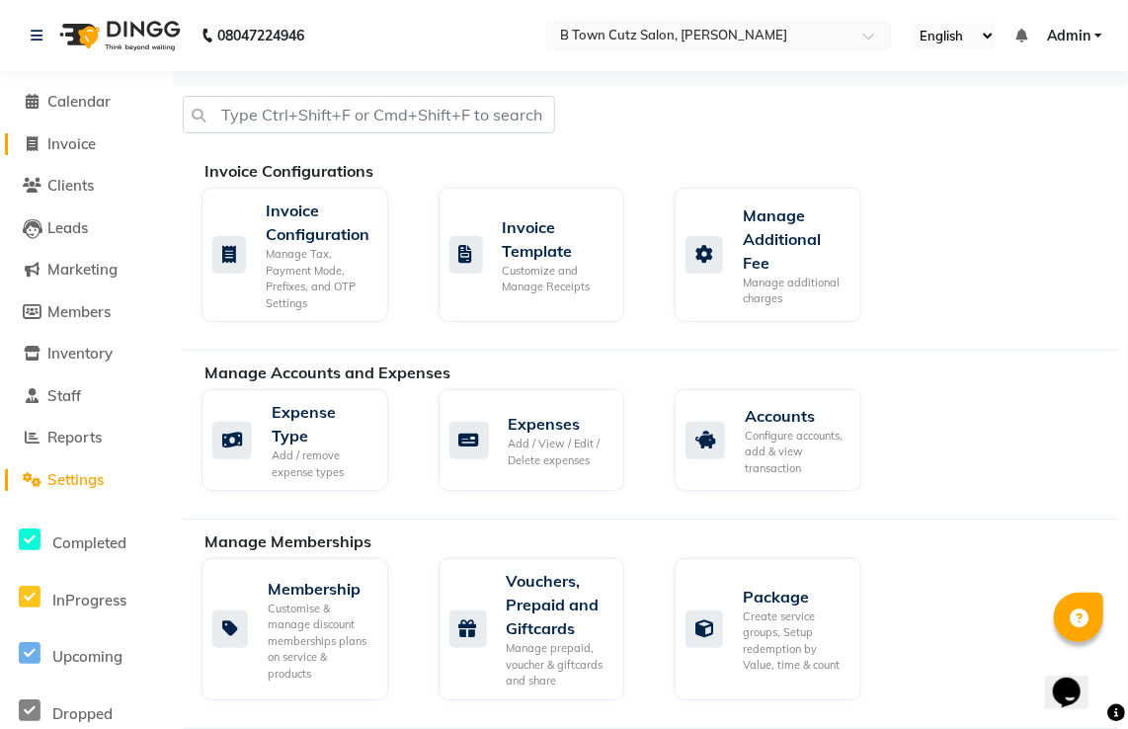
select select "4658"
select select "service"
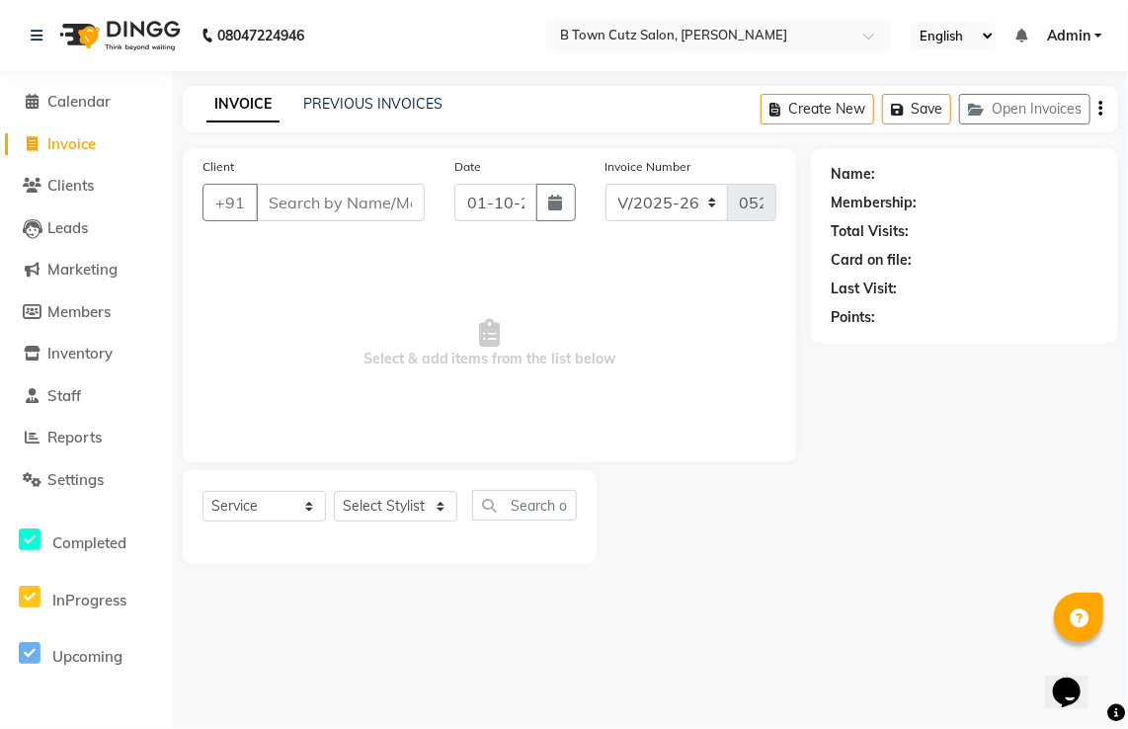
click at [335, 201] on input "Client" at bounding box center [340, 203] width 169 height 38
type input "g"
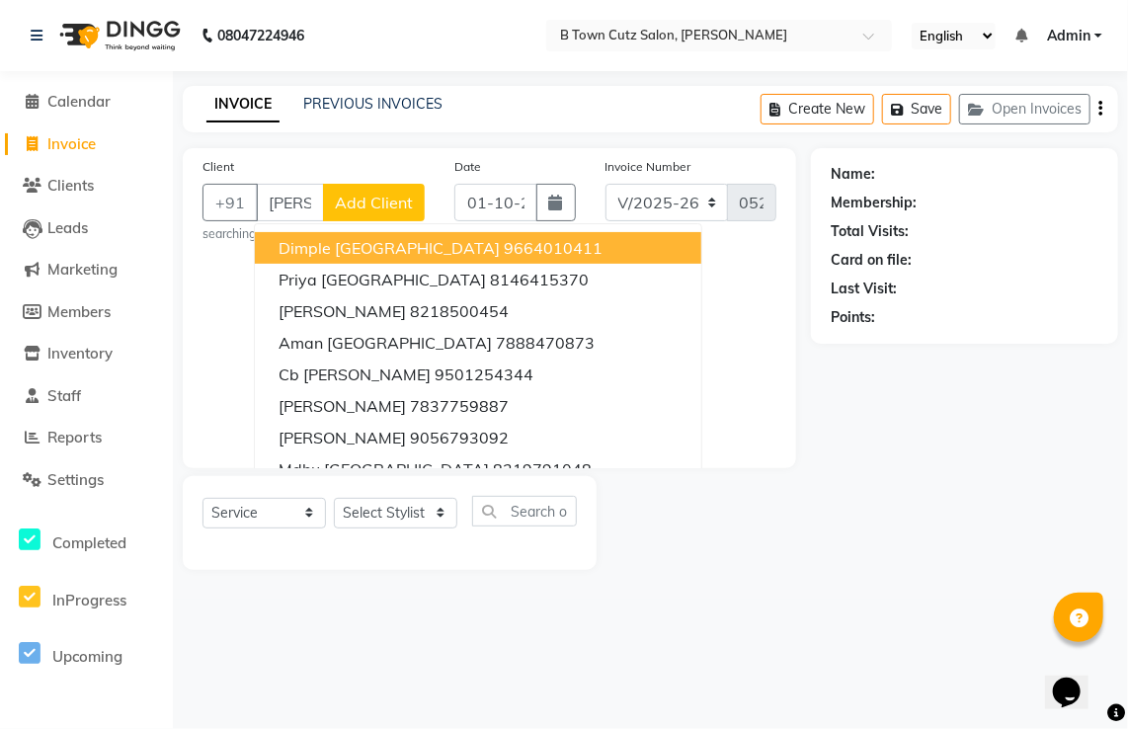
scroll to position [0, 7]
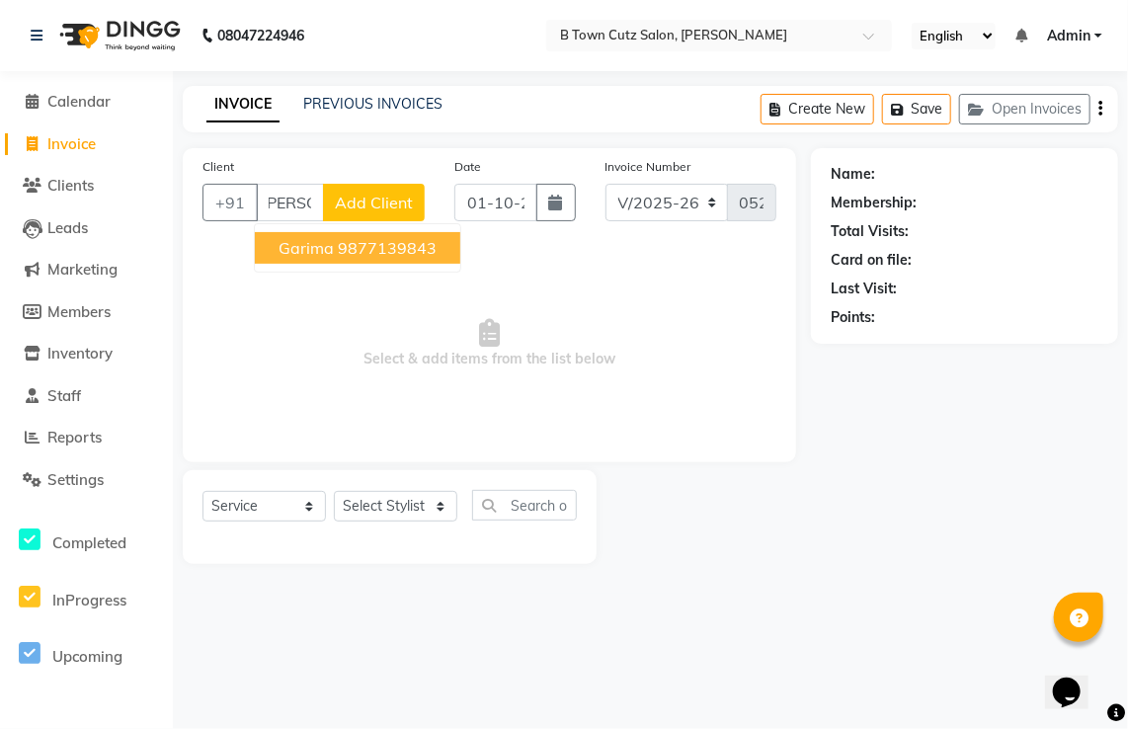
type input "[PERSON_NAME]"
drag, startPoint x: 283, startPoint y: 240, endPoint x: 204, endPoint y: 292, distance: 94.8
click at [206, 292] on span "Select & add items from the list below" at bounding box center [490, 344] width 574 height 198
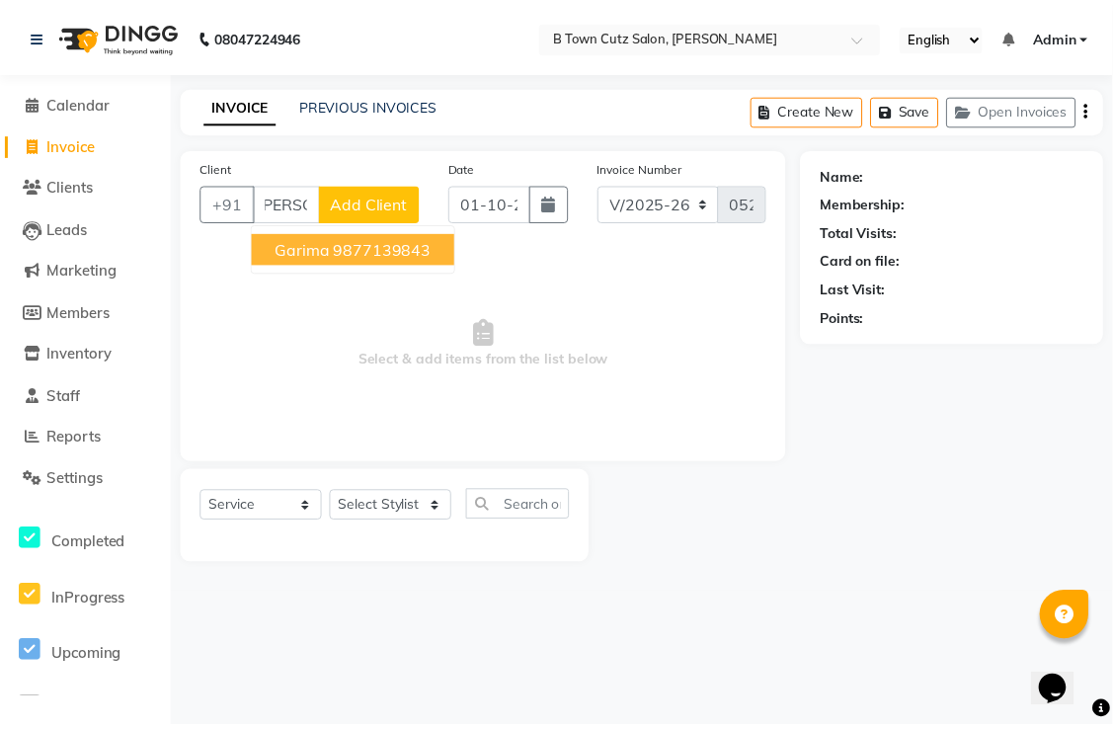
scroll to position [0, 0]
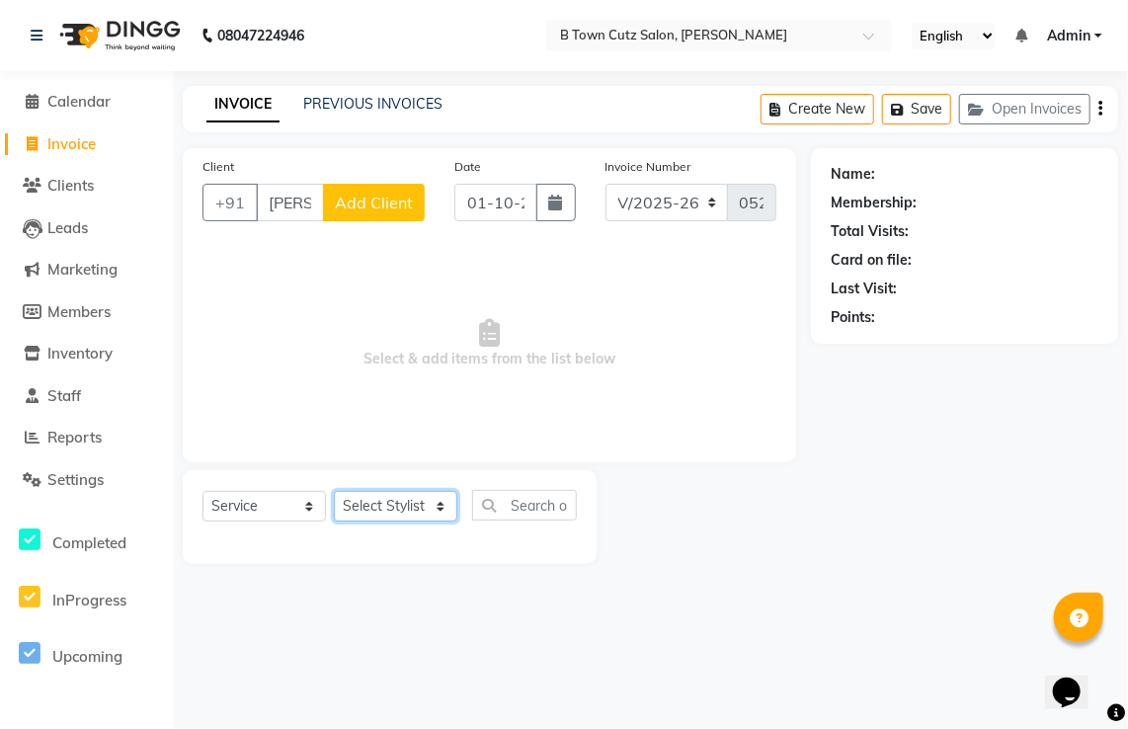
click at [389, 501] on select "Select Stylist Deepak [PERSON_NAME] [PERSON_NAME] [PERSON_NAME] [PERSON_NAME] S…" at bounding box center [395, 506] width 123 height 31
select select "52009"
click at [334, 492] on select "Select Stylist Deepak [PERSON_NAME] [PERSON_NAME] [PERSON_NAME] [PERSON_NAME] S…" at bounding box center [395, 506] width 123 height 31
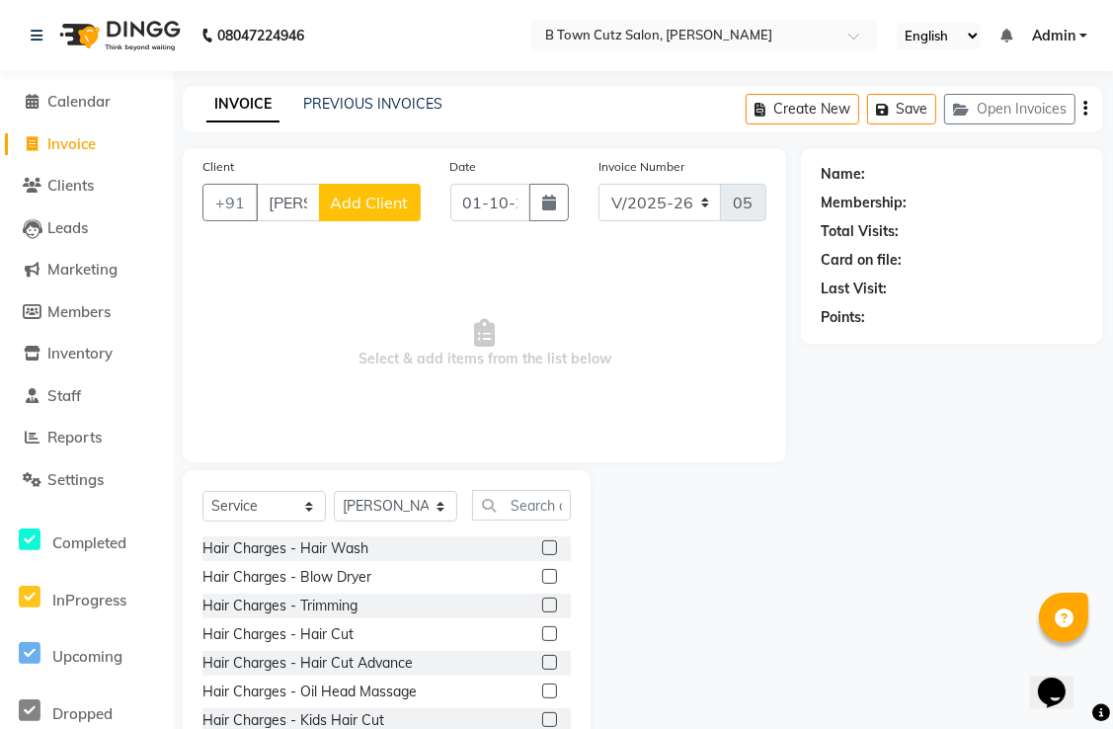
click at [542, 579] on label at bounding box center [549, 576] width 15 height 15
click at [542, 579] on input "checkbox" at bounding box center [548, 577] width 13 height 13
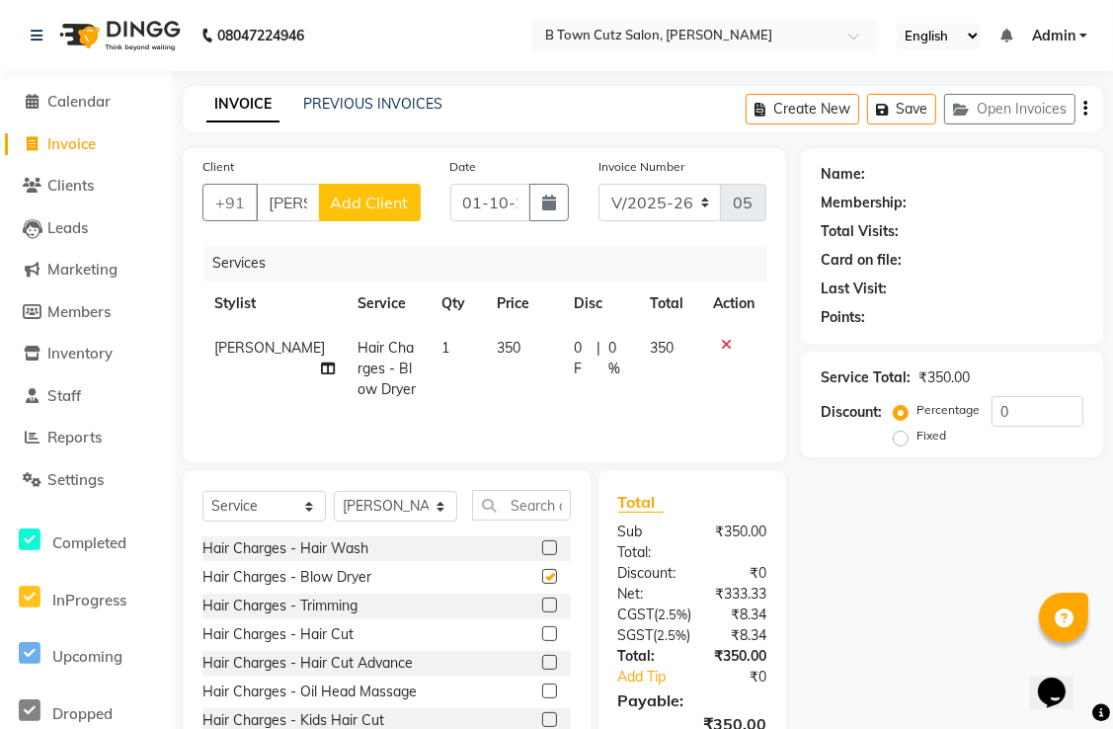
checkbox input "false"
click at [917, 441] on label "Fixed" at bounding box center [932, 436] width 30 height 18
click at [907, 441] on input "Fixed" at bounding box center [905, 436] width 14 height 14
radio input "true"
click at [1008, 414] on input "0" at bounding box center [1038, 411] width 92 height 31
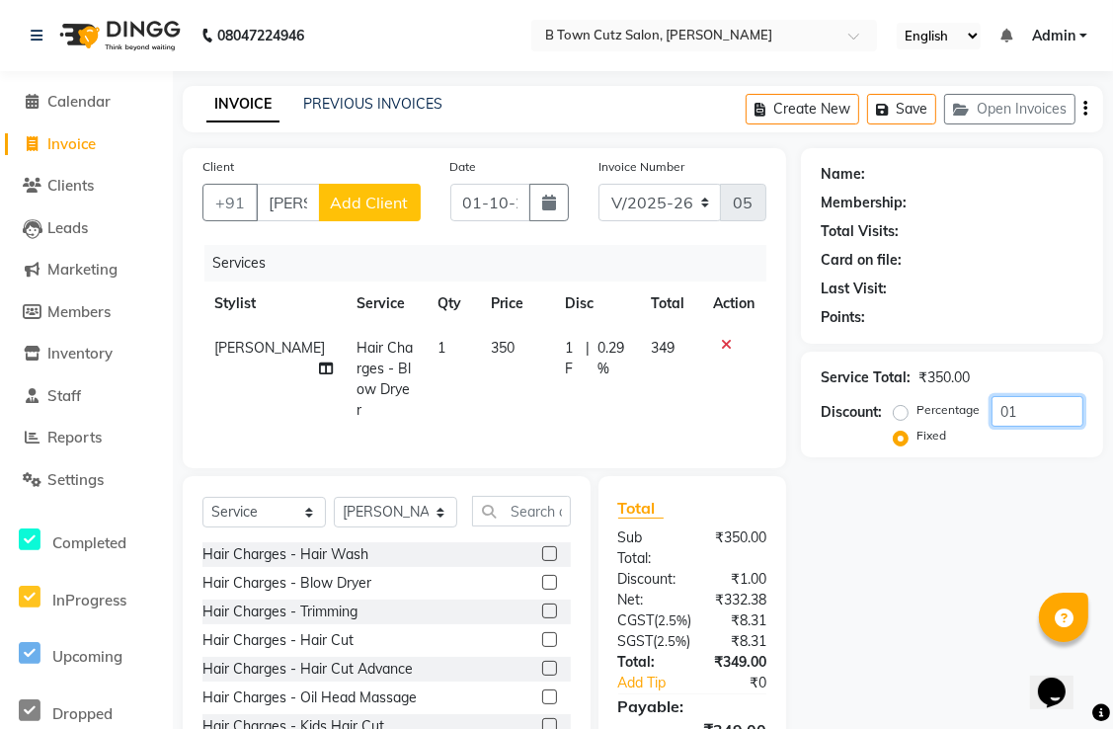
type input "0"
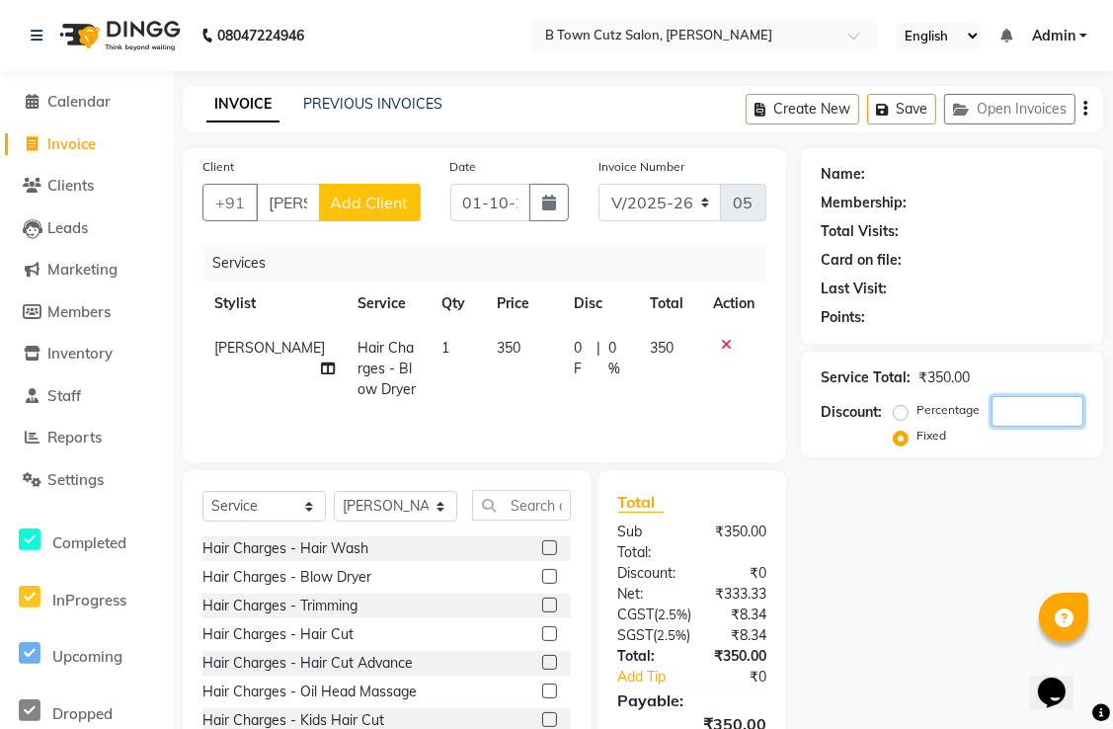
type input "2"
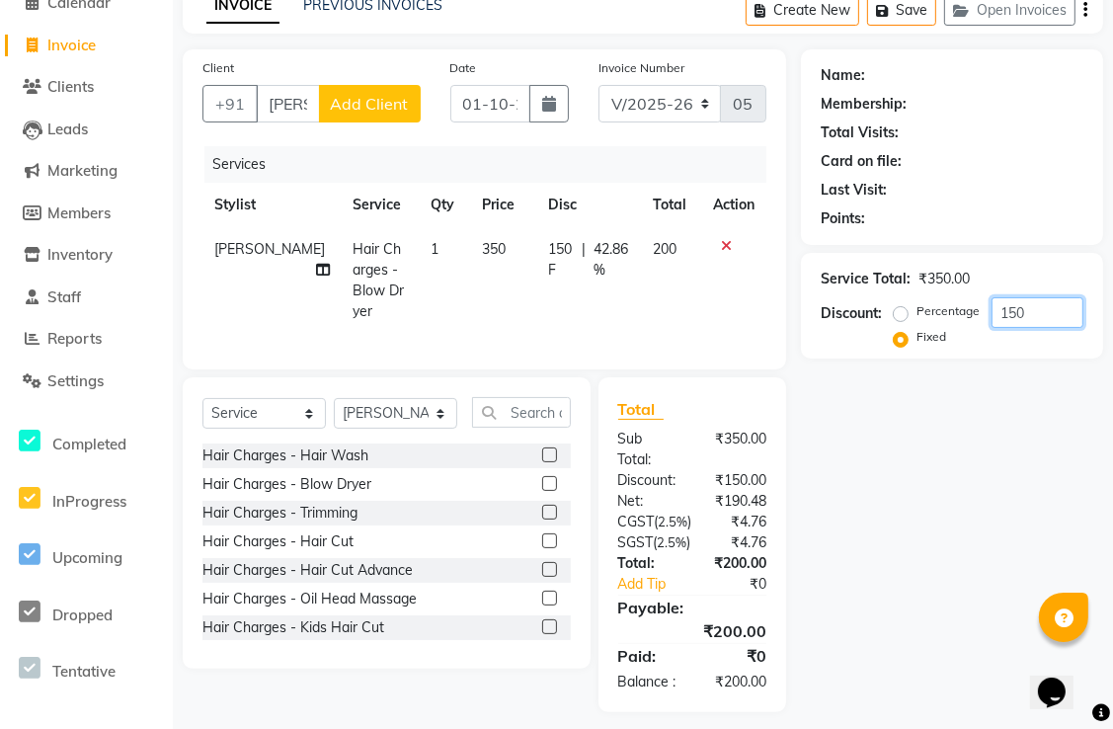
scroll to position [168, 0]
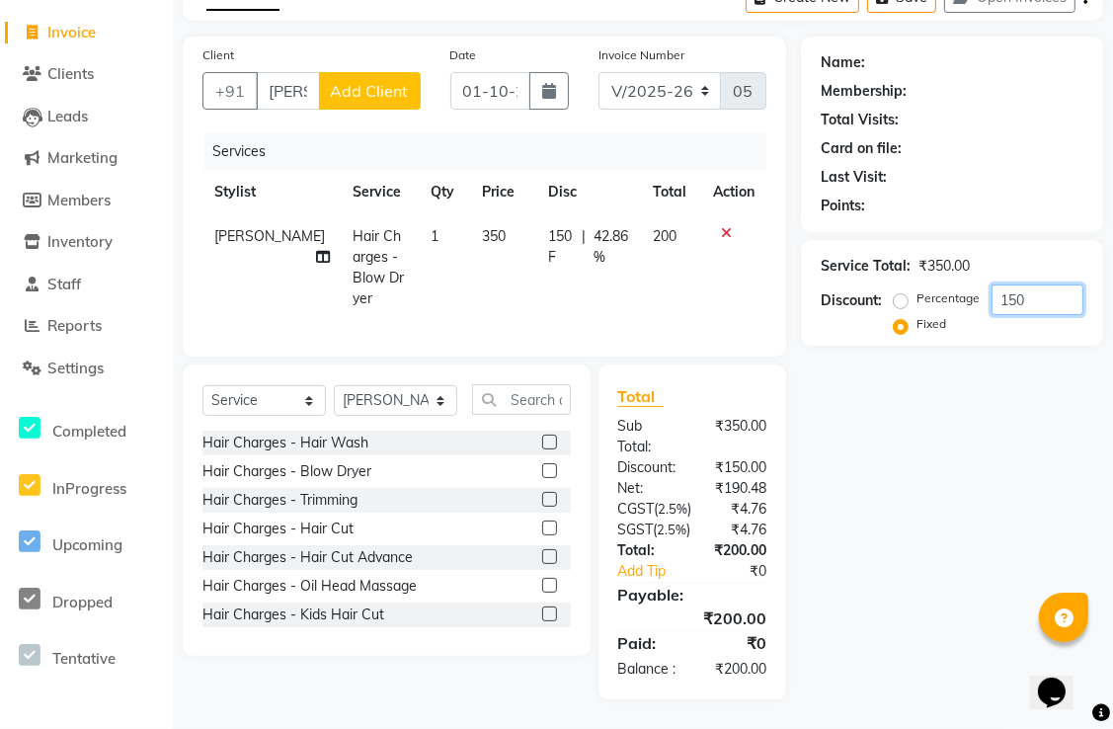
type input "150"
click at [903, 535] on div "Name: Membership: Total Visits: Card on file: Last Visit: Points: Service Total…" at bounding box center [959, 368] width 317 height 663
click at [935, 369] on div "Name: Membership: Total Visits: Card on file: Last Visit: Points: Service Total…" at bounding box center [959, 368] width 317 height 663
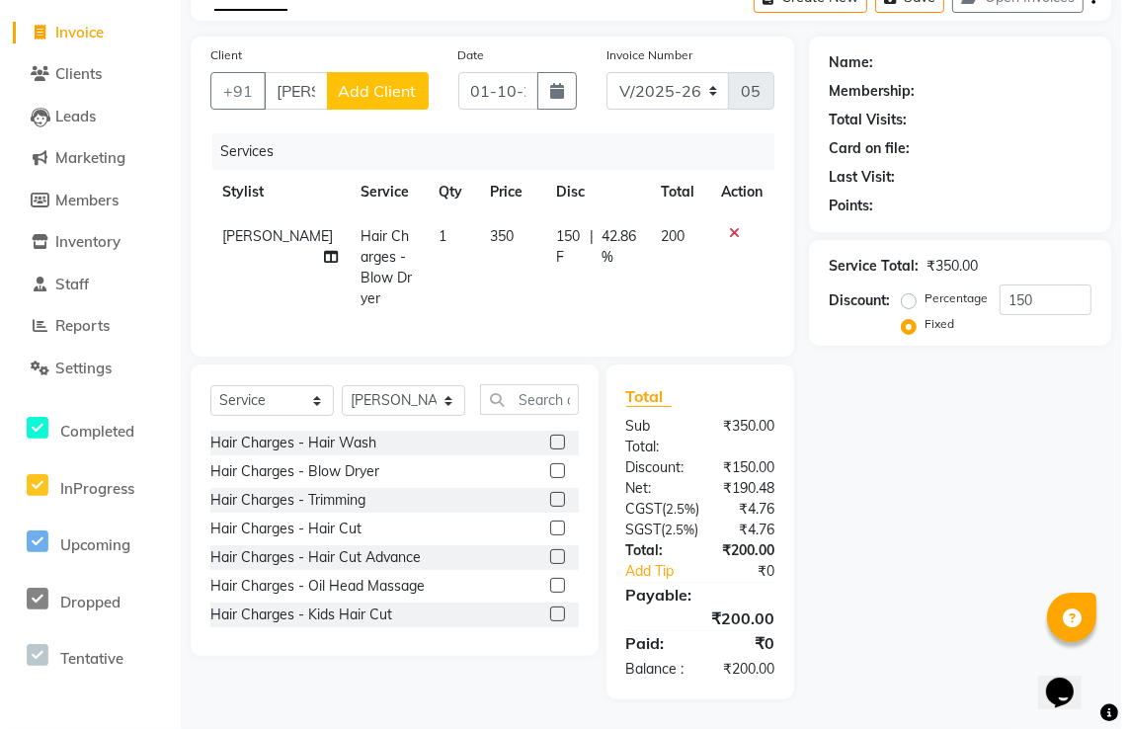
scroll to position [0, 0]
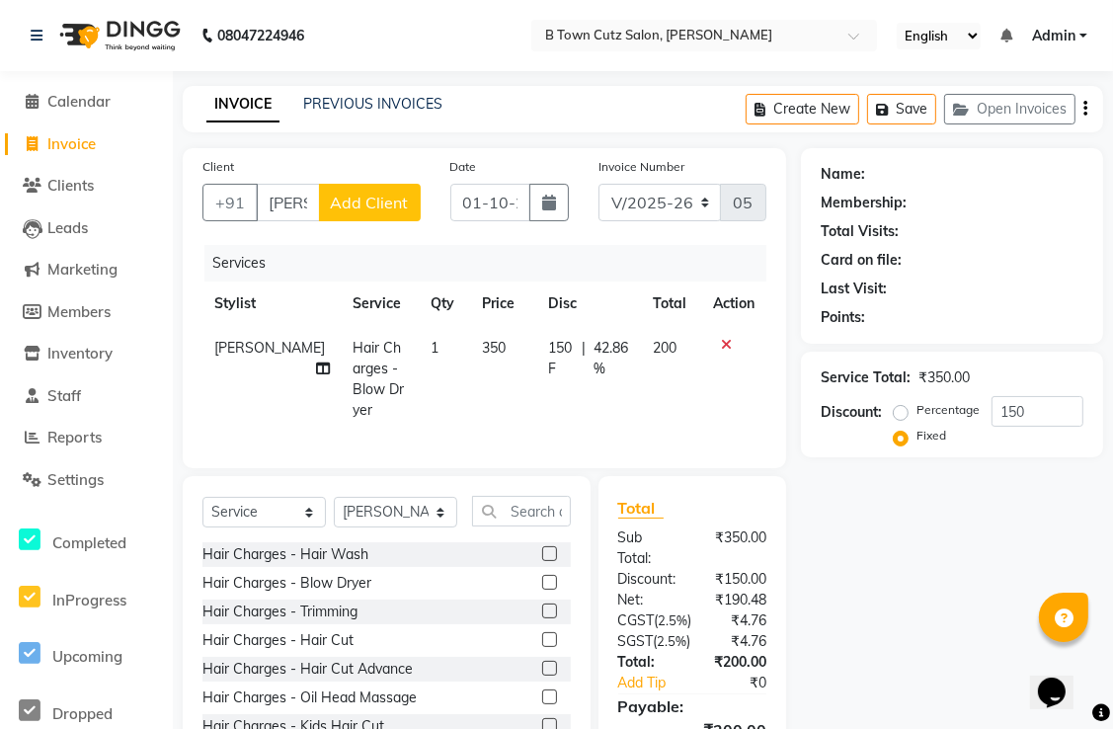
click at [850, 579] on div "Name: Membership: Total Visits: Card on file: Last Visit: Points: Service Total…" at bounding box center [959, 479] width 317 height 663
click at [889, 109] on icon "button" at bounding box center [886, 110] width 20 height 14
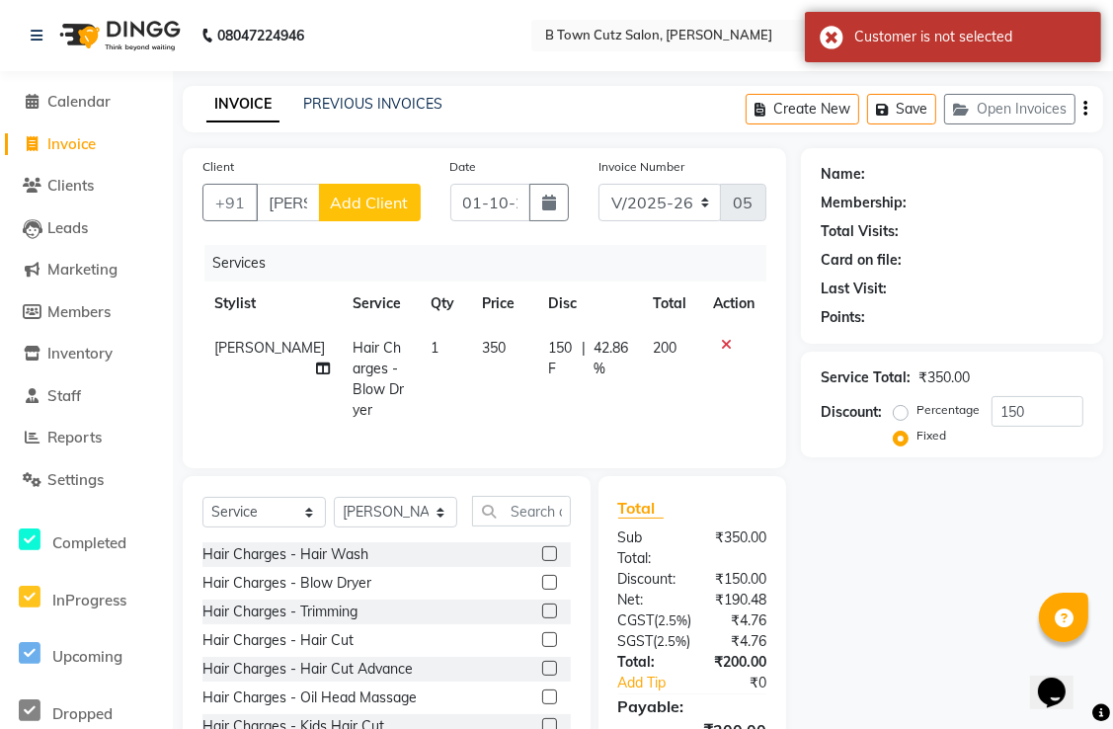
click at [848, 499] on div "Name: Membership: Total Visits: Card on file: Last Visit: Points: Service Total…" at bounding box center [959, 479] width 317 height 663
click at [402, 201] on span "Add Client" at bounding box center [370, 203] width 78 height 20
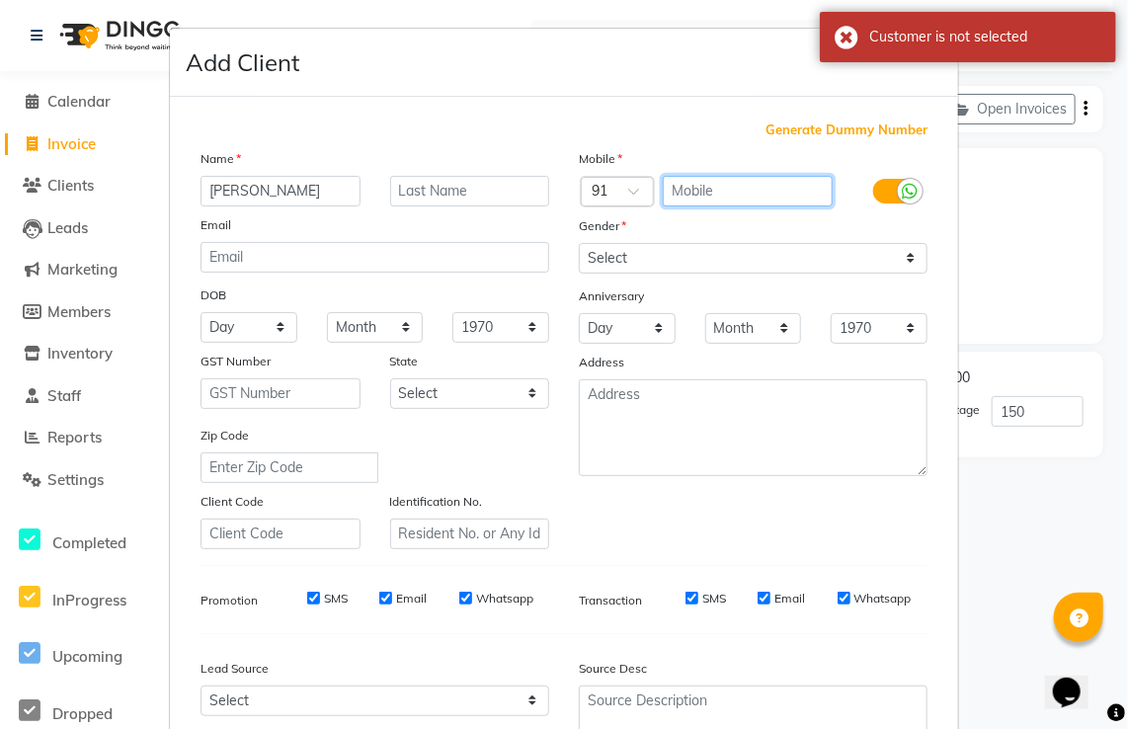
click at [696, 192] on input "text" at bounding box center [748, 191] width 171 height 31
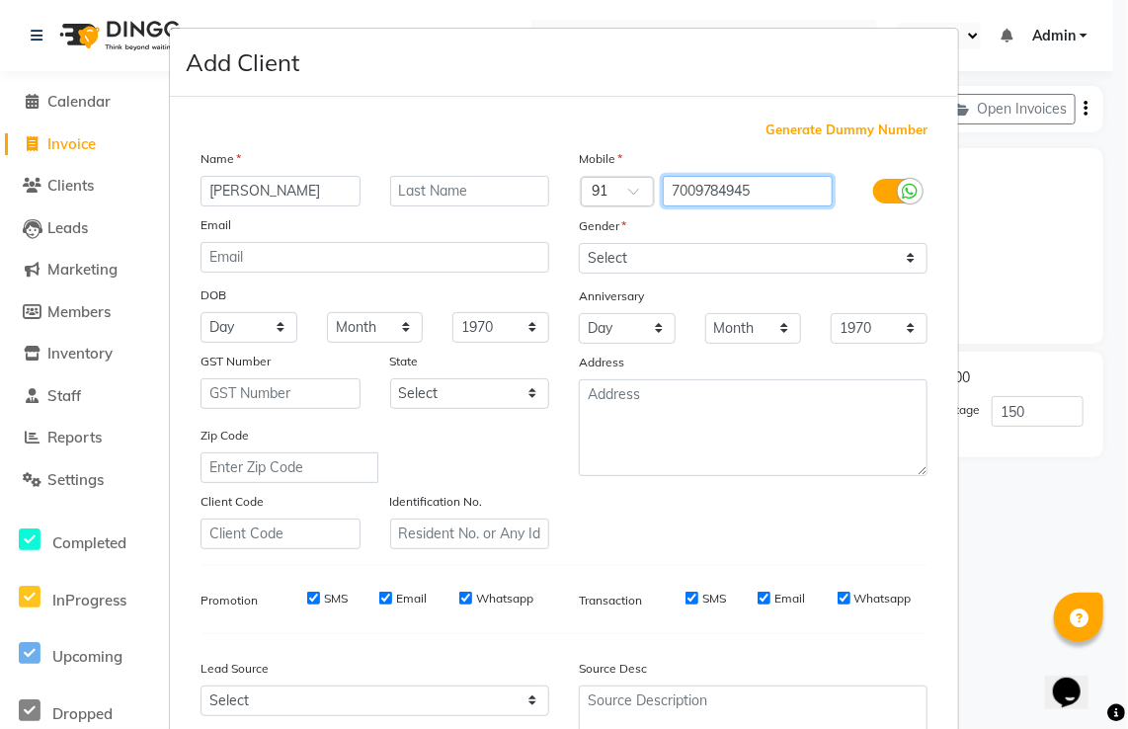
type input "7009784945"
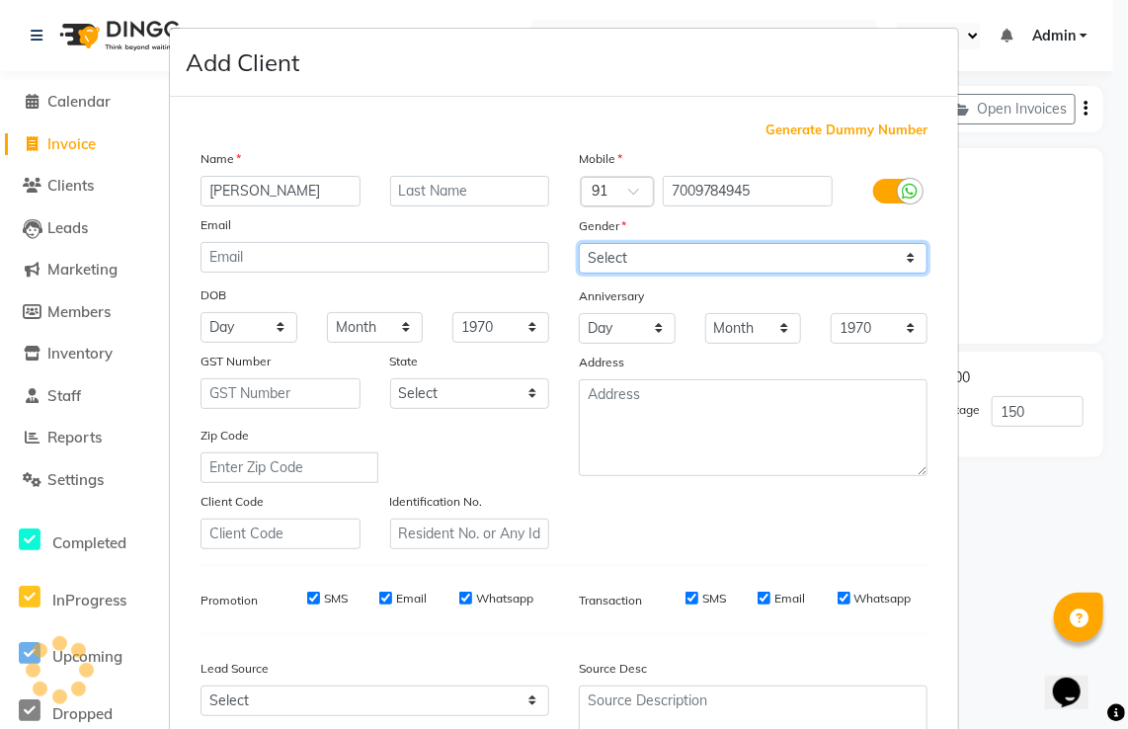
click at [680, 261] on select "Select [DEMOGRAPHIC_DATA] [DEMOGRAPHIC_DATA] Other Prefer Not To Say" at bounding box center [753, 258] width 349 height 31
select select "[DEMOGRAPHIC_DATA]"
click at [579, 244] on select "Select [DEMOGRAPHIC_DATA] [DEMOGRAPHIC_DATA] Other Prefer Not To Say" at bounding box center [753, 258] width 349 height 31
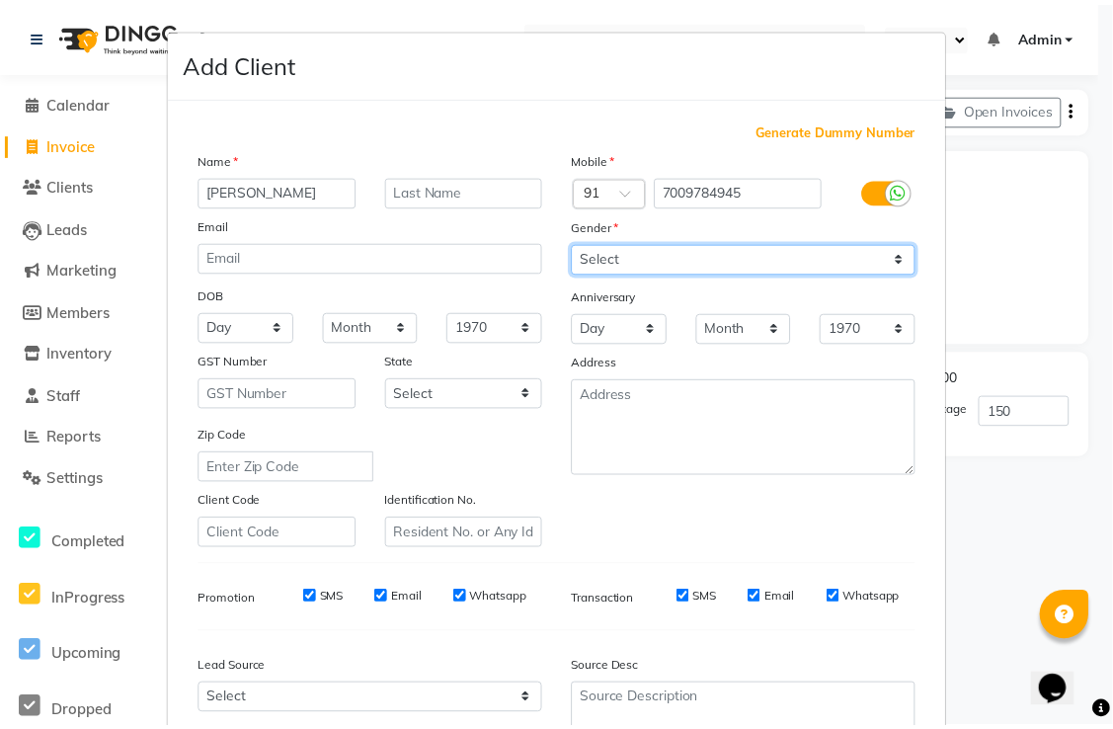
scroll to position [192, 0]
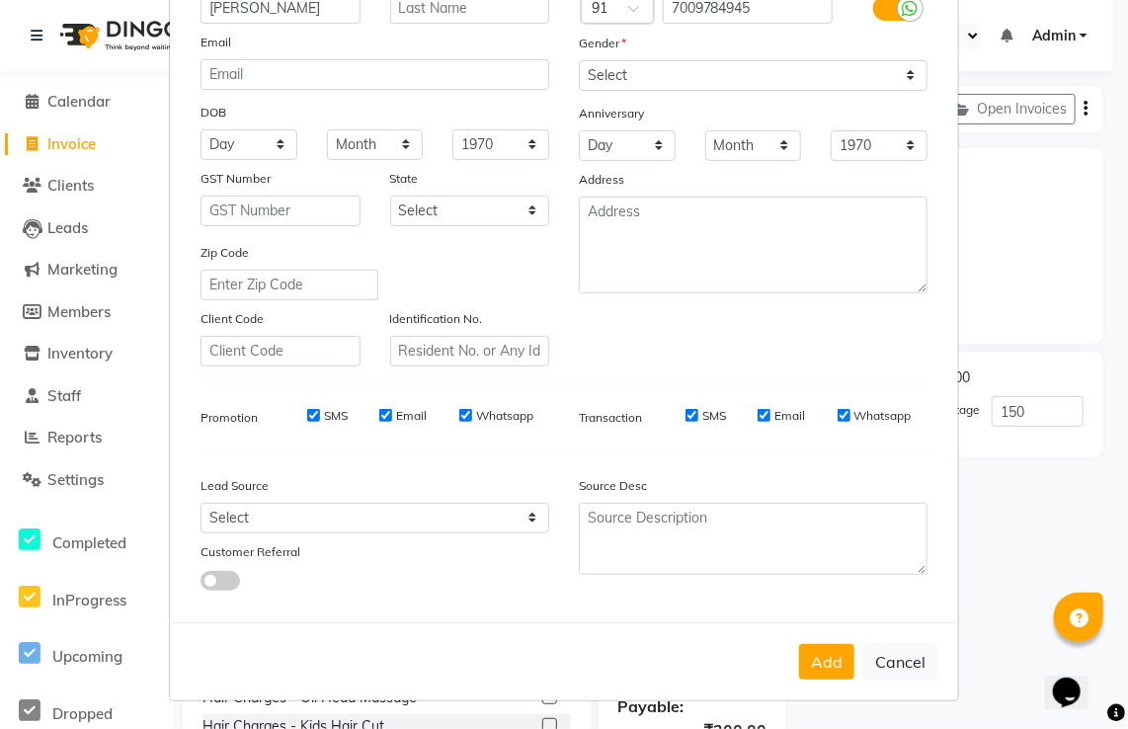
drag, startPoint x: 826, startPoint y: 657, endPoint x: 848, endPoint y: 685, distance: 35.2
click at [848, 685] on div "Add Cancel" at bounding box center [564, 661] width 788 height 78
click at [841, 674] on button "Add" at bounding box center [826, 662] width 55 height 36
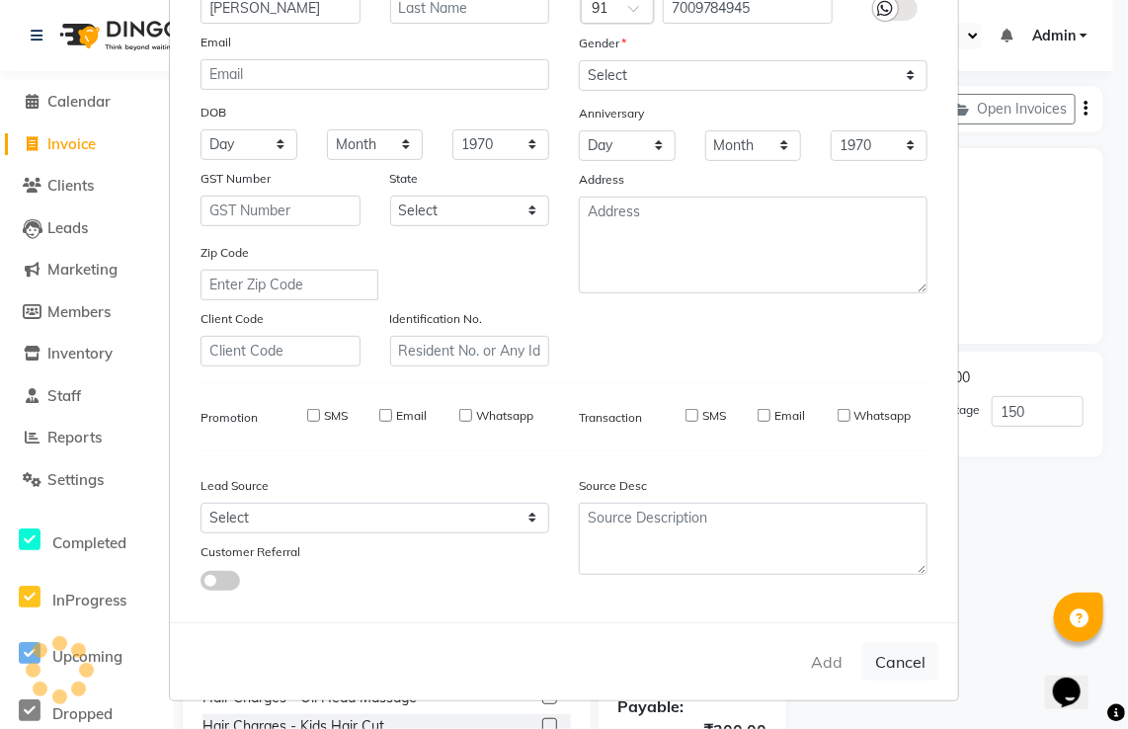
type input "7009784945"
radio input "true"
type input "0"
select select
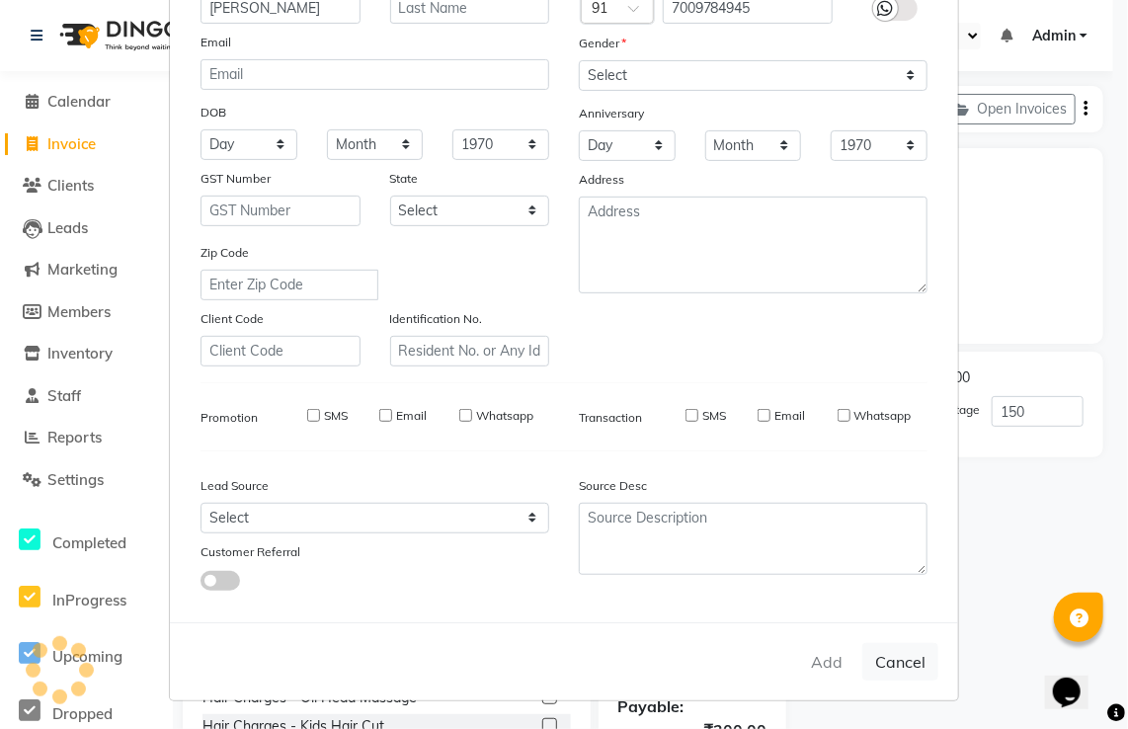
select select
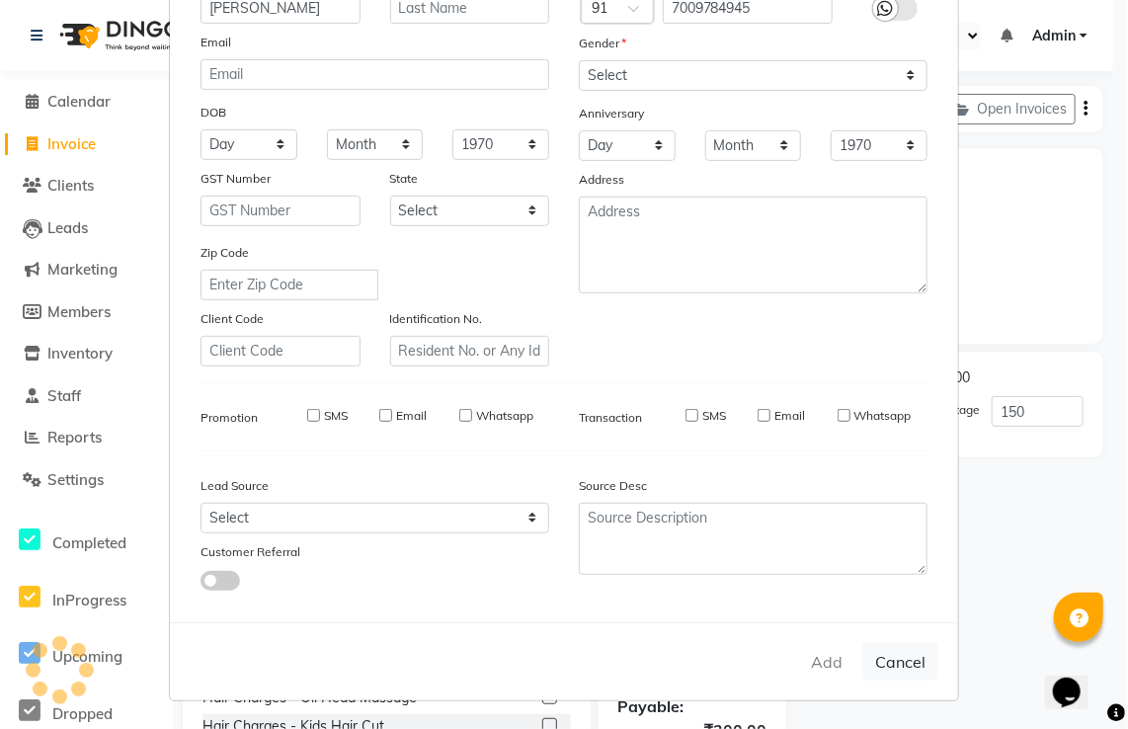
checkbox input "false"
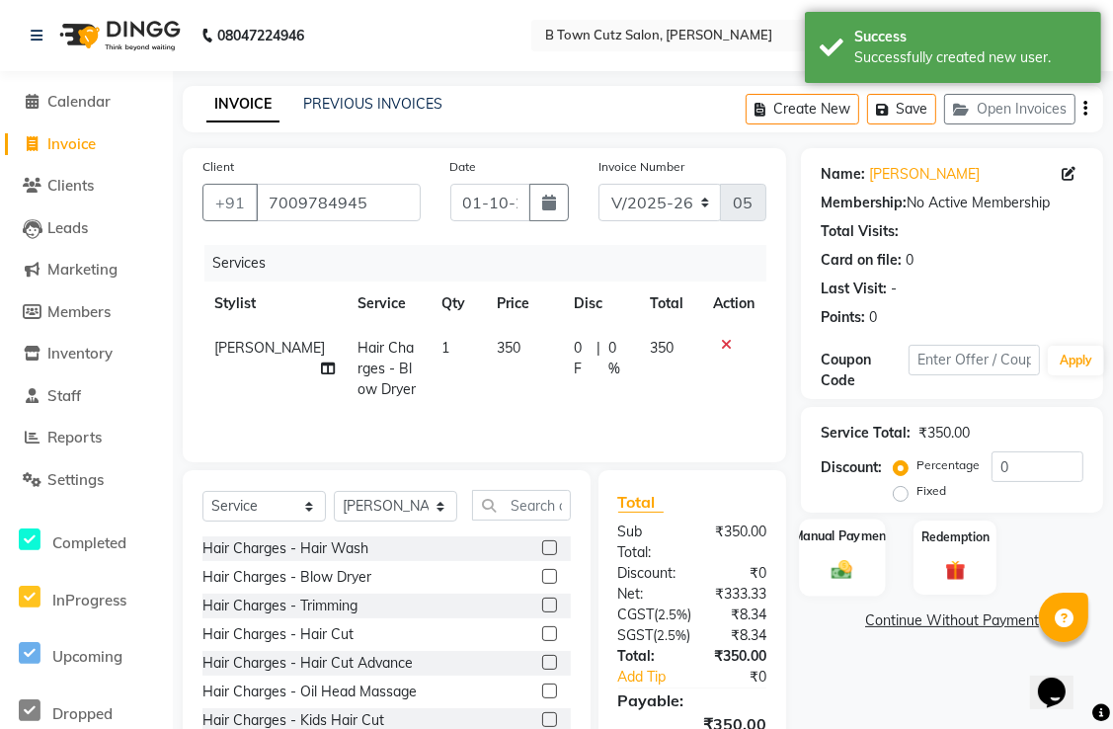
click at [854, 537] on label "Manual Payment" at bounding box center [842, 536] width 99 height 19
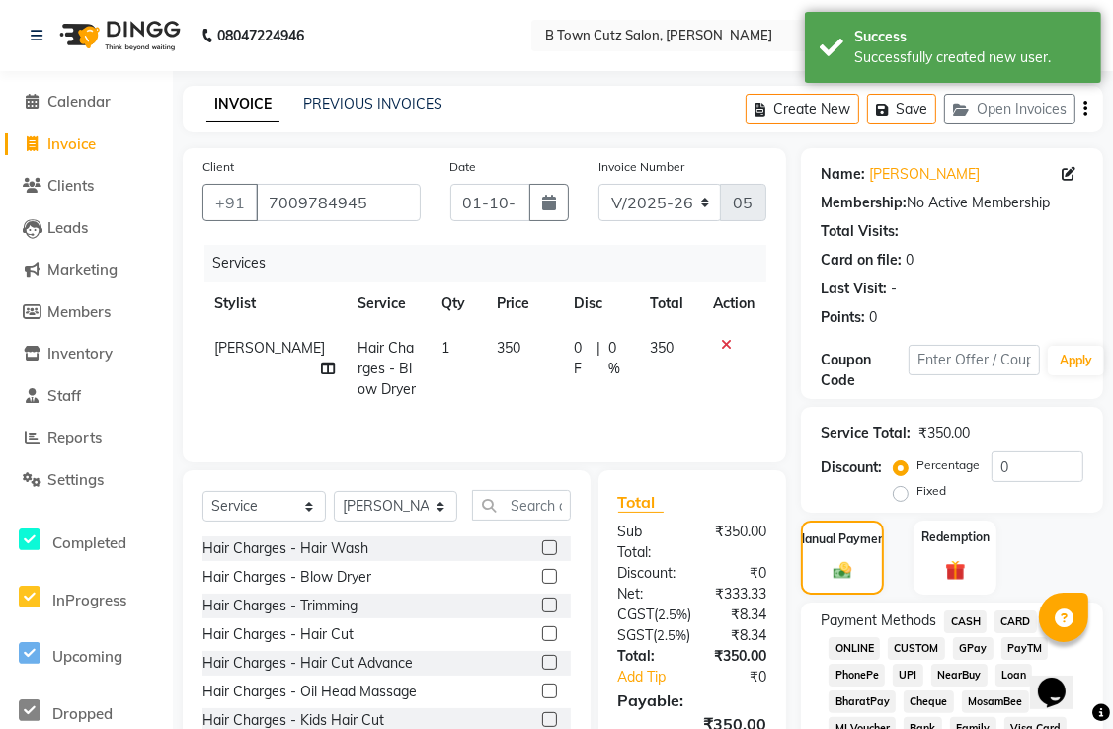
click at [958, 622] on span "CASH" at bounding box center [966, 622] width 42 height 23
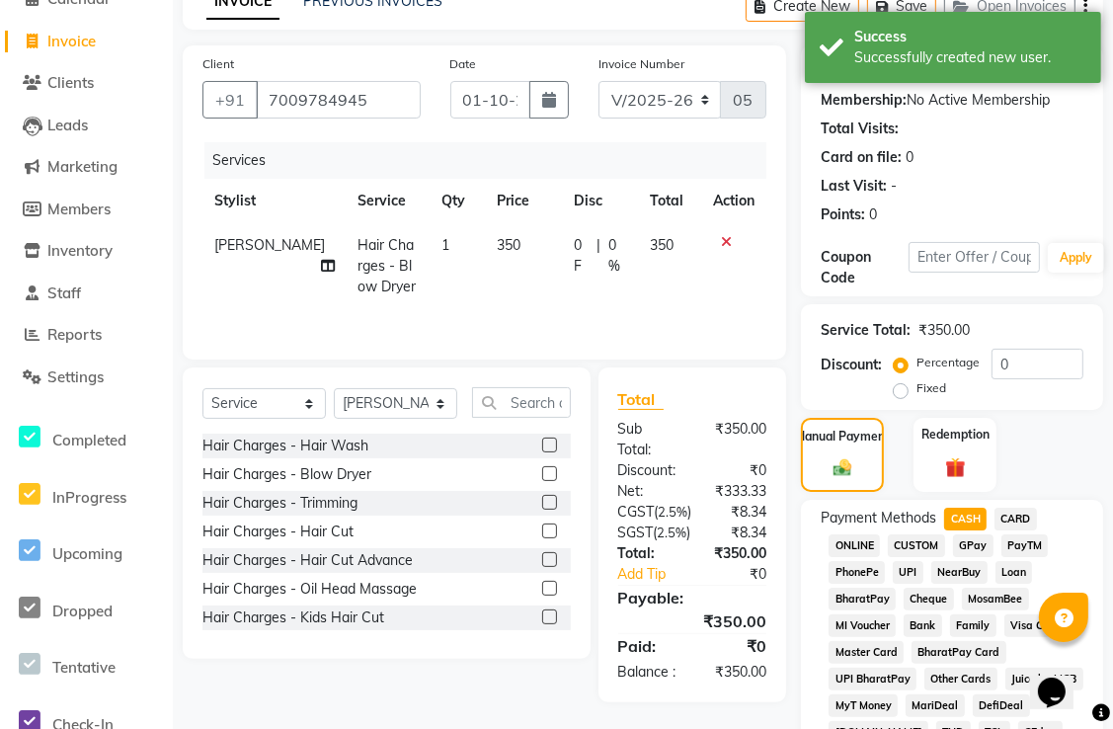
scroll to position [99, 0]
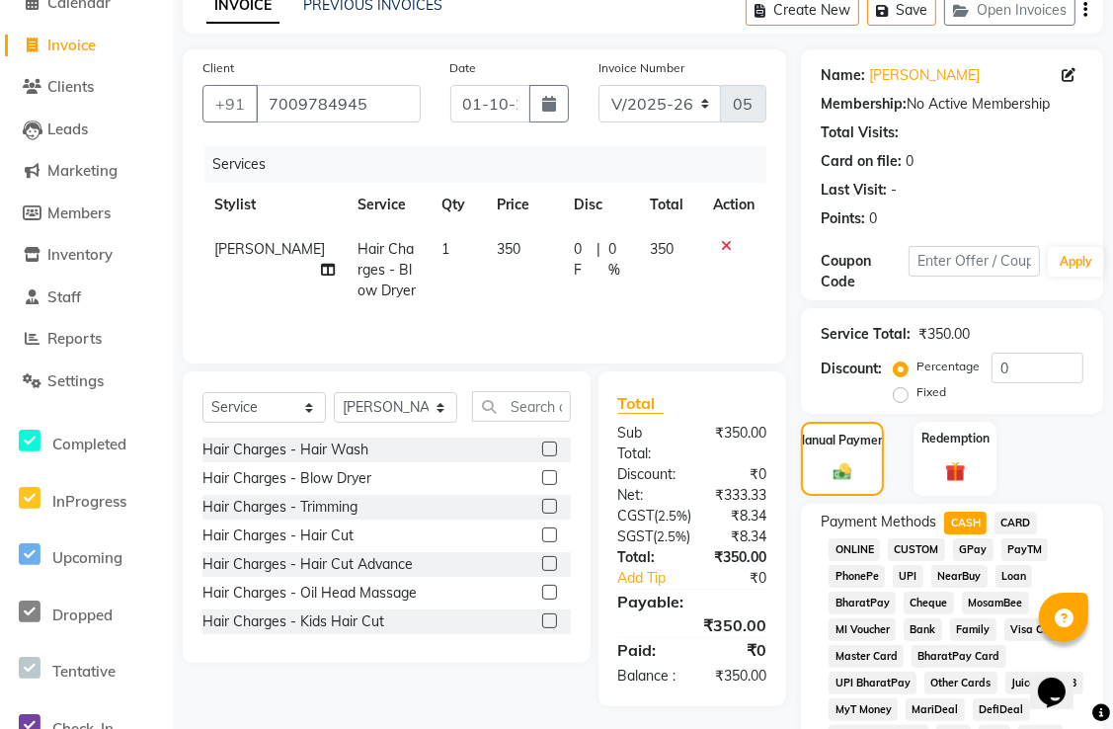
click at [917, 393] on label "Fixed" at bounding box center [932, 392] width 30 height 18
click at [905, 393] on input "Fixed" at bounding box center [905, 392] width 14 height 14
radio input "true"
click at [1025, 365] on input "0" at bounding box center [1038, 368] width 92 height 31
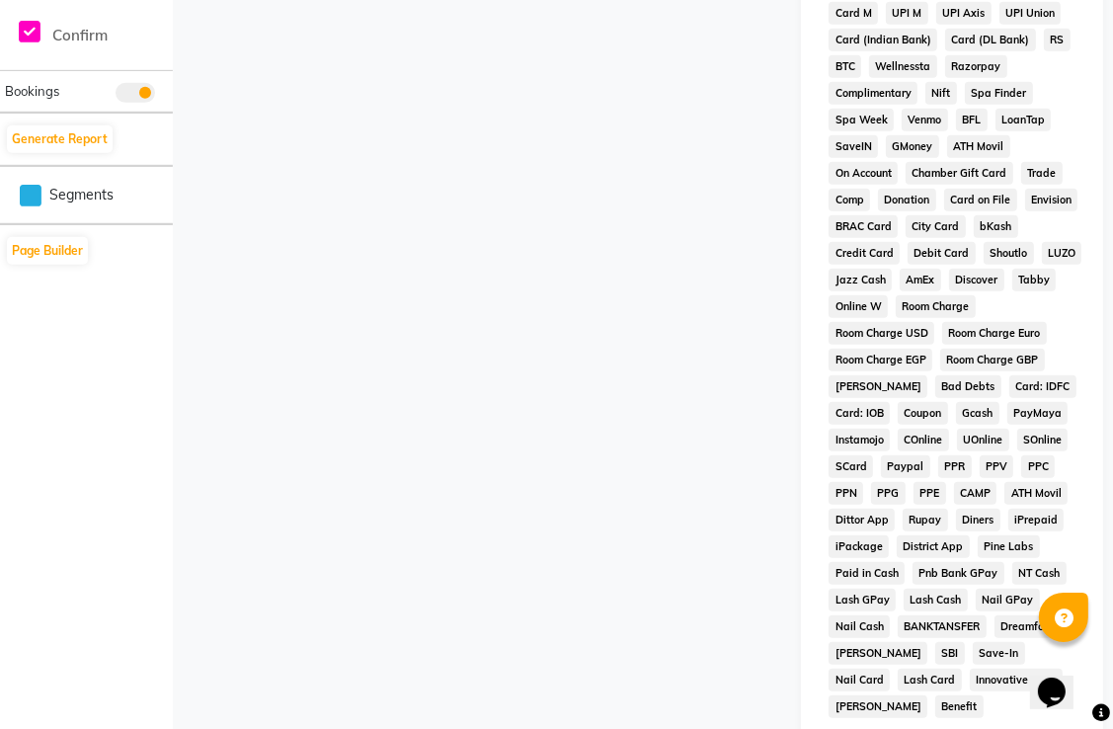
scroll to position [1145, 0]
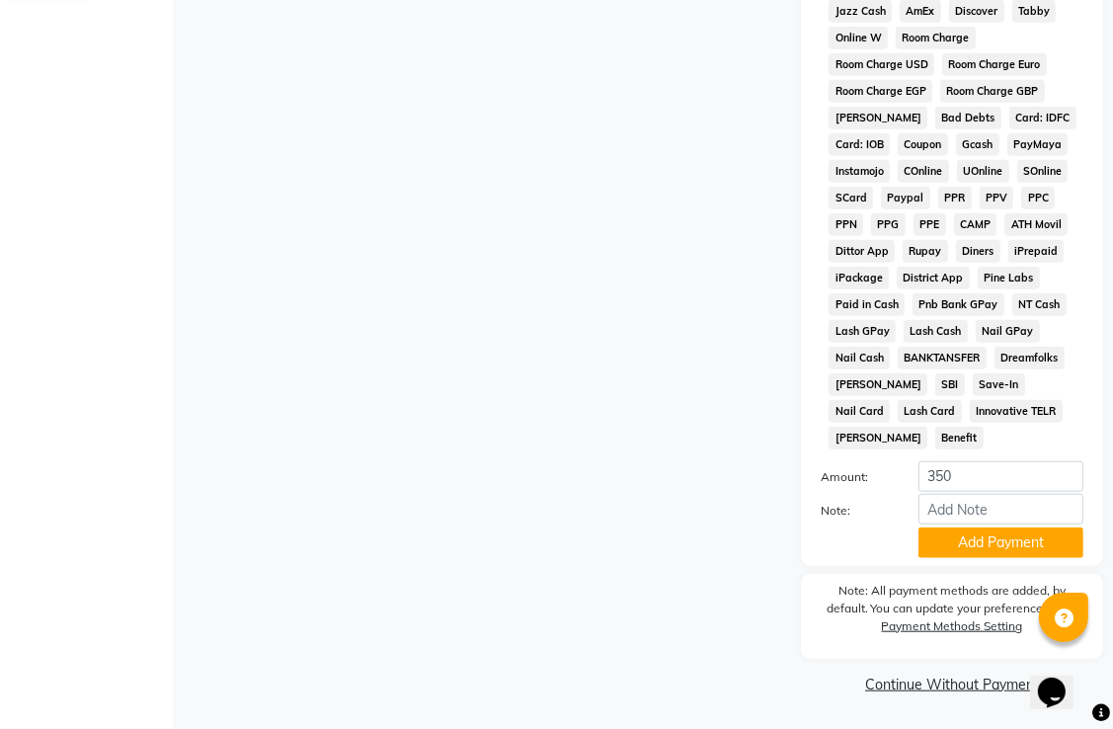
type input "150"
click at [988, 479] on input "350" at bounding box center [1001, 476] width 165 height 31
type input "3"
type input "200"
click at [965, 532] on button "Add Payment" at bounding box center [1001, 543] width 165 height 31
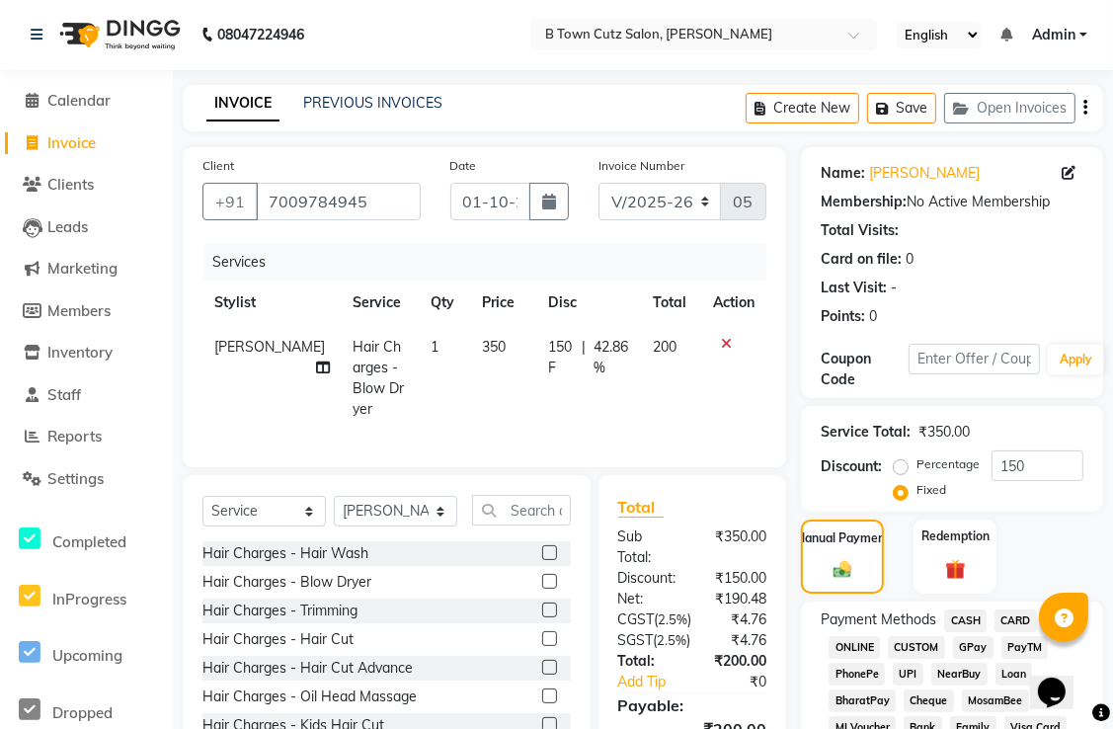
scroll to position [0, 0]
click at [938, 535] on label "Redemption" at bounding box center [955, 536] width 71 height 19
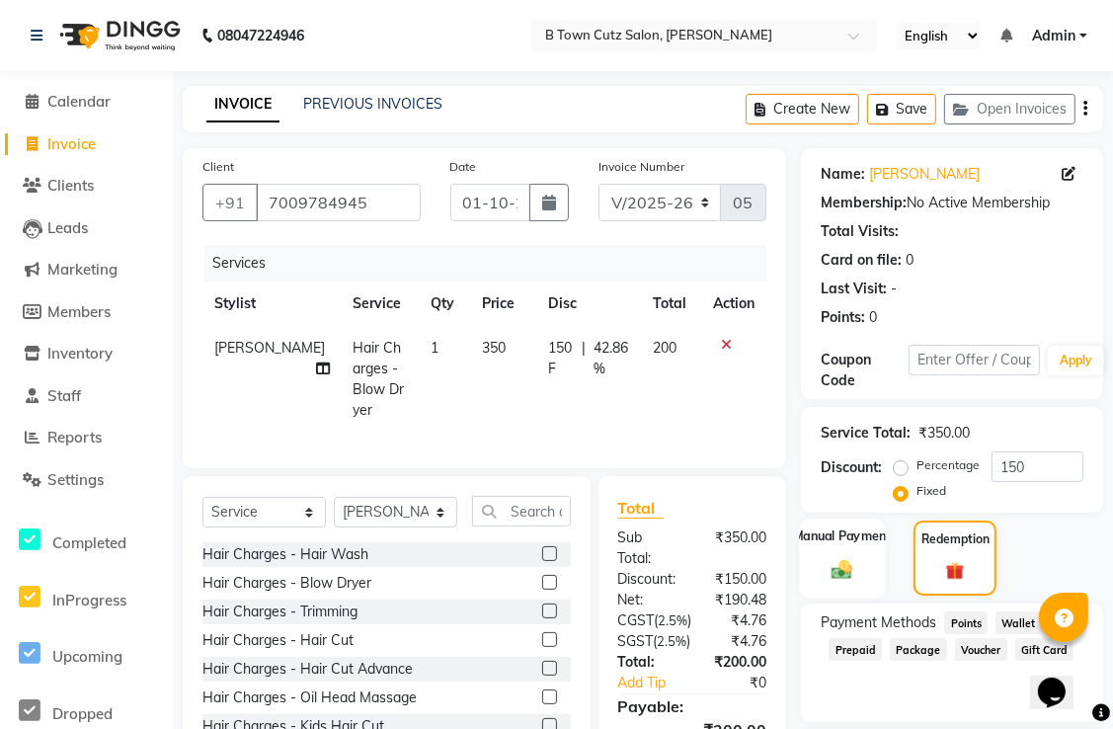
click at [859, 547] on div "Manual Payment" at bounding box center [843, 558] width 86 height 79
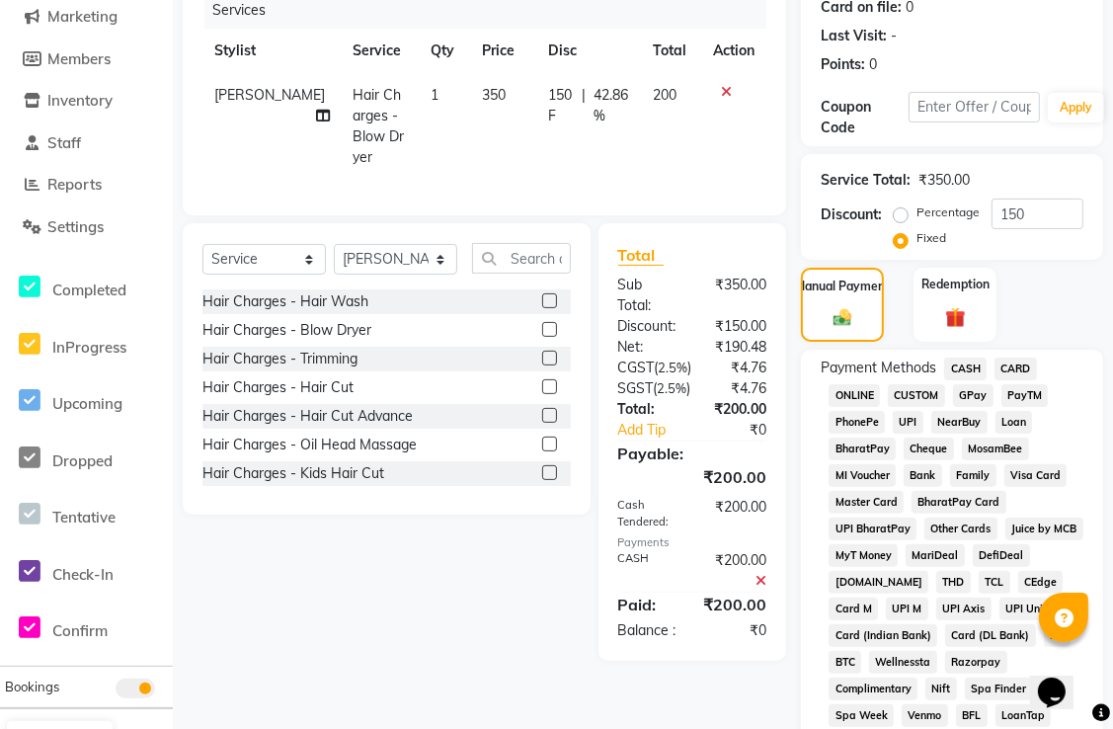
scroll to position [198, 0]
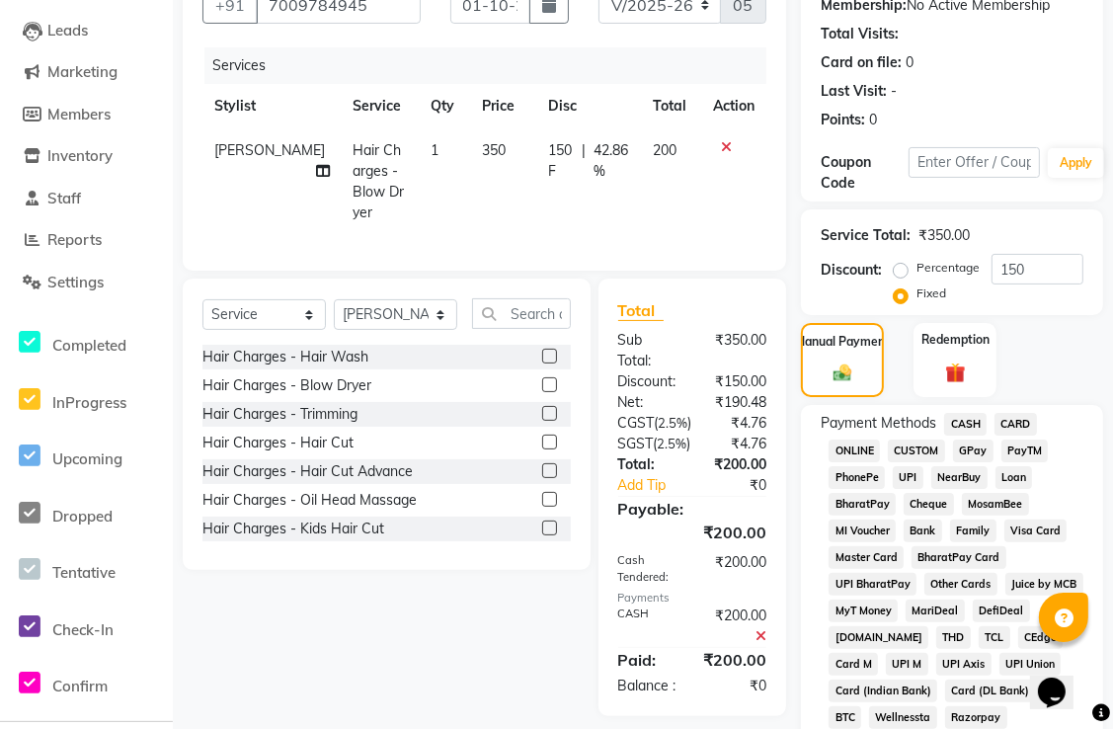
click at [968, 419] on span "CASH" at bounding box center [966, 424] width 42 height 23
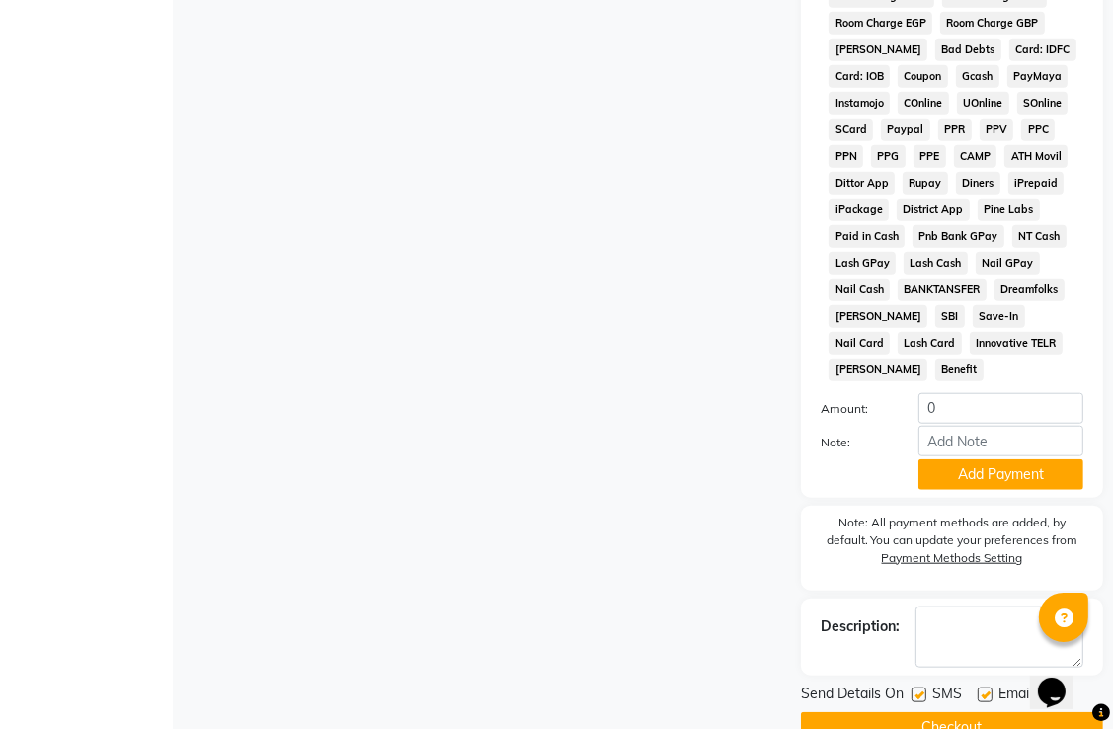
scroll to position [1257, 0]
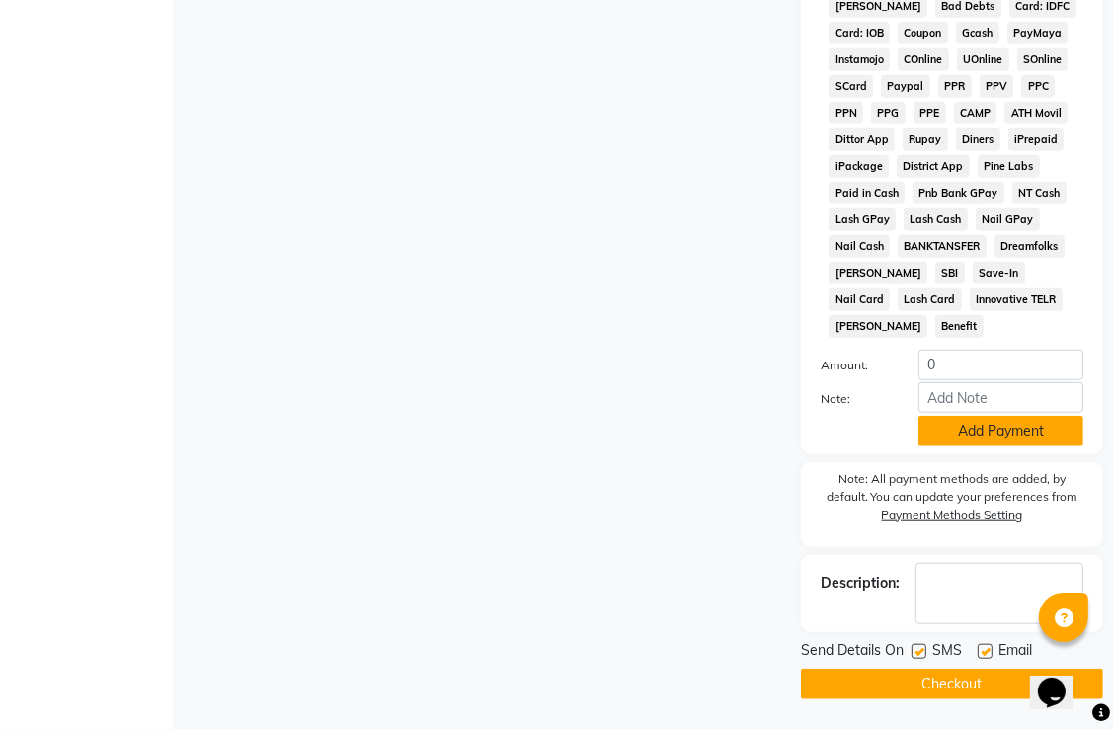
click at [976, 430] on button "Add Payment" at bounding box center [1001, 431] width 165 height 31
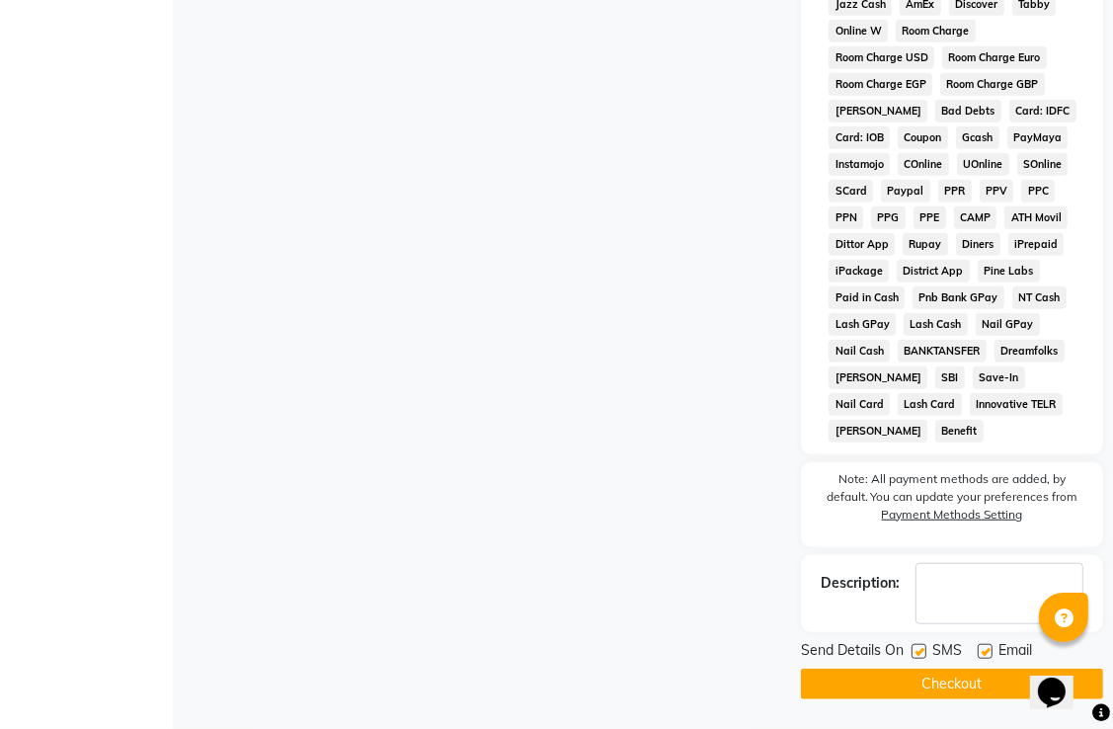
click at [939, 682] on button "Checkout" at bounding box center [952, 684] width 302 height 31
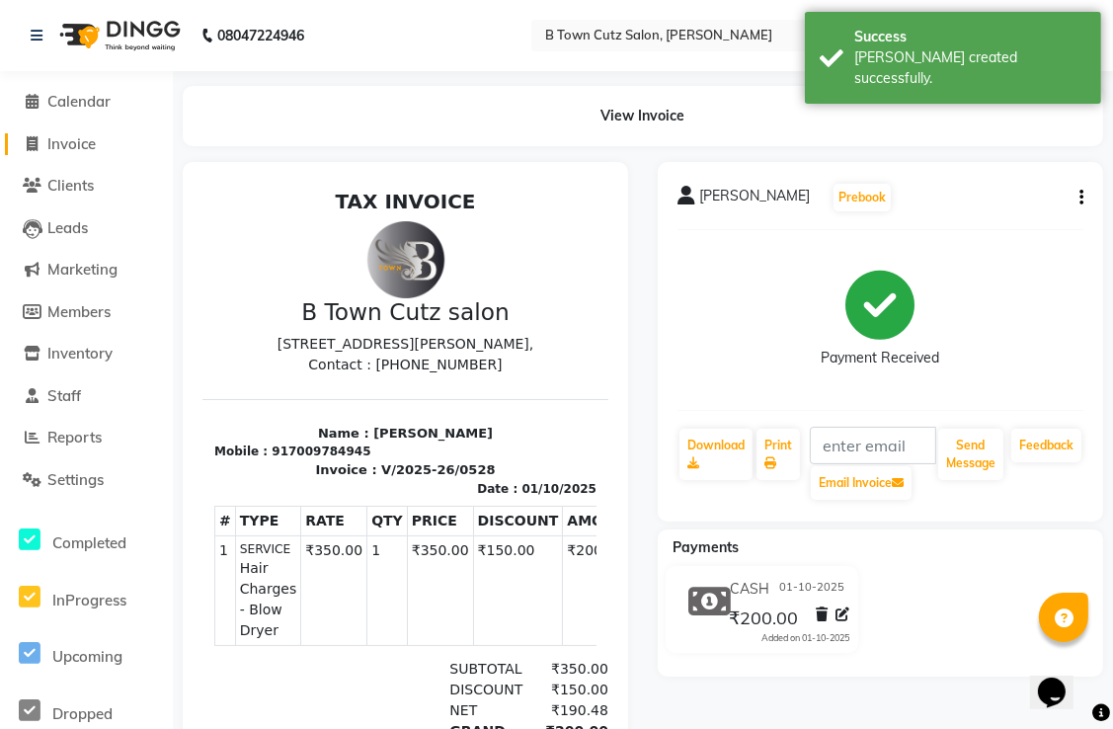
click at [136, 144] on link "Invoice" at bounding box center [86, 144] width 163 height 23
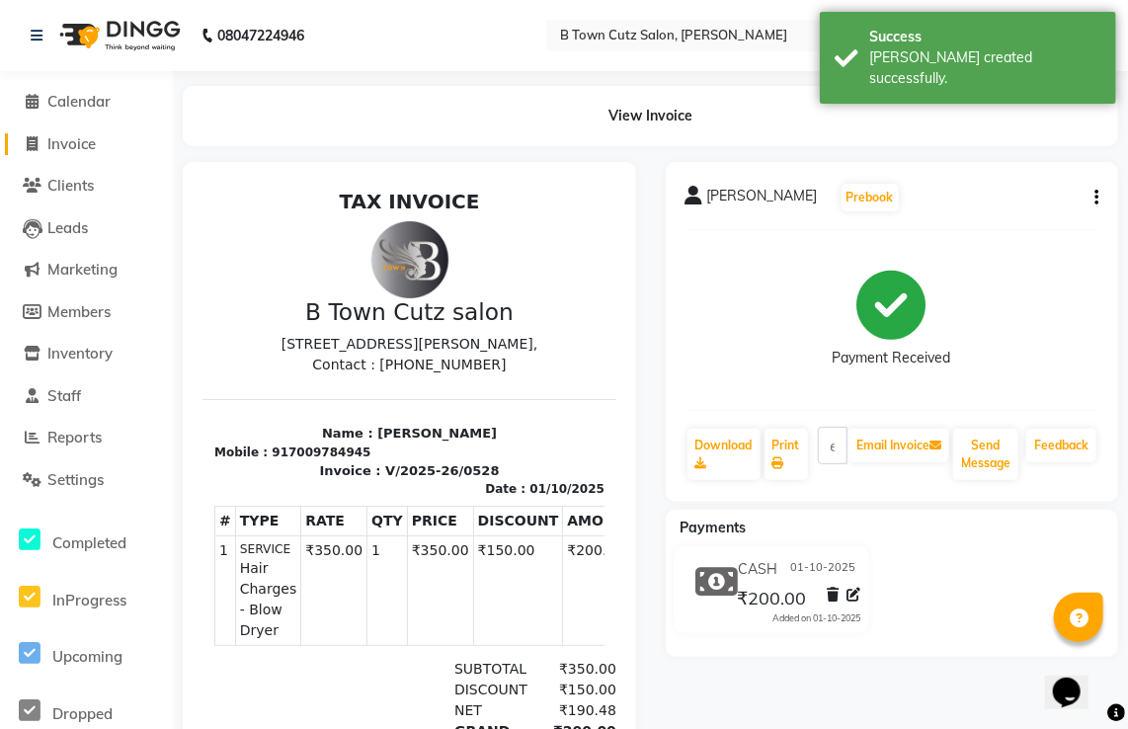
select select "4658"
select select "service"
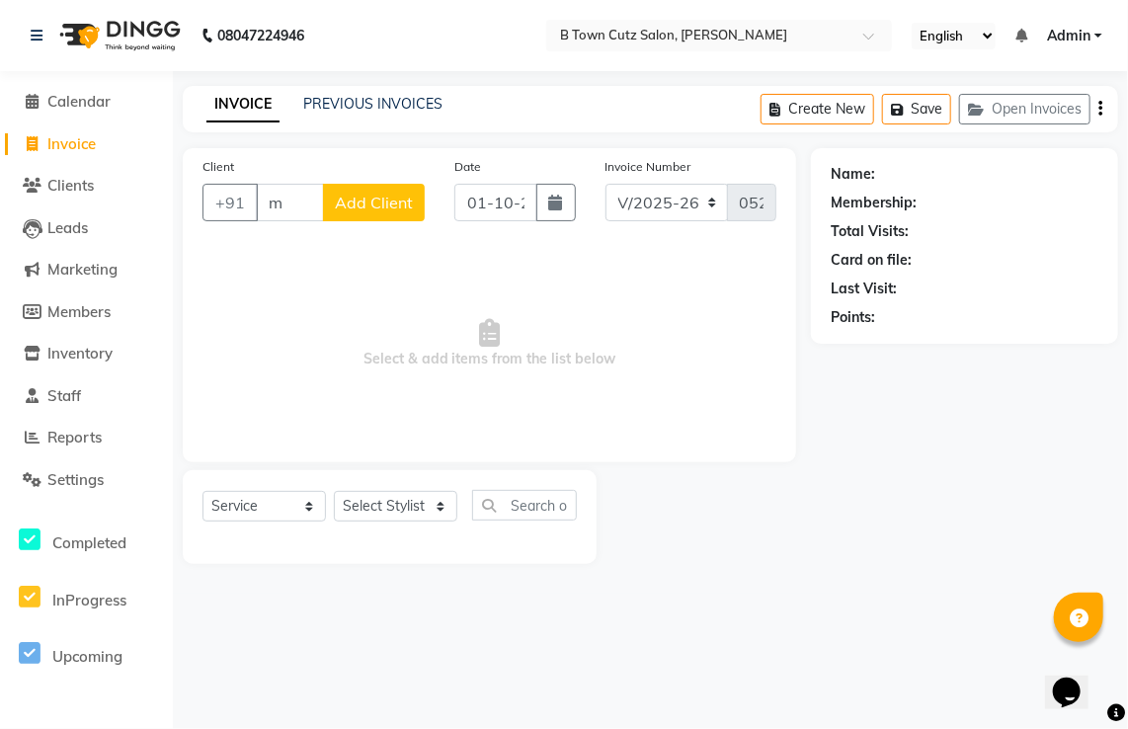
type input "m"
drag, startPoint x: 249, startPoint y: 320, endPoint x: 316, endPoint y: 346, distance: 71.9
click at [251, 322] on span "Select & add items from the list below" at bounding box center [490, 344] width 574 height 198
click at [814, 459] on div "Name: Membership: Total Visits: Card on file: Last Visit: Points:" at bounding box center [972, 356] width 322 height 416
click at [83, 356] on span "Inventory" at bounding box center [79, 353] width 65 height 19
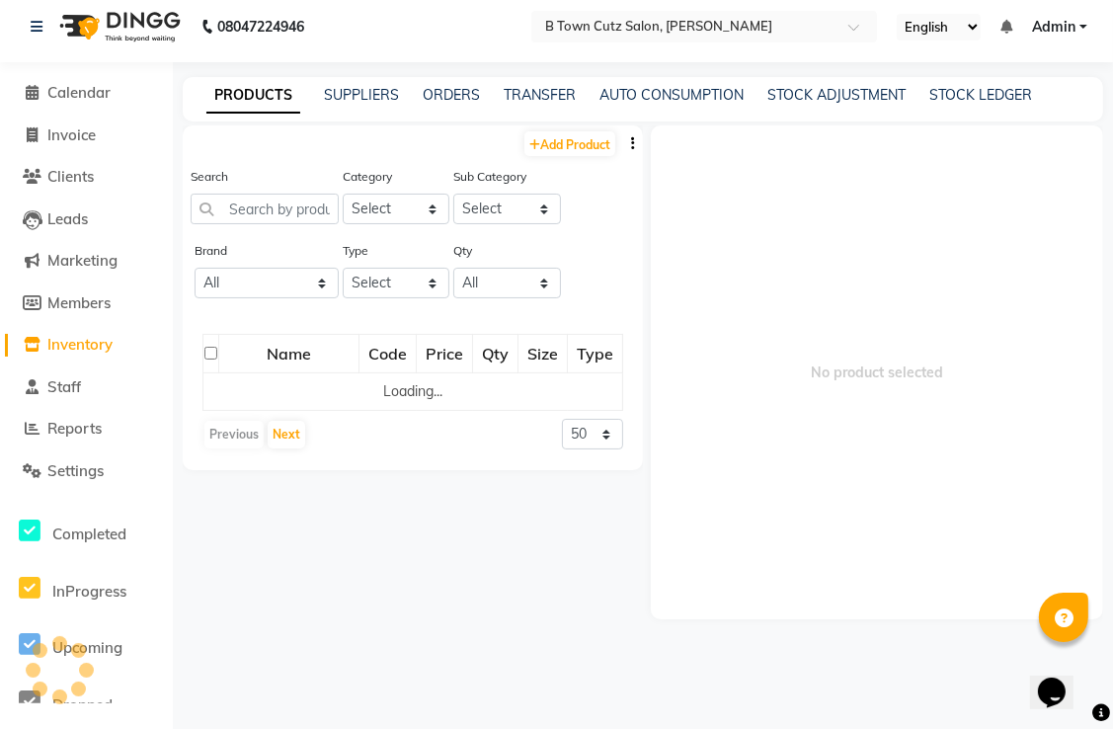
scroll to position [12, 0]
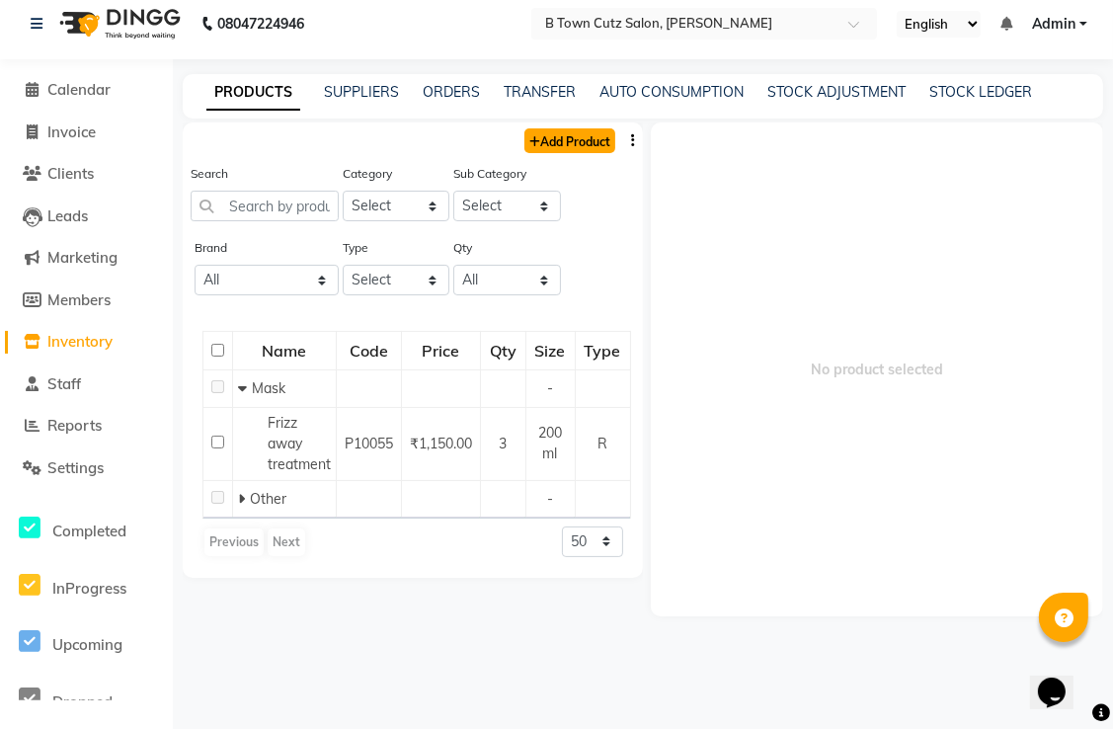
click at [558, 137] on link "Add Product" at bounding box center [570, 140] width 91 height 25
select select "true"
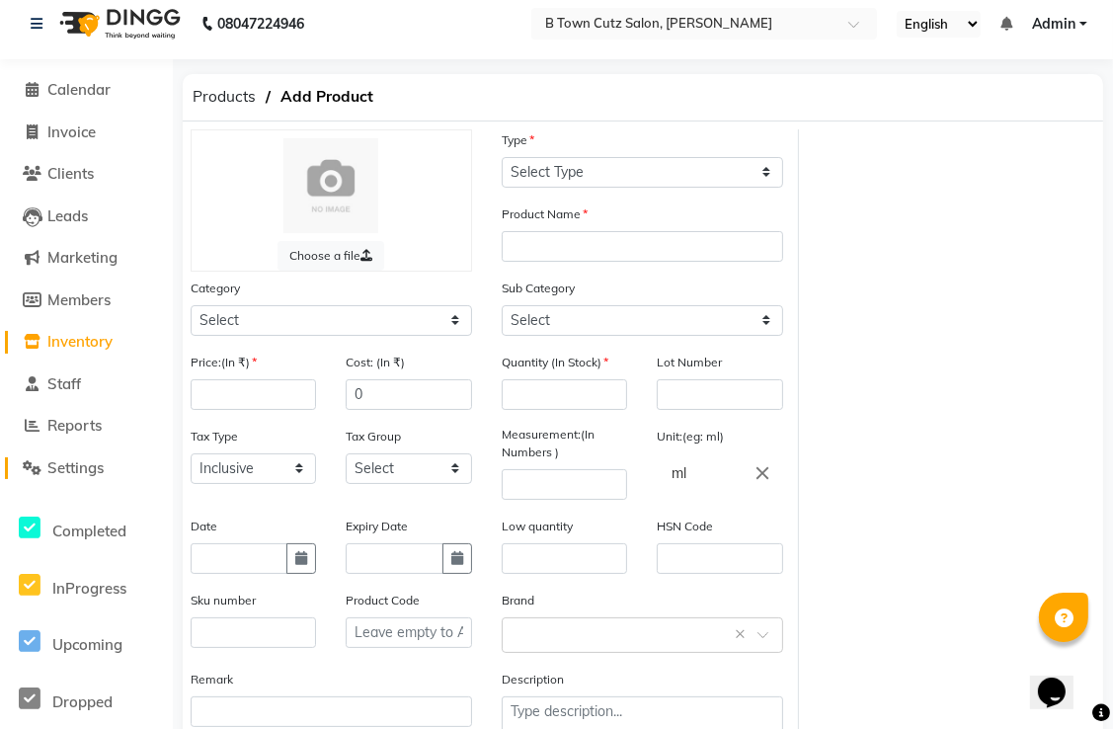
click at [104, 464] on span "Settings" at bounding box center [75, 467] width 56 height 19
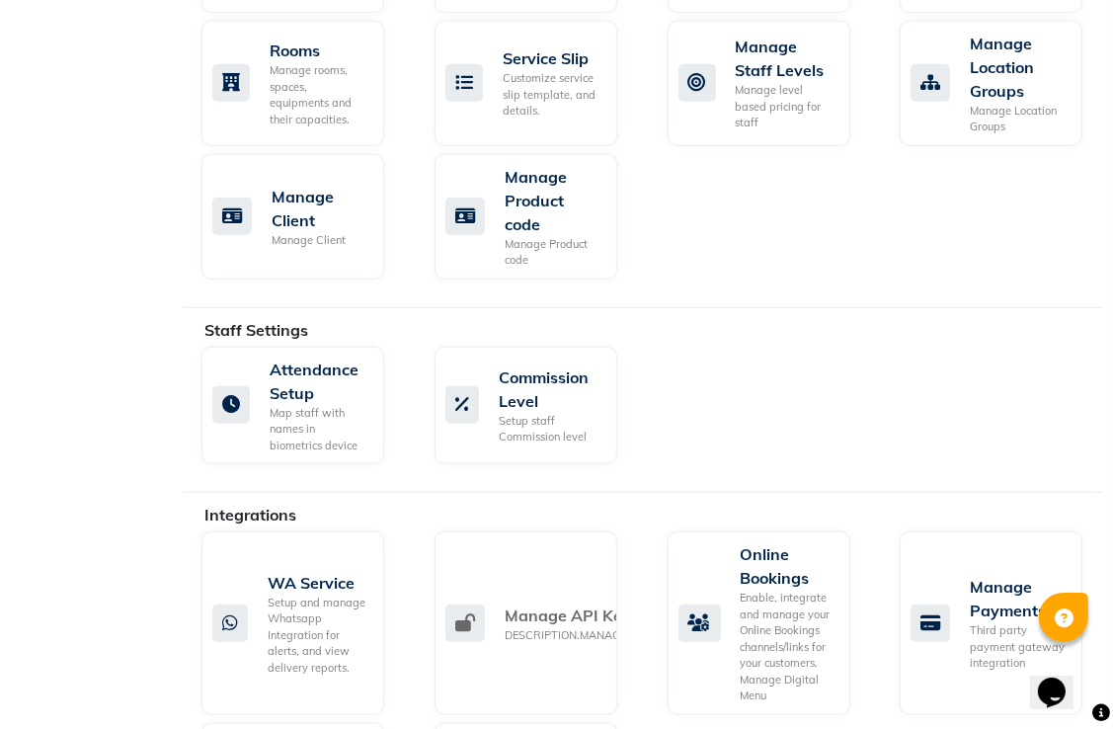
scroll to position [1197, 0]
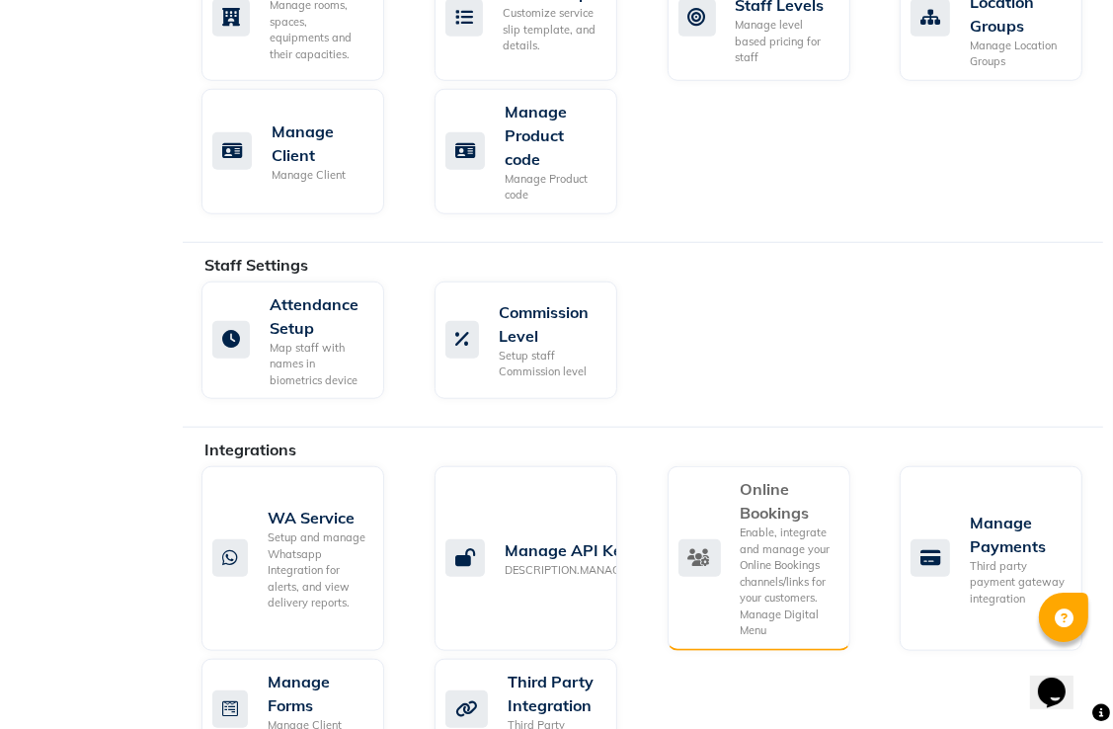
click at [703, 590] on div "Online Bookings Enable, integrate and manage your Online Bookings channels/link…" at bounding box center [757, 558] width 156 height 162
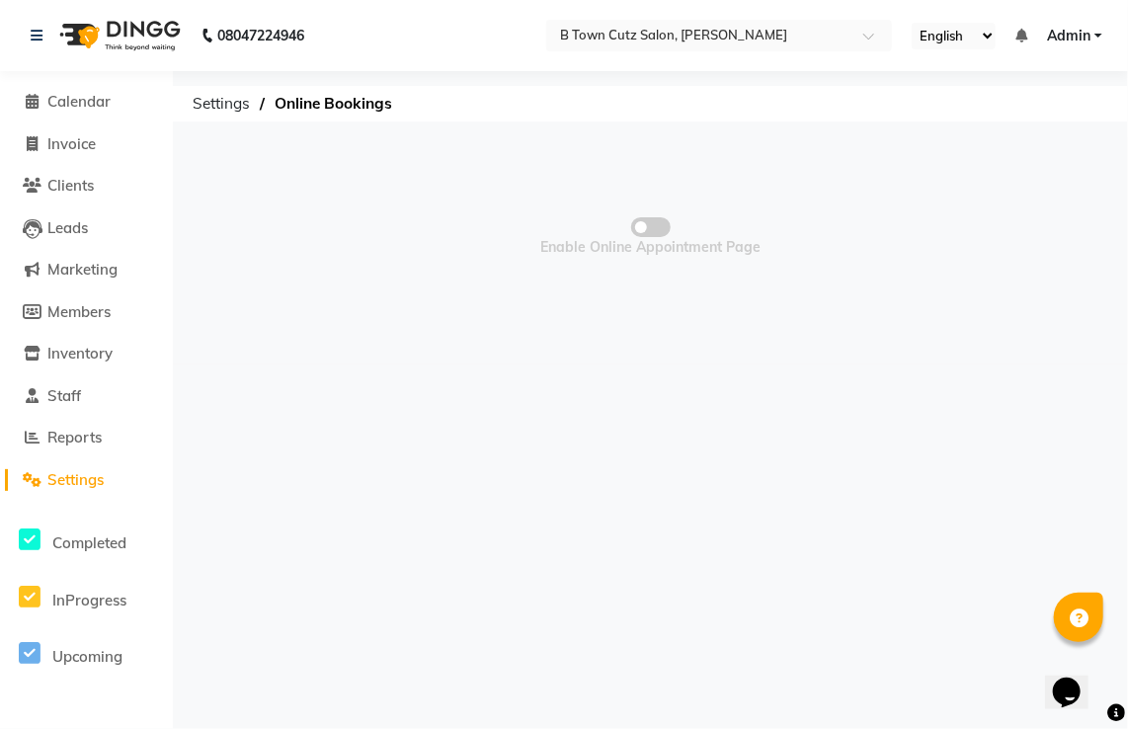
click at [672, 228] on span "Enable Online Appointment Page" at bounding box center [651, 236] width 936 height 198
click at [649, 228] on span at bounding box center [651, 227] width 40 height 20
click at [651, 230] on input "checkbox" at bounding box center [651, 230] width 0 height 0
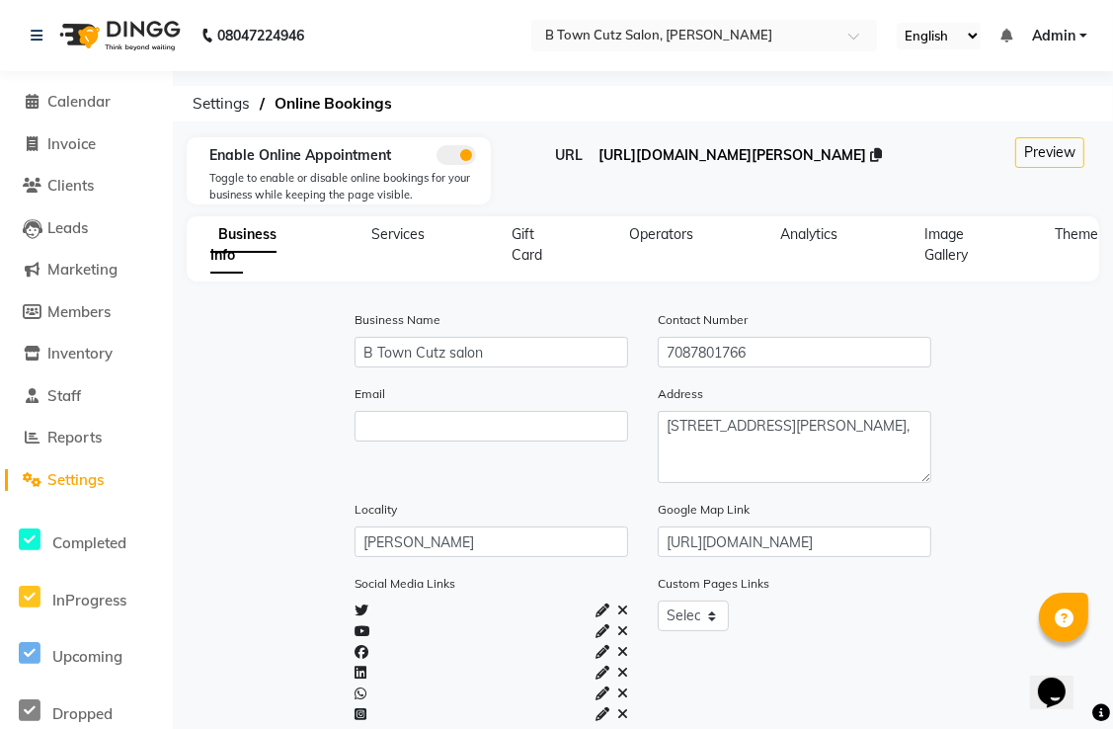
click at [748, 160] on span "[URL][DOMAIN_NAME][PERSON_NAME]" at bounding box center [733, 155] width 268 height 18
drag, startPoint x: 204, startPoint y: 326, endPoint x: 55, endPoint y: 348, distance: 149.8
click at [55, 348] on span "Inventory" at bounding box center [79, 353] width 65 height 19
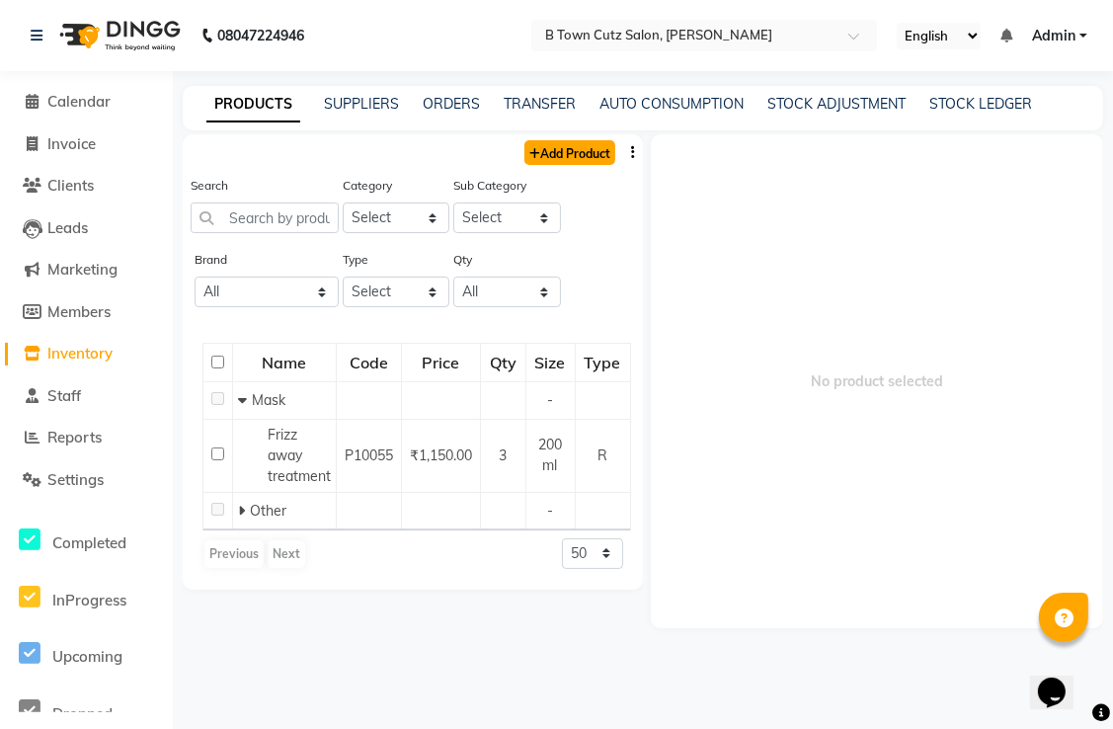
click at [532, 149] on icon at bounding box center [535, 154] width 11 height 12
select select "true"
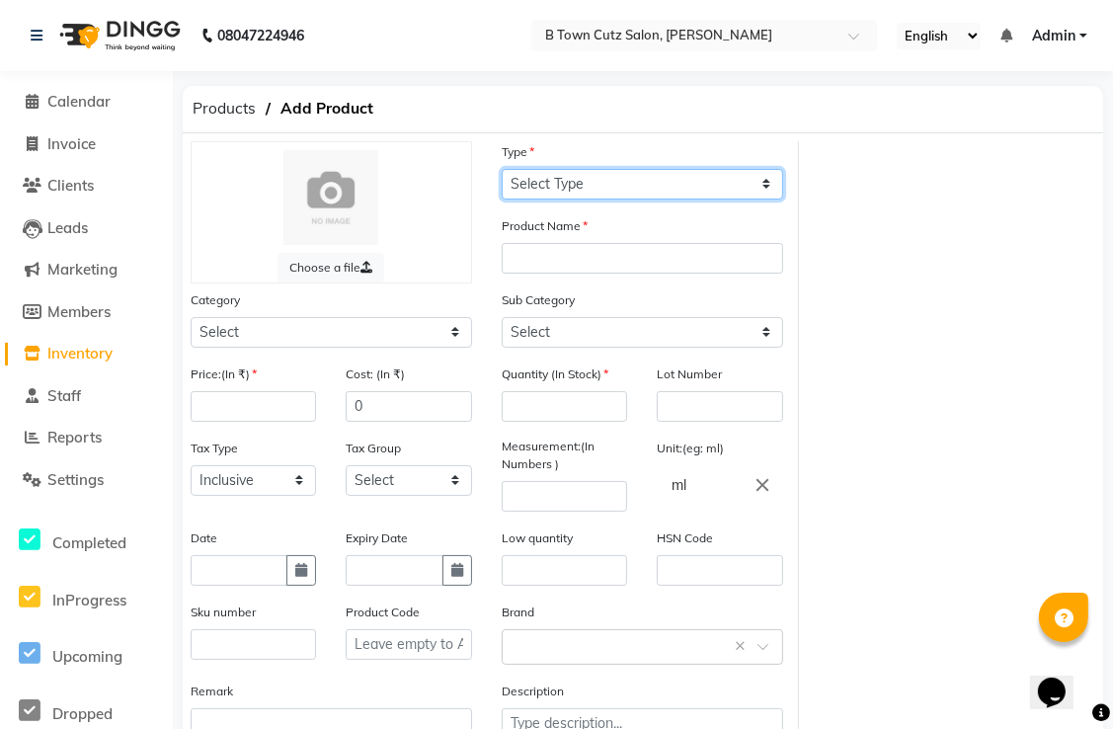
click at [575, 179] on select "Select Type Both Retail Consumable" at bounding box center [643, 184] width 282 height 31
select select "C"
click at [502, 169] on select "Select Type Both Retail Consumable" at bounding box center [643, 184] width 282 height 31
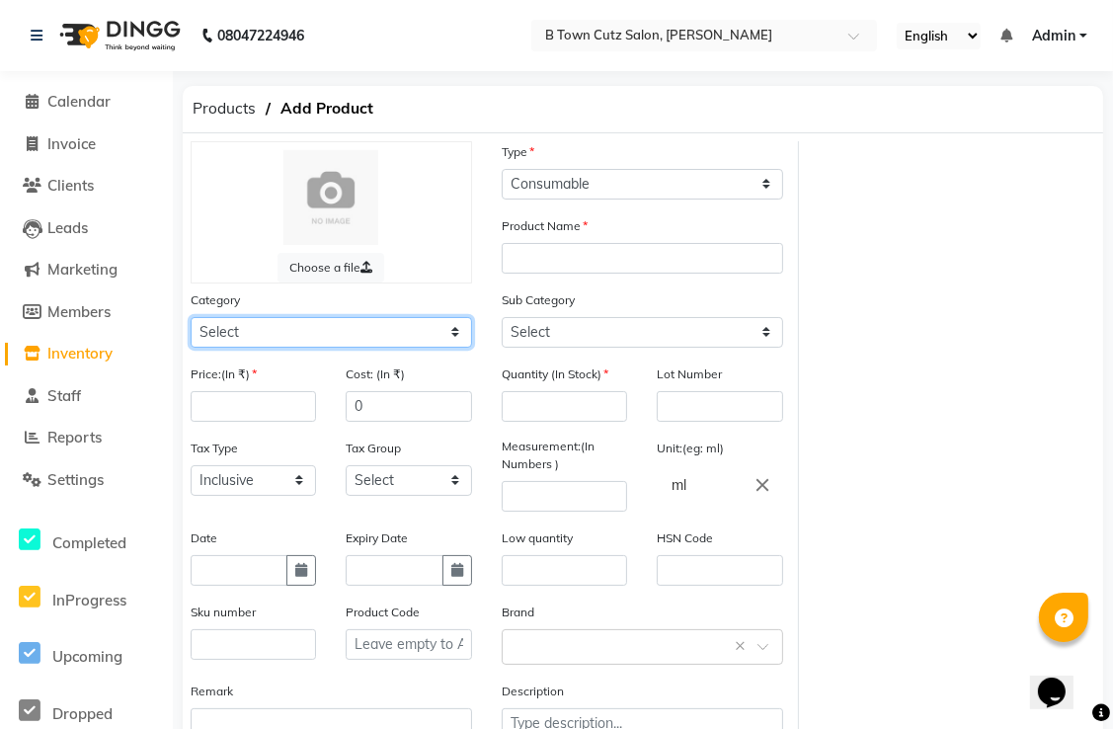
click at [455, 335] on select "Select Hair Skin Makeup Personal Care Appliances [PERSON_NAME] Waxing Disposabl…" at bounding box center [332, 332] width 282 height 31
select select "633601150"
click at [191, 320] on select "Select Hair Skin Makeup Personal Care Appliances [PERSON_NAME] Waxing Disposabl…" at bounding box center [332, 332] width 282 height 31
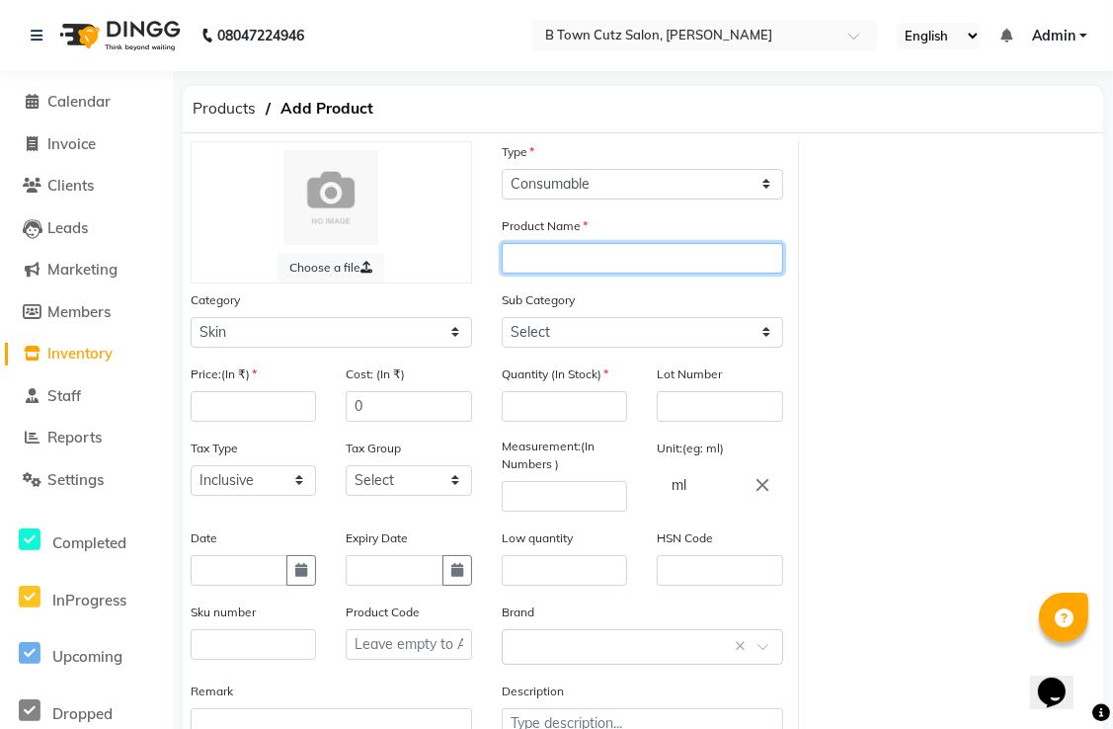
click at [611, 251] on input "text" at bounding box center [643, 258] width 282 height 31
type input "Korean glass"
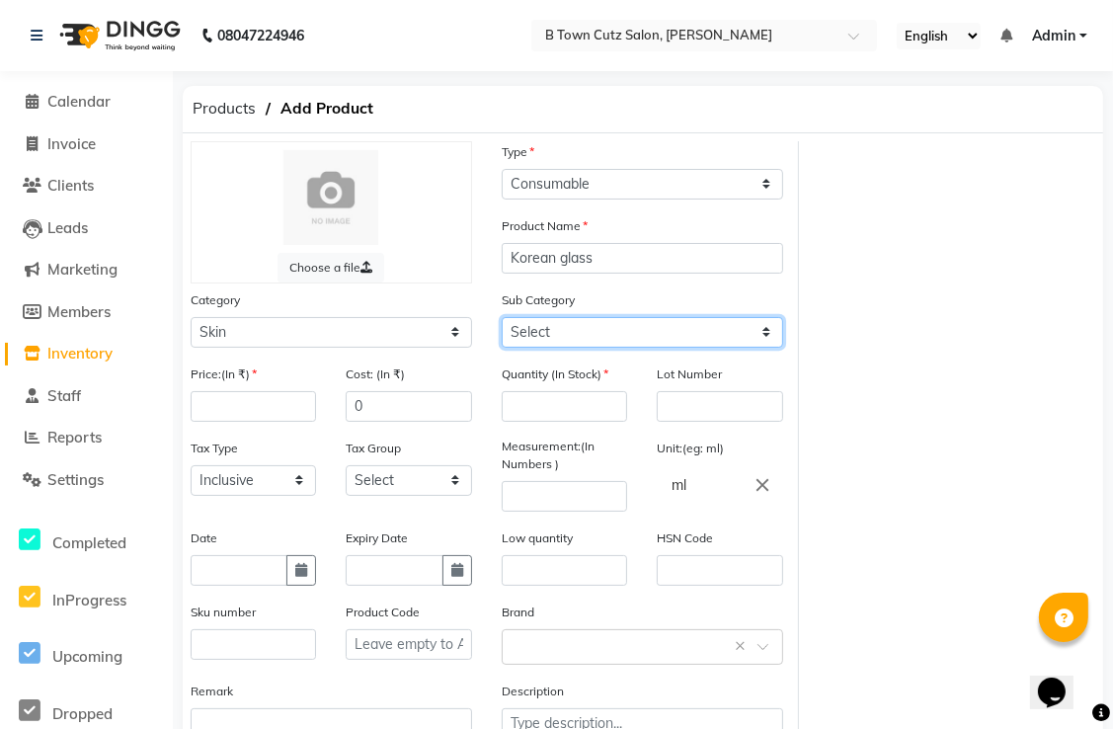
click at [603, 332] on select "Select Cleanser Facial Moisturiser Serum Toner Sun Care Masks Lip Care Eye Care…" at bounding box center [643, 332] width 282 height 31
select select "633601152"
click at [502, 320] on select "Select Cleanser Facial Moisturiser Serum Toner Sun Care Masks Lip Care Eye Care…" at bounding box center [643, 332] width 282 height 31
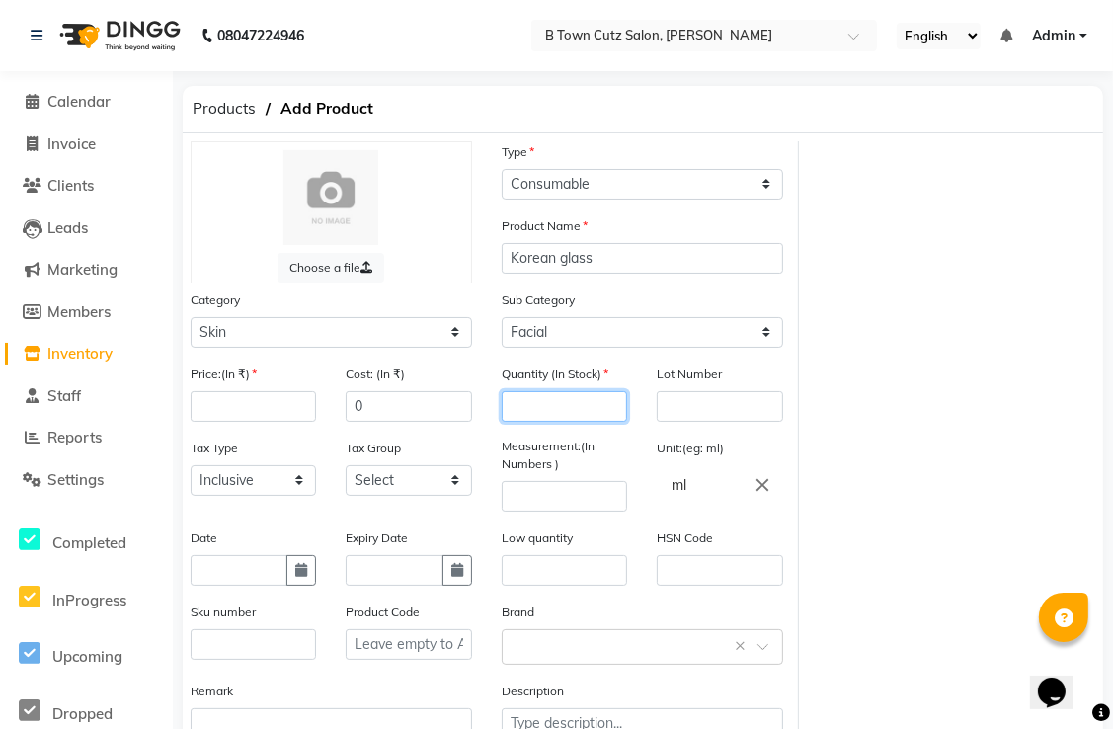
click at [583, 397] on input "number" at bounding box center [564, 406] width 125 height 31
type input "1"
click at [555, 489] on input "number" at bounding box center [564, 496] width 125 height 31
click at [660, 358] on div "Sub Category Select Cleanser Facial Moisturiser Serum Toner Sun Care Masks Lip …" at bounding box center [642, 326] width 311 height 74
click at [525, 575] on input "text" at bounding box center [564, 570] width 125 height 31
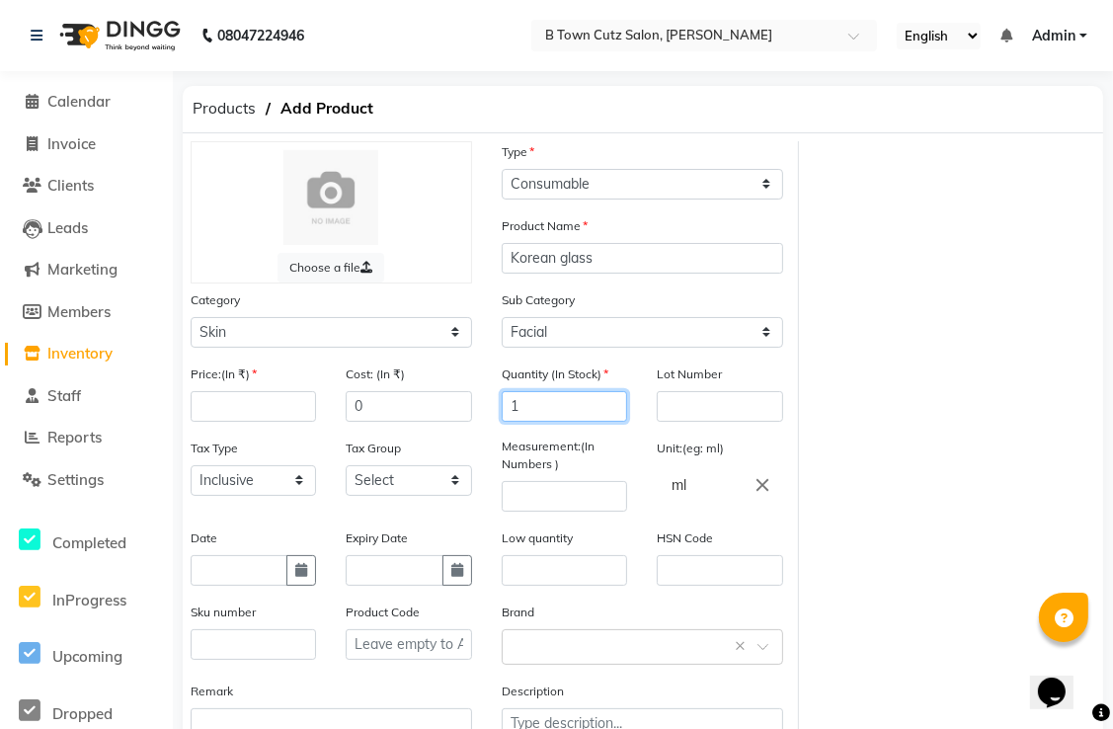
click at [529, 414] on input "1" at bounding box center [564, 406] width 125 height 31
click at [109, 143] on link "Invoice" at bounding box center [86, 144] width 163 height 23
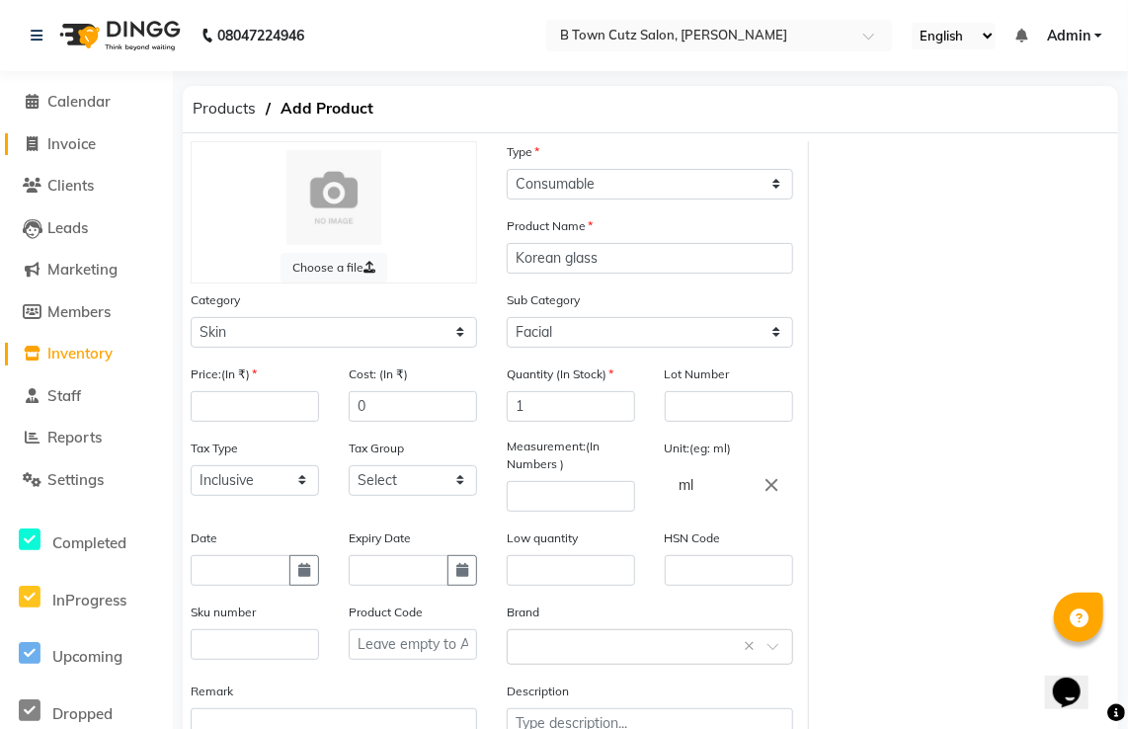
select select "4658"
select select "service"
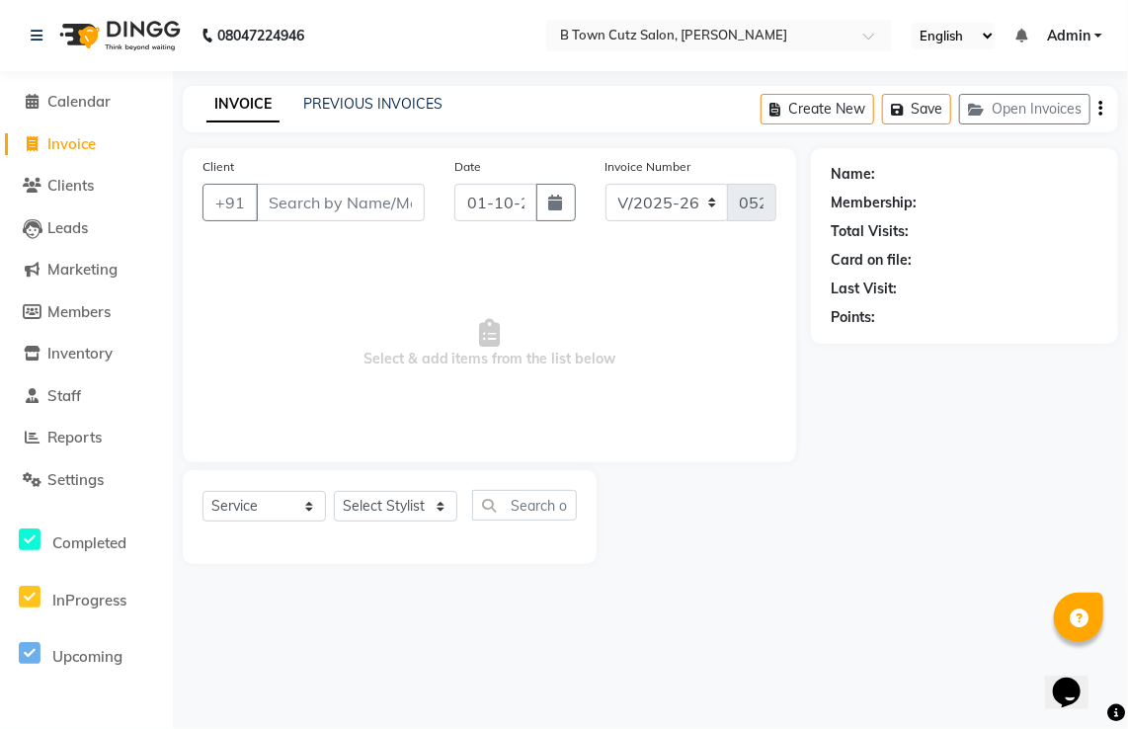
click at [281, 203] on input "Client" at bounding box center [340, 203] width 169 height 38
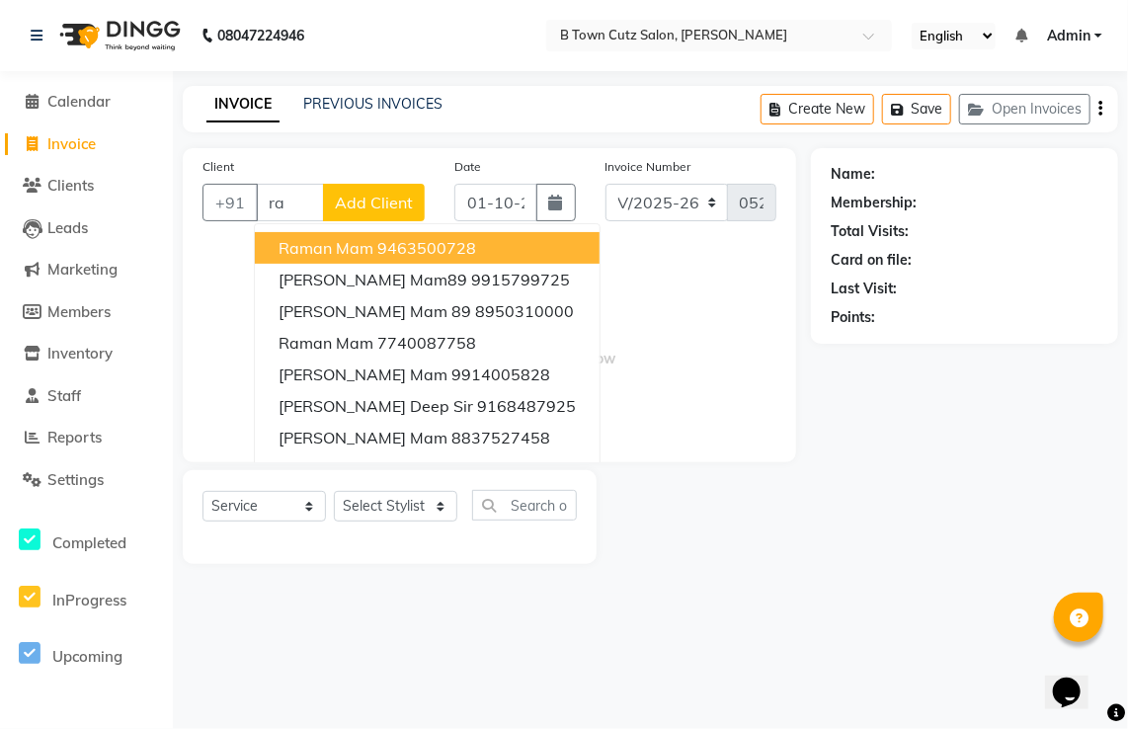
type input "r"
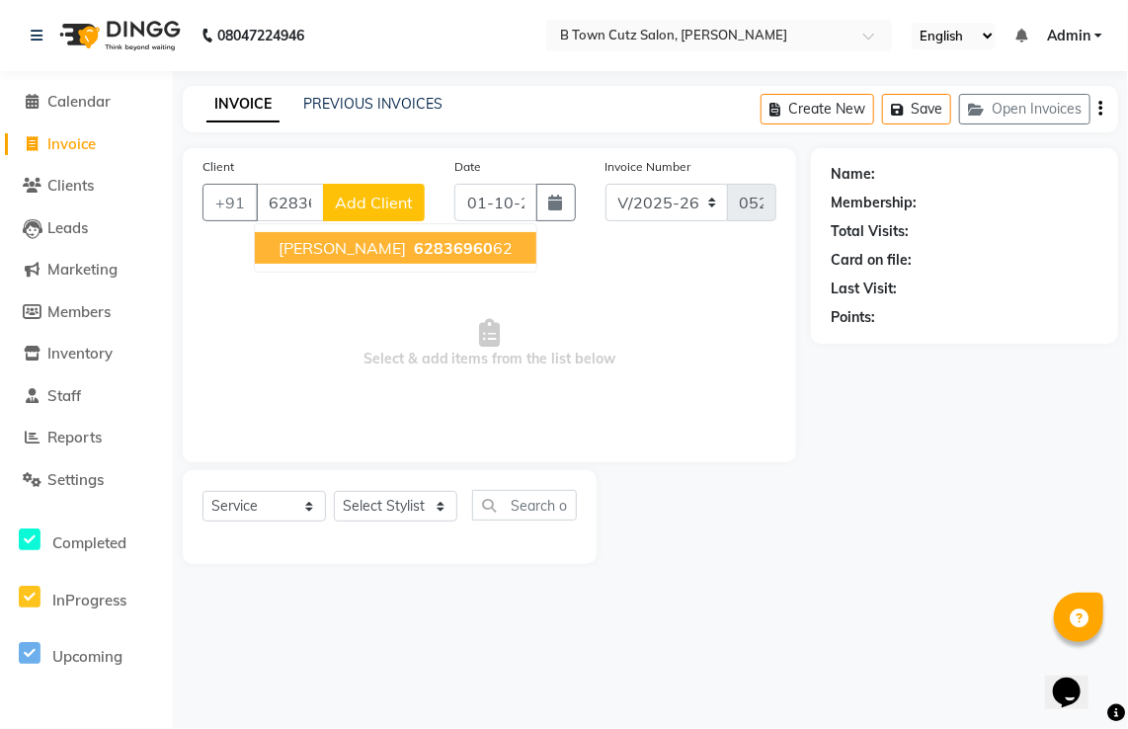
click at [302, 245] on span "[PERSON_NAME]" at bounding box center [342, 248] width 127 height 20
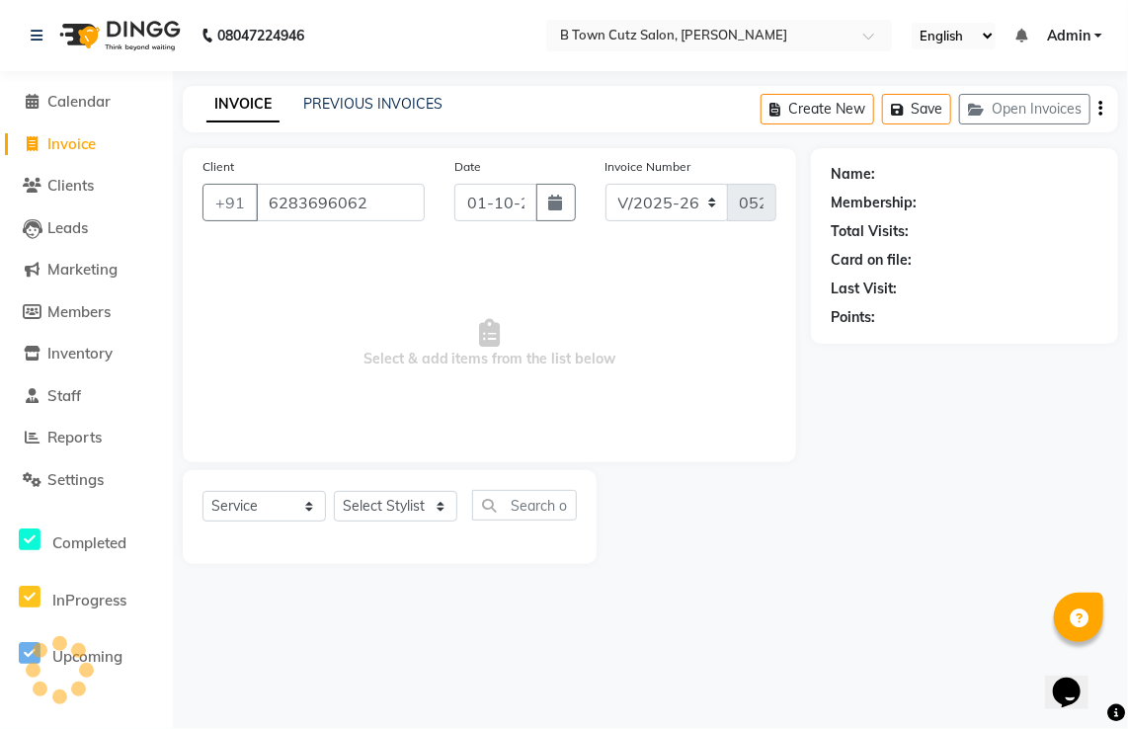
type input "6283696062"
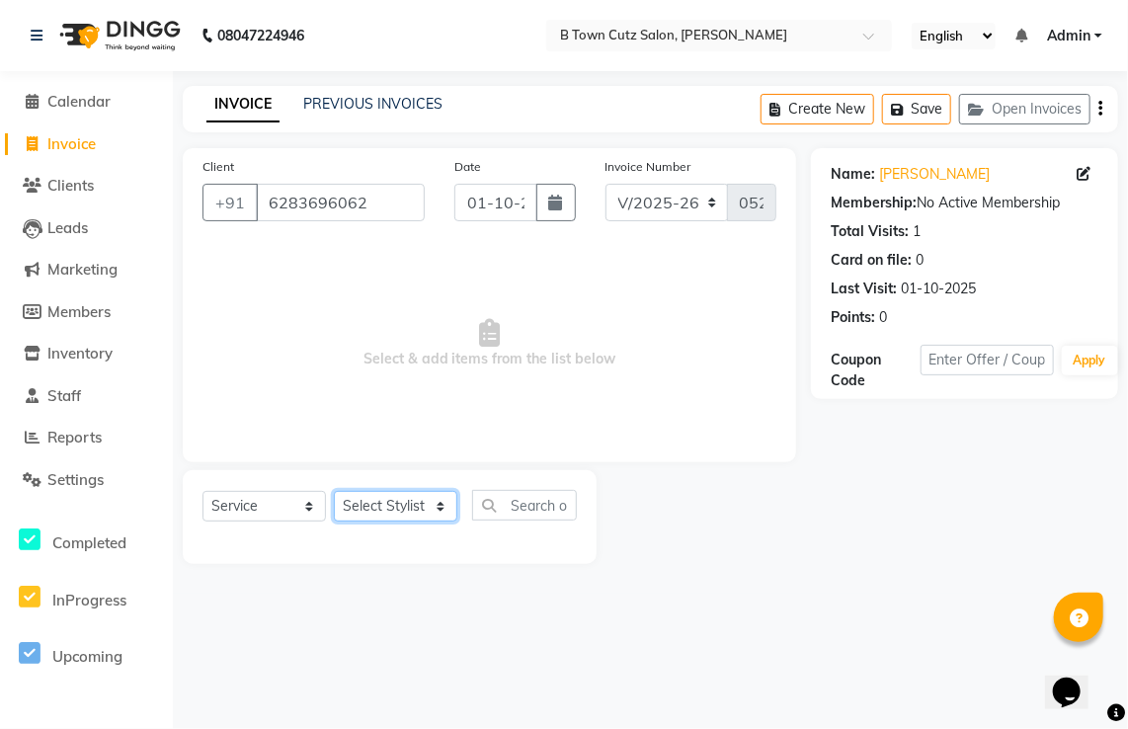
click at [418, 517] on select "Select Stylist Deepak [PERSON_NAME] [PERSON_NAME] [PERSON_NAME] [PERSON_NAME] S…" at bounding box center [395, 506] width 123 height 31
select select "52009"
click at [334, 492] on select "Select Stylist Deepak [PERSON_NAME] [PERSON_NAME] [PERSON_NAME] [PERSON_NAME] S…" at bounding box center [395, 506] width 123 height 31
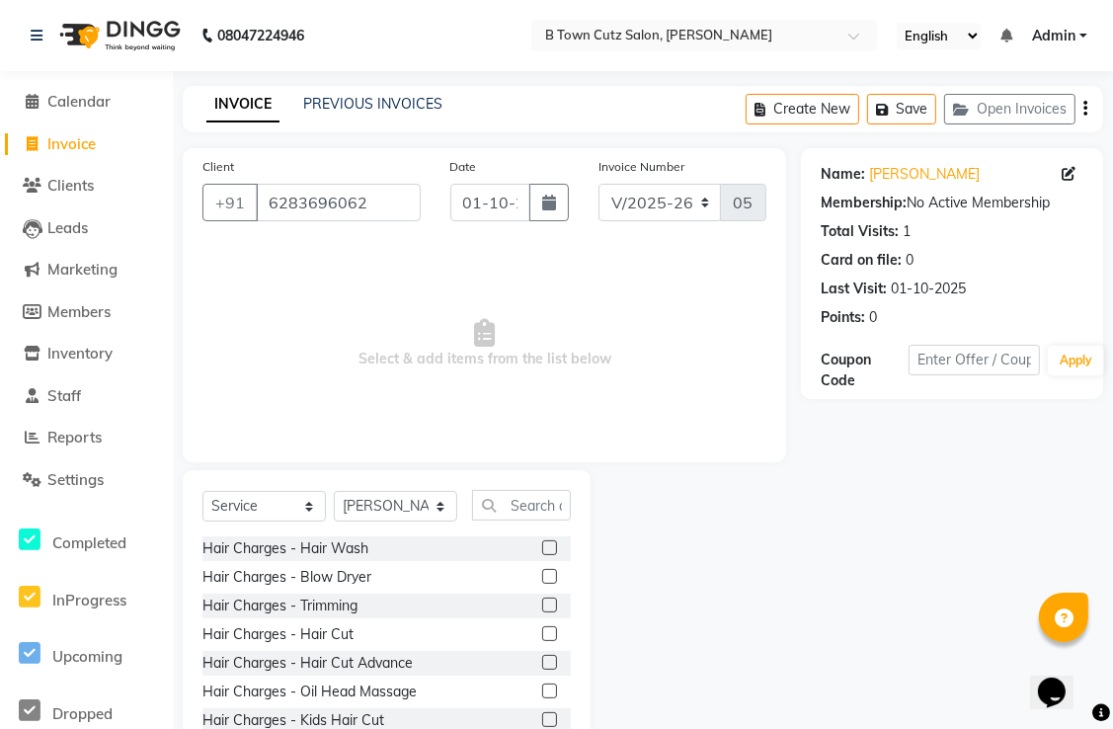
click at [542, 547] on label at bounding box center [549, 547] width 15 height 15
click at [542, 547] on input "checkbox" at bounding box center [548, 548] width 13 height 13
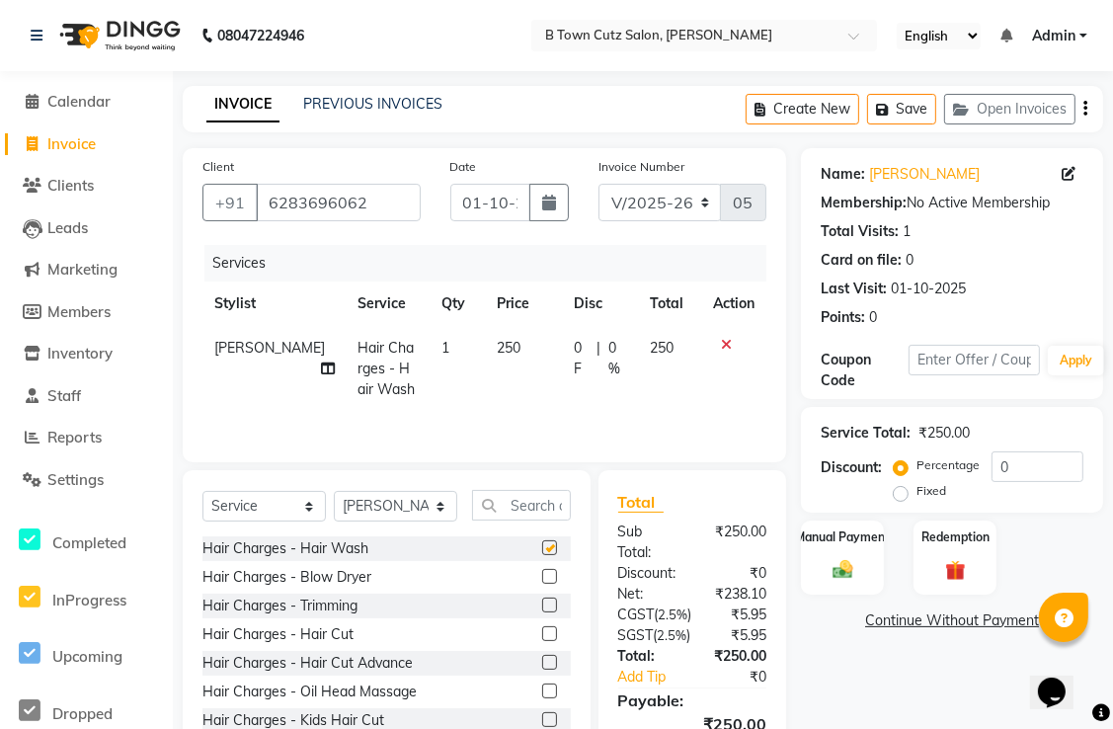
checkbox input "false"
click at [824, 543] on label "Manual Payment" at bounding box center [842, 536] width 99 height 19
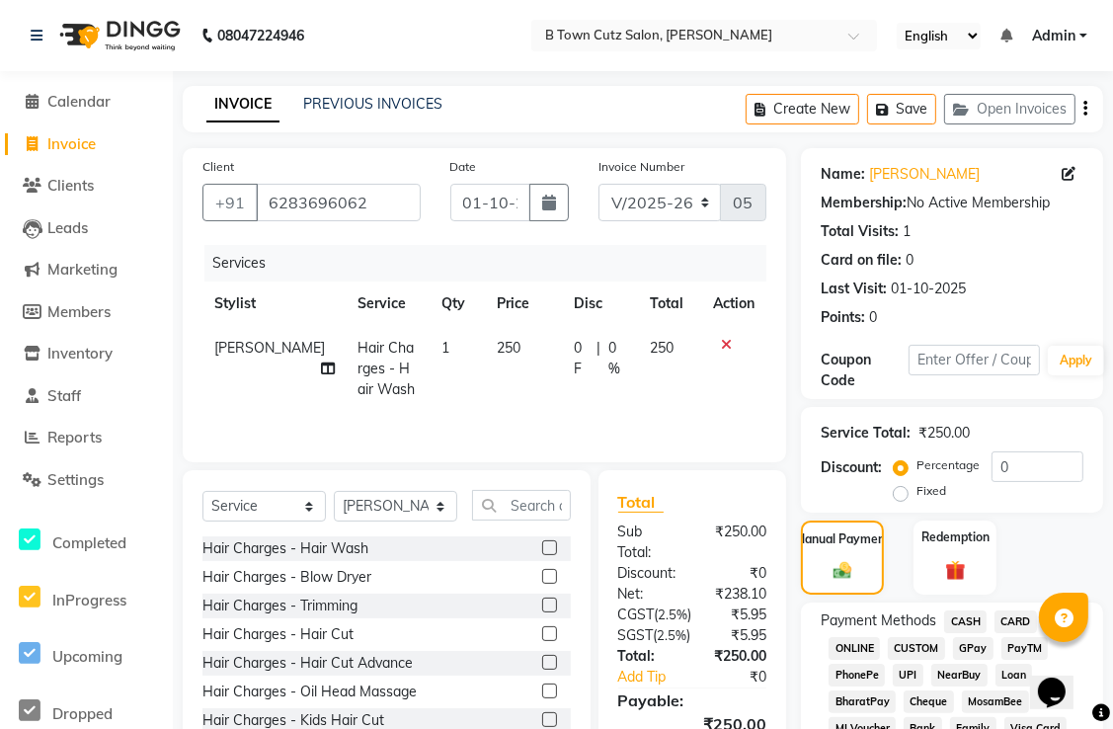
click at [917, 488] on label "Fixed" at bounding box center [932, 491] width 30 height 18
click at [898, 488] on input "Fixed" at bounding box center [905, 491] width 14 height 14
radio input "true"
click at [917, 466] on label "Percentage" at bounding box center [948, 465] width 63 height 18
click at [898, 466] on input "Percentage" at bounding box center [905, 465] width 14 height 14
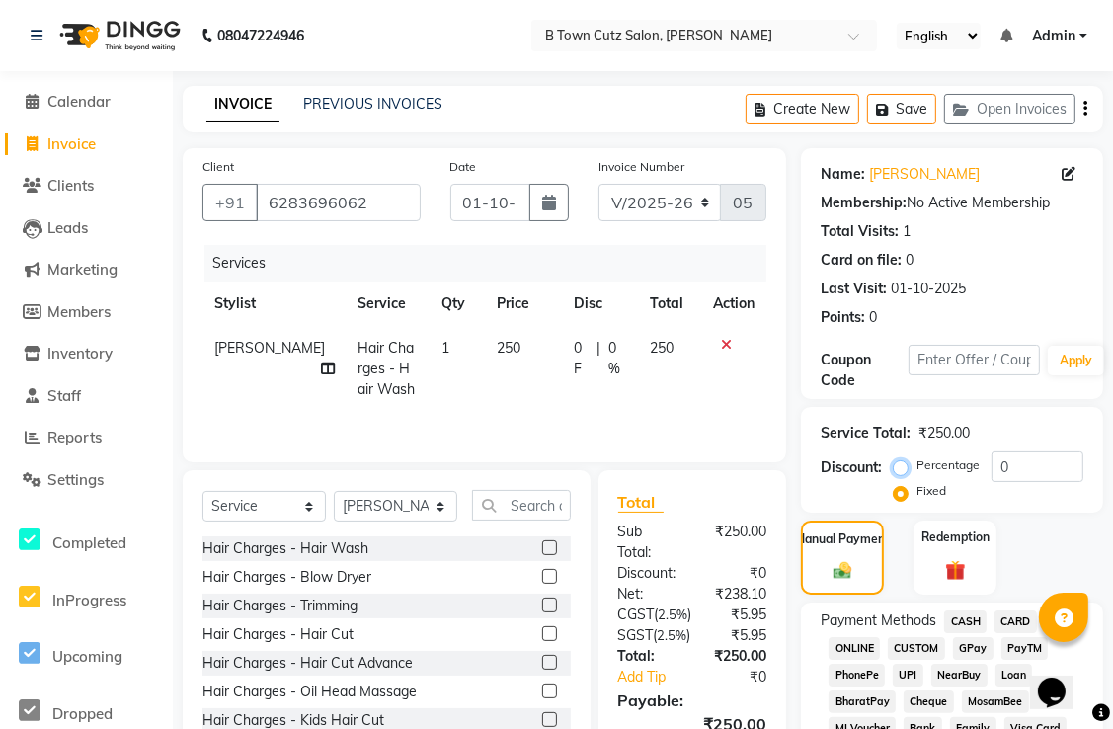
radio input "true"
click at [956, 615] on span "CASH" at bounding box center [966, 622] width 42 height 23
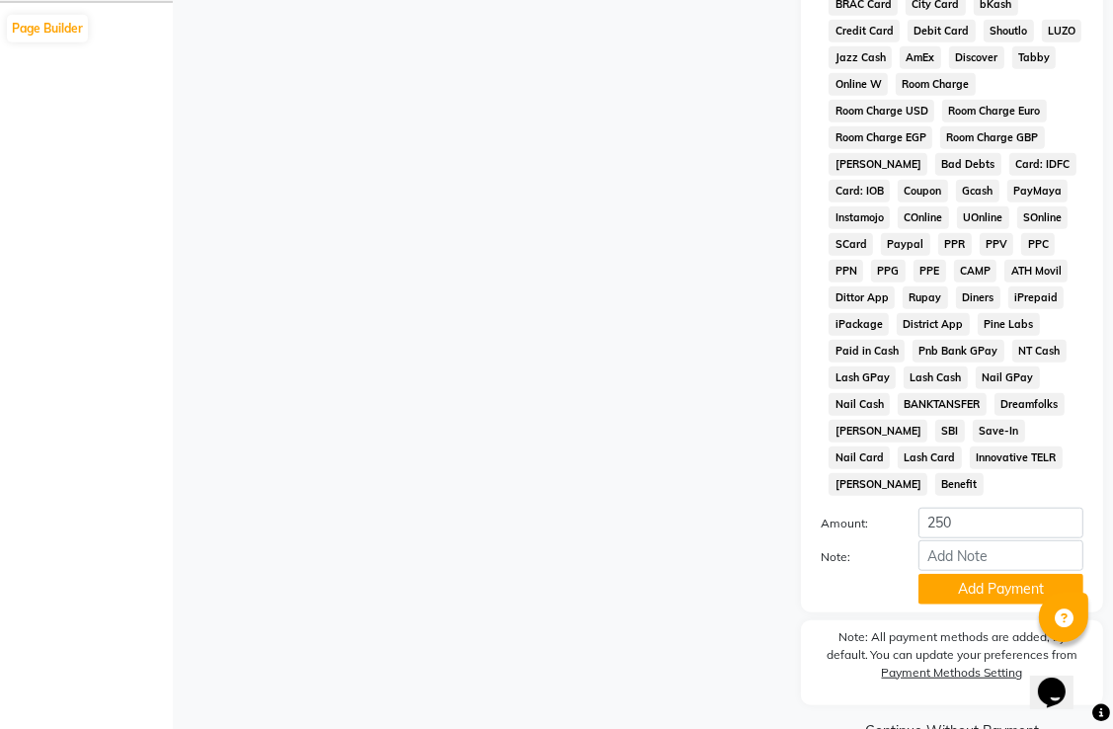
scroll to position [1145, 0]
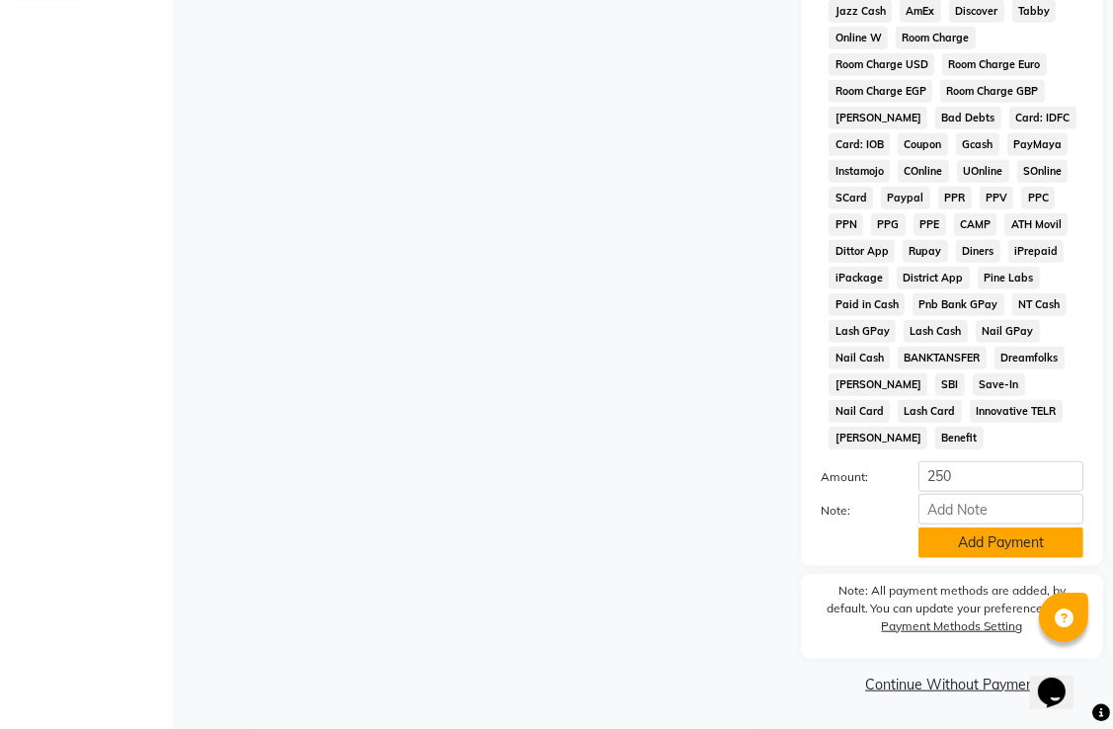
click at [968, 544] on button "Add Payment" at bounding box center [1001, 543] width 165 height 31
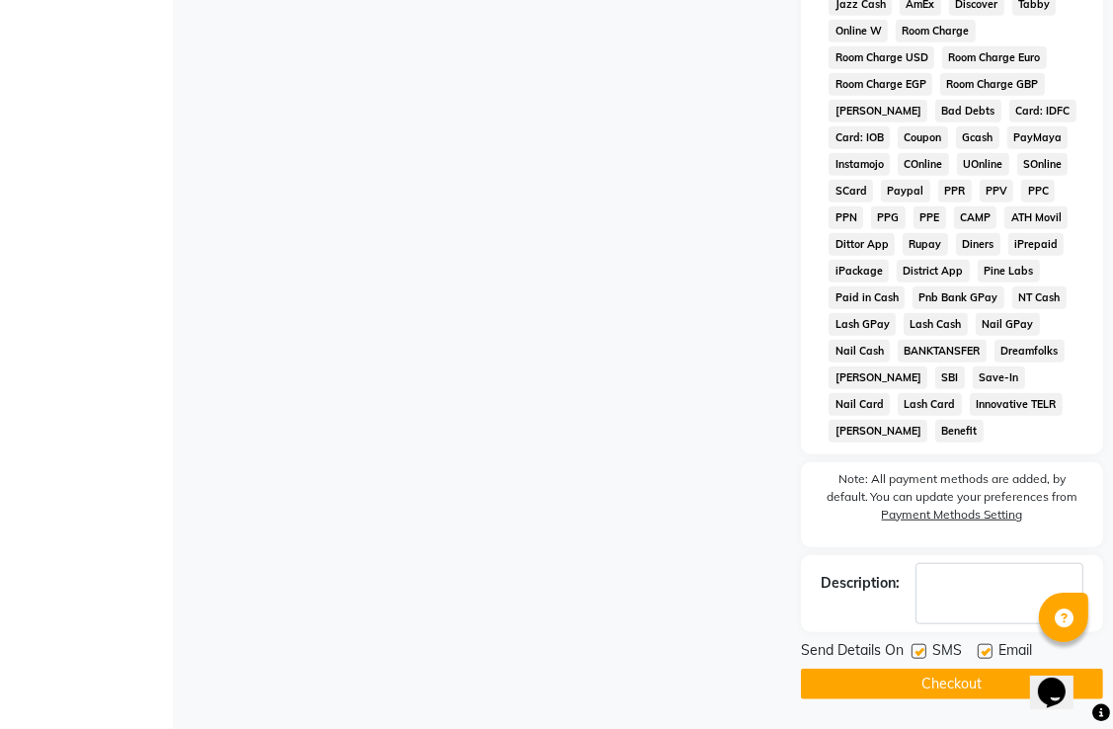
click at [899, 686] on button "Checkout" at bounding box center [952, 684] width 302 height 31
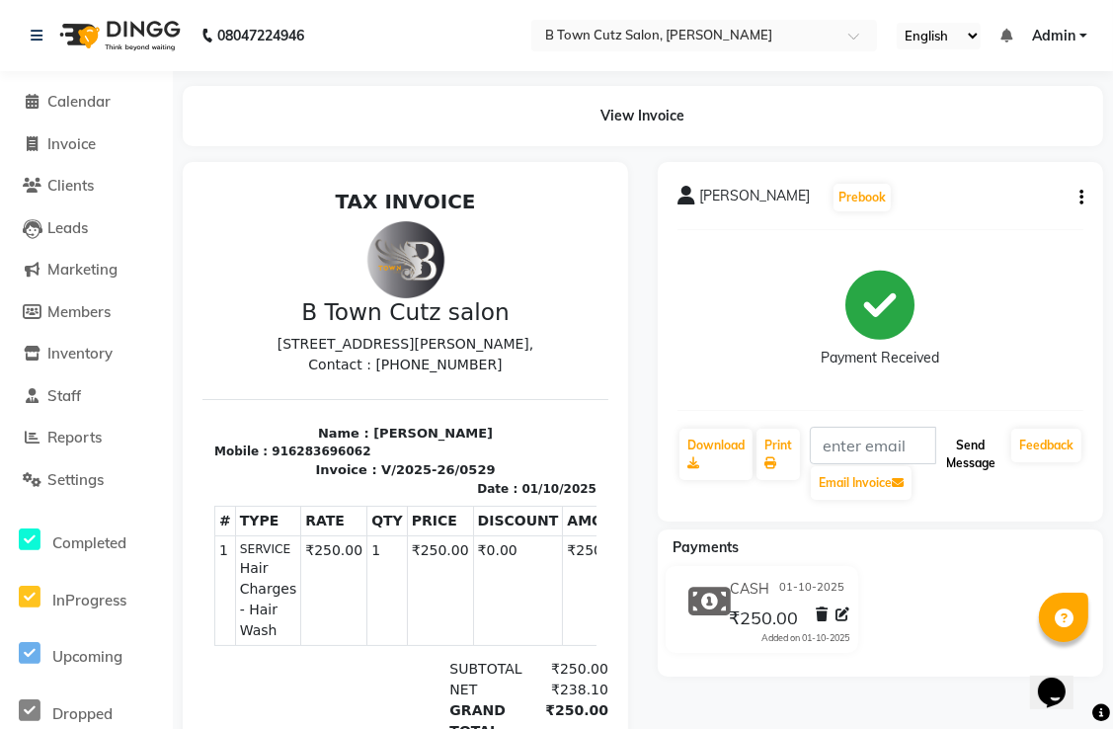
click at [968, 442] on button "Send Message" at bounding box center [971, 454] width 65 height 51
click at [1021, 442] on link "Feedback" at bounding box center [1047, 446] width 70 height 34
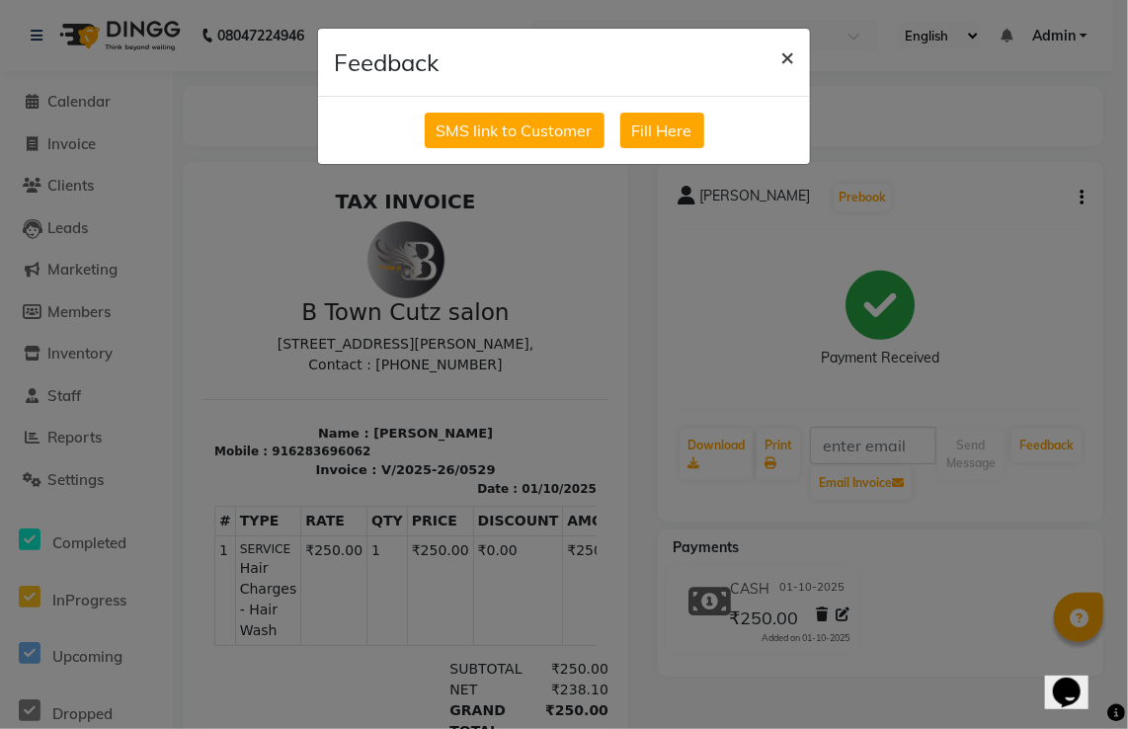
click at [782, 52] on span "×" at bounding box center [787, 56] width 14 height 30
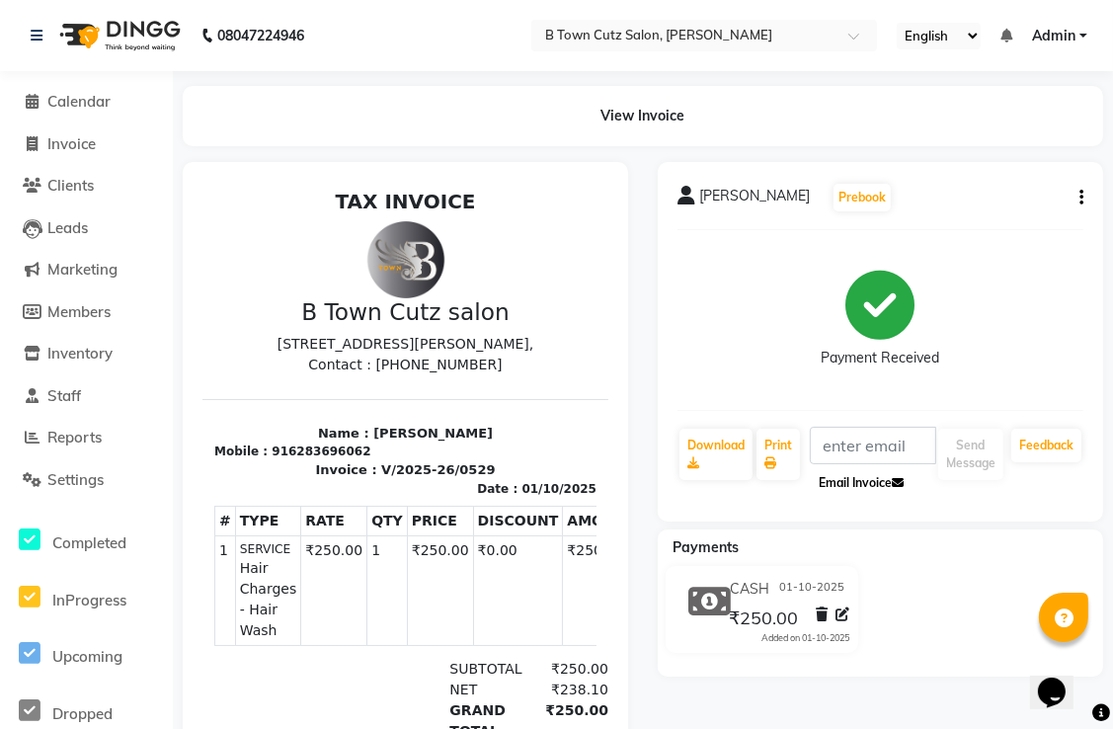
click at [834, 481] on button "Email Invoice" at bounding box center [861, 483] width 101 height 34
click at [834, 449] on input "text" at bounding box center [873, 446] width 126 height 38
click at [834, 487] on button "Email Invoice" at bounding box center [861, 483] width 101 height 34
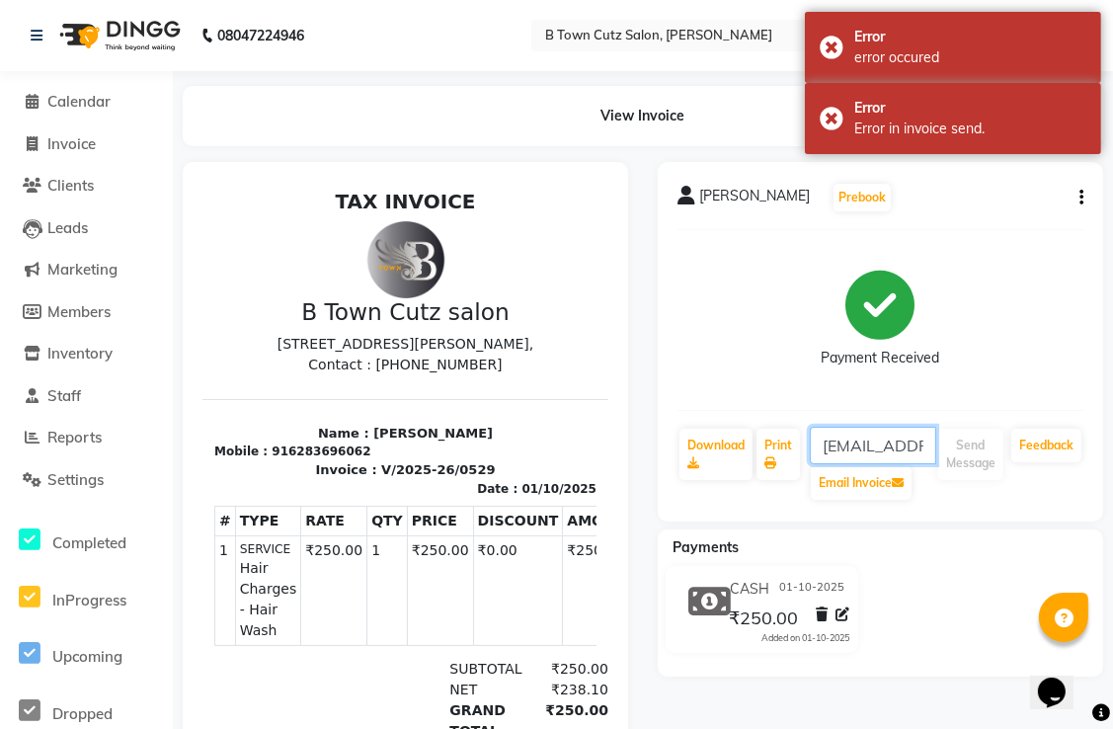
click at [841, 450] on input "[EMAIL_ADDRESS][DOMAIN_NAME]" at bounding box center [873, 446] width 126 height 38
drag, startPoint x: 891, startPoint y: 430, endPoint x: 889, endPoint y: 450, distance: 19.9
click at [891, 431] on input "[EMAIL_ADDRESS][DOMAIN_NAME]" at bounding box center [873, 446] width 126 height 38
click at [907, 460] on input "[EMAIL_ADDRESS][DOMAIN_NAME]" at bounding box center [873, 446] width 126 height 38
click at [879, 460] on input "[EMAIL_ADDRESS][DOMAIN_NAME]" at bounding box center [873, 446] width 126 height 38
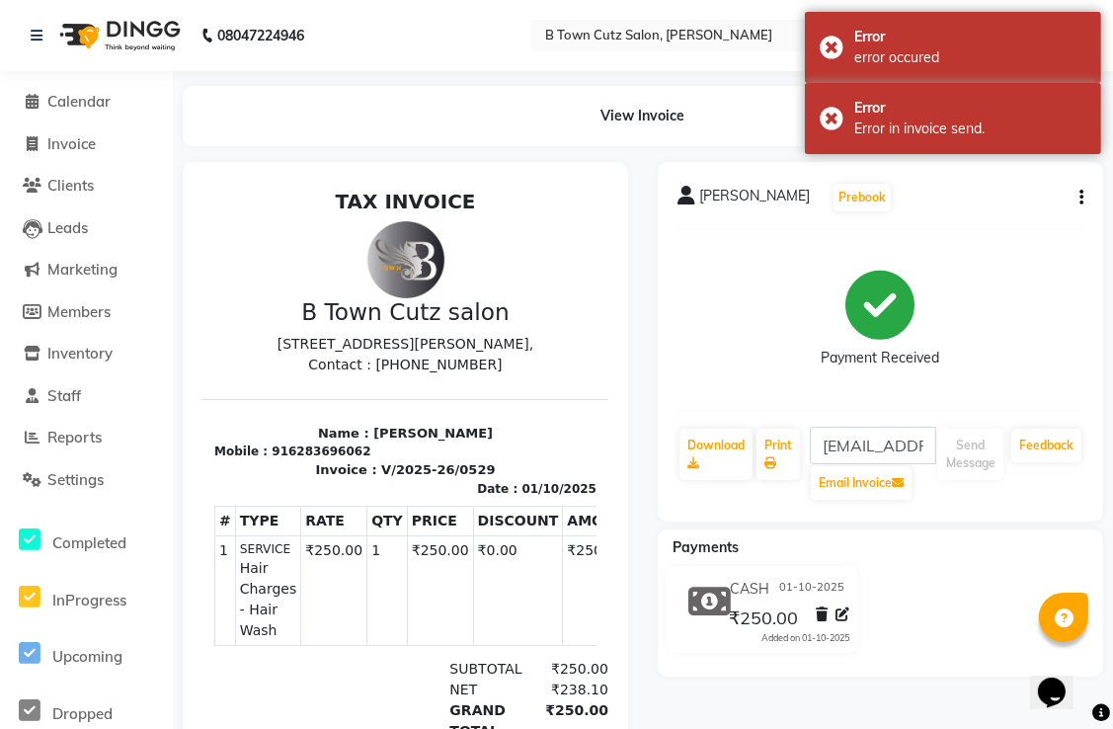
drag, startPoint x: 879, startPoint y: 460, endPoint x: 827, endPoint y: 358, distance: 115.3
click at [827, 358] on div "Payment Received" at bounding box center [881, 359] width 119 height 21
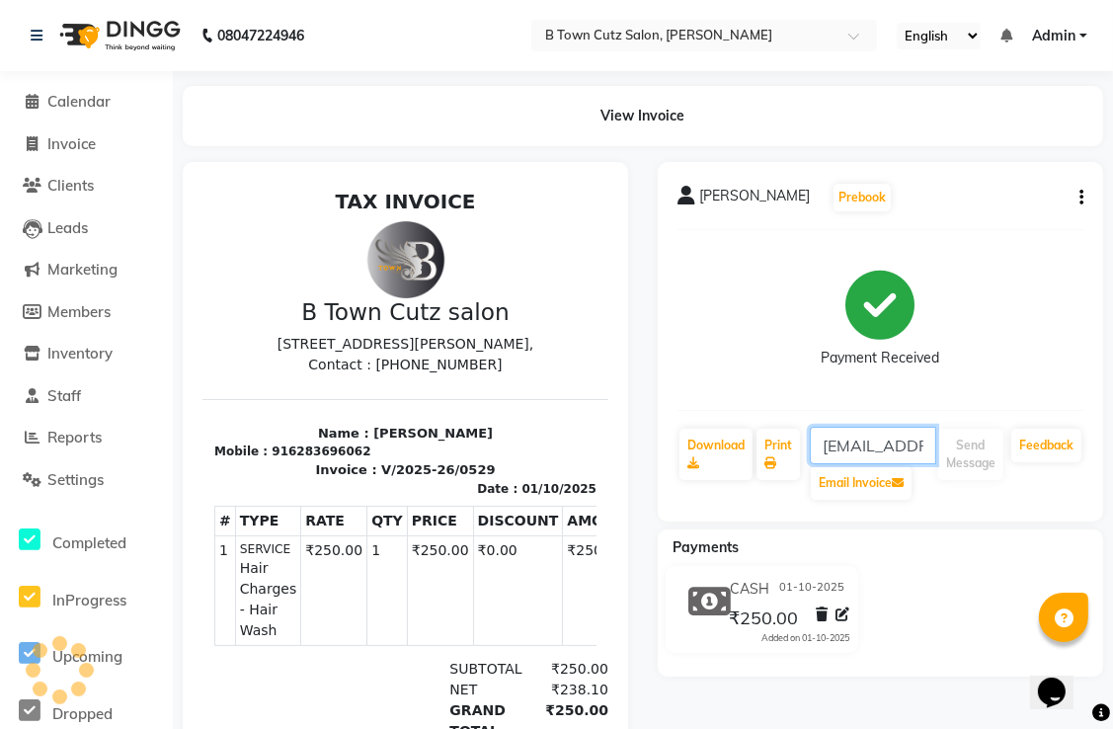
click at [863, 453] on input "[EMAIL_ADDRESS][DOMAIN_NAME]" at bounding box center [873, 446] width 126 height 38
click at [863, 456] on input "[EMAIL_ADDRESS][DOMAIN_NAME]" at bounding box center [873, 446] width 126 height 38
click at [926, 445] on input "[EMAIL_ADDRESS][DOMAIN_NAME]" at bounding box center [873, 446] width 126 height 38
click at [917, 448] on input "[EMAIL_ADDRESS][DOMAIN_NAME]" at bounding box center [873, 446] width 126 height 38
click at [917, 449] on input "[DOMAIN_NAME]" at bounding box center [873, 446] width 126 height 38
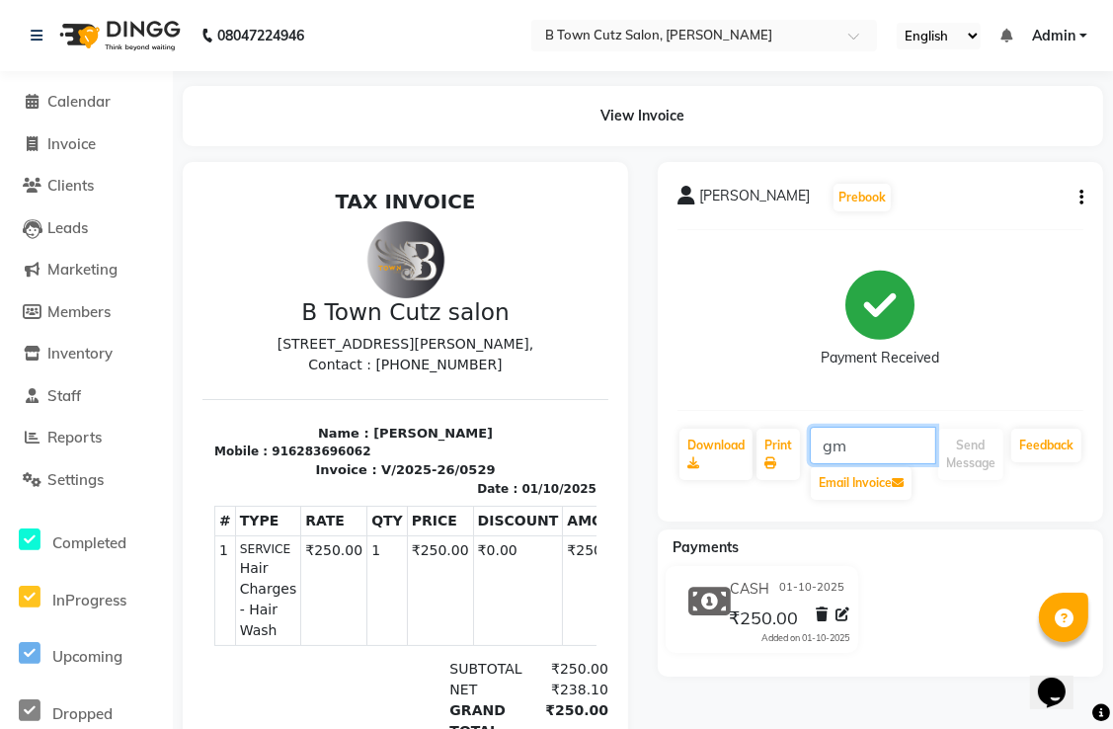
type input "g"
click at [1059, 602] on div at bounding box center [1063, 617] width 49 height 49
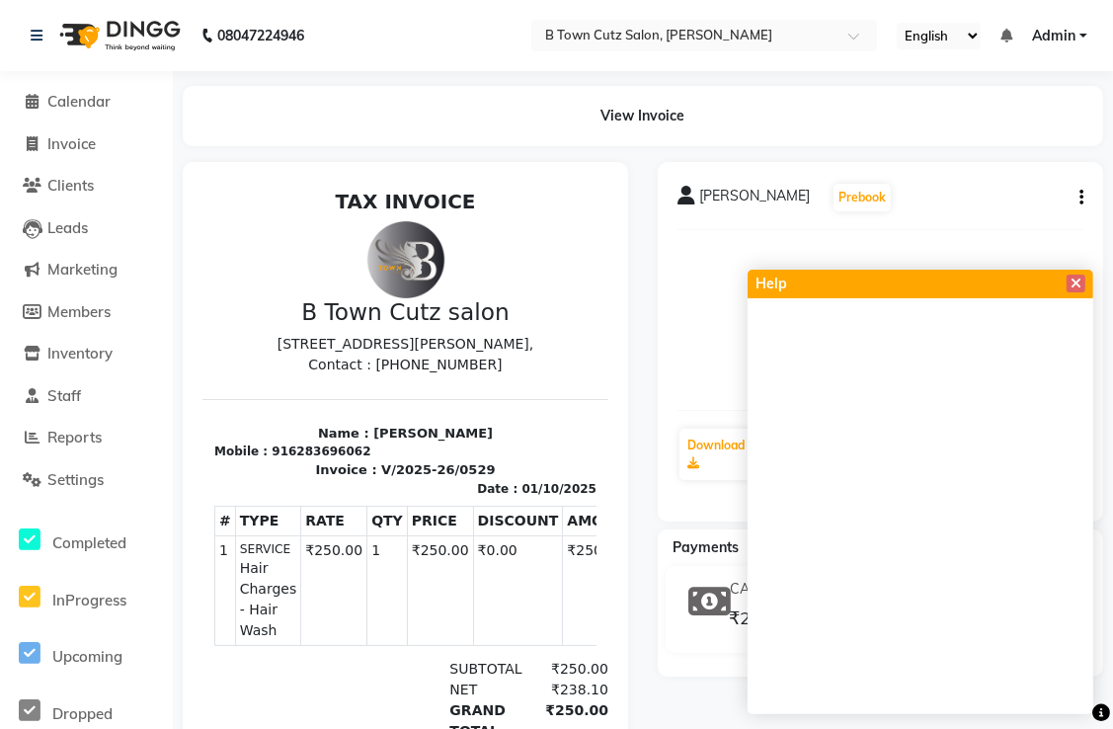
click at [863, 288] on div "Help" at bounding box center [921, 284] width 346 height 29
click at [731, 332] on div "Payment Received" at bounding box center [881, 320] width 406 height 148
click at [101, 482] on span "Settings" at bounding box center [75, 479] width 56 height 19
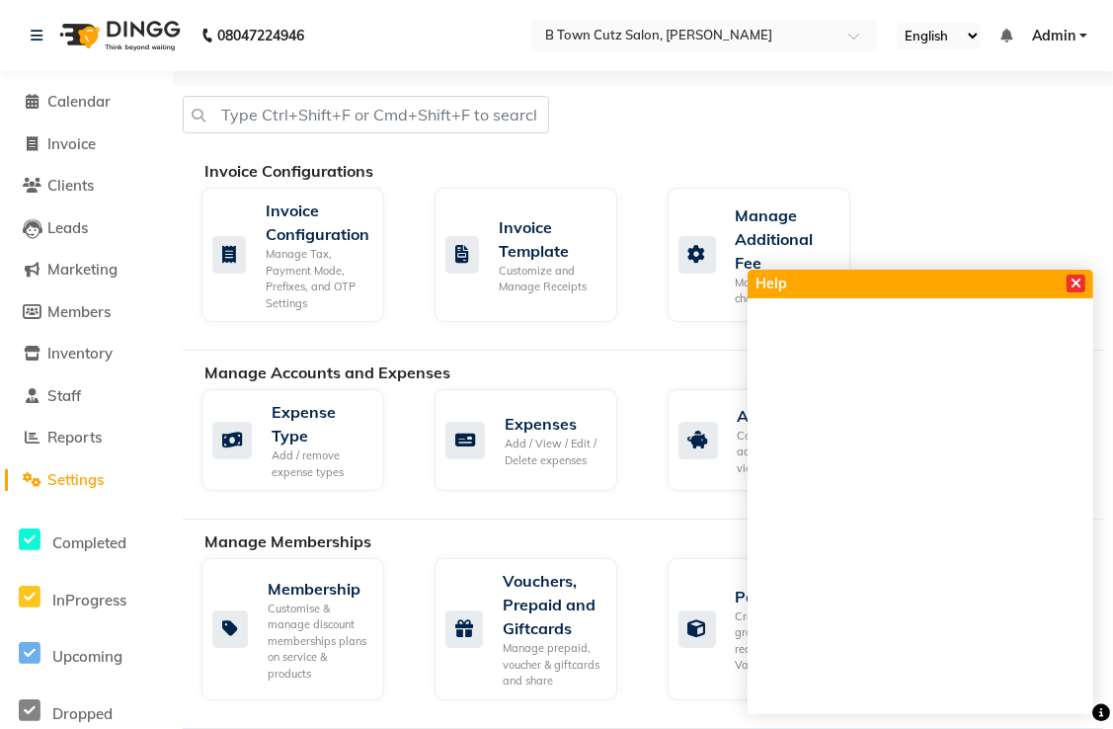
click at [1077, 285] on icon at bounding box center [1076, 284] width 11 height 14
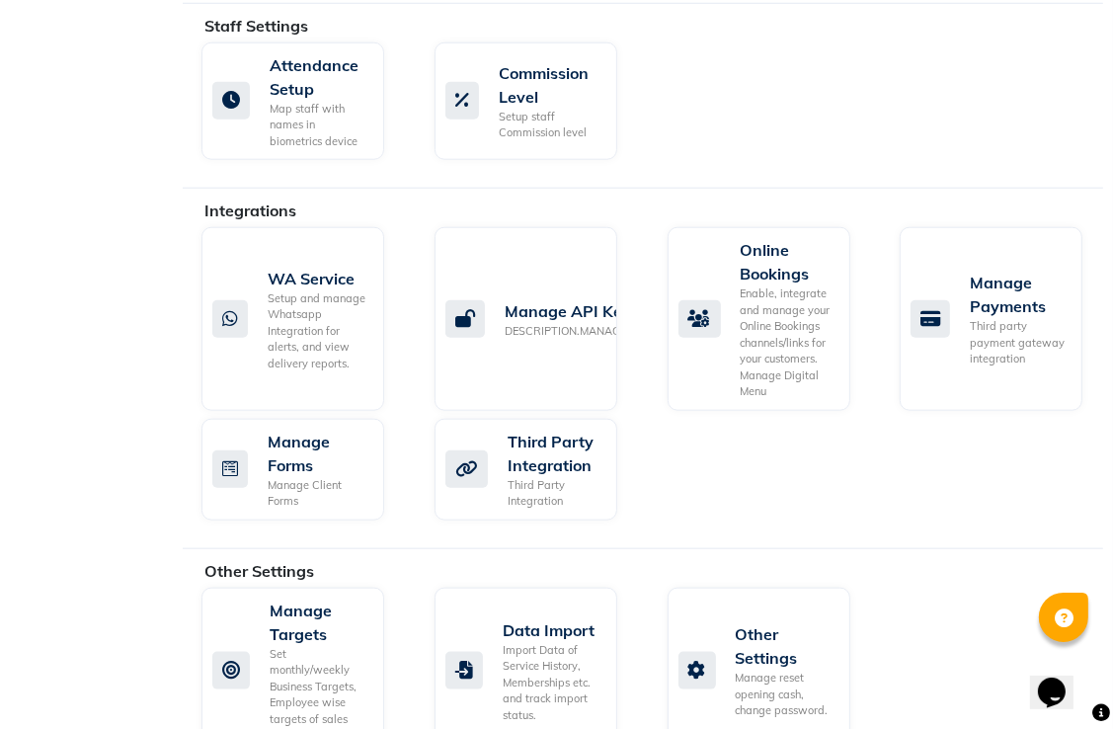
scroll to position [1466, 0]
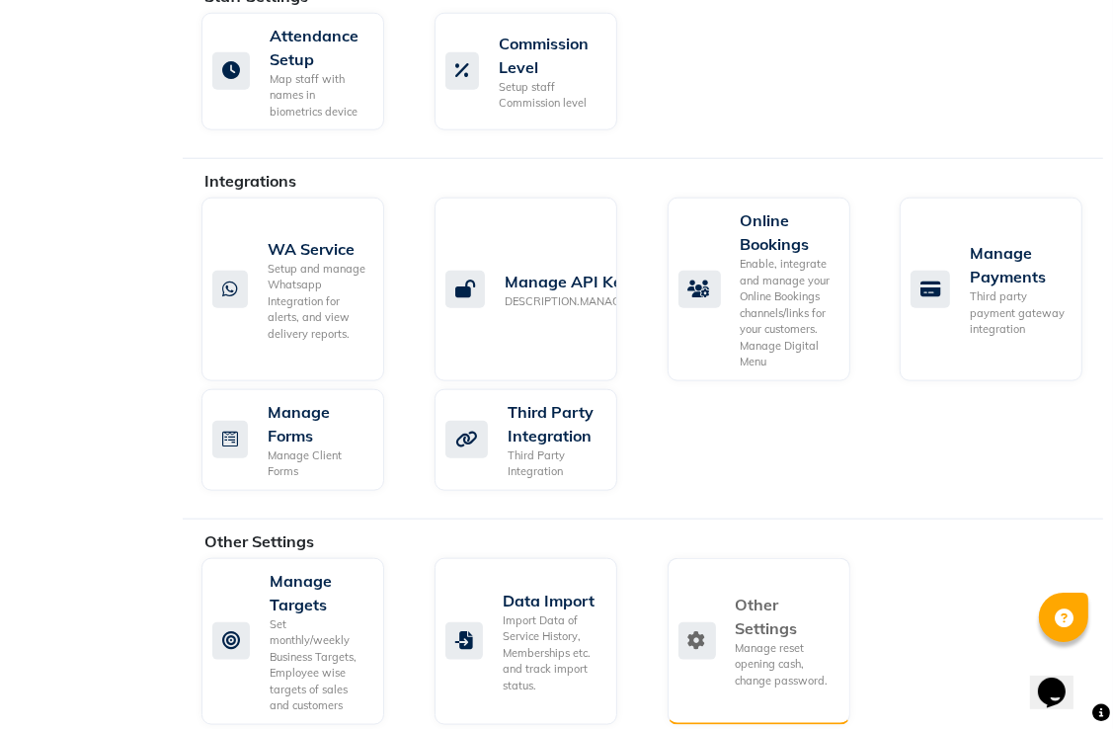
click at [806, 642] on div "Manage reset opening cash, change password." at bounding box center [785, 664] width 99 height 49
select select "2: 15"
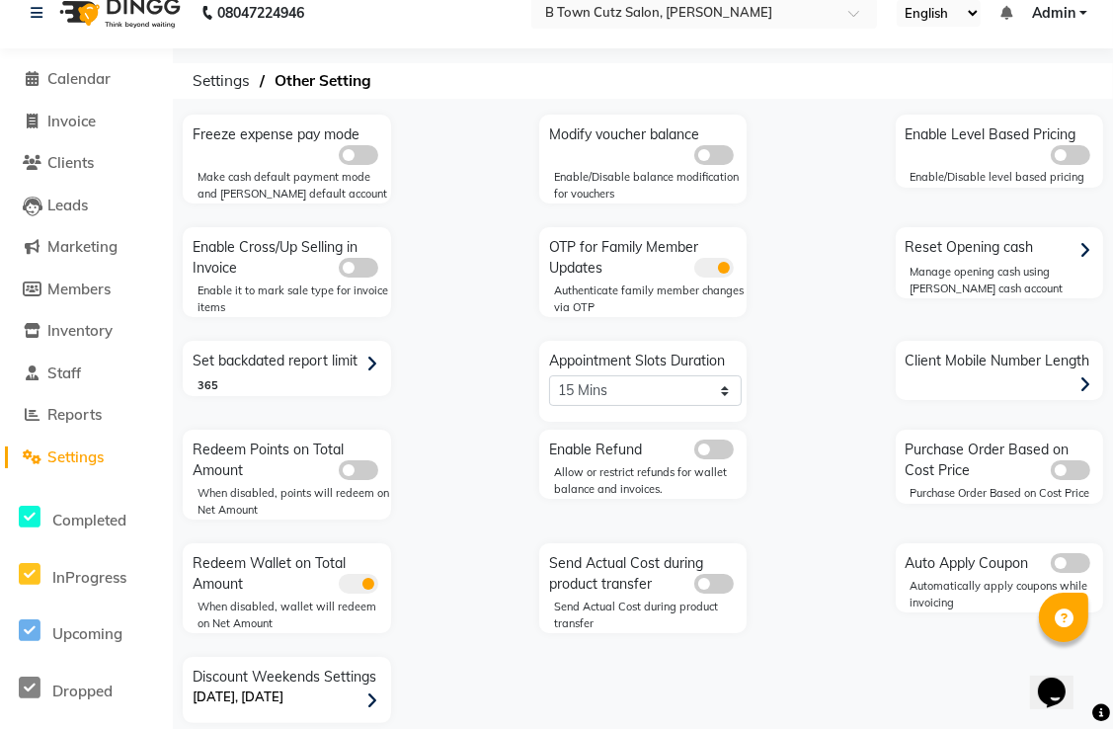
scroll to position [45, 0]
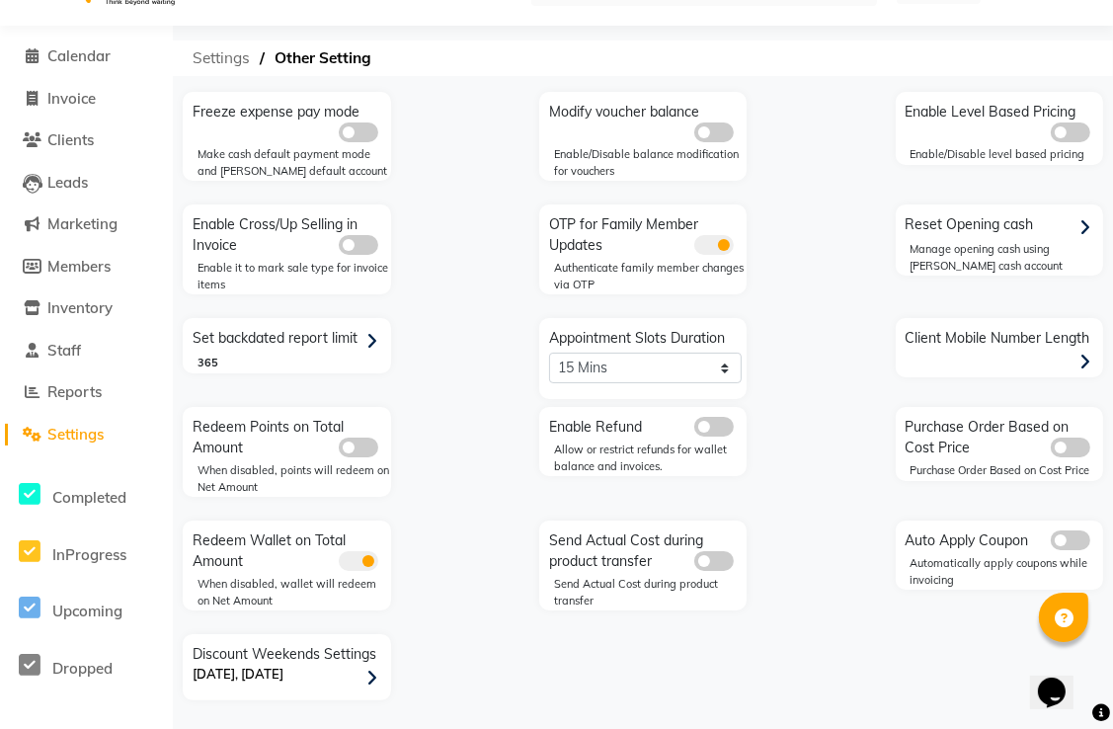
click at [217, 69] on span "Settings" at bounding box center [221, 59] width 77 height 36
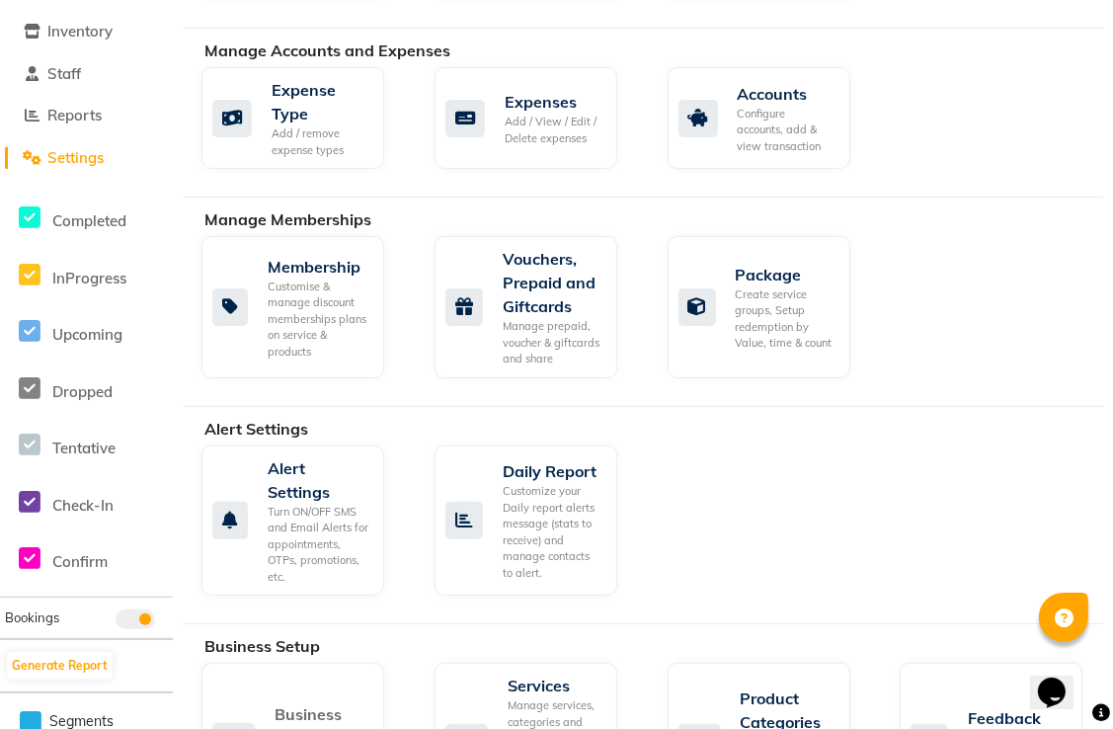
scroll to position [342, 0]
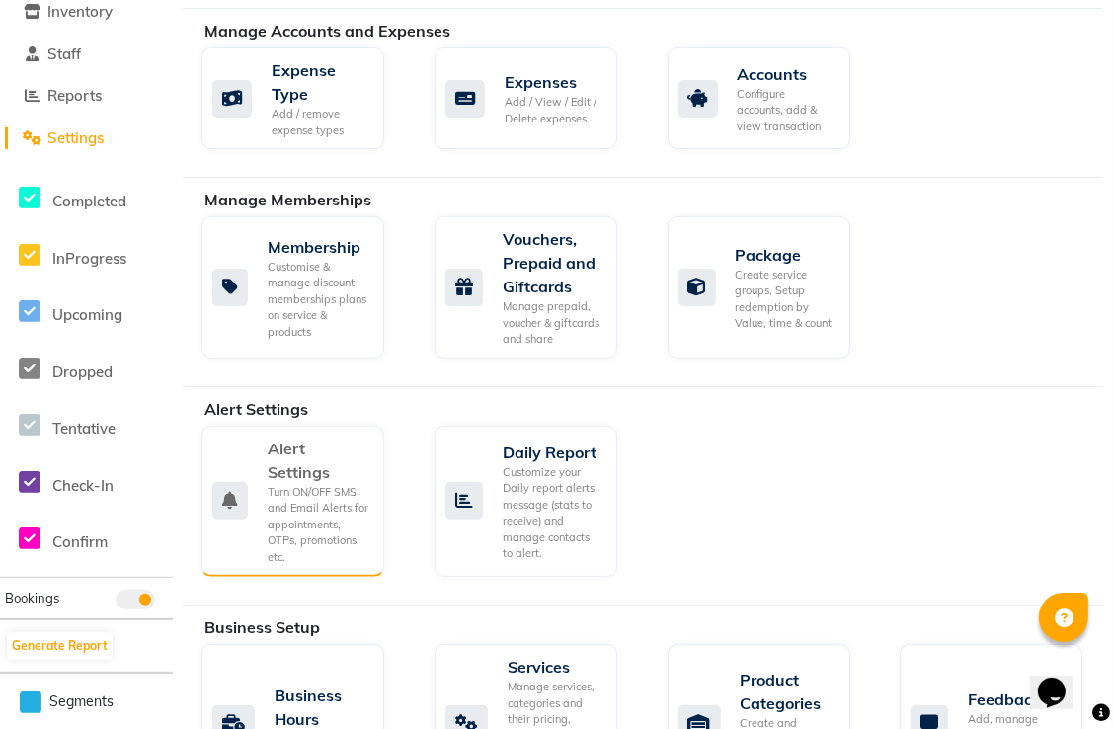
click at [334, 515] on div "Turn ON/OFF SMS and Email Alerts for appointments, OTPs, promotions, etc." at bounding box center [318, 525] width 101 height 82
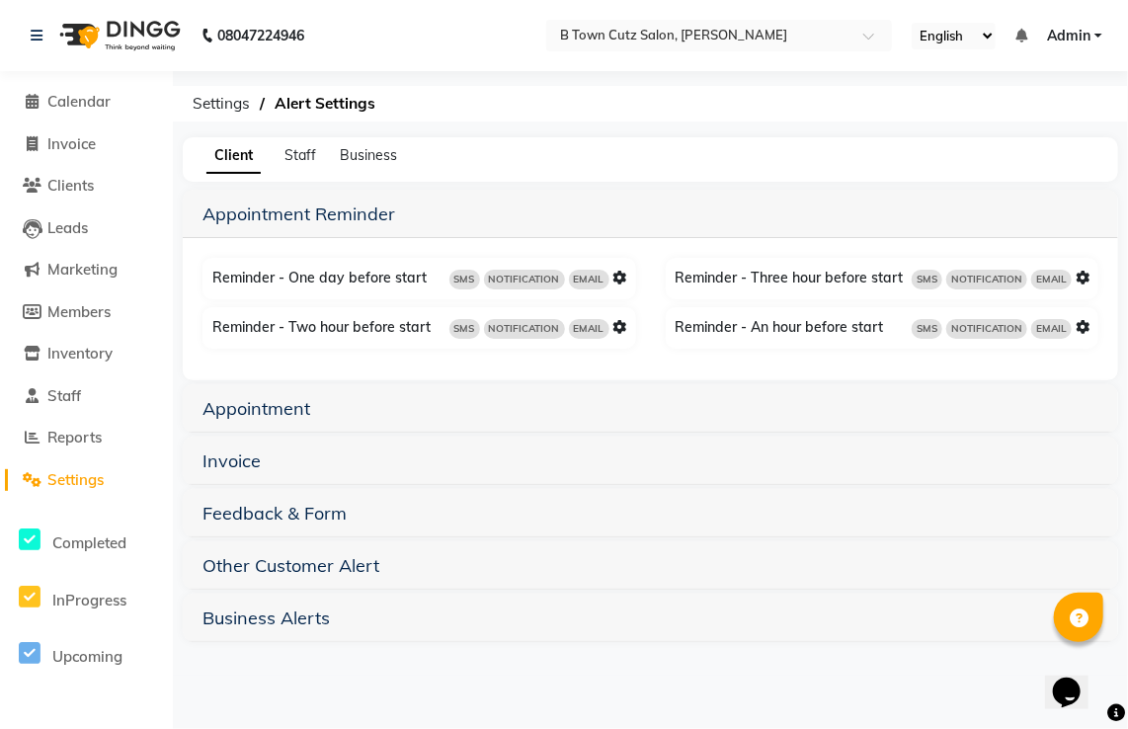
click at [304, 464] on h5 "Invoice" at bounding box center [651, 461] width 896 height 24
click at [249, 454] on link "Invoice" at bounding box center [232, 461] width 58 height 23
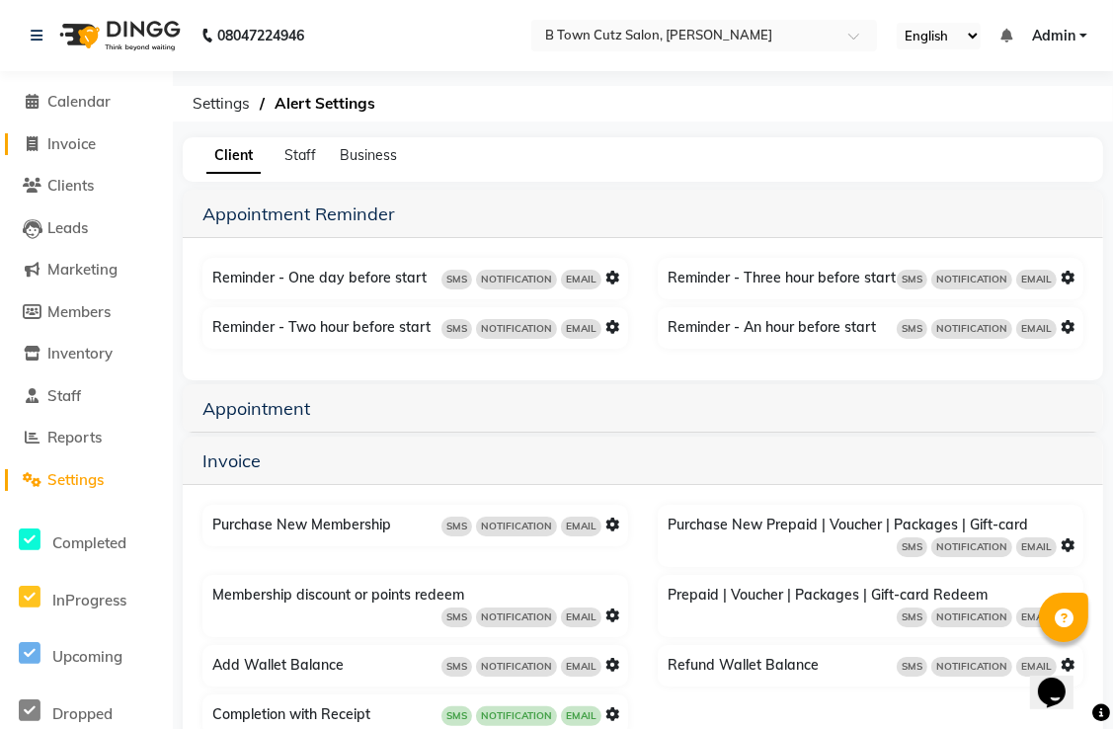
click at [75, 148] on span "Invoice" at bounding box center [71, 143] width 48 height 19
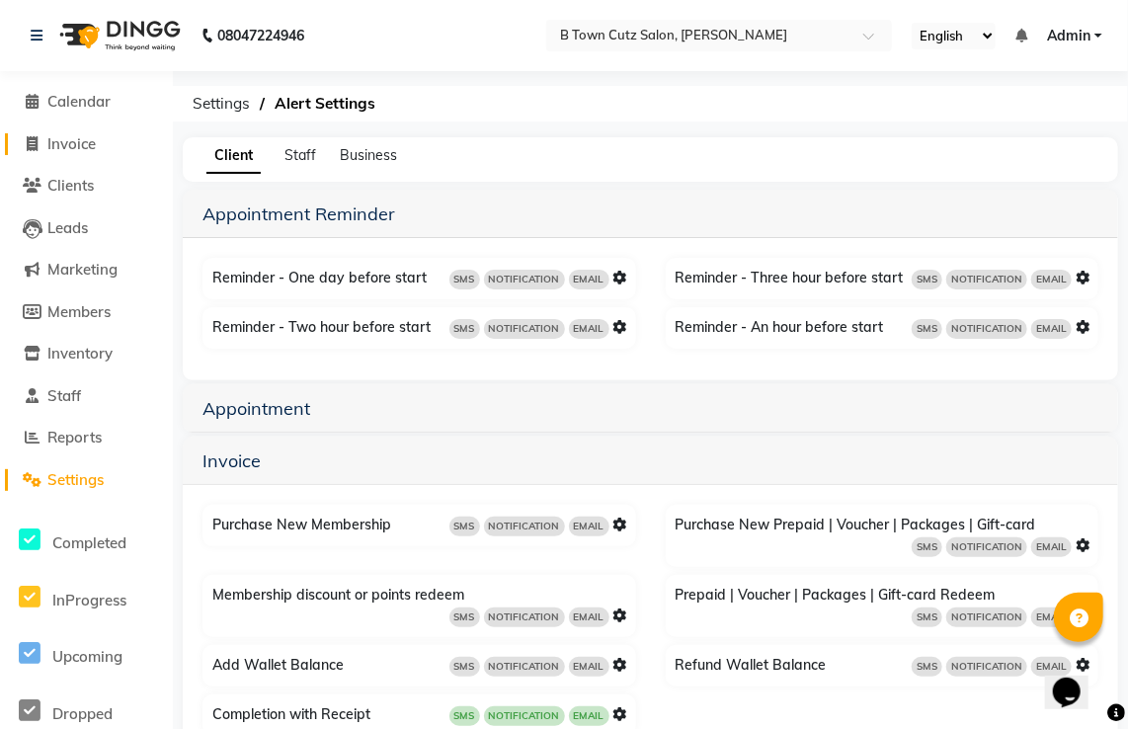
select select "4658"
select select "service"
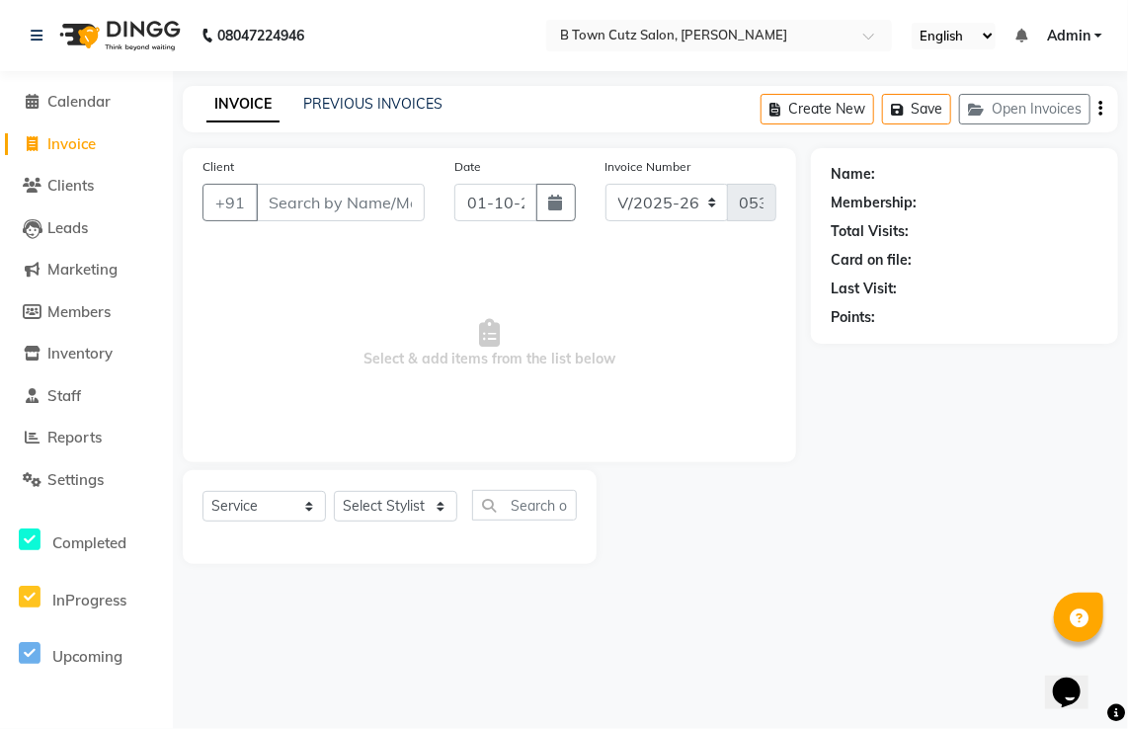
click at [272, 202] on input "Client" at bounding box center [340, 203] width 169 height 38
type input "9769017141"
click at [340, 196] on span "Add Client" at bounding box center [374, 203] width 78 height 20
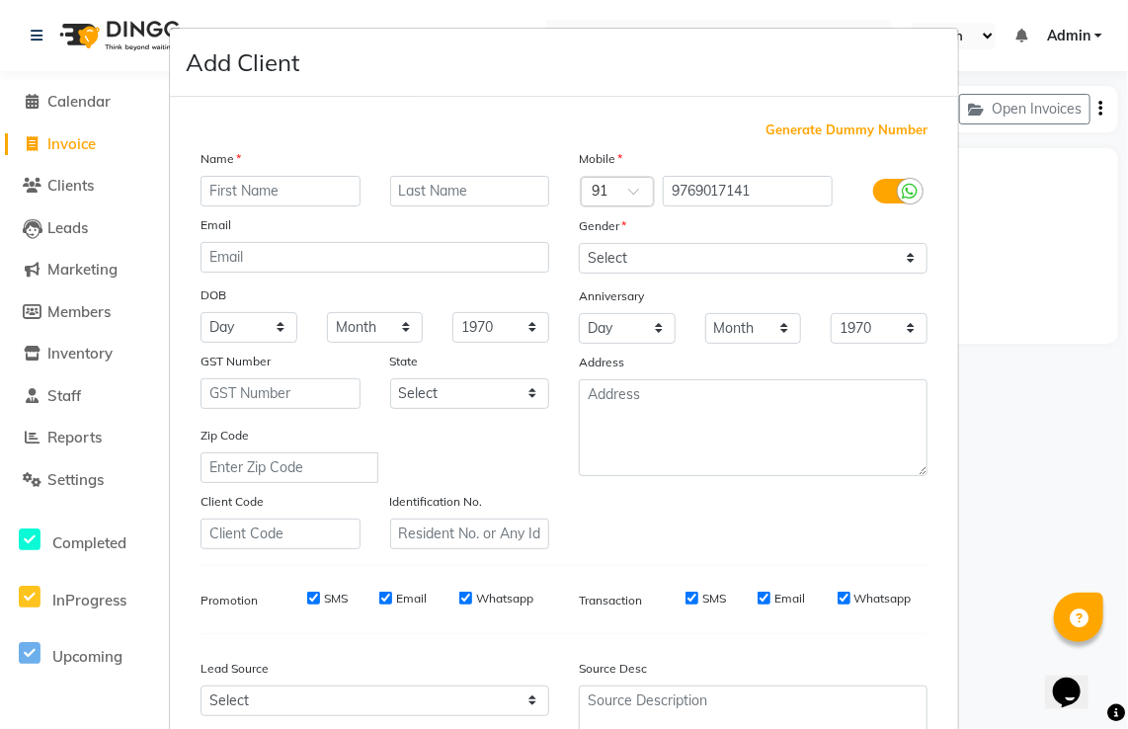
click at [311, 176] on input "text" at bounding box center [281, 191] width 160 height 31
type input "[PERSON_NAME]"
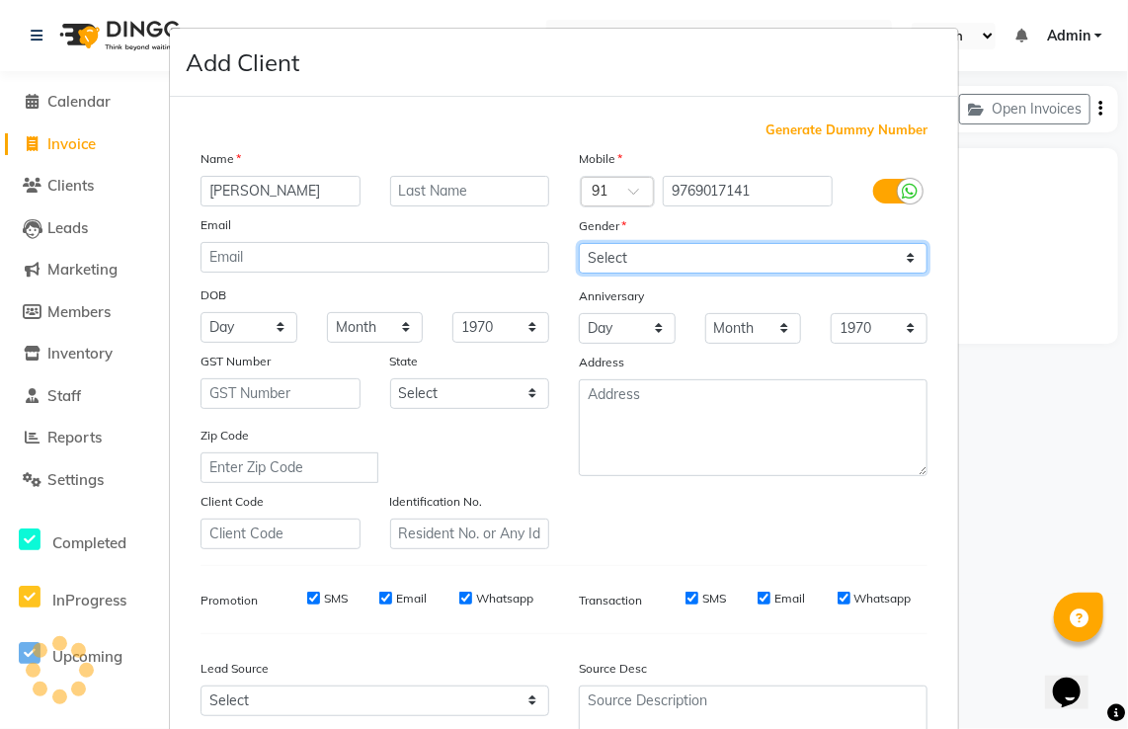
click at [598, 259] on select "Select [DEMOGRAPHIC_DATA] [DEMOGRAPHIC_DATA] Other Prefer Not To Say" at bounding box center [753, 258] width 349 height 31
select select "[DEMOGRAPHIC_DATA]"
click at [579, 244] on select "Select [DEMOGRAPHIC_DATA] [DEMOGRAPHIC_DATA] Other Prefer Not To Say" at bounding box center [753, 258] width 349 height 31
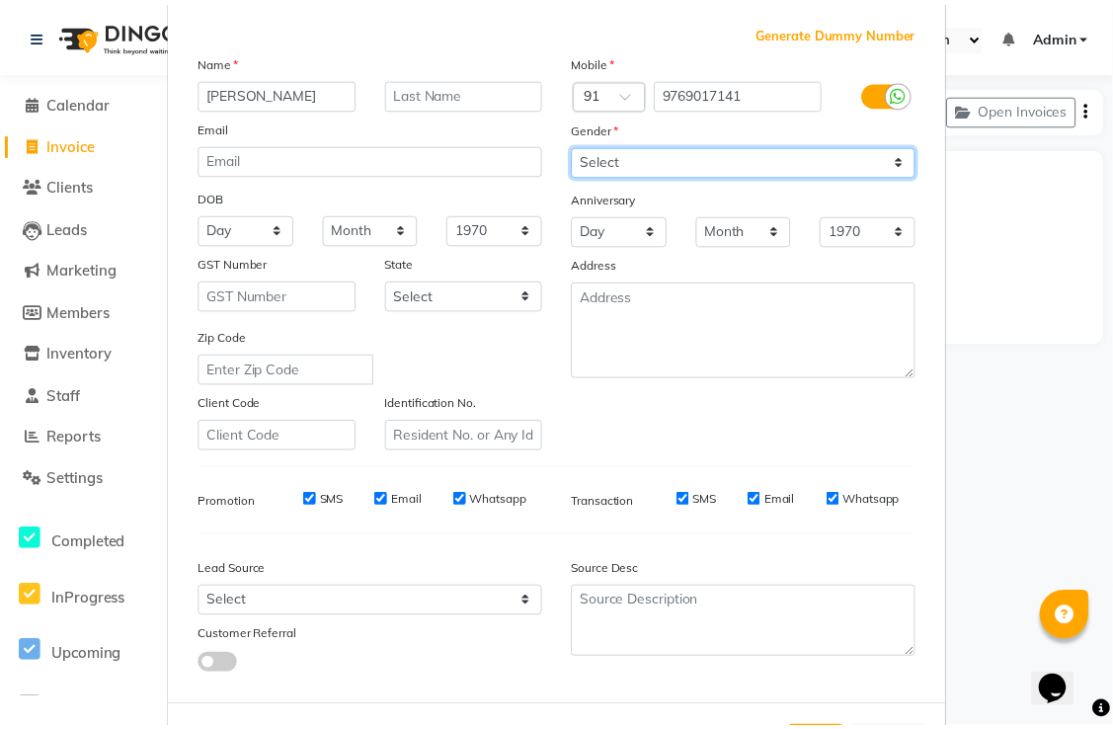
scroll to position [192, 0]
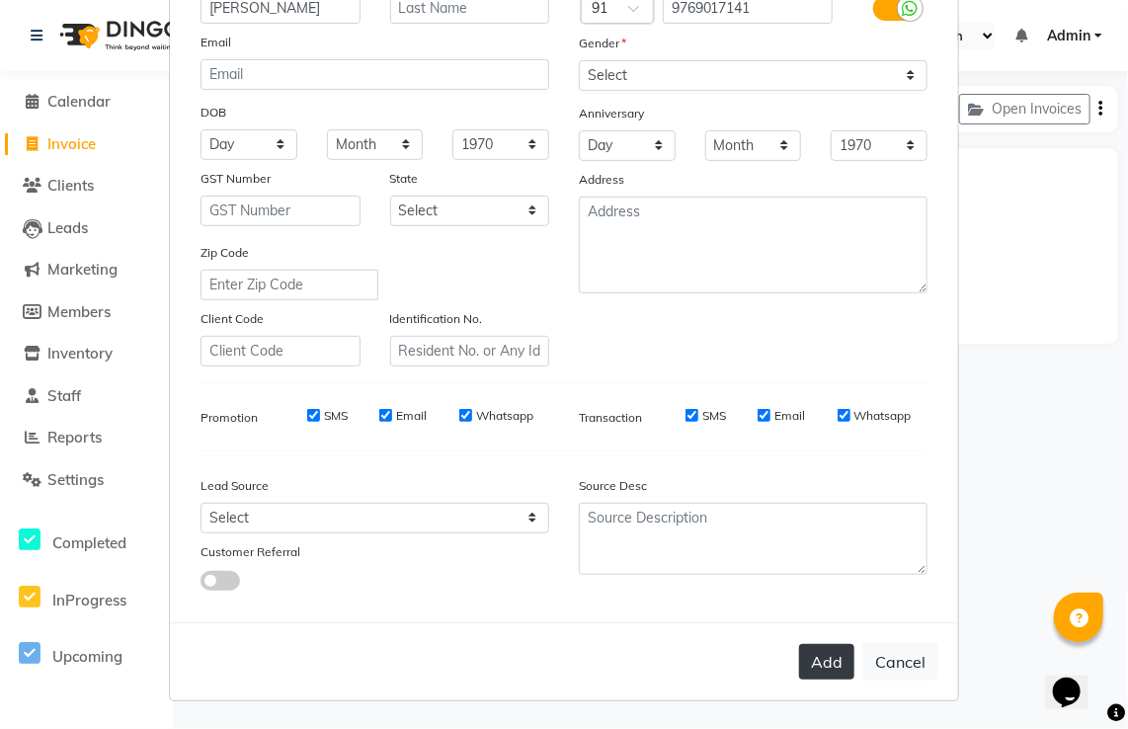
click at [803, 662] on button "Add" at bounding box center [826, 662] width 55 height 36
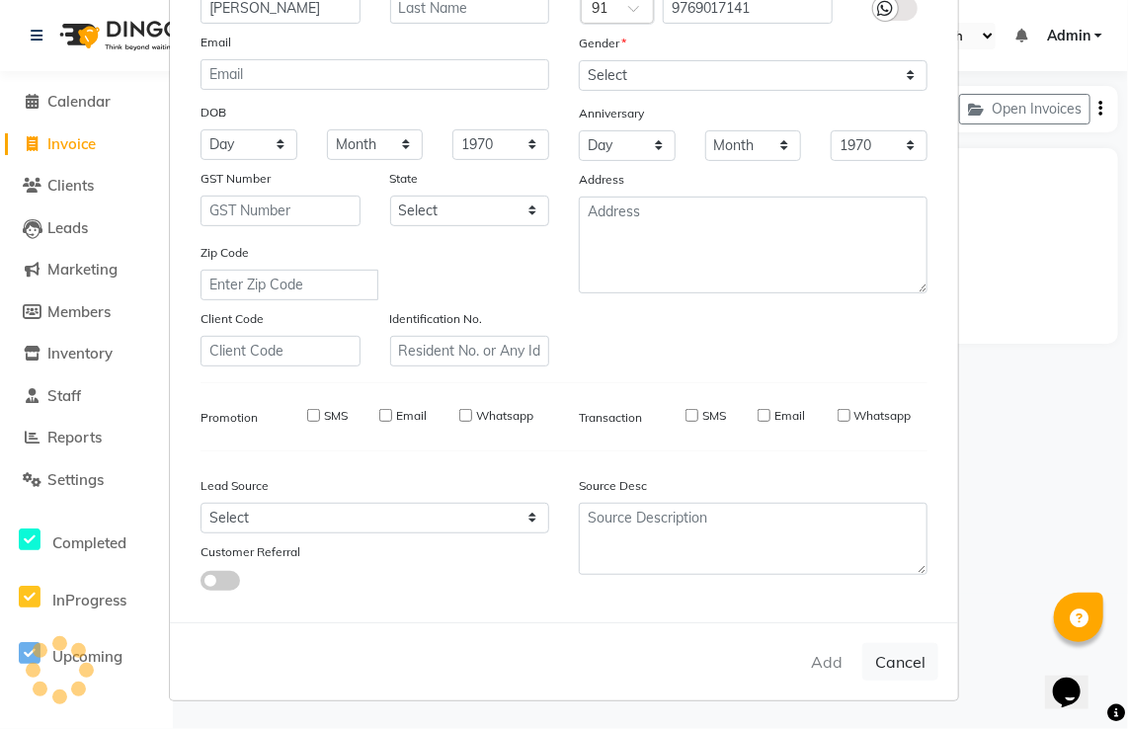
select select
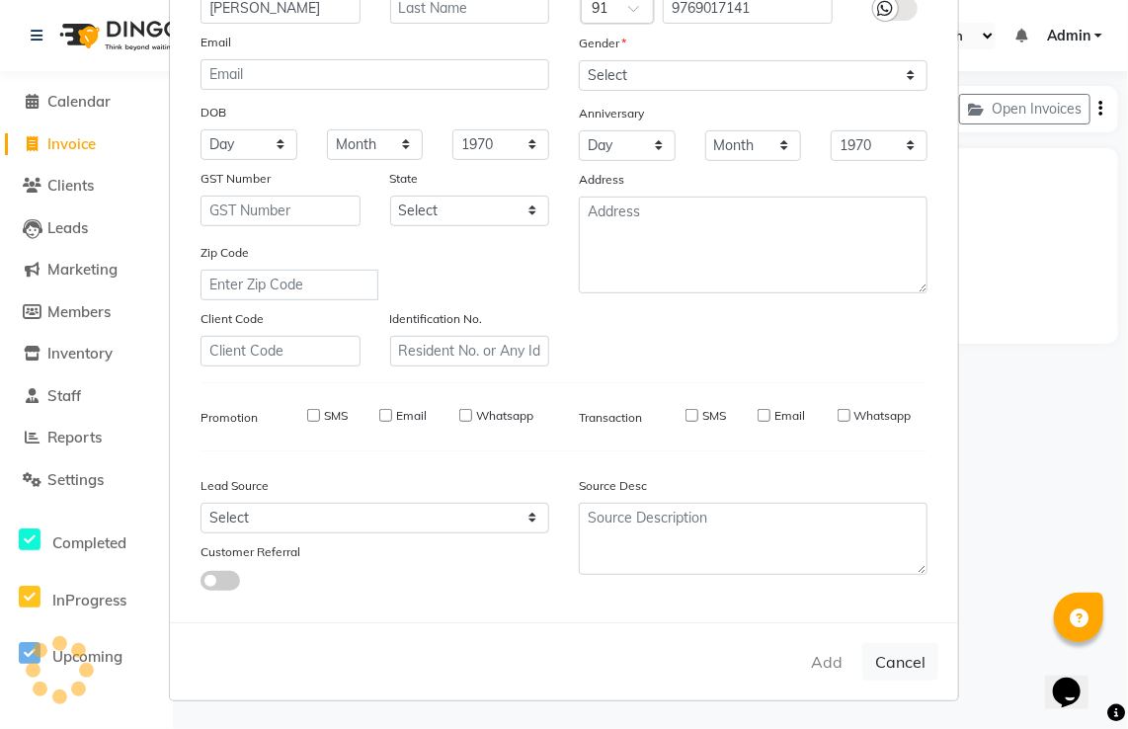
select select
checkbox input "false"
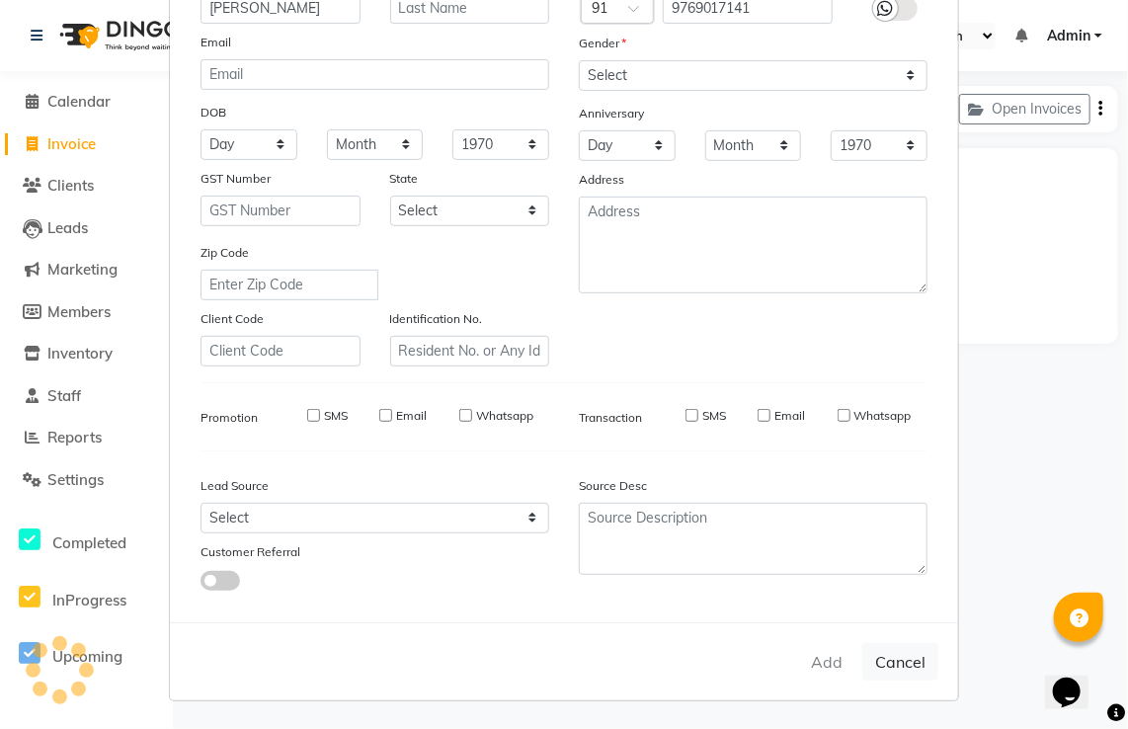
checkbox input "false"
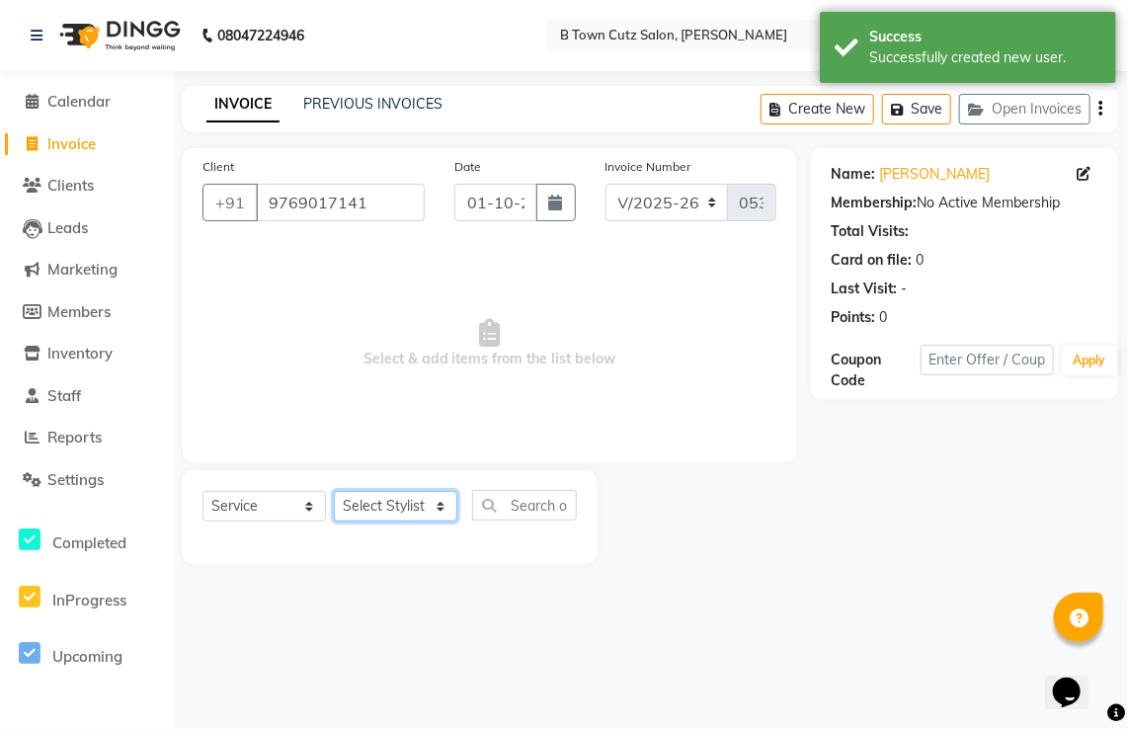
click at [447, 514] on select "Select Stylist Deepak [PERSON_NAME] [PERSON_NAME] [PERSON_NAME] [PERSON_NAME] S…" at bounding box center [395, 506] width 123 height 31
select select "93449"
click at [334, 492] on select "Select Stylist Deepak [PERSON_NAME] [PERSON_NAME] [PERSON_NAME] [PERSON_NAME] S…" at bounding box center [395, 506] width 123 height 31
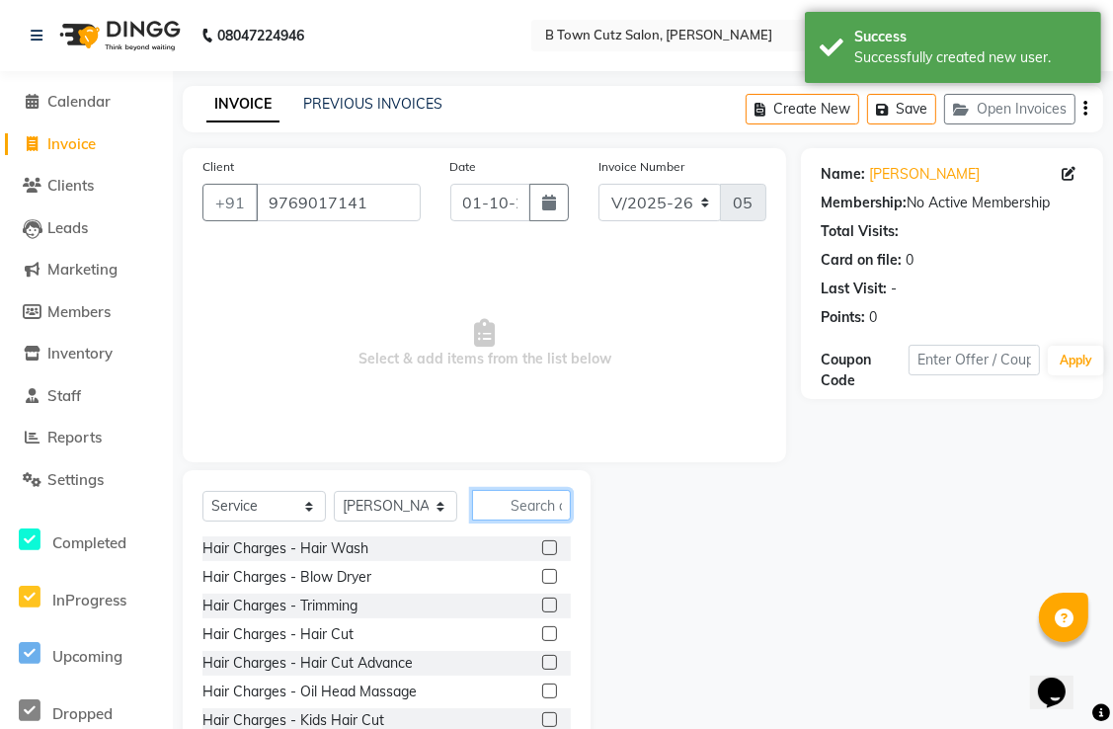
click at [495, 504] on input "text" at bounding box center [521, 505] width 99 height 31
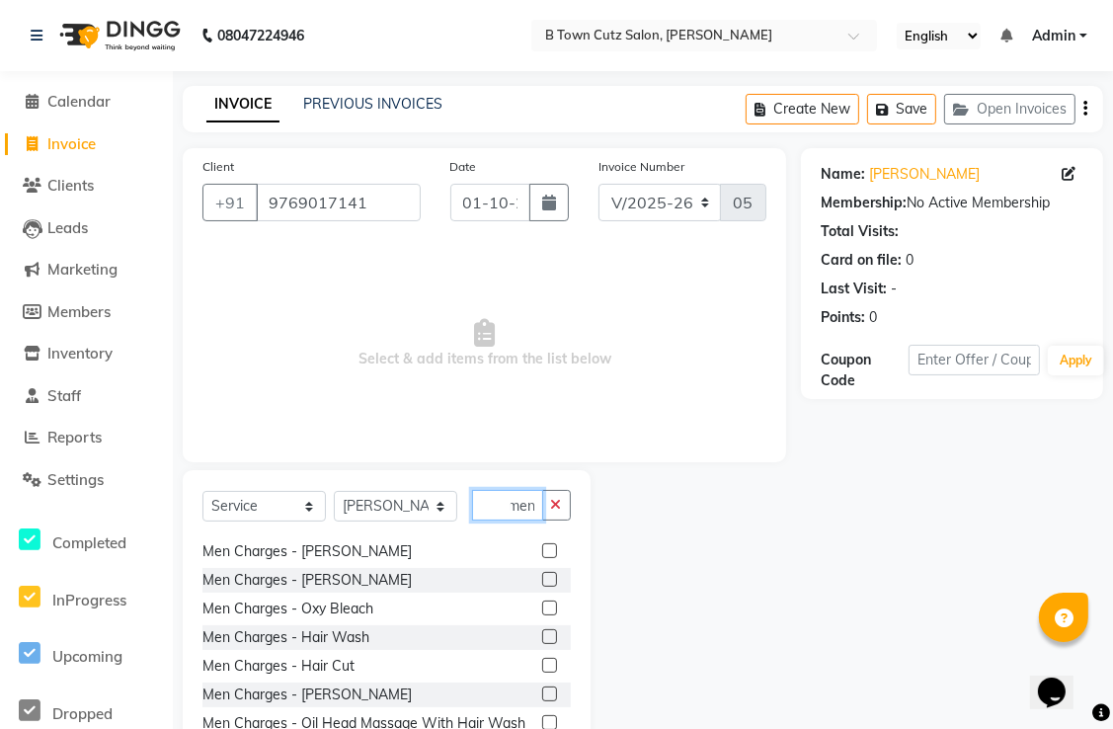
scroll to position [296, 0]
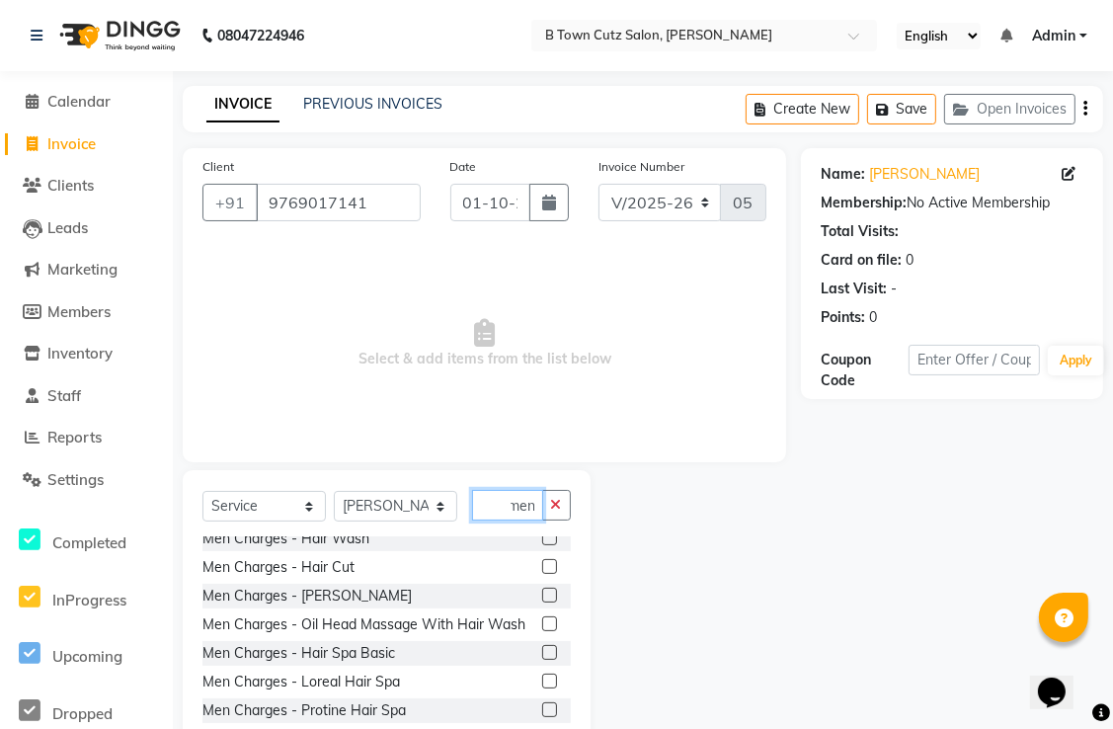
type input "men"
click at [542, 571] on label at bounding box center [549, 566] width 15 height 15
click at [542, 571] on input "checkbox" at bounding box center [548, 567] width 13 height 13
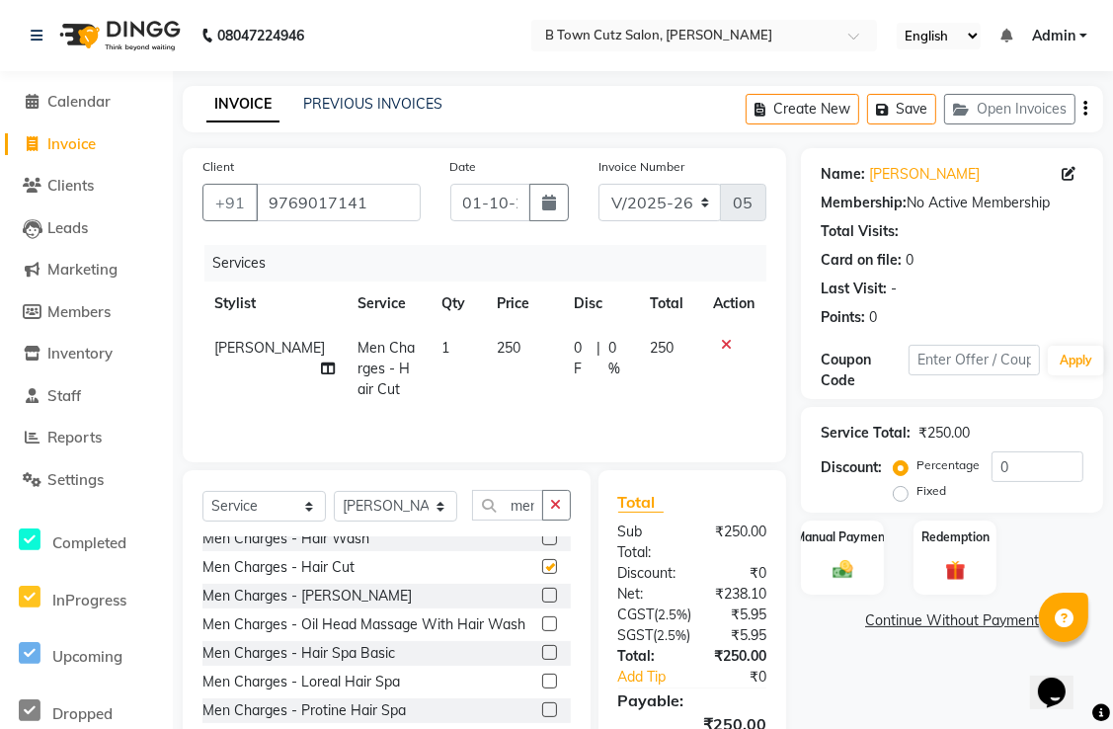
checkbox input "false"
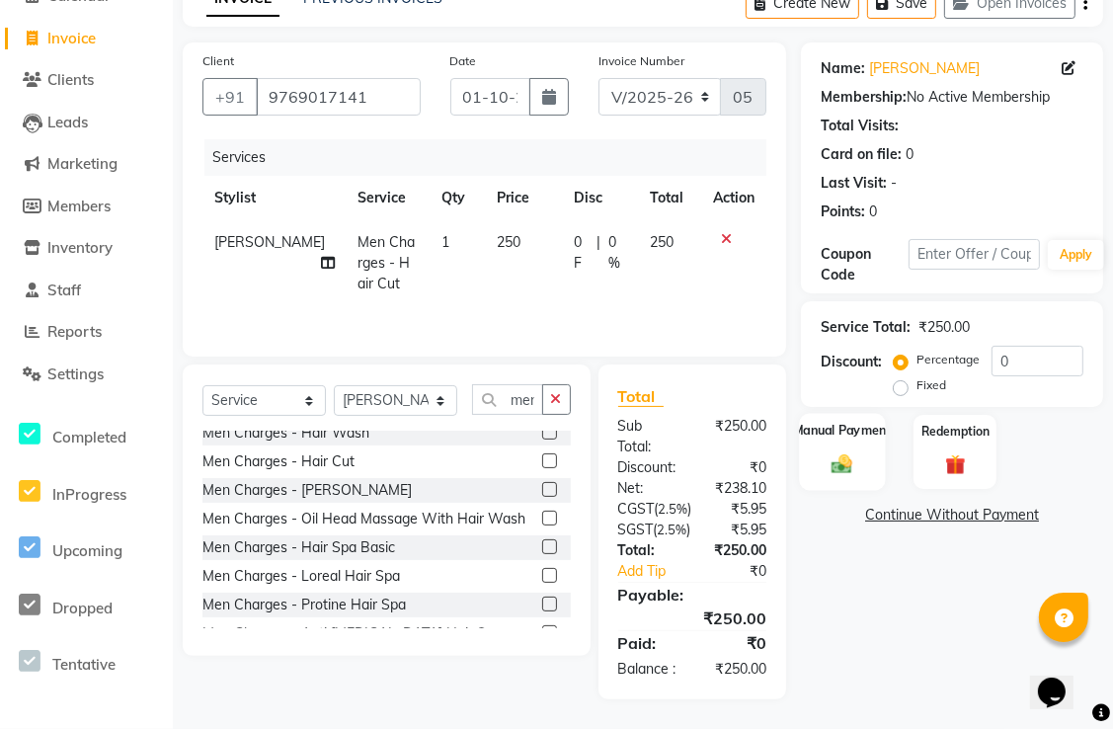
scroll to position [168, 0]
click at [846, 413] on div "Manual Payment" at bounding box center [843, 451] width 86 height 77
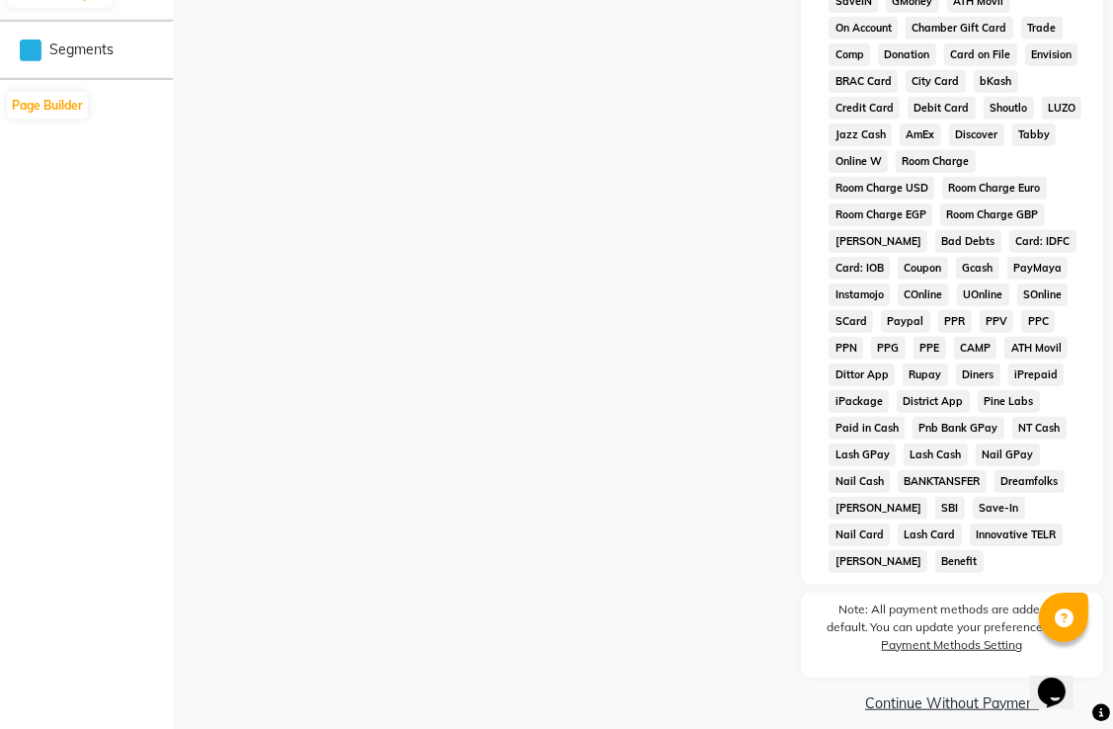
scroll to position [1039, 0]
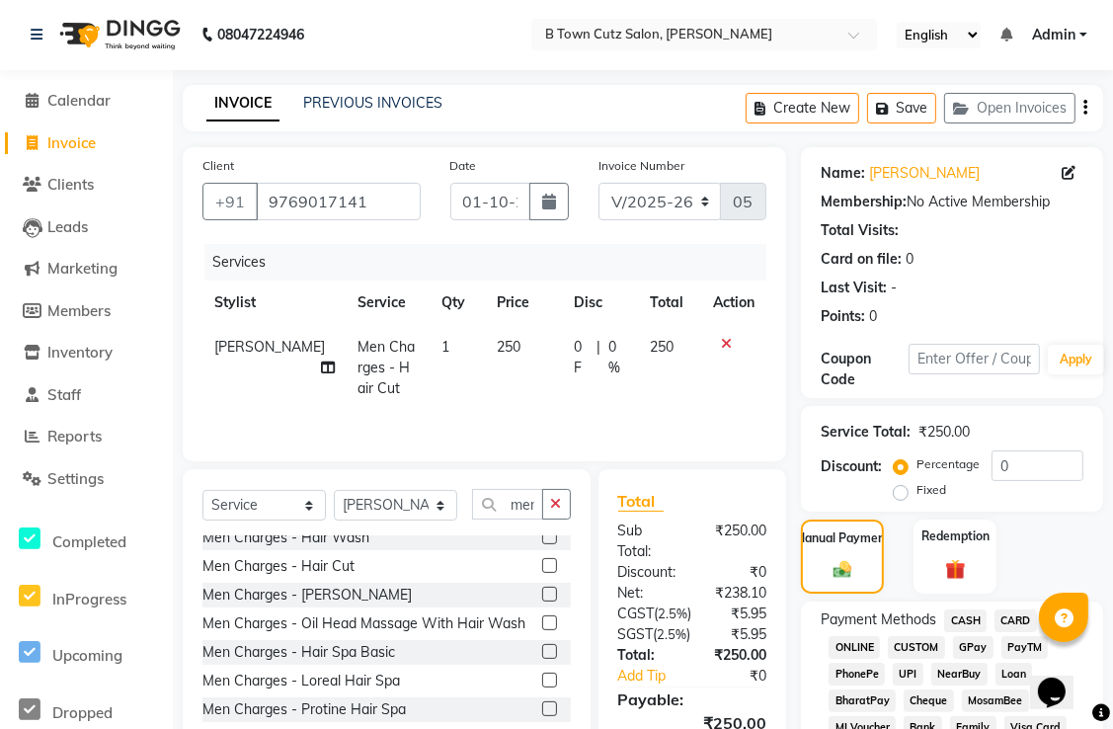
scroll to position [0, 0]
click at [955, 619] on span "CASH" at bounding box center [966, 622] width 42 height 23
click at [898, 555] on div "Manual Payment Redemption" at bounding box center [952, 558] width 332 height 74
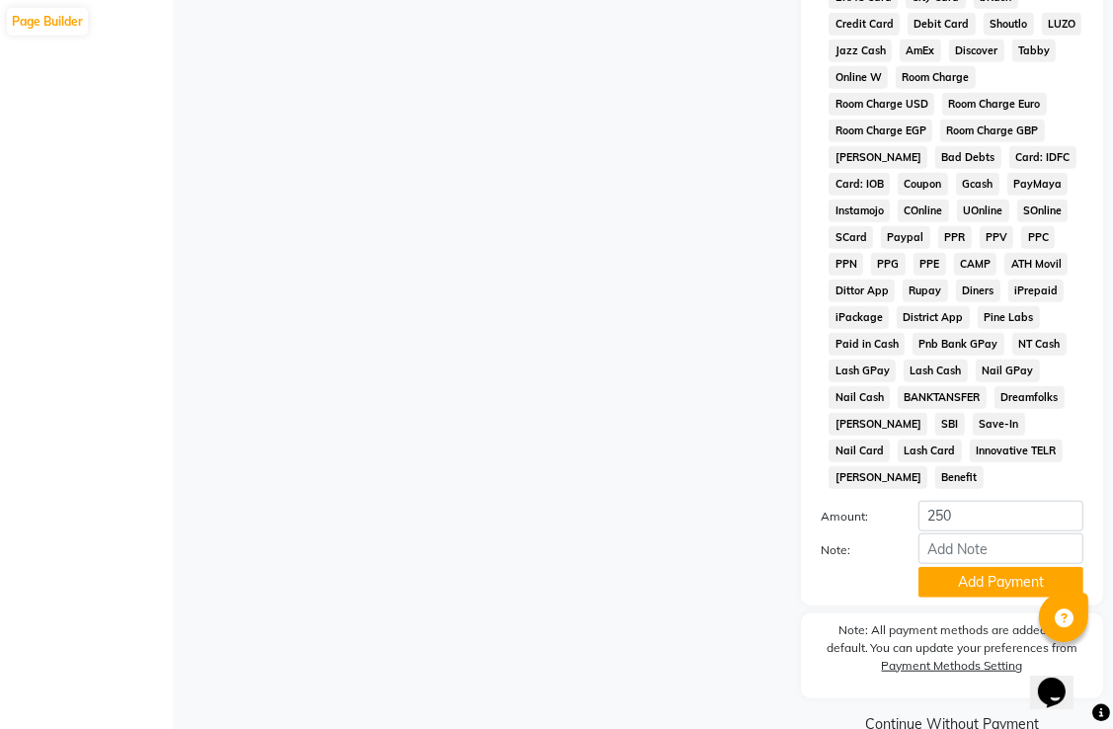
scroll to position [1145, 0]
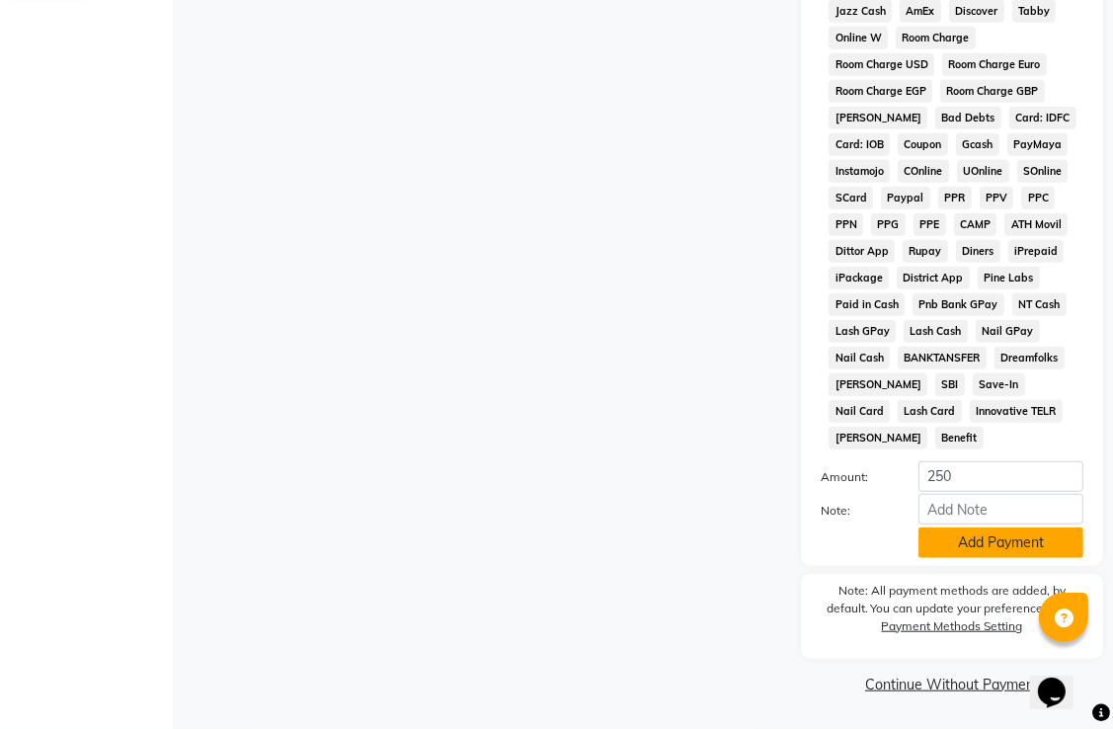
click at [945, 539] on button "Add Payment" at bounding box center [1001, 543] width 165 height 31
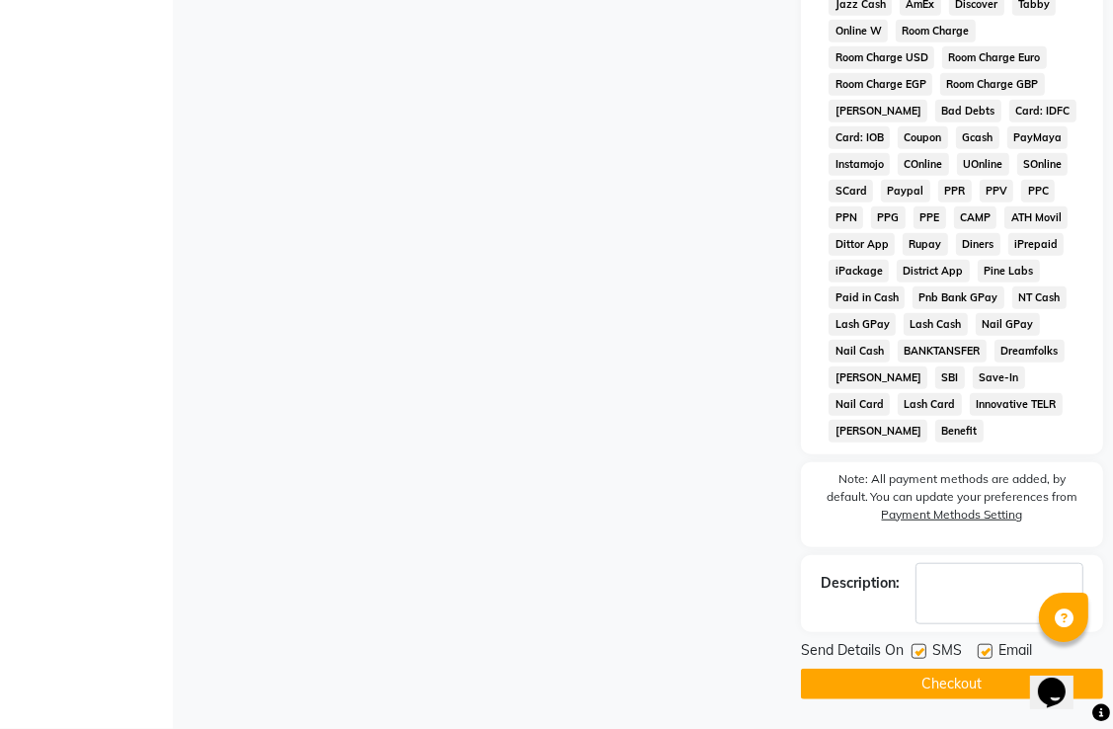
click at [896, 686] on button "Checkout" at bounding box center [952, 684] width 302 height 31
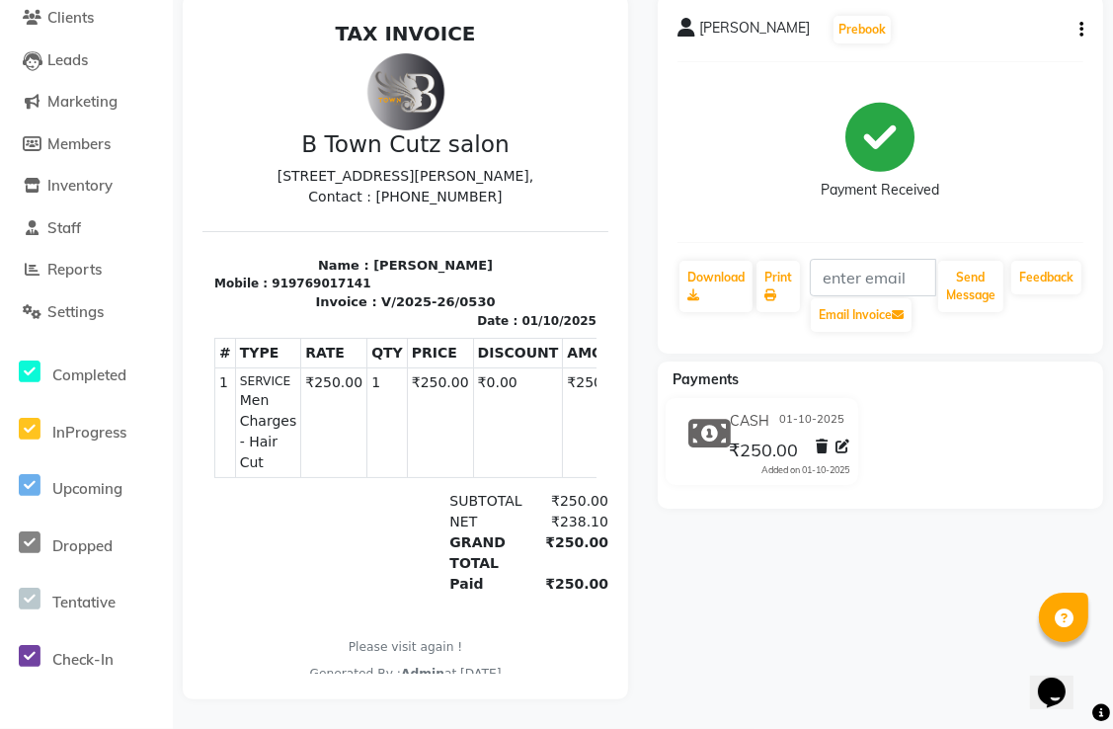
scroll to position [182, 0]
